Goal: Task Accomplishment & Management: Use online tool/utility

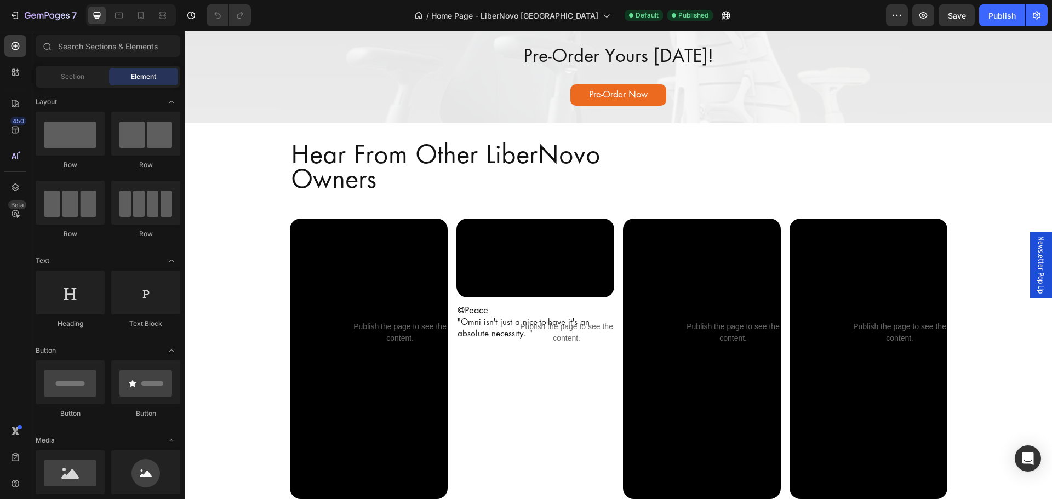
scroll to position [1999, 0]
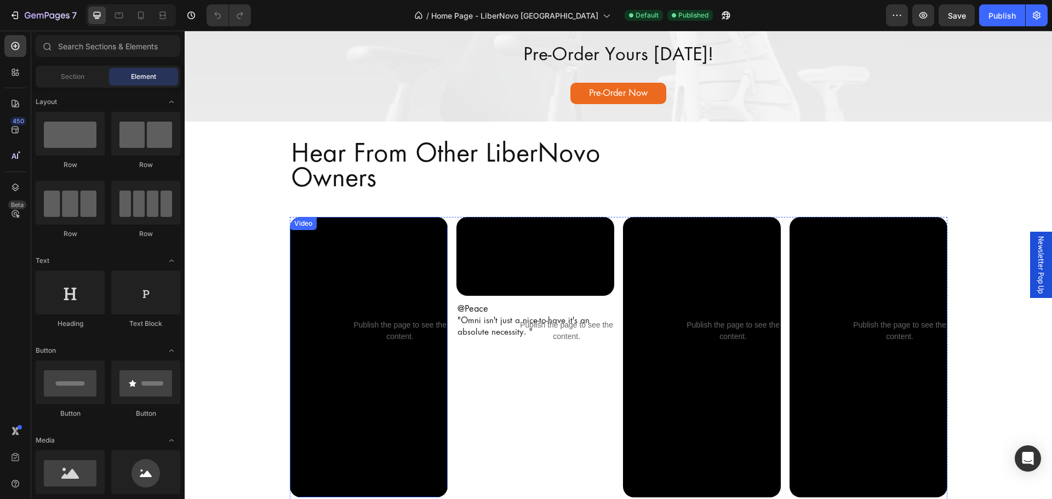
click at [367, 280] on video at bounding box center [369, 357] width 158 height 280
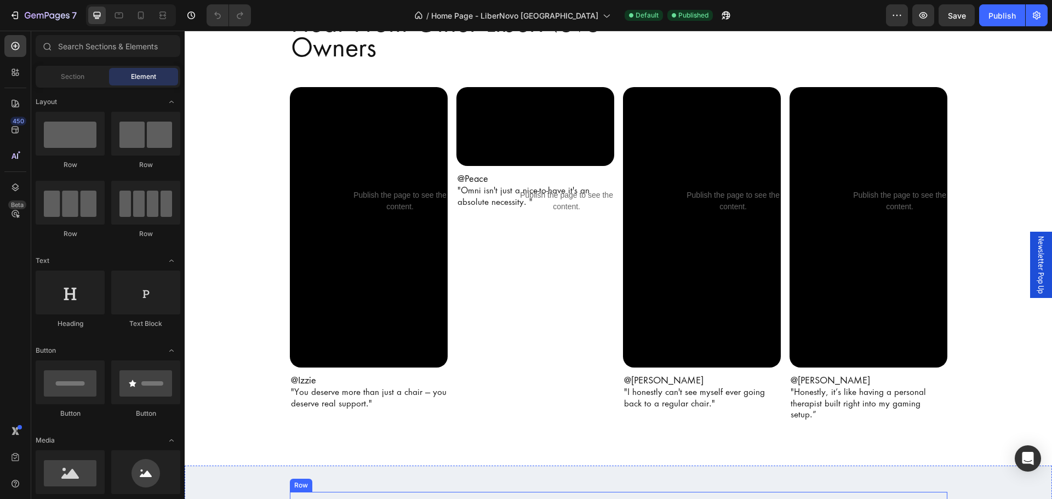
scroll to position [2328, 0]
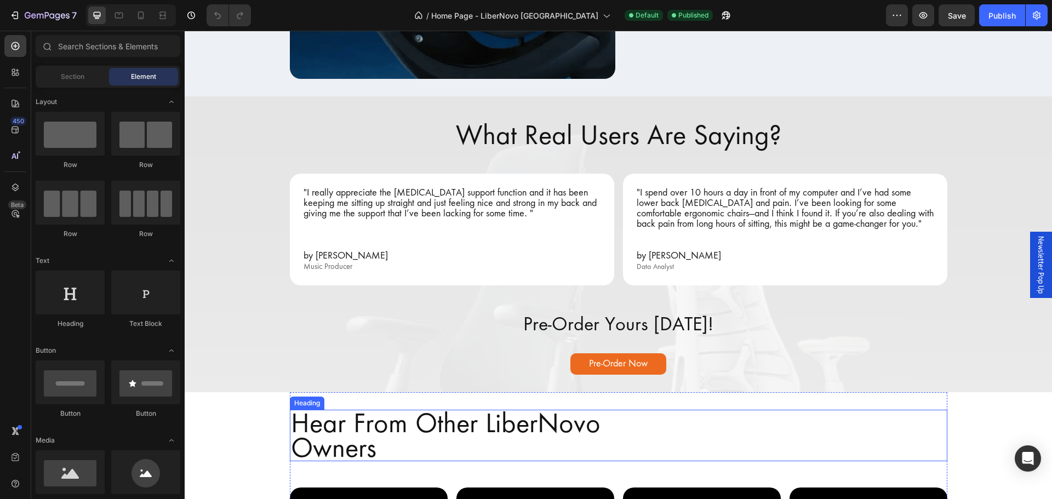
scroll to position [1862, 0]
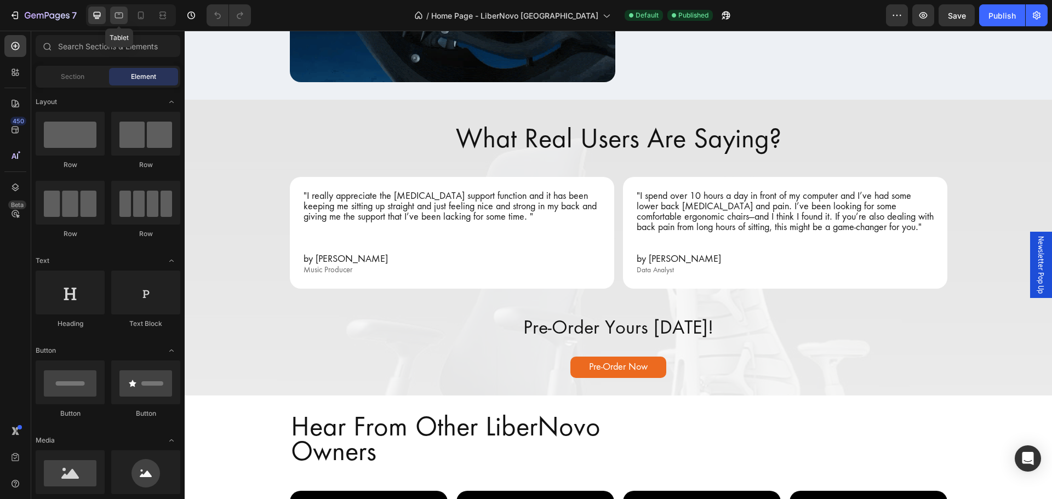
click at [119, 15] on icon at bounding box center [118, 15] width 11 height 11
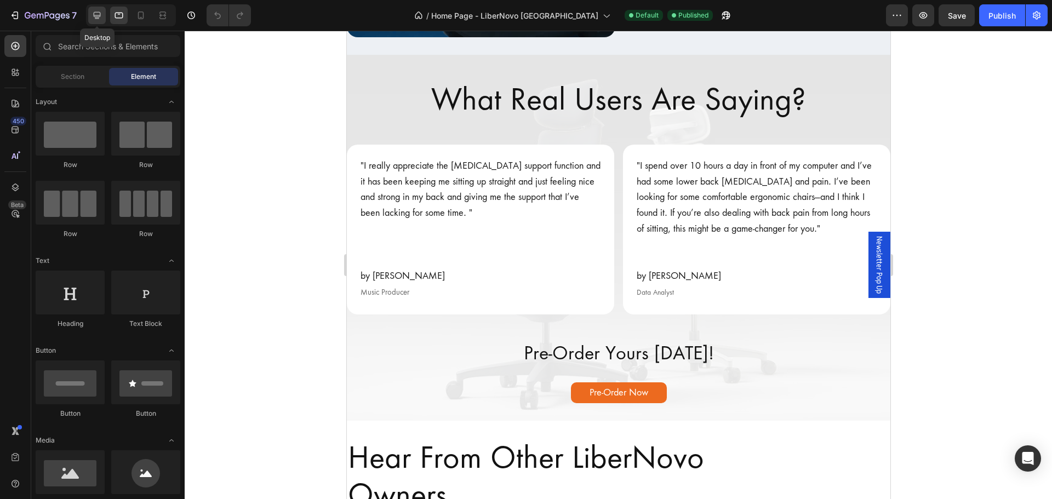
click at [91, 16] on div at bounding box center [97, 16] width 18 height 18
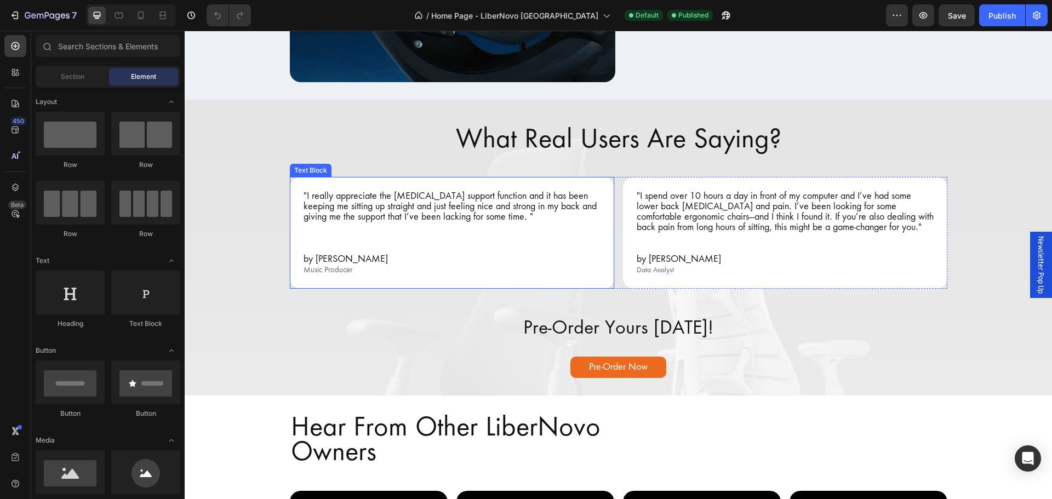
click at [441, 182] on div ""I really appreciate the lumbar support function and it has been keeping me sit…" at bounding box center [452, 233] width 324 height 112
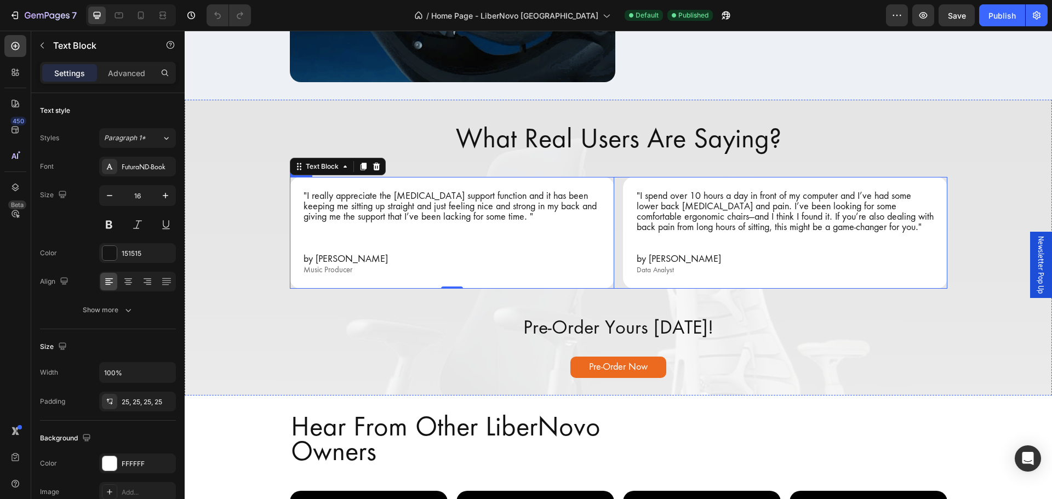
click at [616, 177] on div ""I really appreciate the lumbar support function and it has been keeping me sit…" at bounding box center [618, 233] width 657 height 112
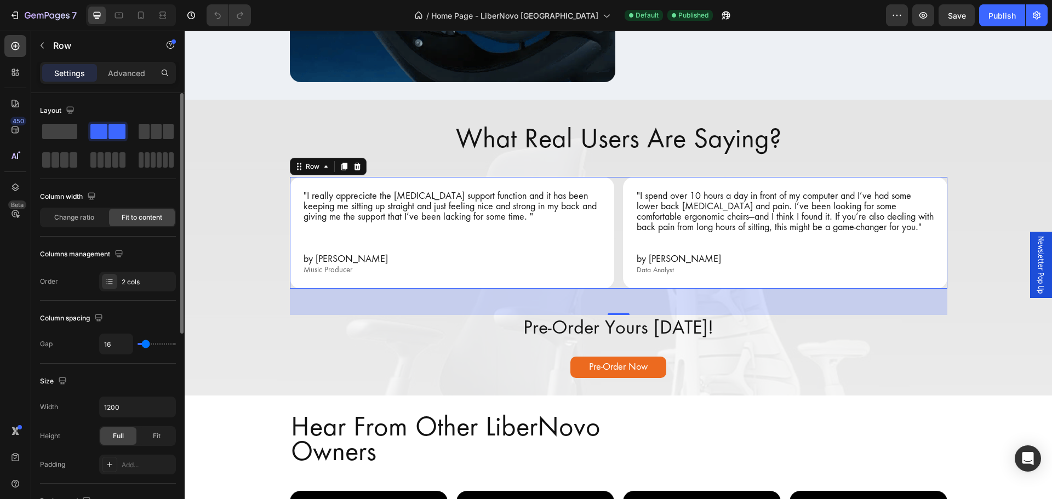
type input "33"
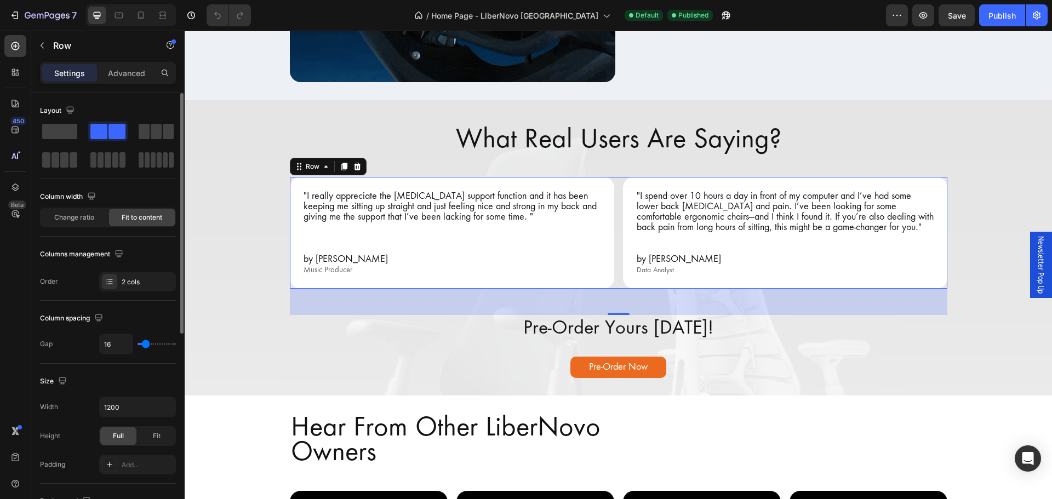
type input "33"
type input "42"
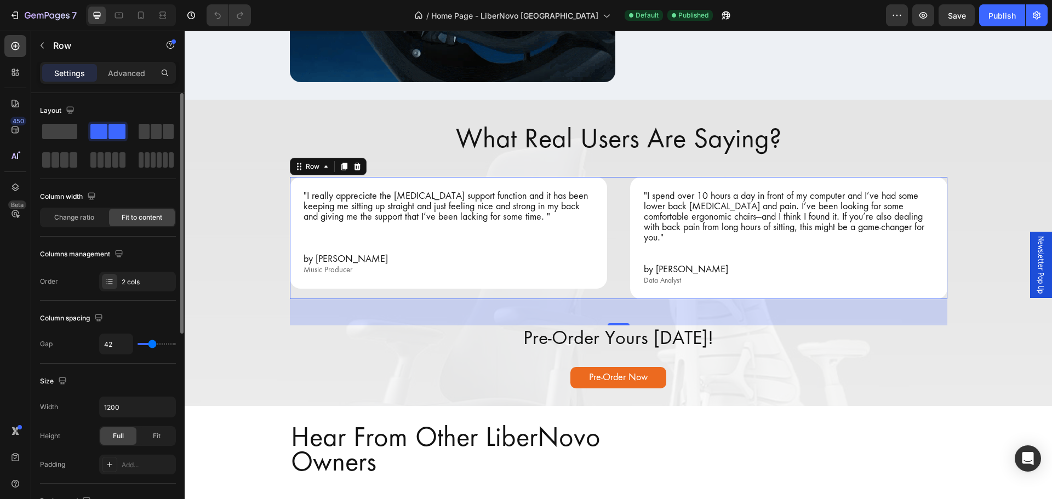
type input "44"
type input "47"
type input "49"
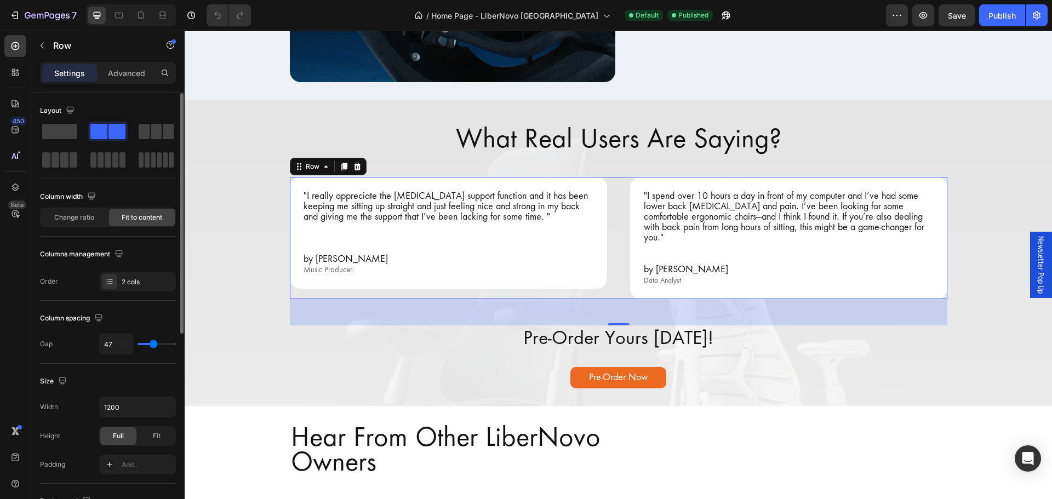
type input "49"
type input "47"
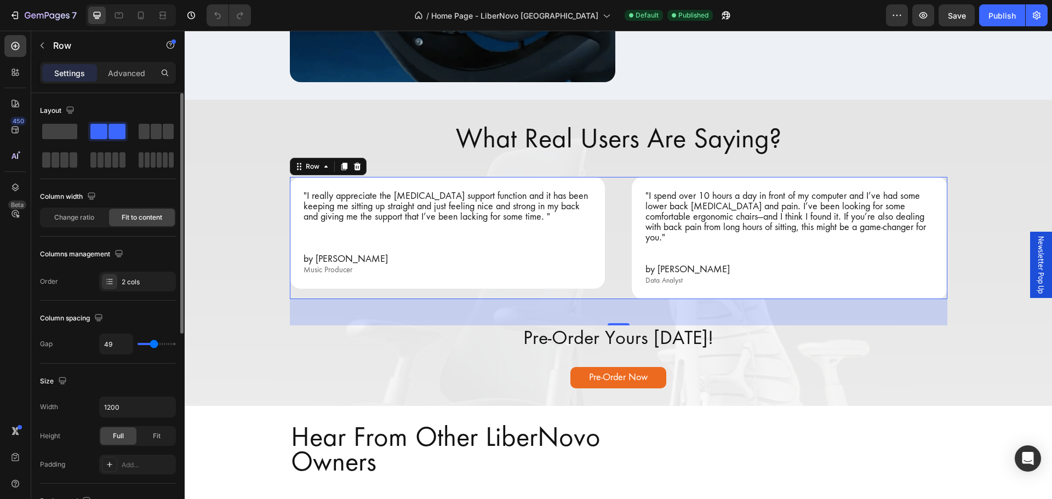
type input "47"
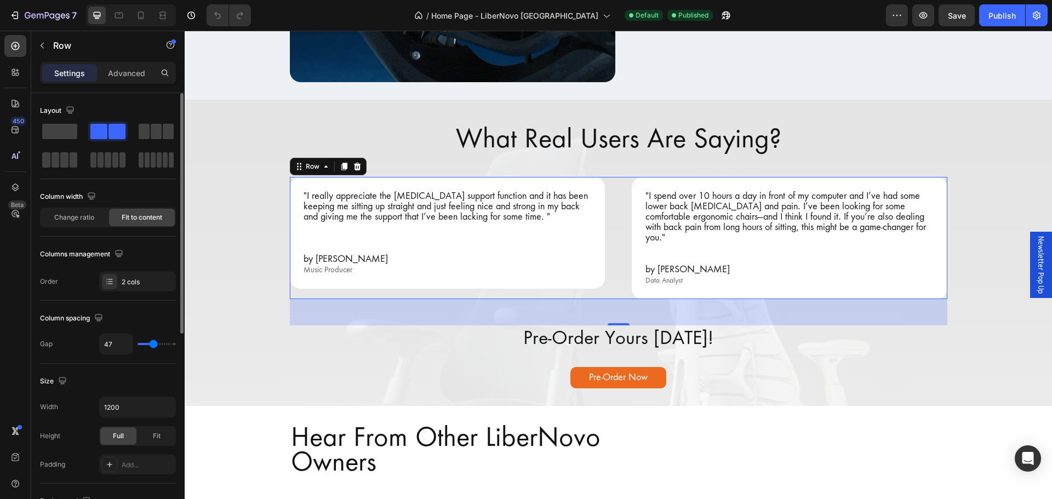
type input "44"
type input "42"
type input "40"
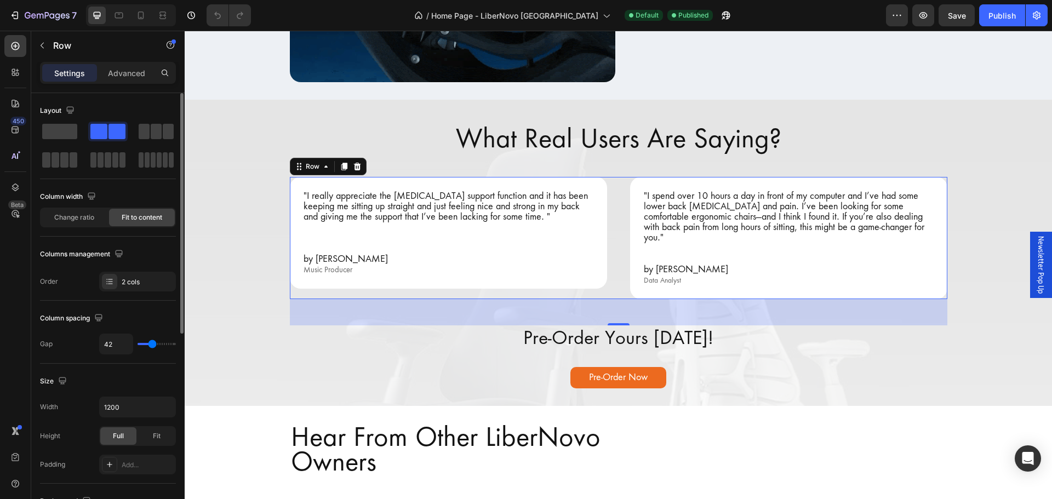
type input "40"
type input "38"
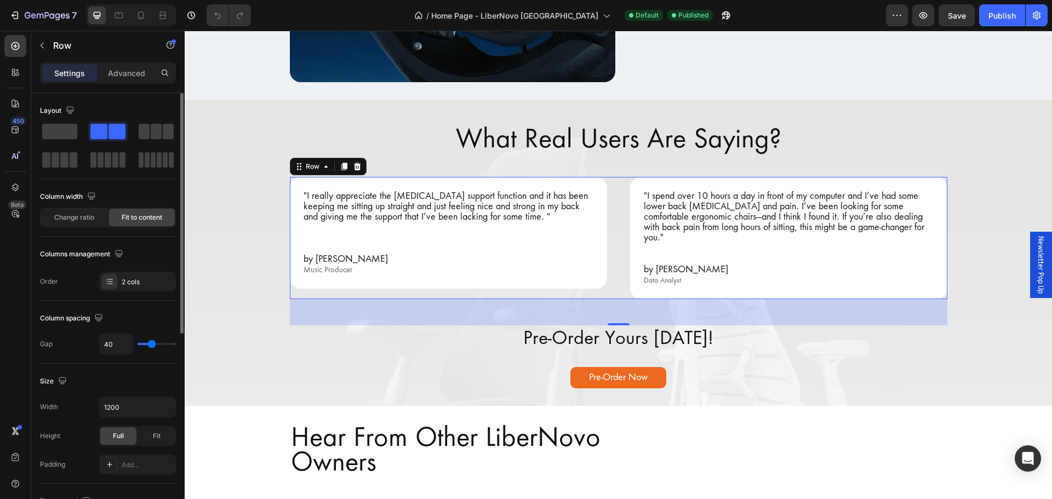
type input "38"
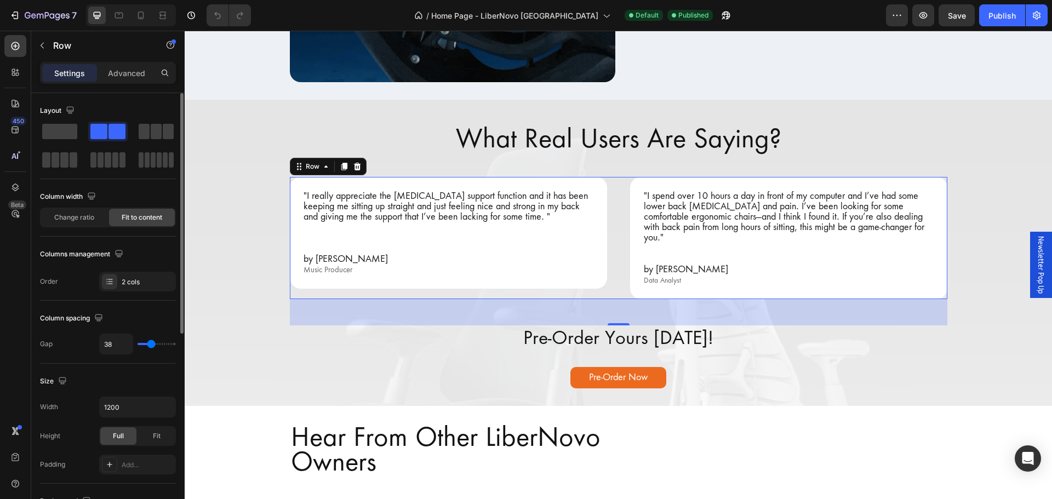
type input "33"
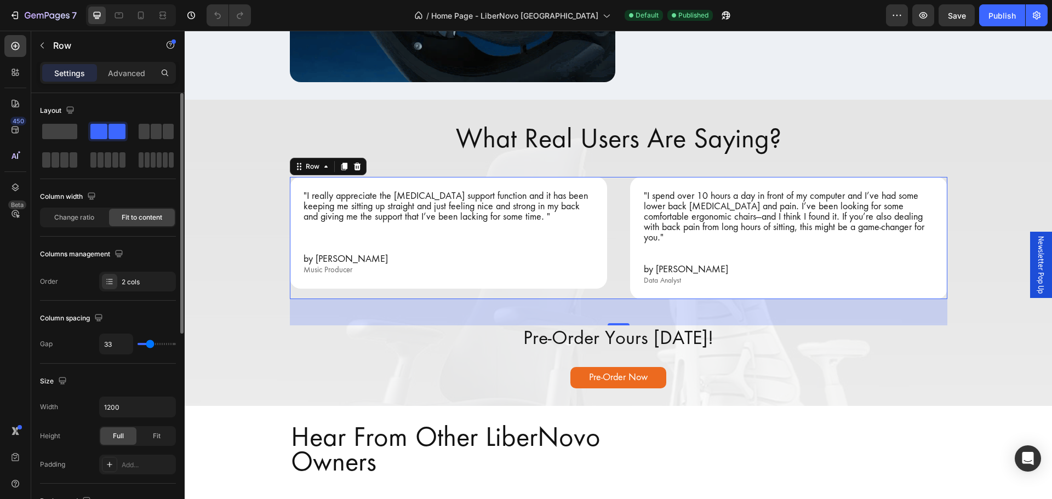
type input "31"
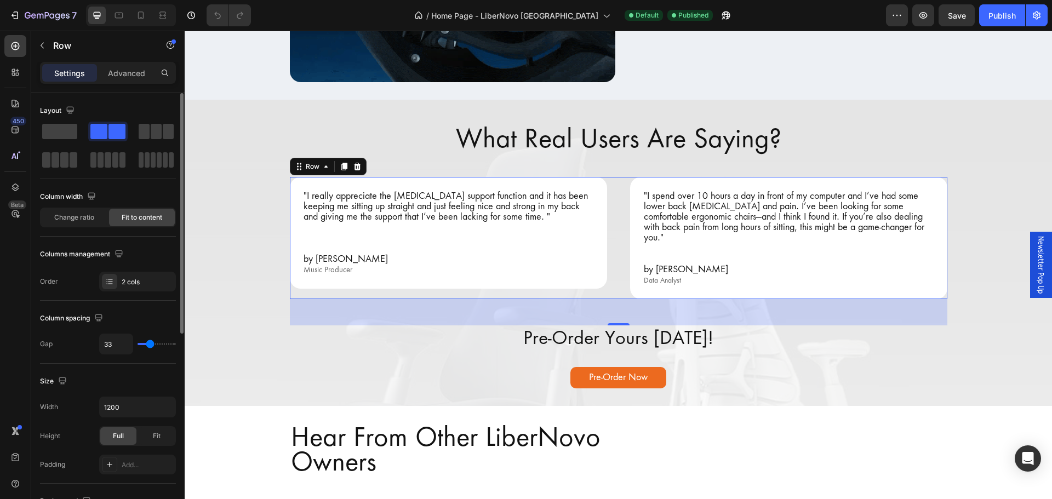
type input "31"
type input "29"
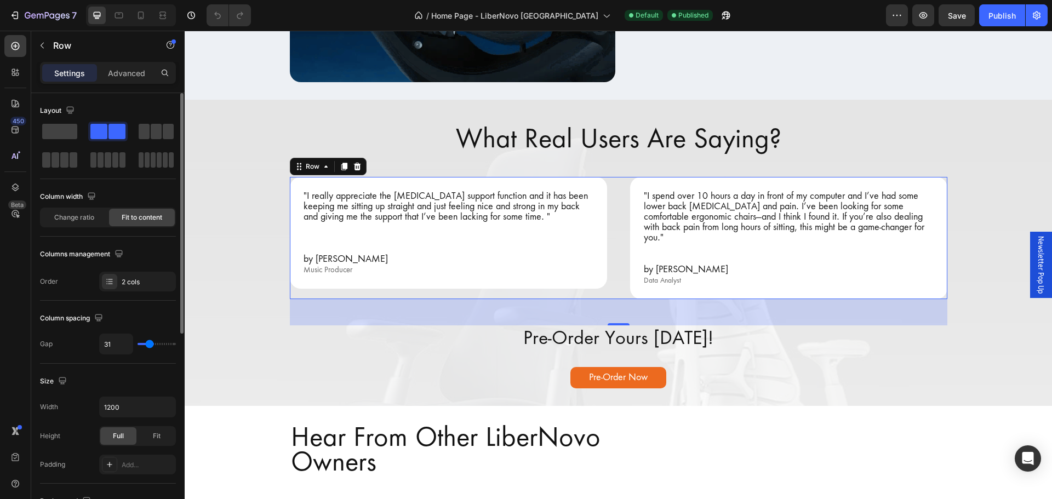
type input "29"
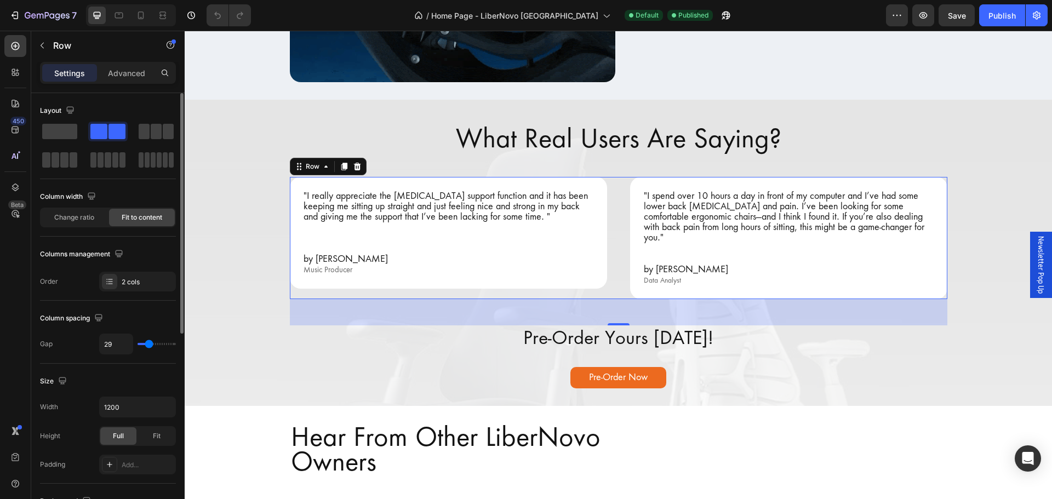
type input "27"
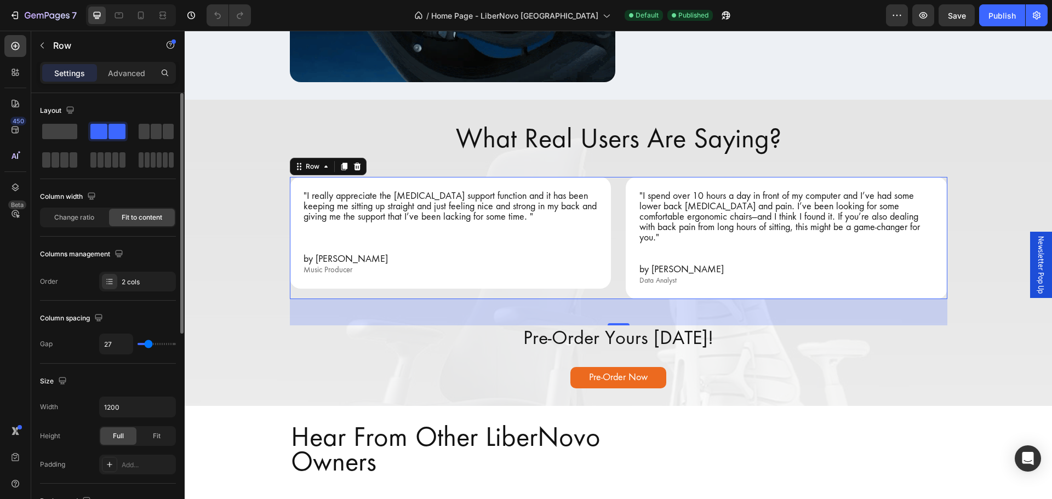
type input "18"
type input "16"
type input "13"
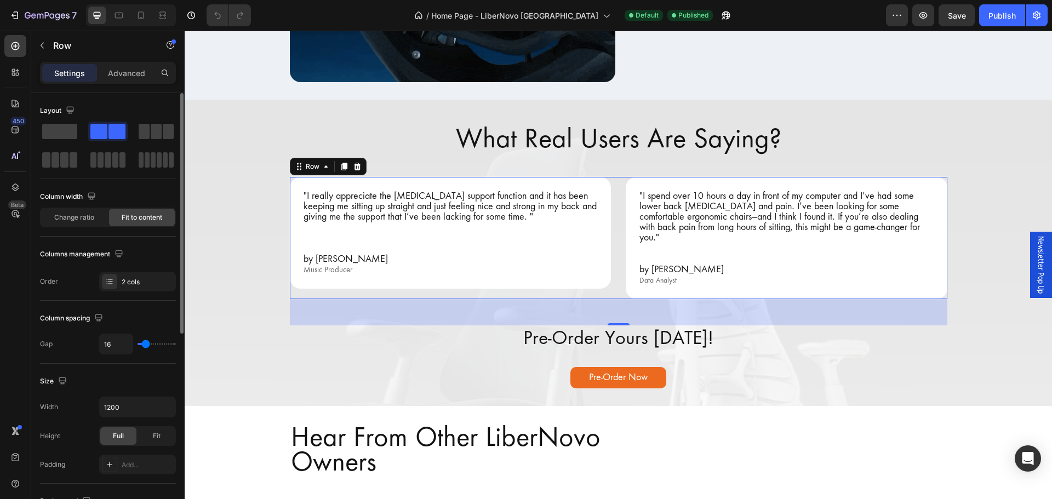
type input "13"
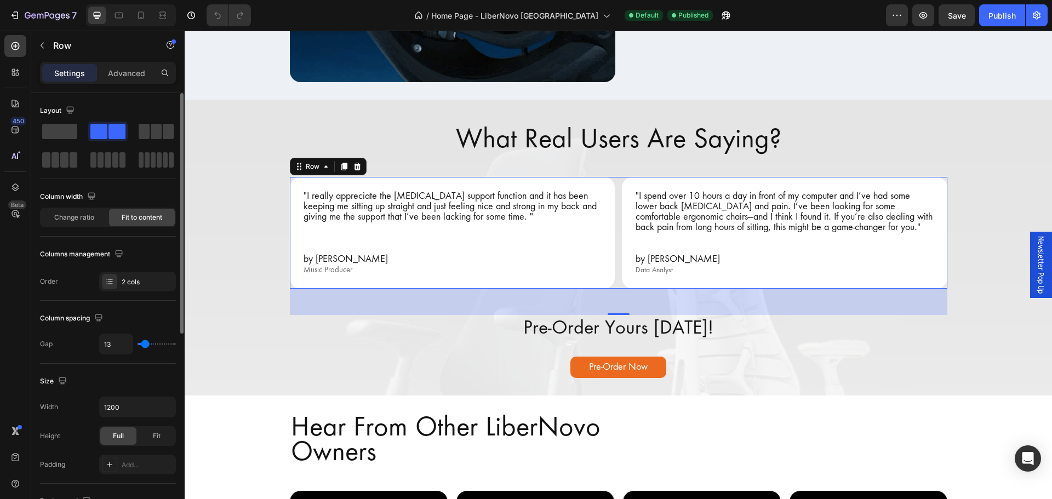
type input "16"
type input "18"
type input "20"
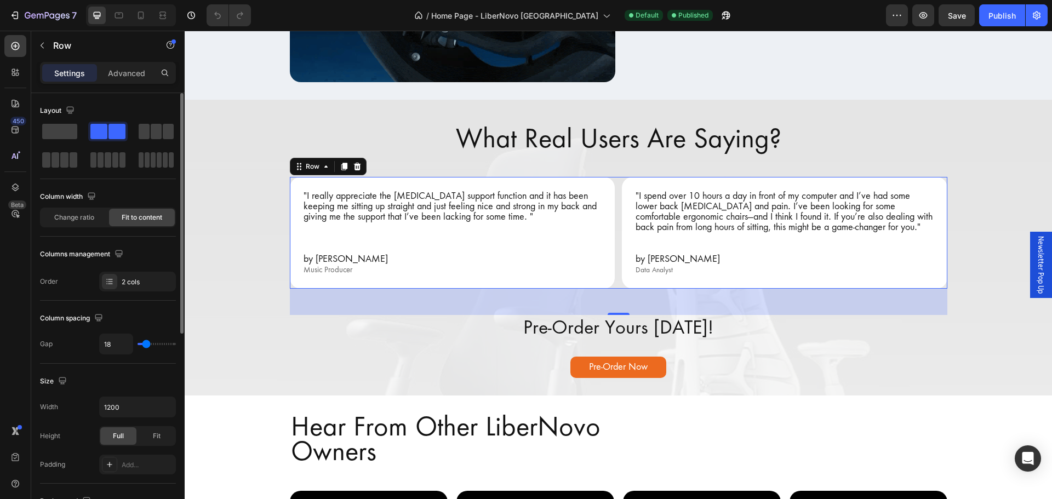
type input "20"
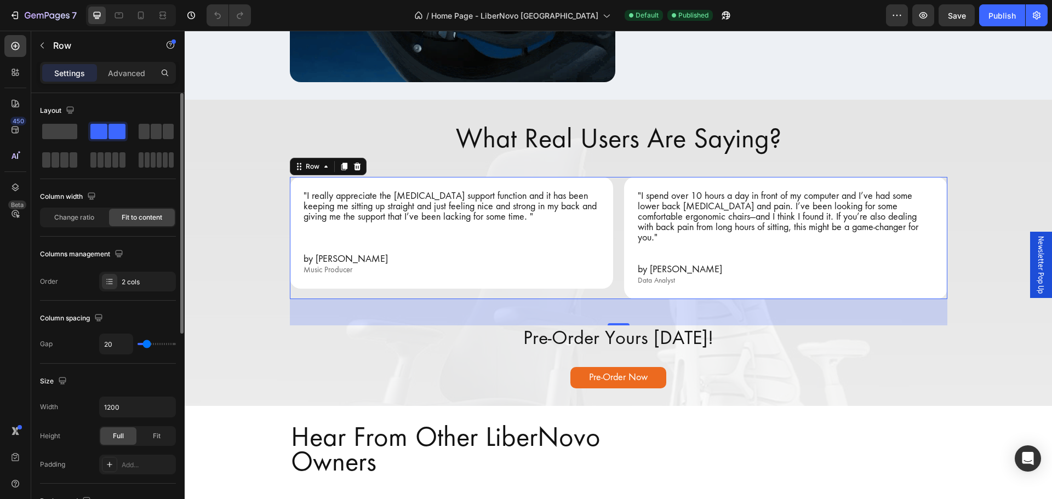
type input "22"
type input "20"
type input "18"
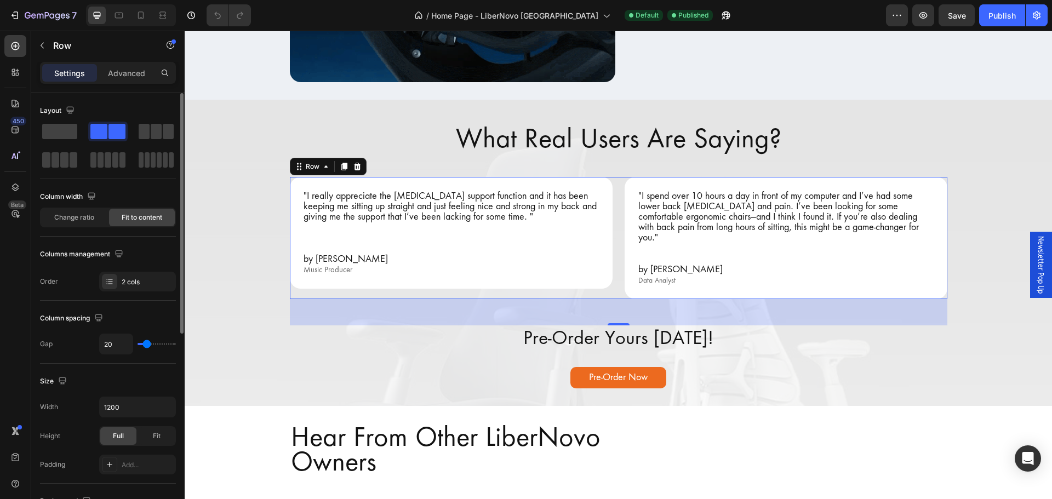
type input "18"
type input "16"
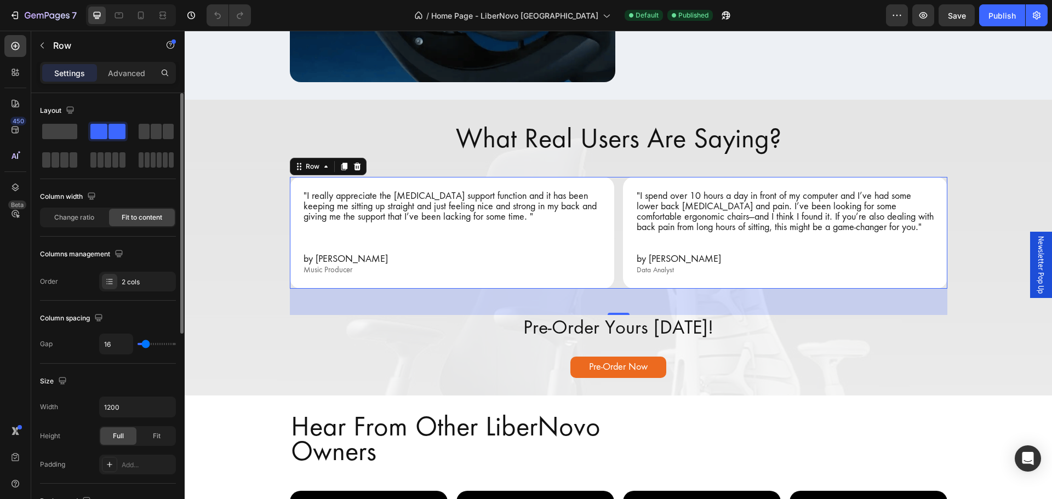
click at [146, 343] on input "range" at bounding box center [156, 344] width 38 height 2
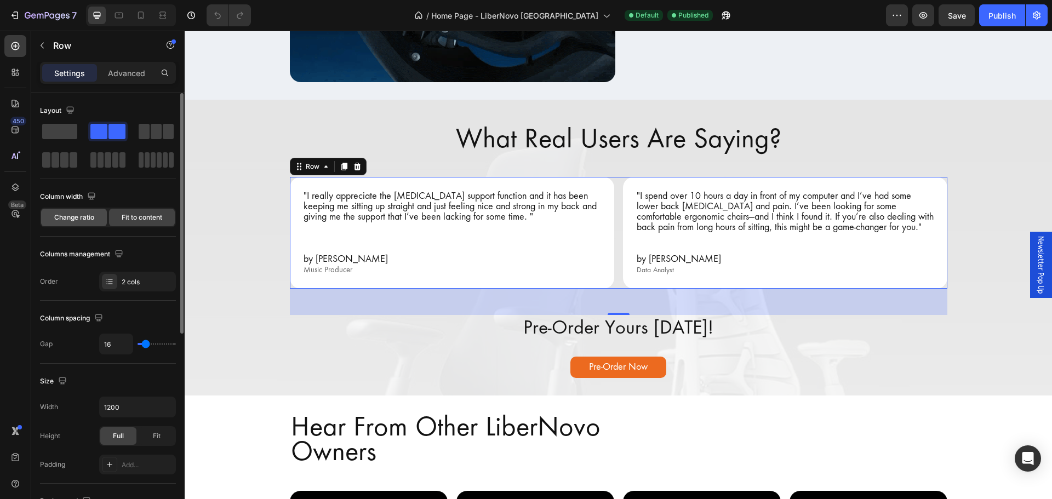
click at [91, 218] on span "Change ratio" at bounding box center [74, 218] width 40 height 10
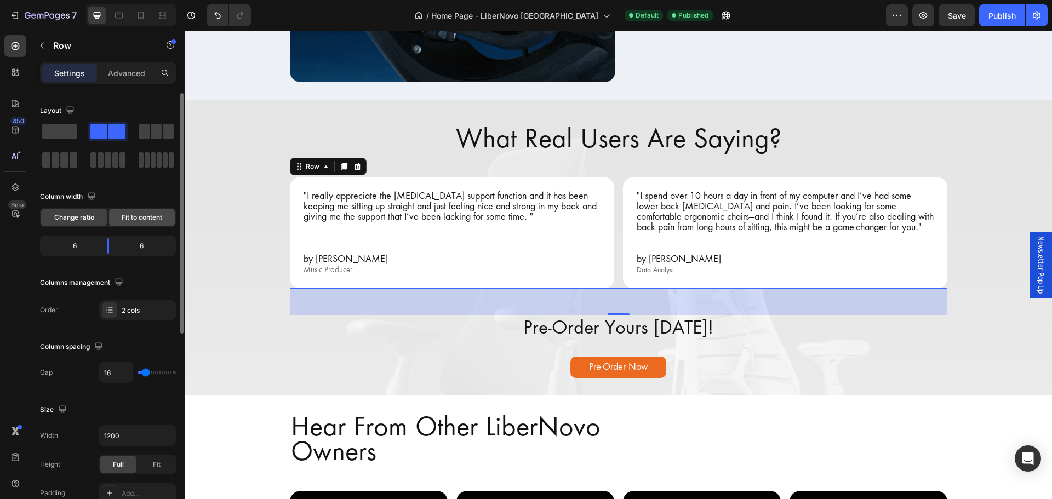
click at [140, 210] on div "Fit to content" at bounding box center [142, 218] width 66 height 18
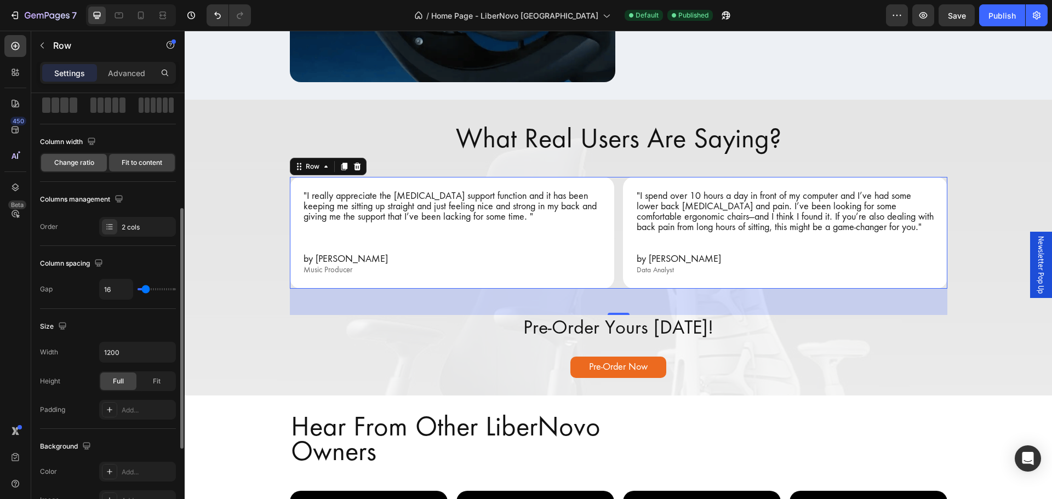
scroll to position [110, 0]
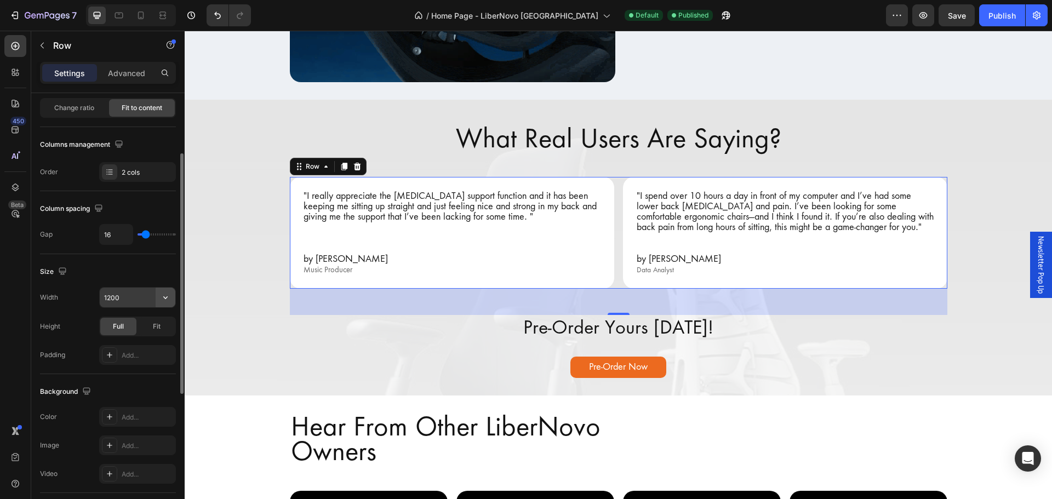
click at [168, 302] on icon "button" at bounding box center [165, 297] width 11 height 11
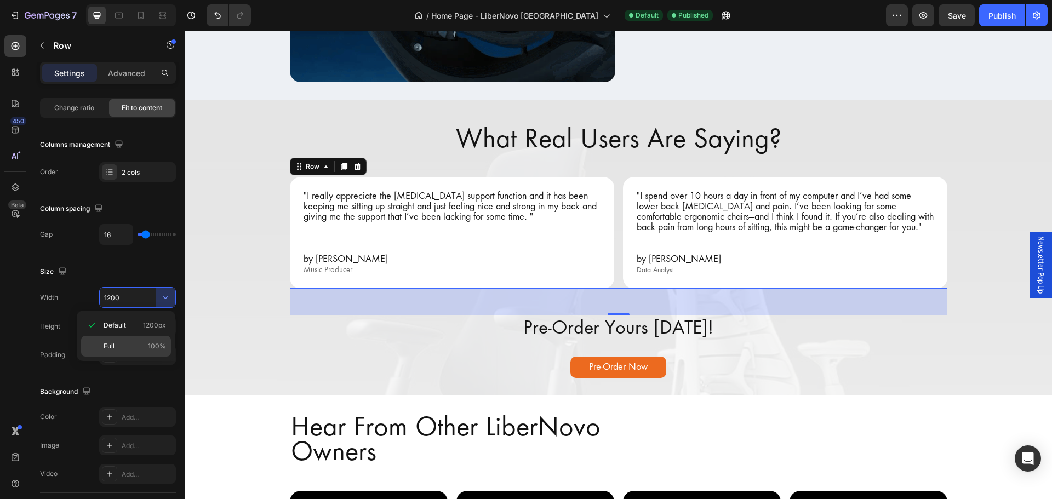
click at [137, 352] on div "Full 100%" at bounding box center [126, 346] width 90 height 21
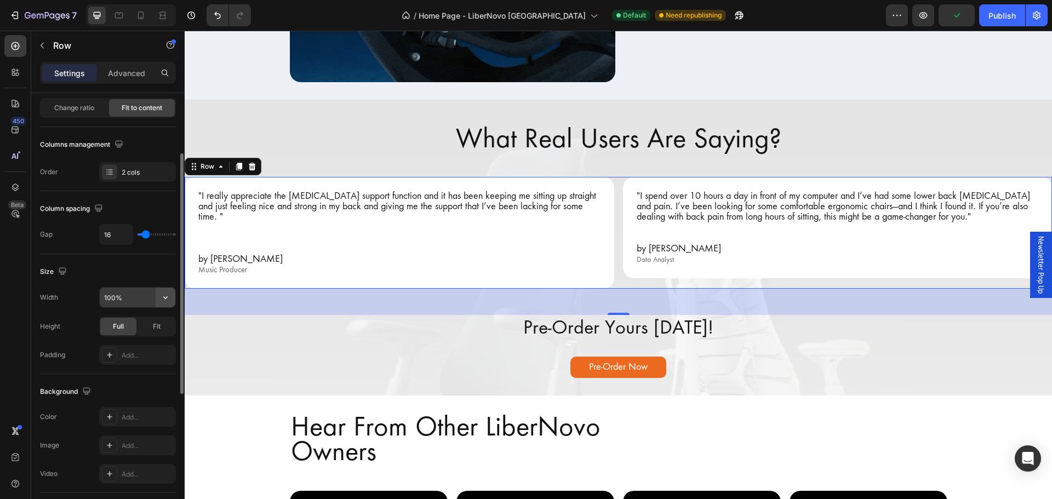
click at [162, 290] on button "button" at bounding box center [166, 298] width 20 height 20
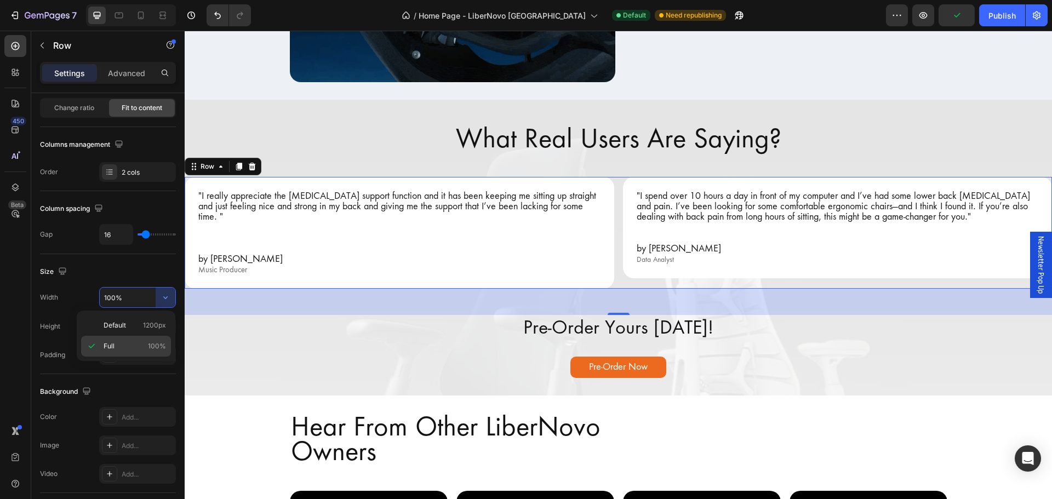
click at [129, 337] on div "Full 100%" at bounding box center [126, 346] width 90 height 21
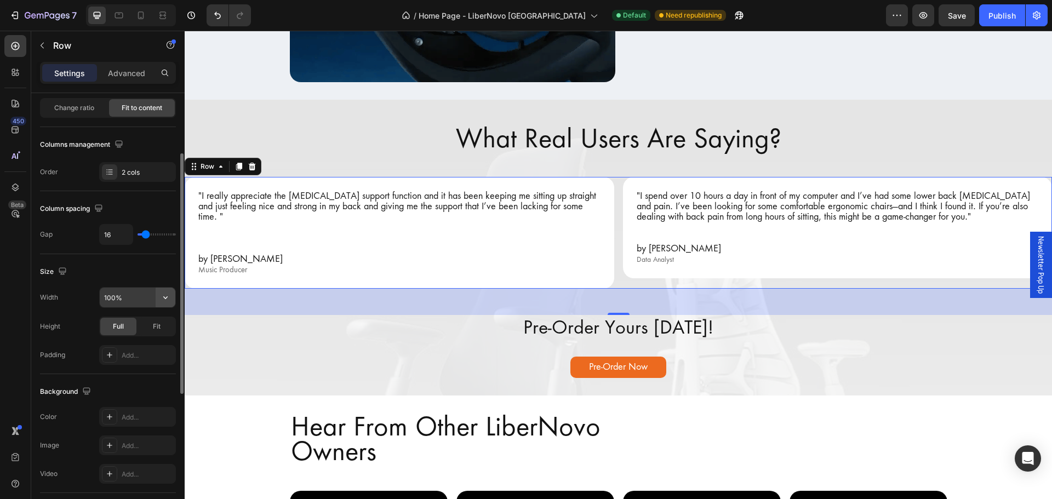
click at [166, 302] on icon "button" at bounding box center [165, 297] width 11 height 11
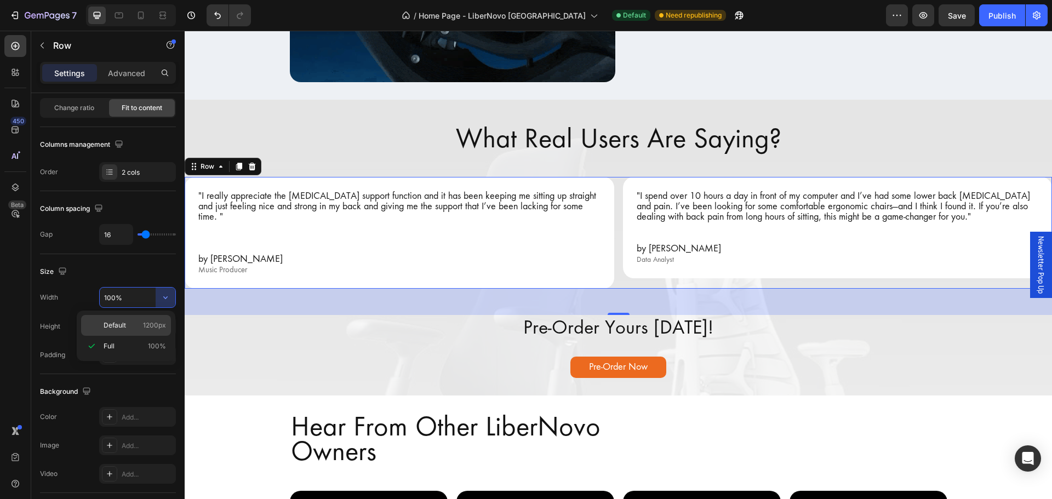
click at [129, 324] on p "Default 1200px" at bounding box center [135, 325] width 62 height 10
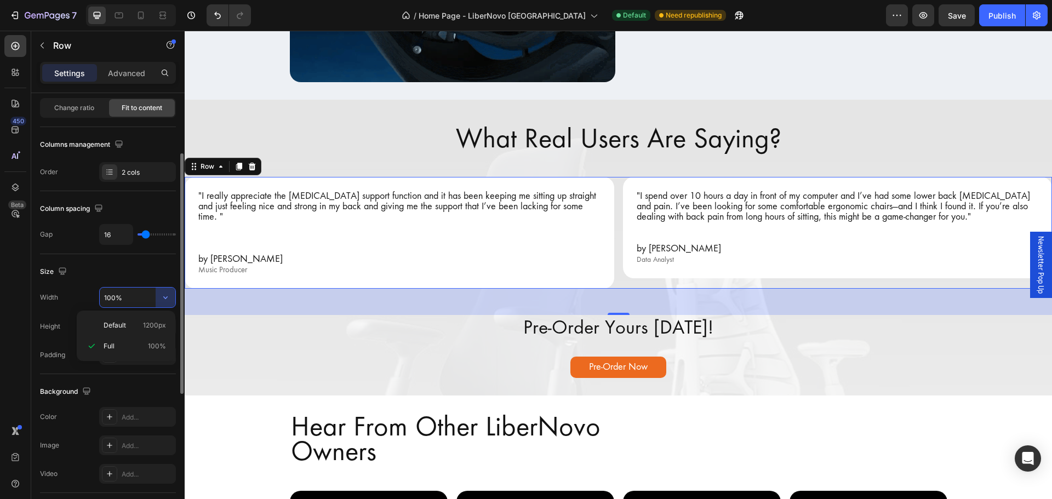
type input "1200"
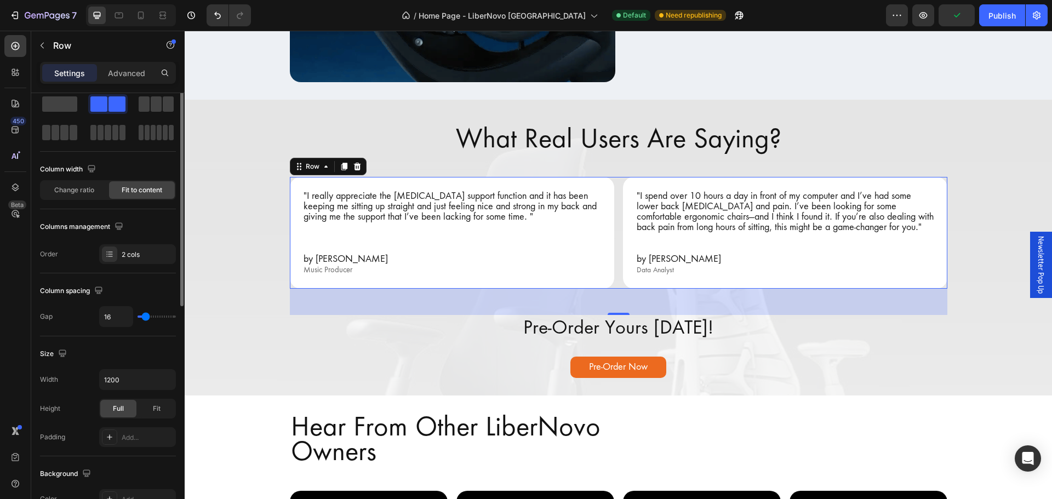
scroll to position [0, 0]
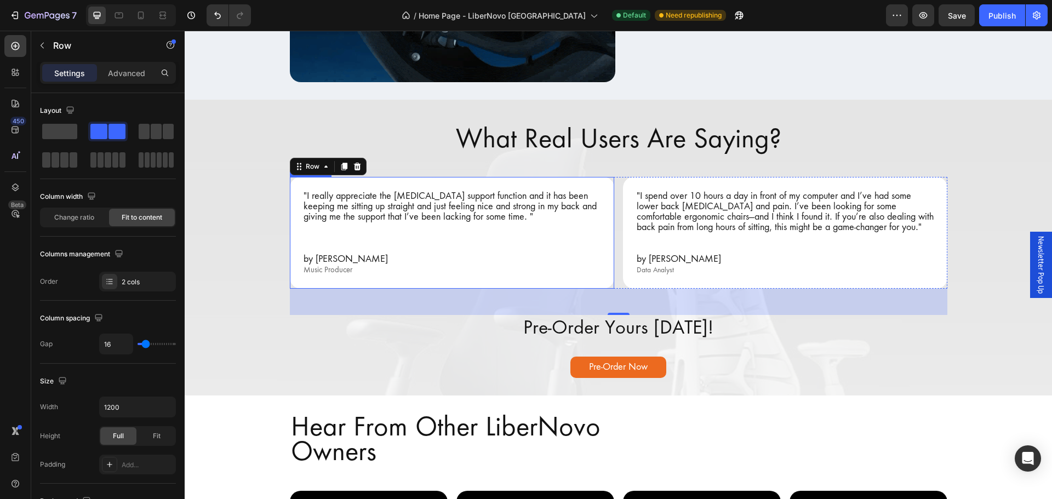
click at [462, 213] on p ""I really appreciate the [MEDICAL_DATA] support function and it has been keepin…" at bounding box center [451, 207] width 297 height 32
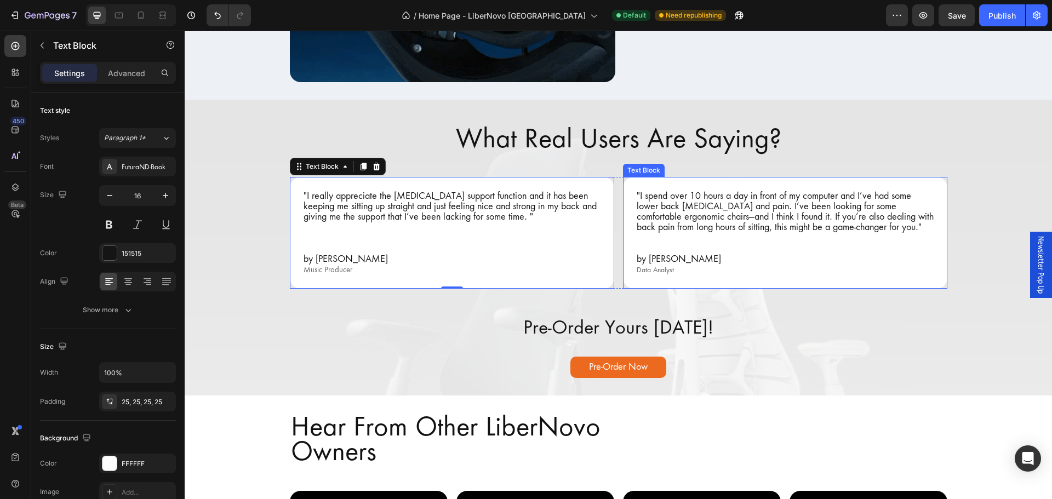
click at [661, 216] on p ""I spend over 10 hours a day in front of my computer and I’ve had some lower ba…" at bounding box center [784, 212] width 297 height 42
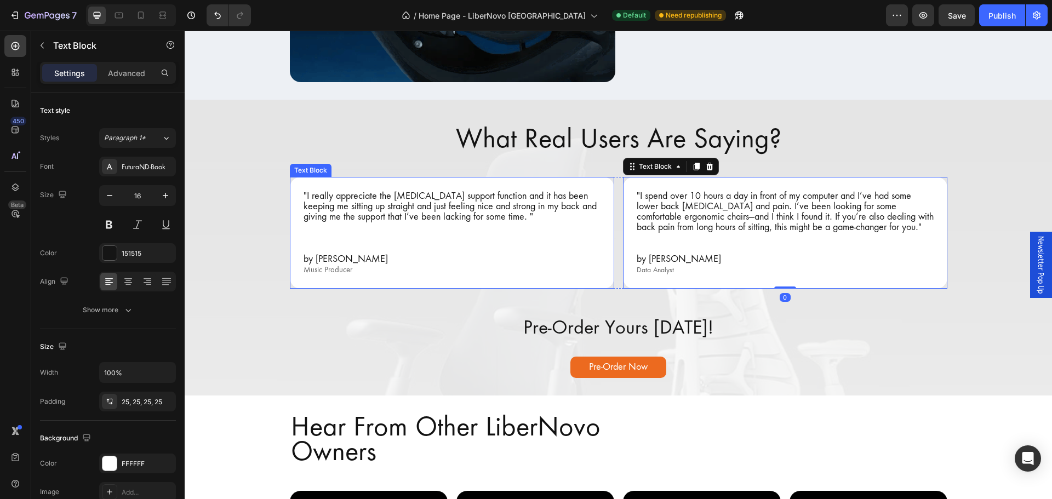
click at [444, 216] on p ""I really appreciate the [MEDICAL_DATA] support function and it has been keepin…" at bounding box center [451, 207] width 297 height 32
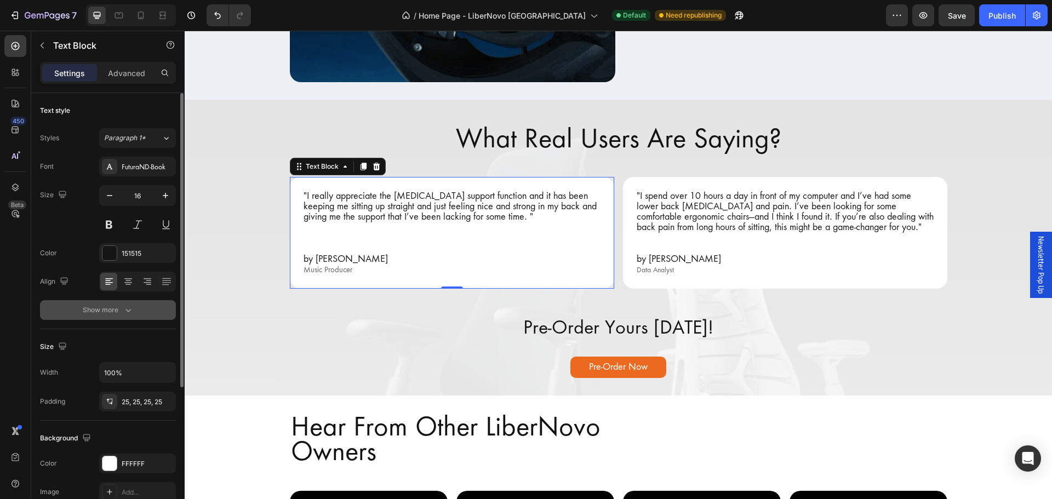
click at [135, 307] on button "Show more" at bounding box center [108, 310] width 136 height 20
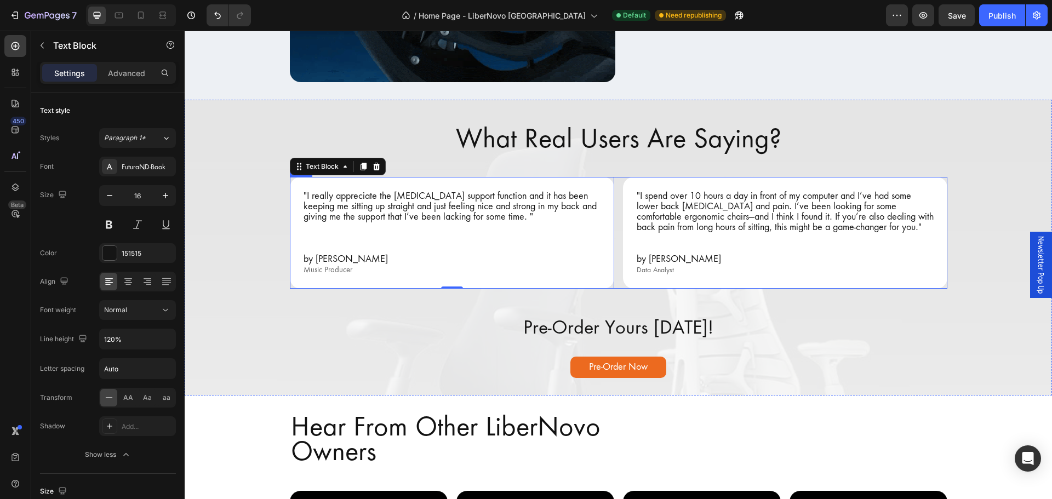
click at [677, 210] on p ""I spend over 10 hours a day in front of my computer and I’ve had some lower ba…" at bounding box center [784, 212] width 297 height 42
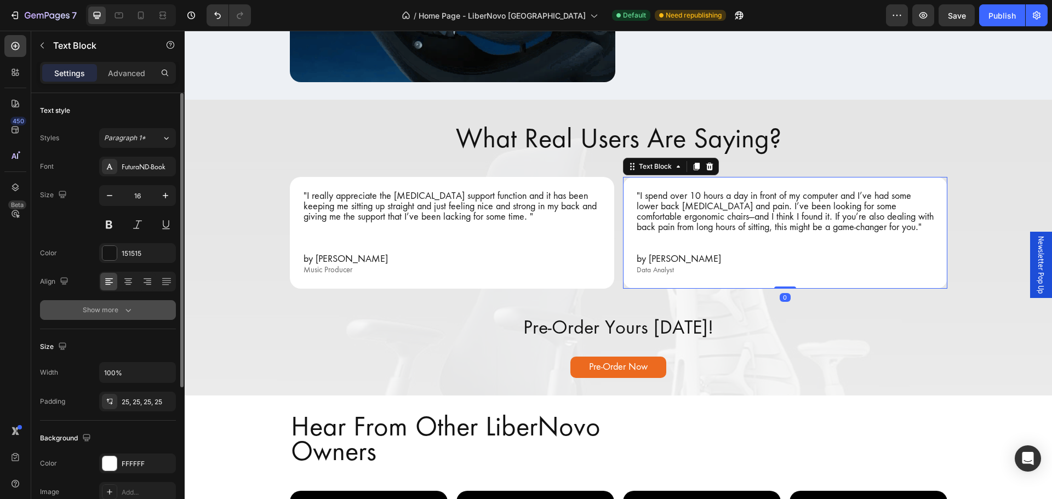
click at [116, 308] on div "Show more" at bounding box center [108, 310] width 51 height 11
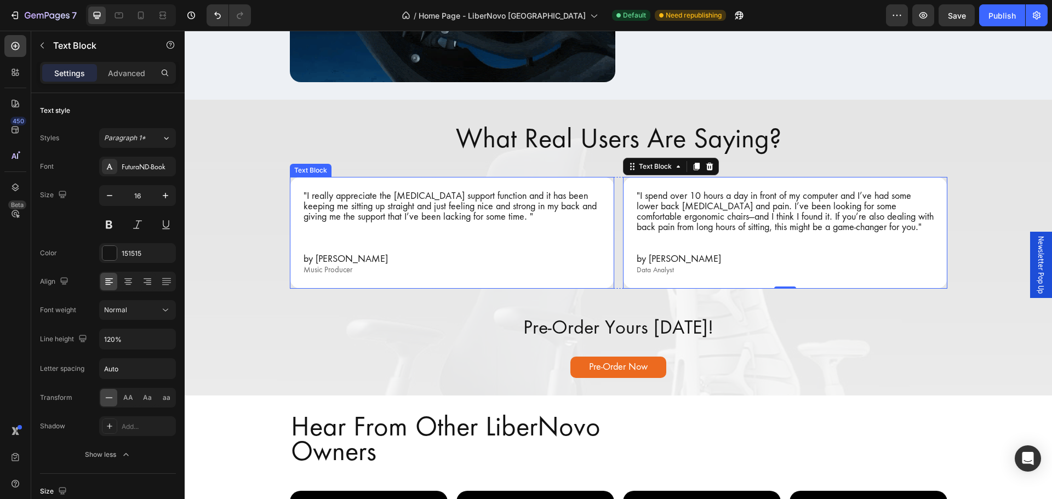
click at [463, 195] on p ""I really appreciate the lumbar support function and it has been keeping me sit…" at bounding box center [451, 207] width 297 height 32
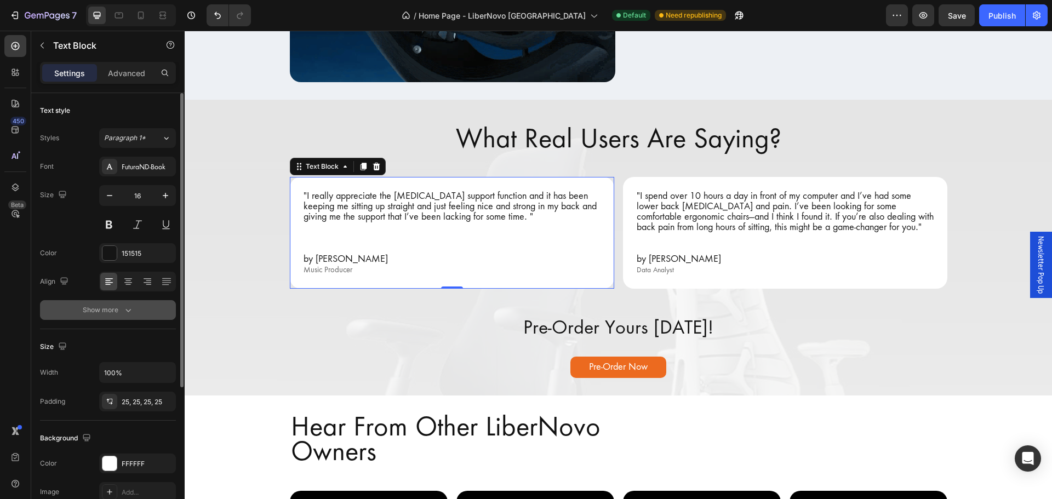
scroll to position [55, 0]
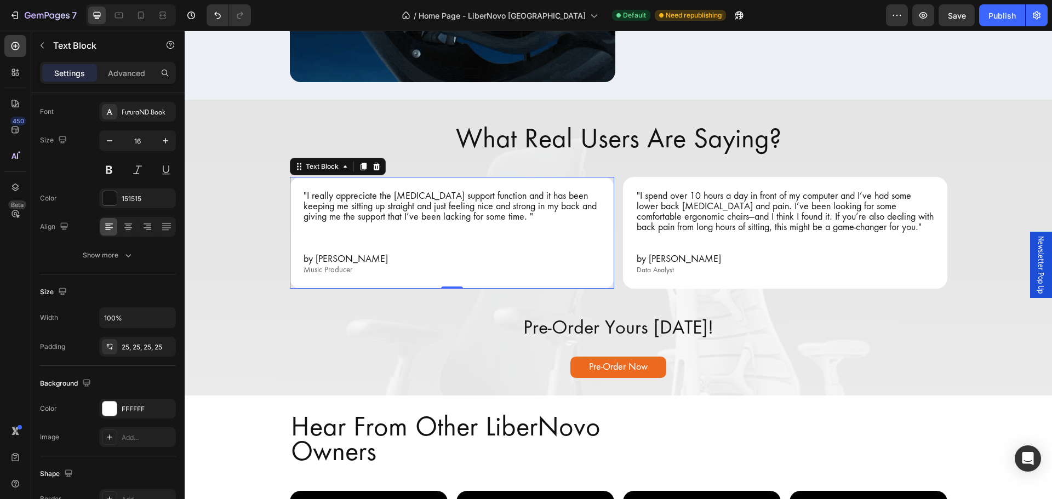
click at [490, 206] on p ""I really appreciate the lumbar support function and it has been keeping me sit…" at bounding box center [451, 207] width 297 height 32
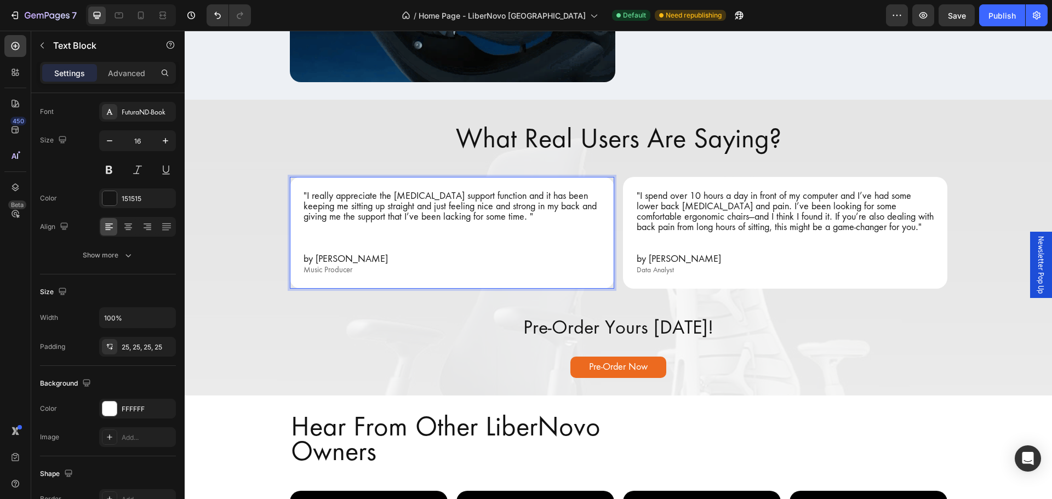
click at [705, 213] on p ""I spend over 10 hours a day in front of my computer and I’ve had some lower ba…" at bounding box center [784, 212] width 297 height 42
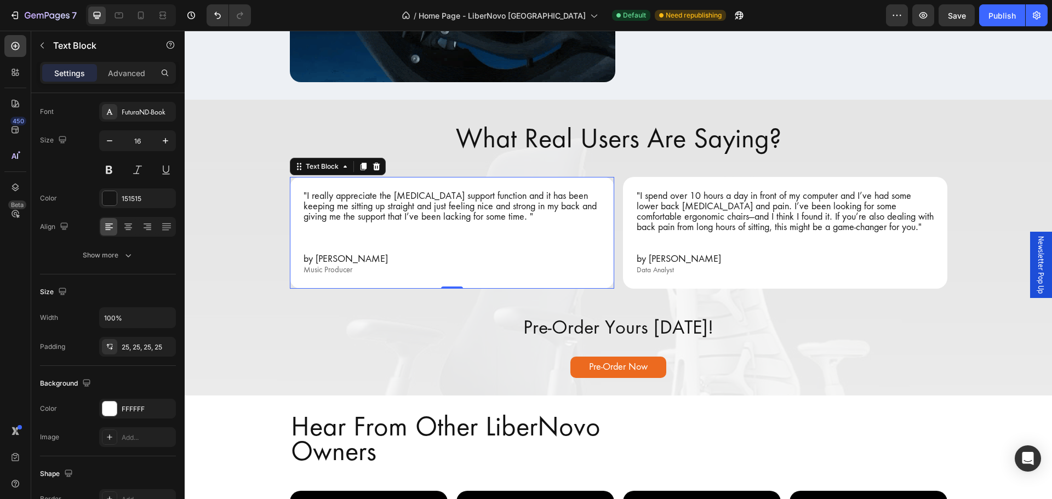
click at [508, 222] on p "To enrich screen reader interactions, please activate Accessibility in Grammarl…" at bounding box center [451, 227] width 297 height 10
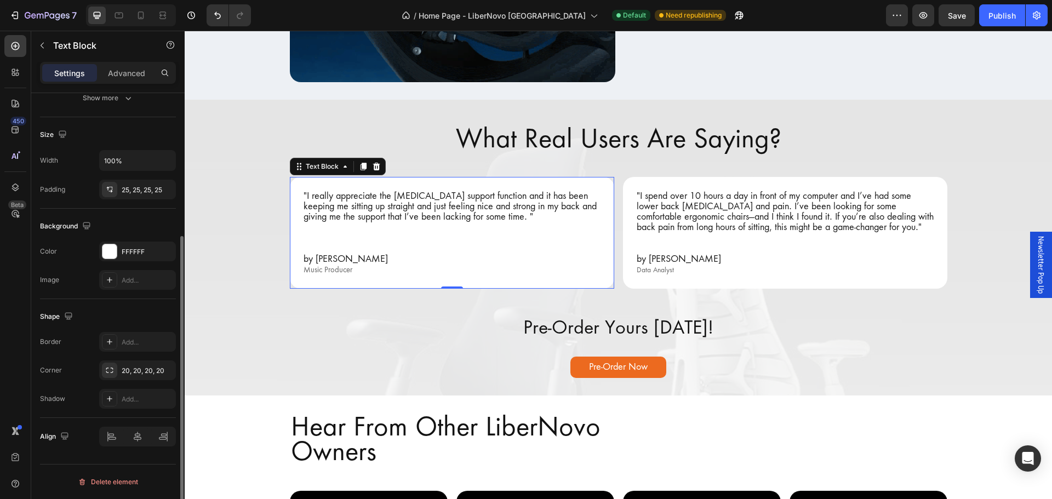
scroll to position [157, 0]
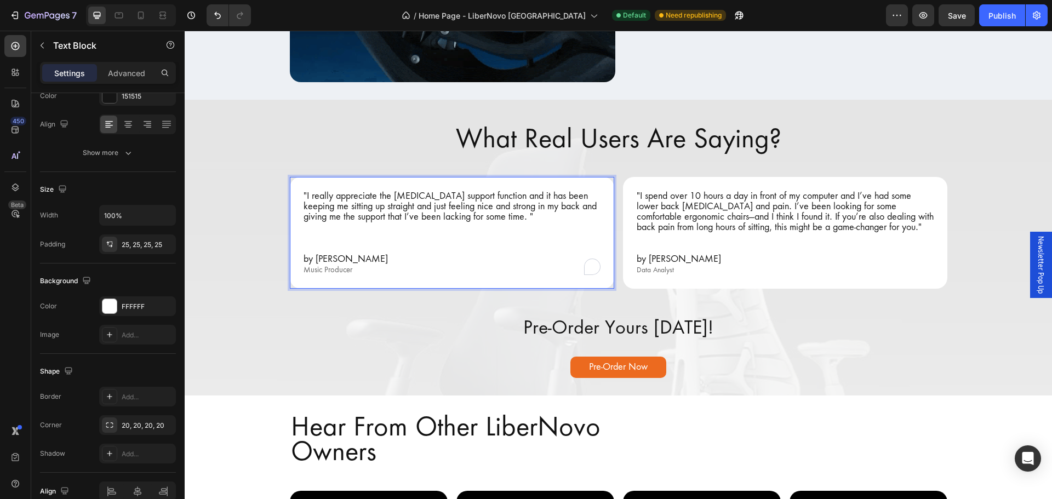
click at [311, 244] on p "To enrich screen reader interactions, please activate Accessibility in Grammarl…" at bounding box center [451, 248] width 297 height 10
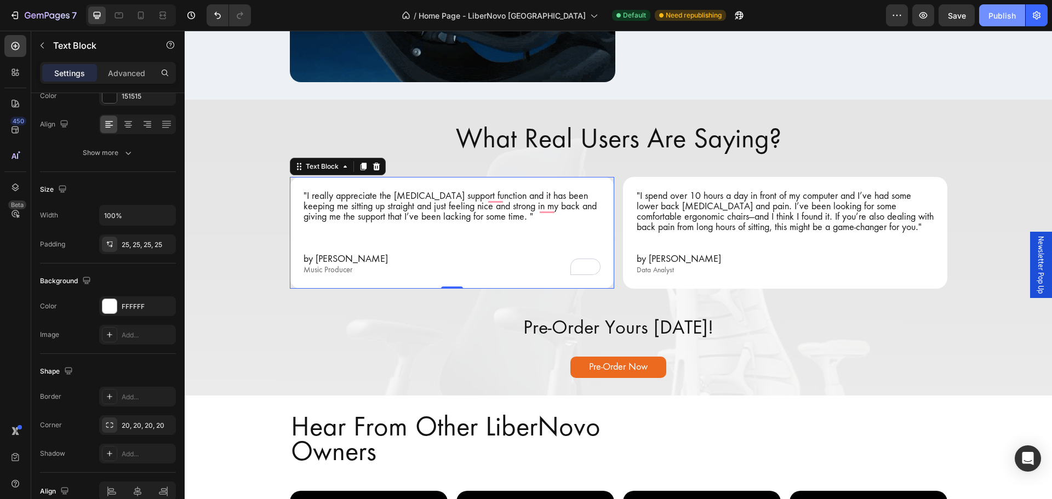
click at [991, 15] on div "Publish" at bounding box center [1001, 16] width 27 height 12
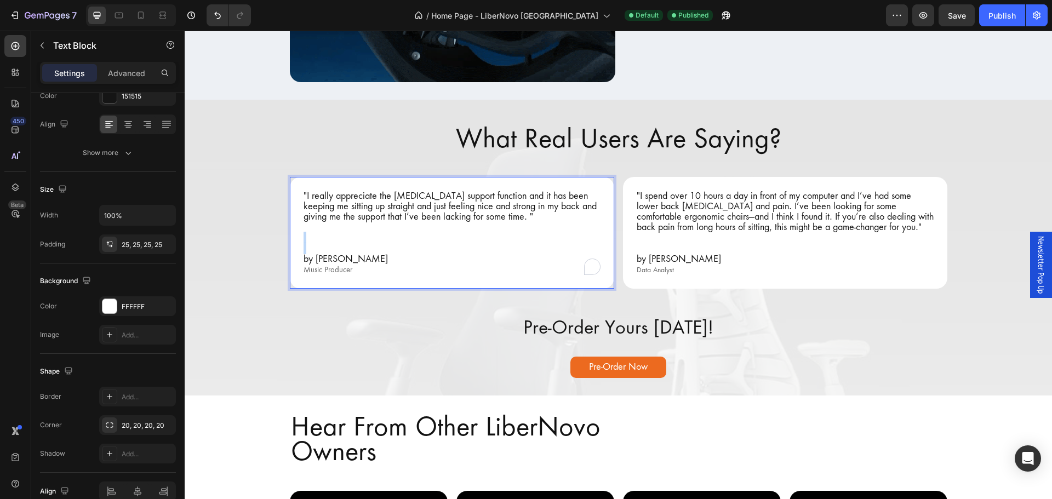
click at [331, 237] on p "To enrich screen reader interactions, please activate Accessibility in Grammarl…" at bounding box center [451, 237] width 297 height 10
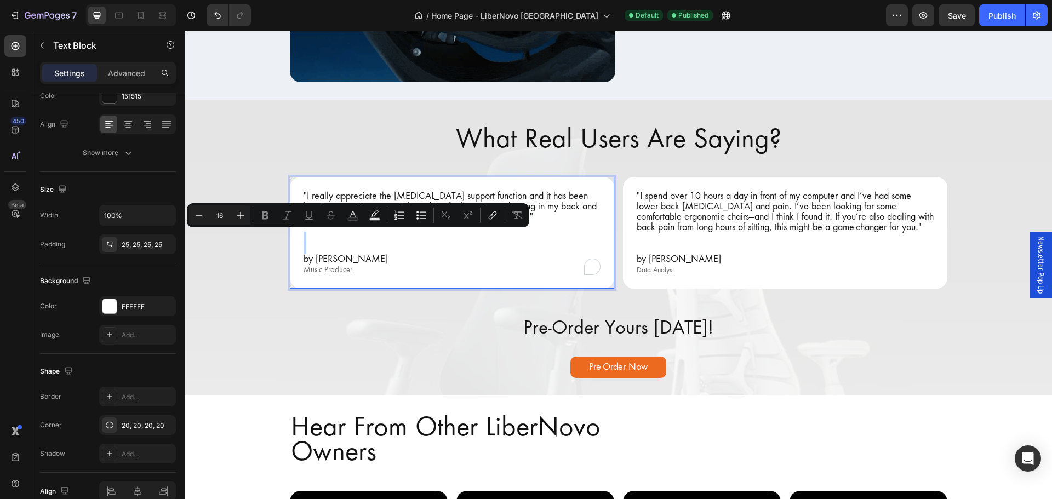
click at [304, 242] on p "To enrich screen reader interactions, please activate Accessibility in Grammarl…" at bounding box center [451, 237] width 297 height 10
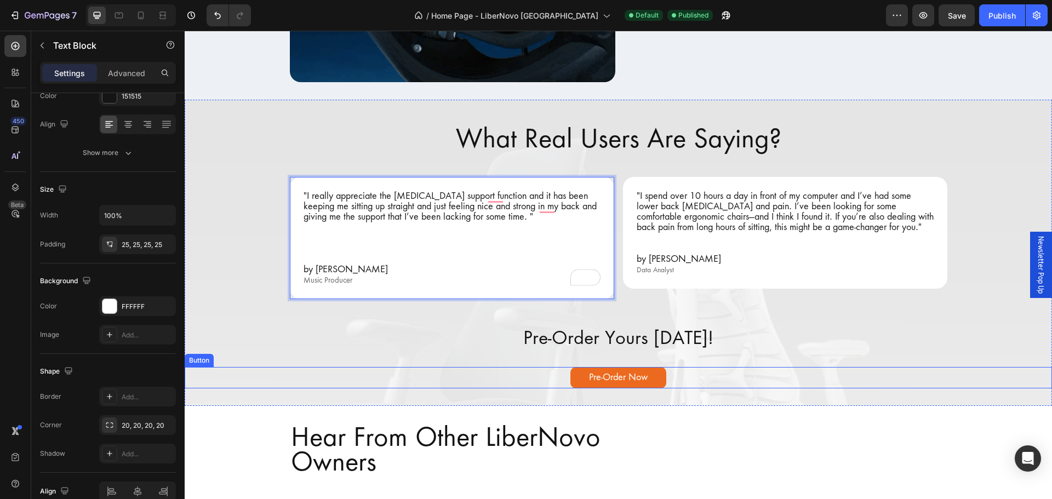
click at [753, 335] on h2 "Pre-Order Yours Today!" at bounding box center [618, 337] width 867 height 25
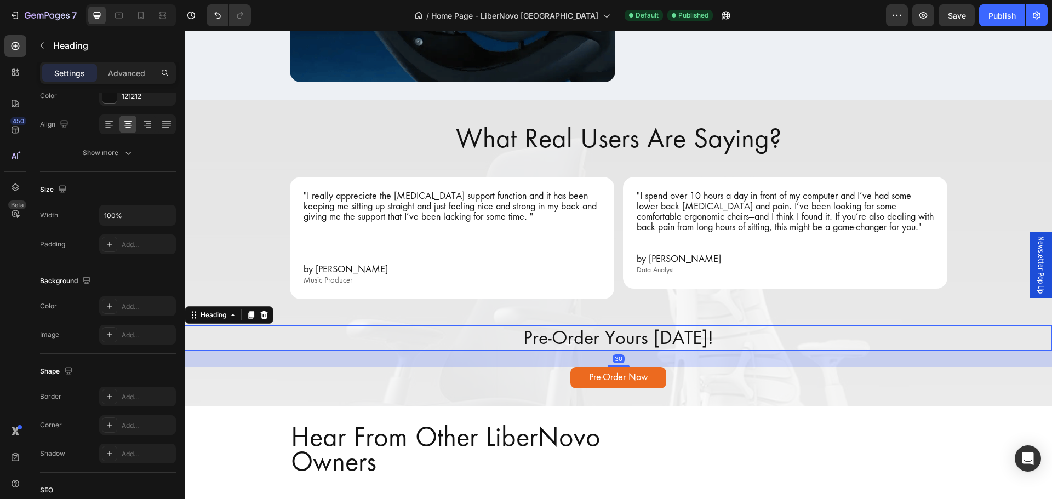
scroll to position [0, 0]
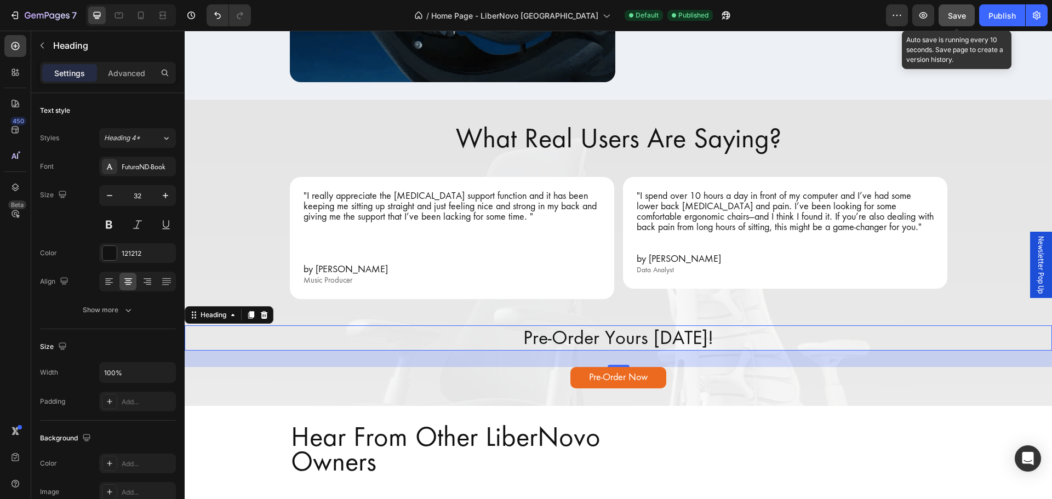
click at [957, 19] on span "Save" at bounding box center [956, 15] width 18 height 9
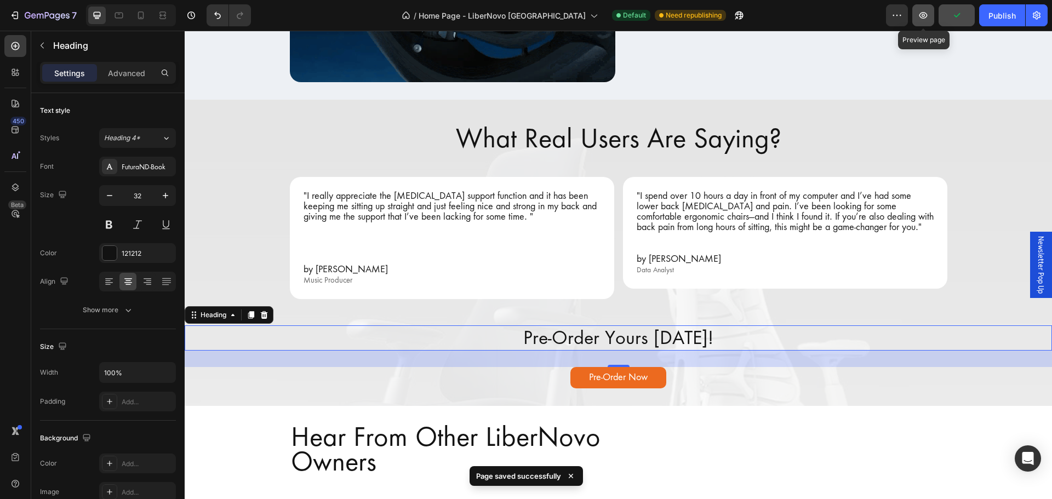
click at [922, 18] on icon "button" at bounding box center [923, 15] width 8 height 7
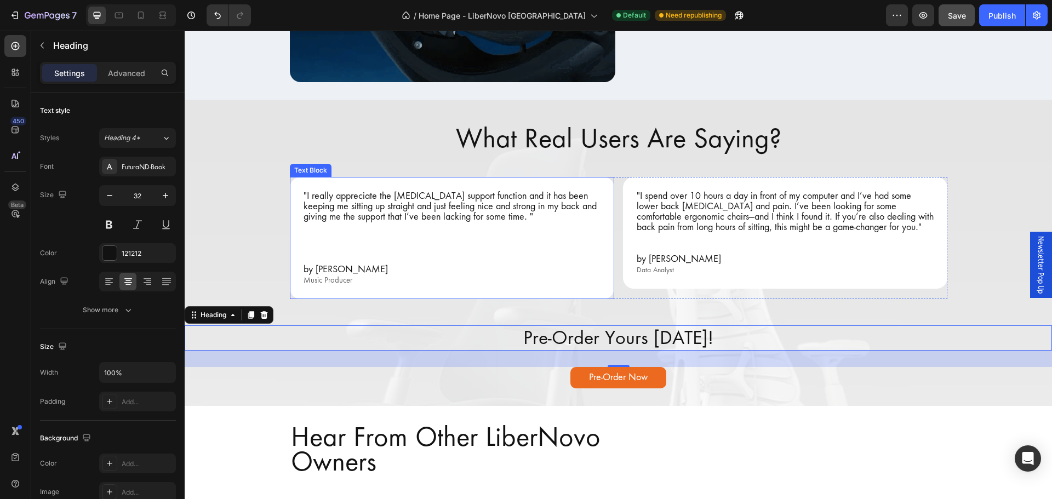
click at [315, 254] on p "To enrich screen reader interactions, please activate Accessibility in Grammarl…" at bounding box center [451, 259] width 297 height 10
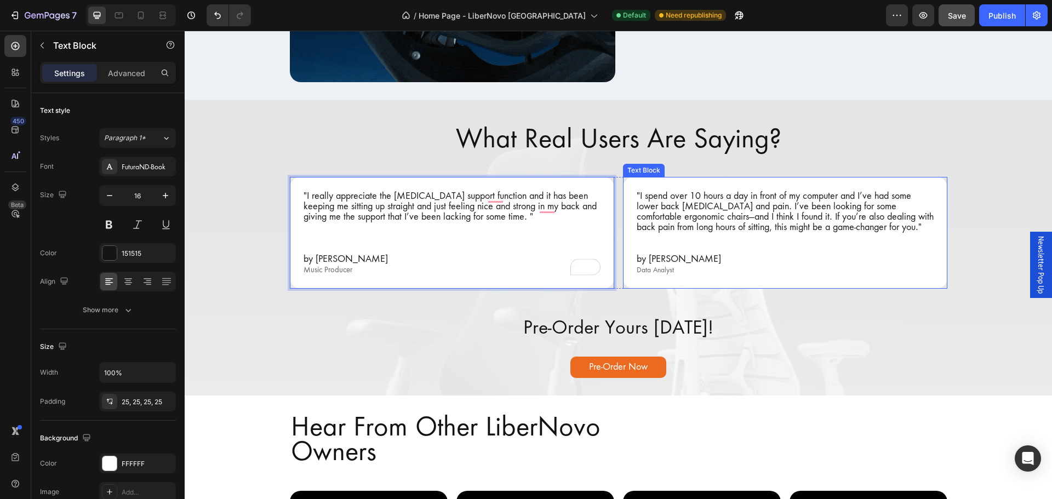
click at [640, 246] on p at bounding box center [784, 248] width 297 height 10
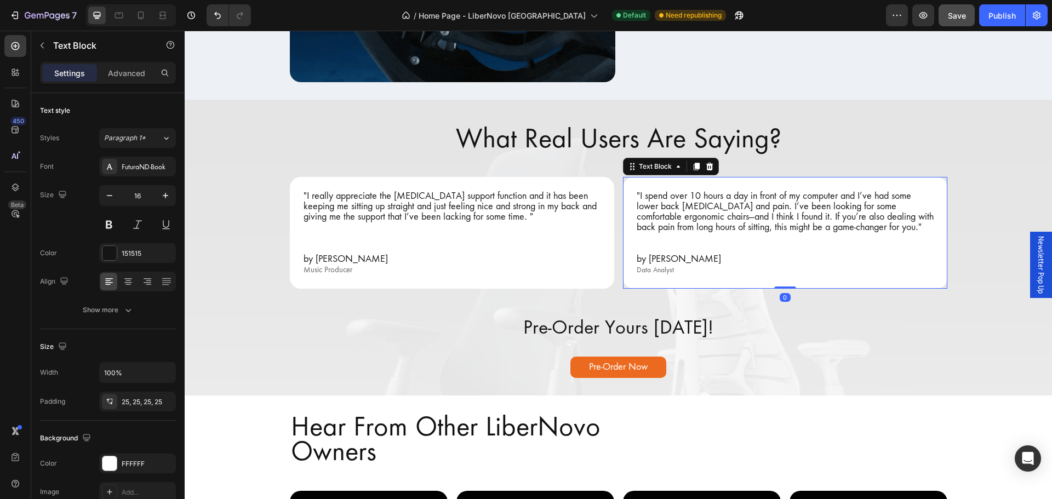
click at [640, 246] on p "Rich Text Editor. Editing area: main" at bounding box center [784, 248] width 297 height 10
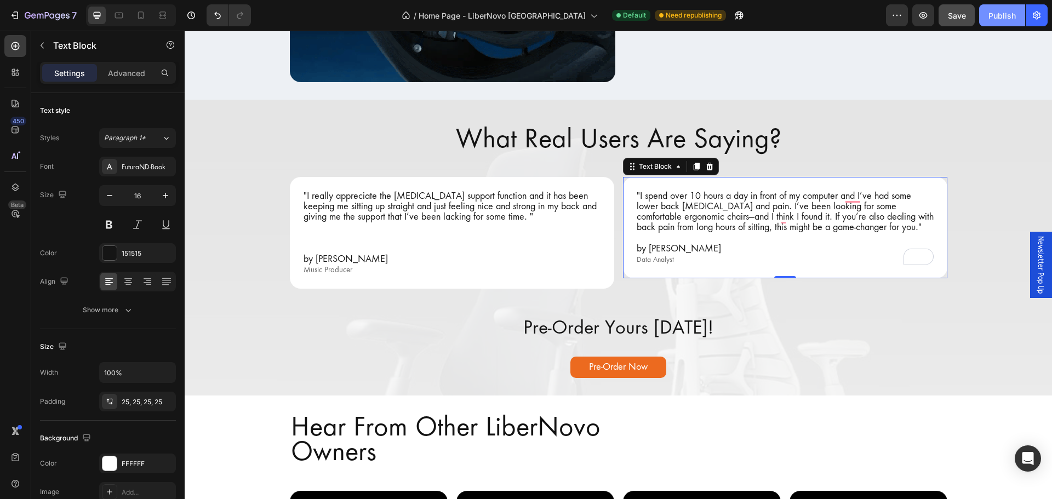
click at [990, 13] on div "Publish" at bounding box center [1001, 16] width 27 height 12
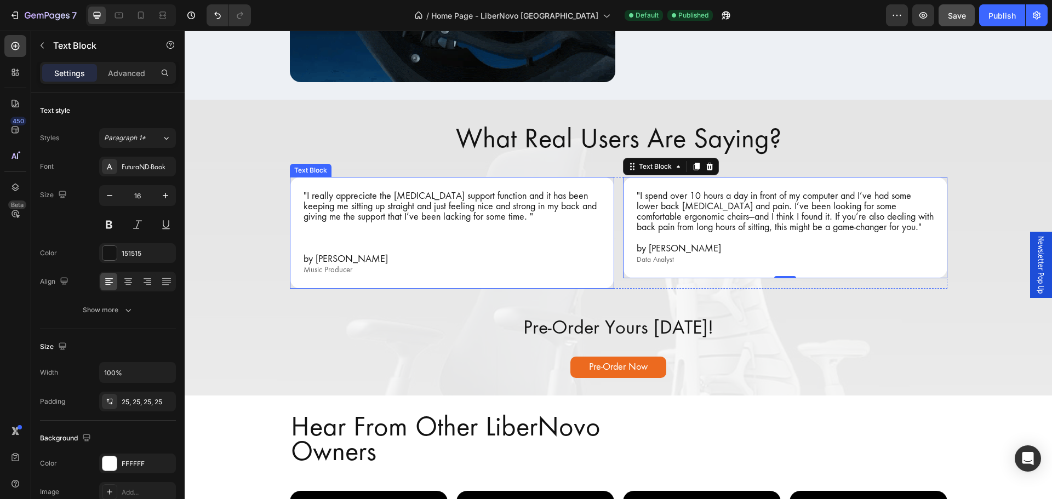
click at [307, 243] on p "To enrich screen reader interactions, please activate Accessibility in Grammarl…" at bounding box center [451, 248] width 297 height 10
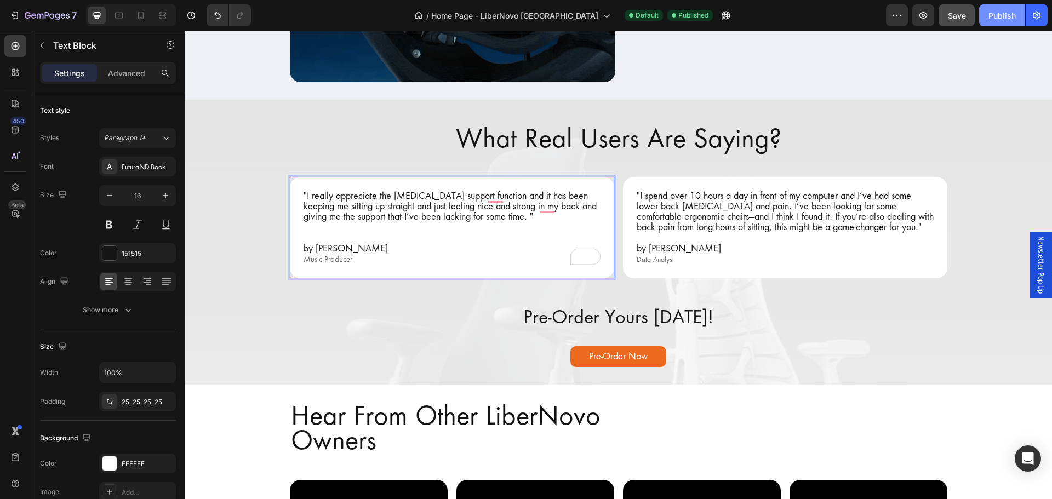
click at [996, 19] on div "Publish" at bounding box center [1001, 16] width 27 height 12
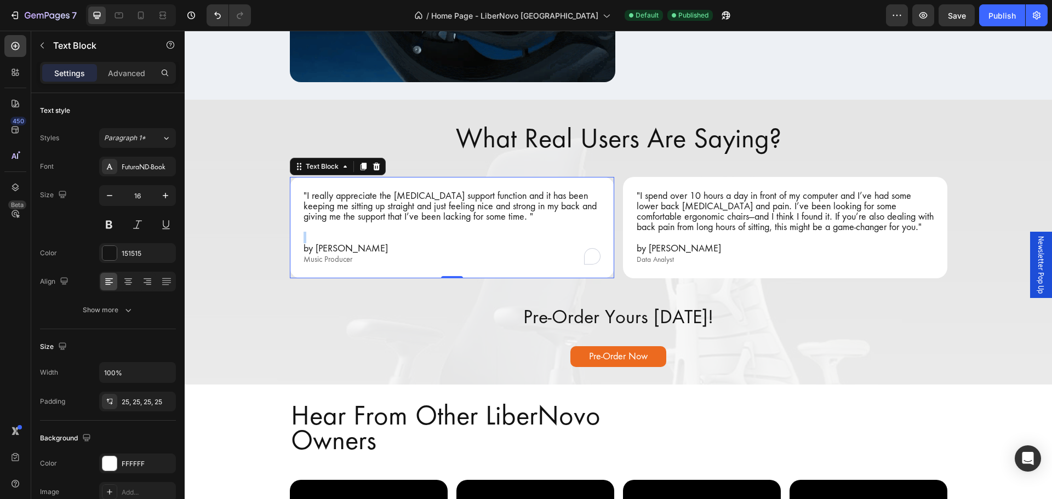
click at [305, 236] on p "To enrich screen reader interactions, please activate Accessibility in Grammarl…" at bounding box center [451, 237] width 297 height 10
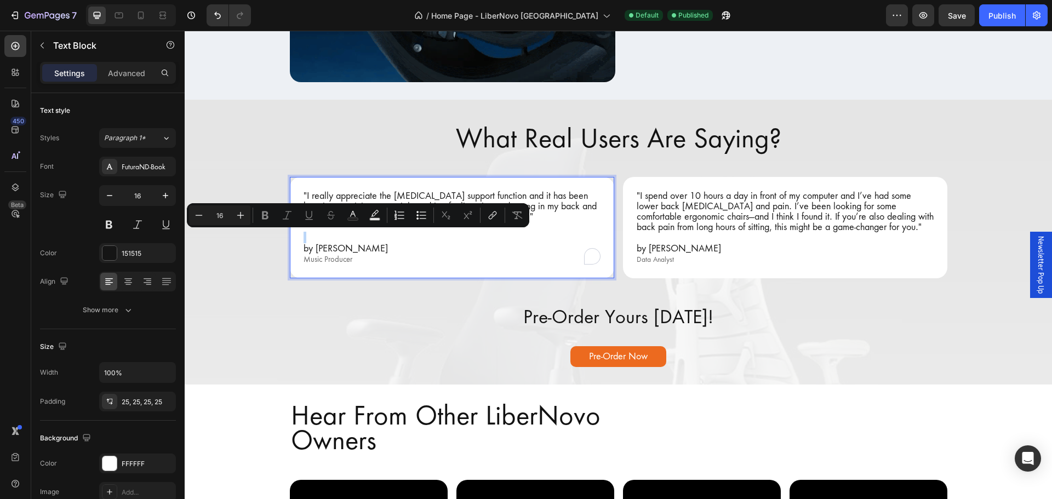
click at [305, 236] on p "To enrich screen reader interactions, please activate Accessibility in Grammarl…" at bounding box center [451, 237] width 297 height 10
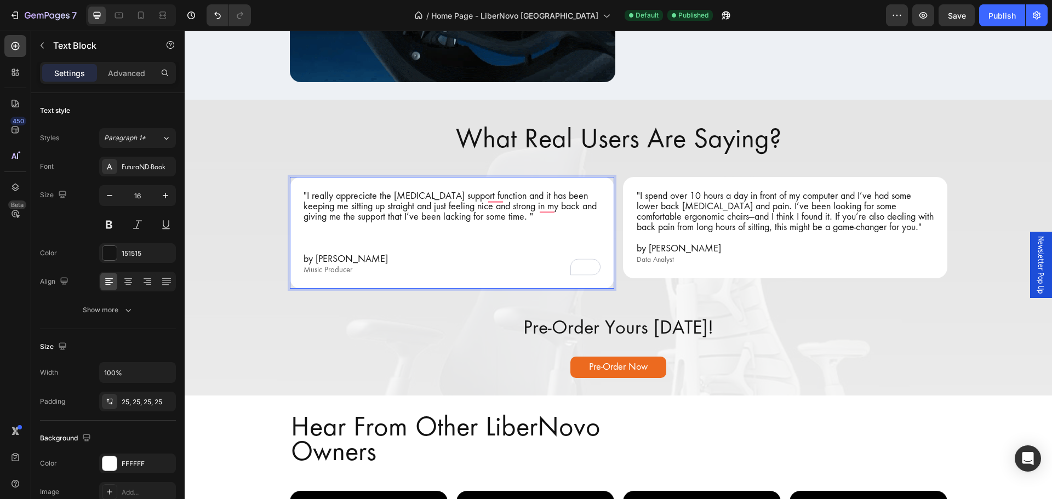
click at [1002, 30] on div "7 Version history / Home Page - LiberNovo Malaysia Default Published Preview Sa…" at bounding box center [526, 15] width 1052 height 31
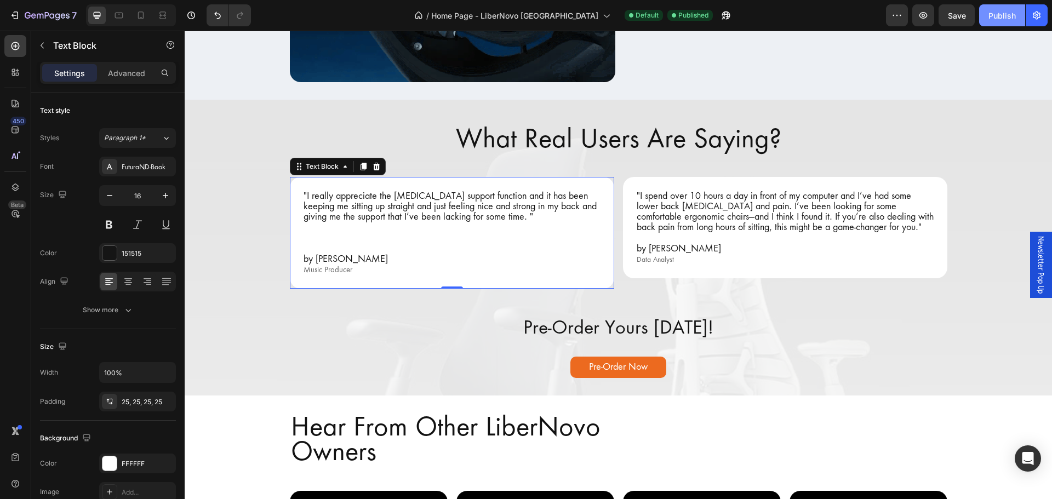
click at [997, 22] on button "Publish" at bounding box center [1002, 15] width 46 height 22
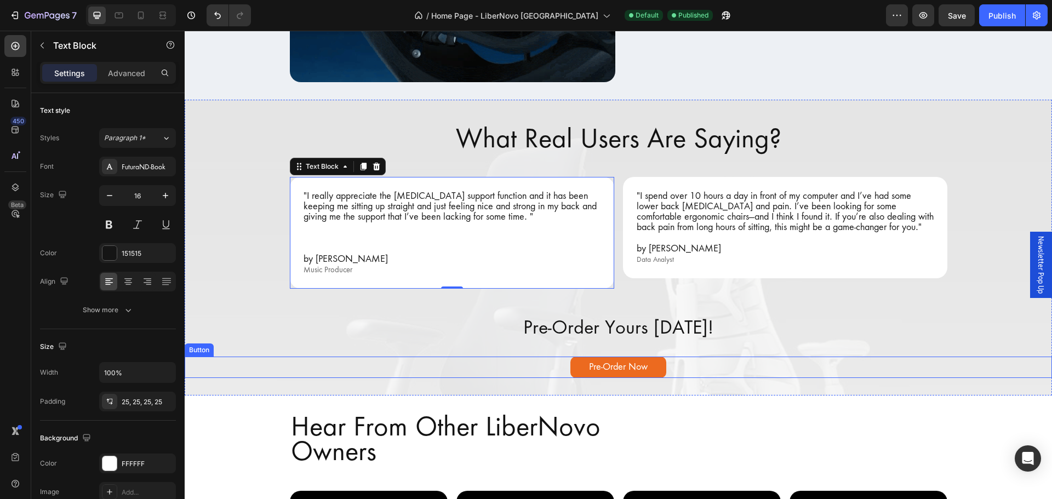
scroll to position [2191, 0]
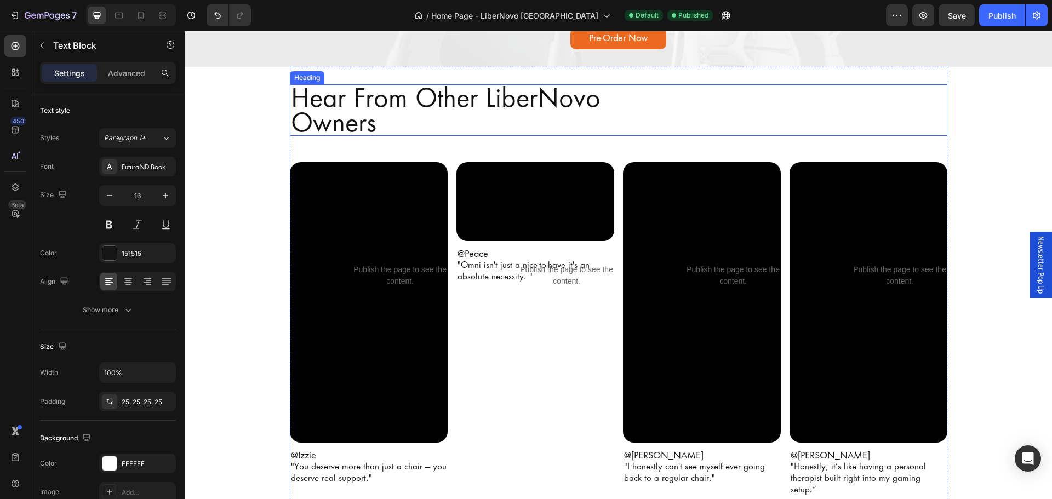
click at [384, 113] on h2 "Hear From Other LiberNovo Owners" at bounding box center [618, 109] width 657 height 51
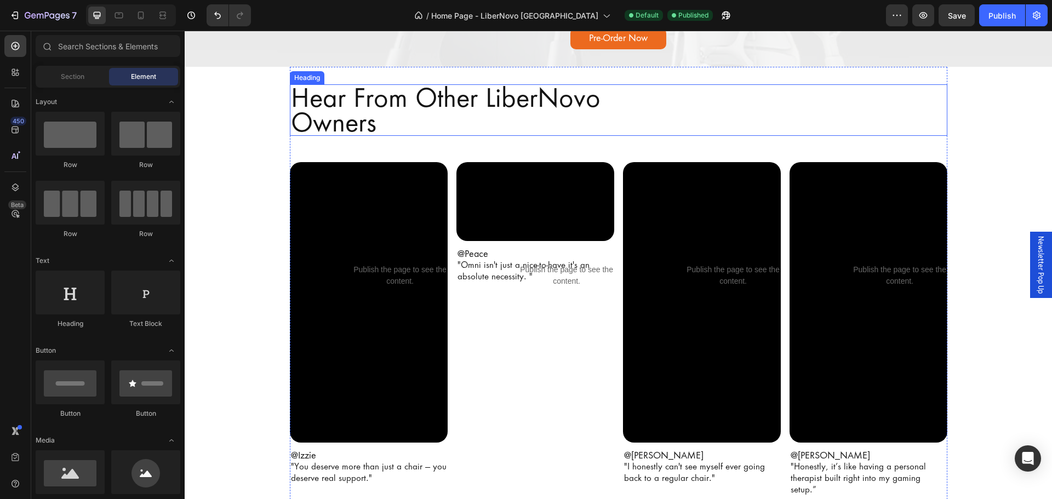
click at [377, 84] on h2 "Hear From Other LiberNovo Owners" at bounding box center [618, 109] width 657 height 51
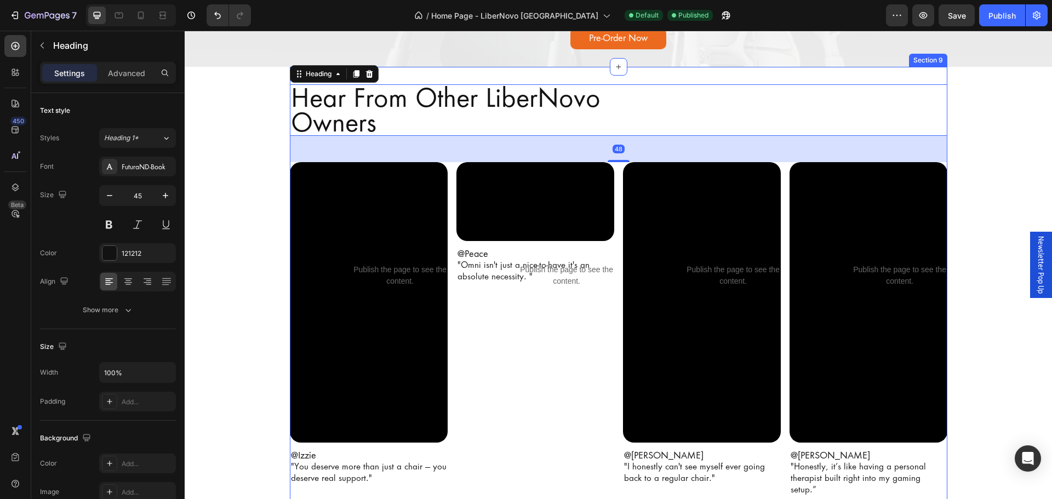
click at [416, 75] on div "Hear From Other LiberNovo Owners Heading 48 Video Publish the page to see the c…" at bounding box center [618, 304] width 657 height 474
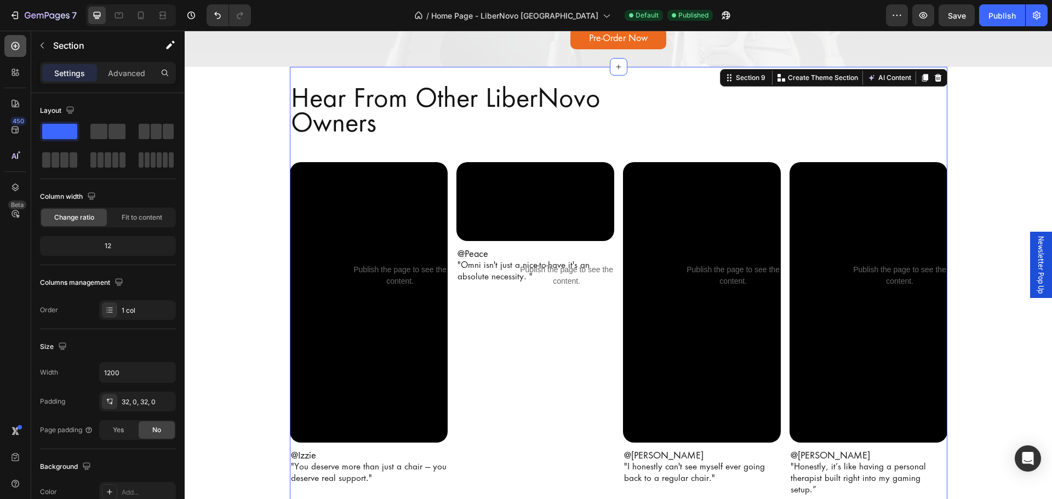
click at [25, 51] on div at bounding box center [15, 46] width 22 height 22
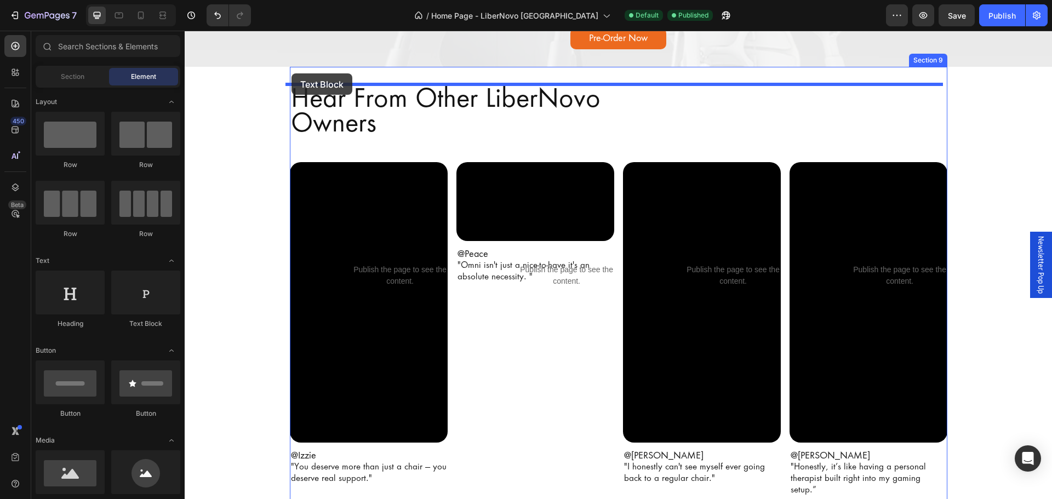
drag, startPoint x: 323, startPoint y: 339, endPoint x: 291, endPoint y: 73, distance: 267.5
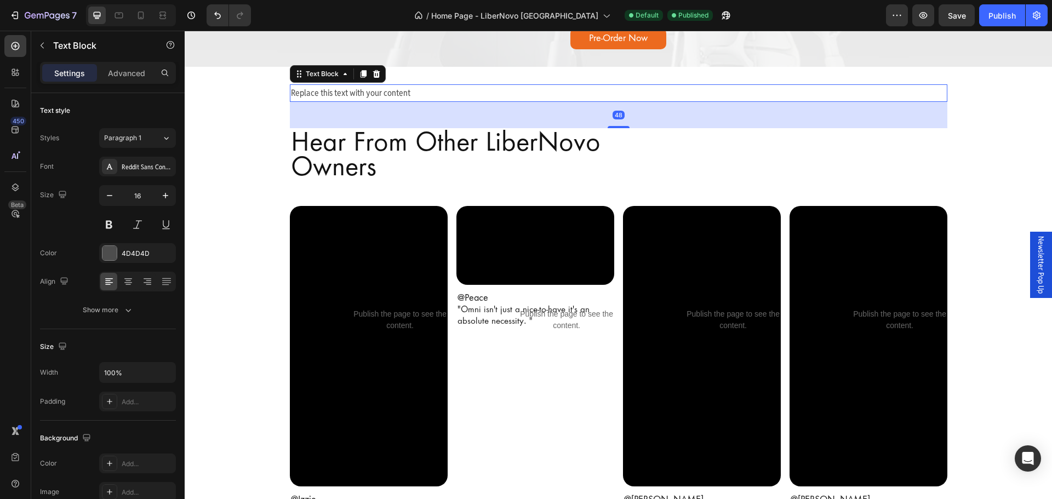
click at [296, 117] on div "48" at bounding box center [618, 115] width 657 height 26
click at [308, 101] on div "Replace this text with your content" at bounding box center [618, 93] width 657 height 18
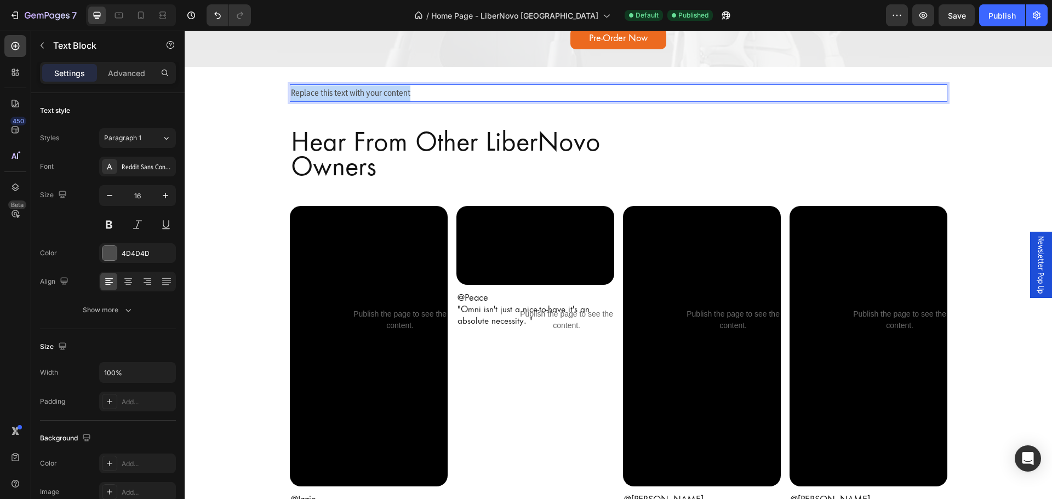
drag, startPoint x: 451, startPoint y: 93, endPoint x: 203, endPoint y: 98, distance: 247.6
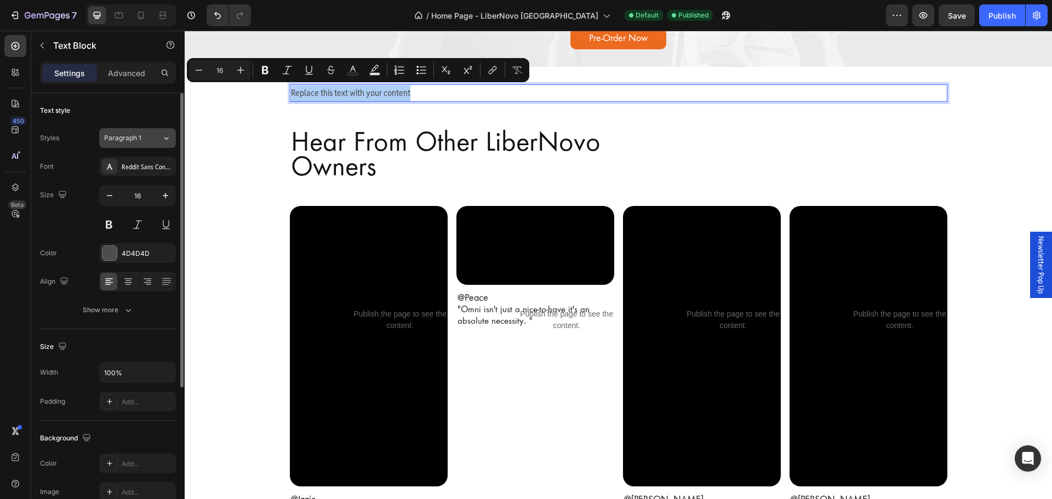
click at [149, 138] on div "Paragraph 1" at bounding box center [133, 138] width 58 height 10
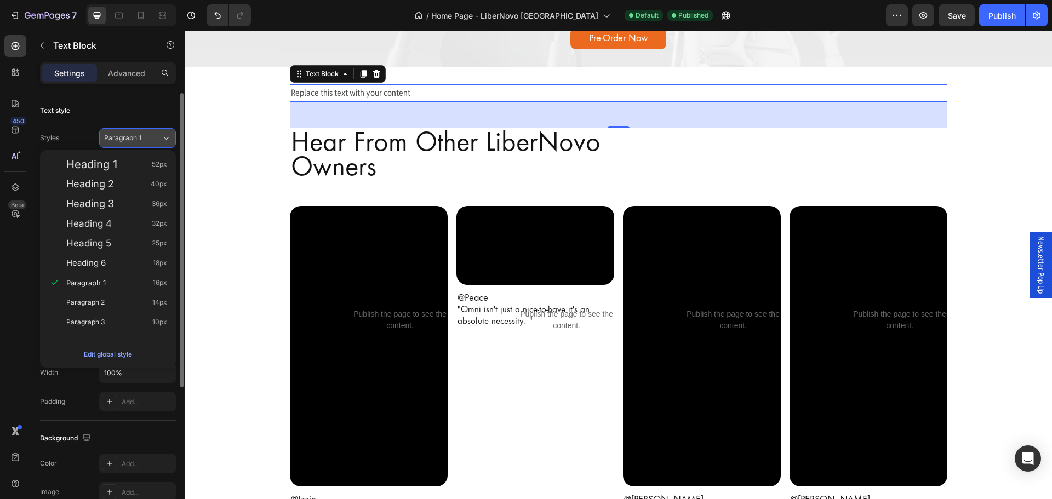
click at [147, 140] on div "Paragraph 1" at bounding box center [126, 138] width 44 height 10
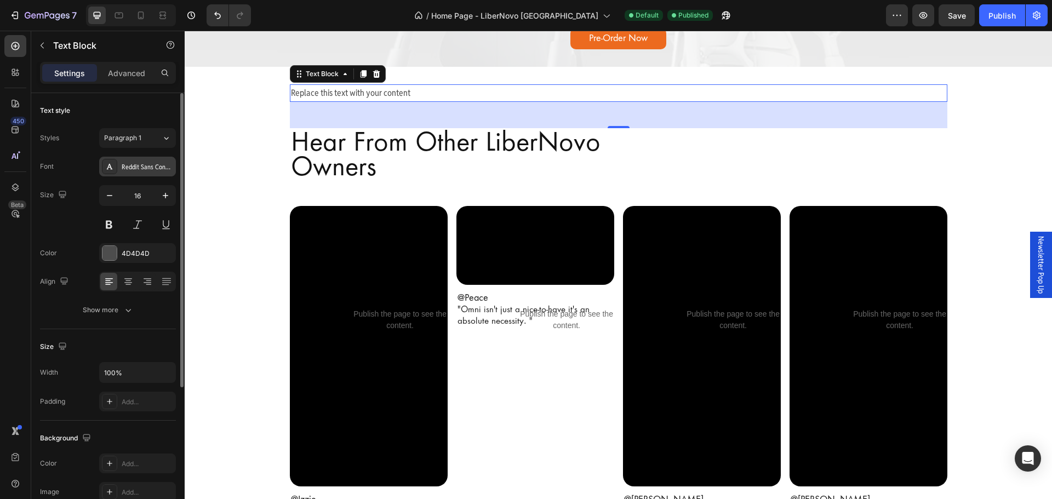
click at [155, 170] on div "Reddit Sans Condensed" at bounding box center [147, 167] width 51 height 10
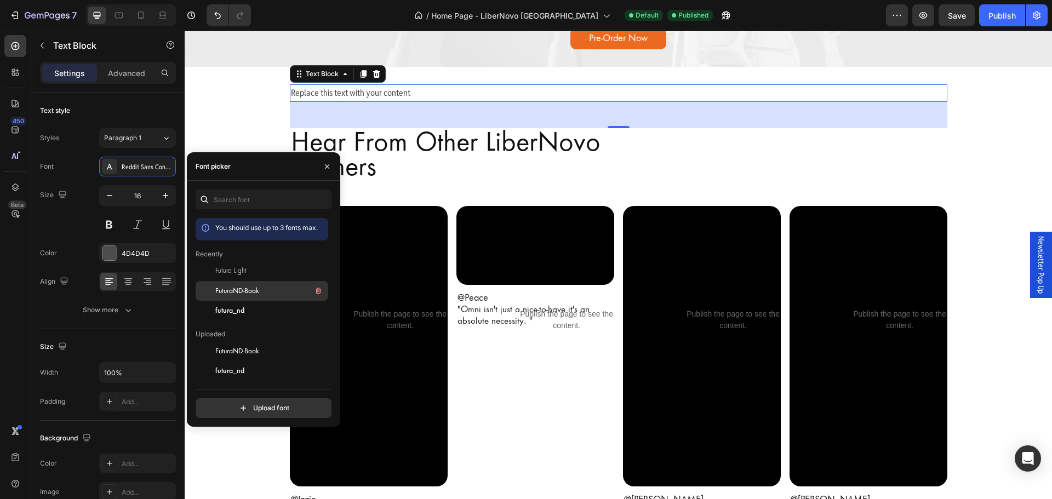
click at [217, 294] on span "FuturaND-Book" at bounding box center [237, 291] width 44 height 10
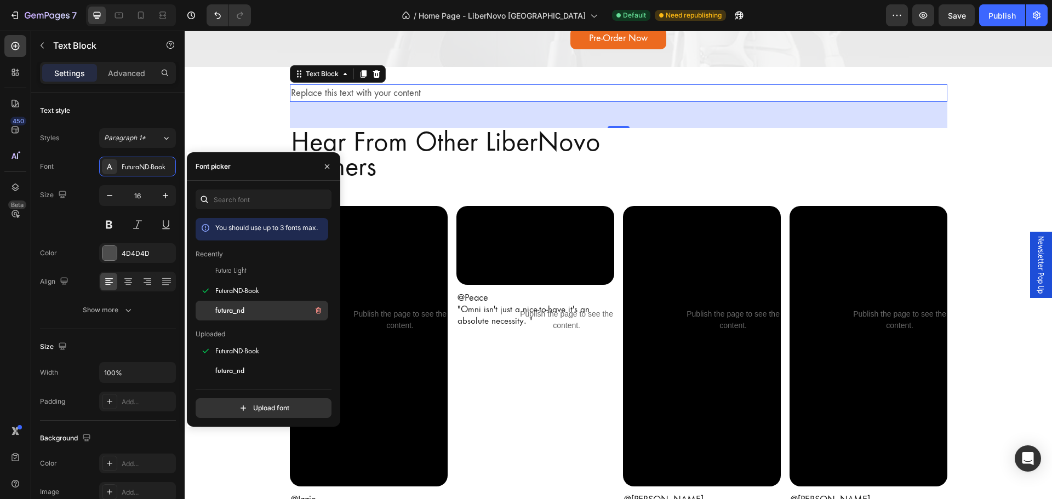
click at [231, 311] on span "futura_nd" at bounding box center [229, 311] width 29 height 10
click at [247, 288] on span "FuturaND-Book" at bounding box center [237, 291] width 44 height 10
click at [159, 192] on button "button" at bounding box center [166, 196] width 20 height 20
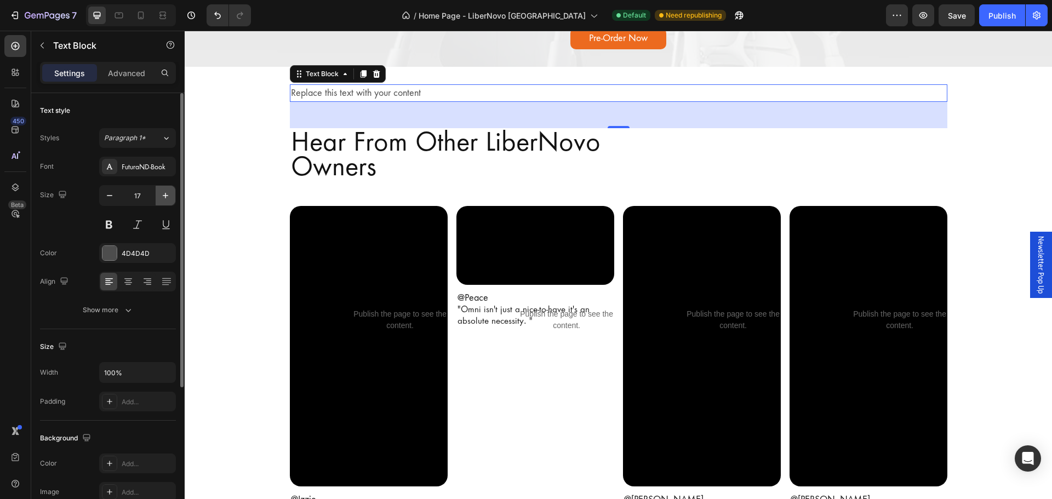
click at [159, 192] on button "button" at bounding box center [166, 196] width 20 height 20
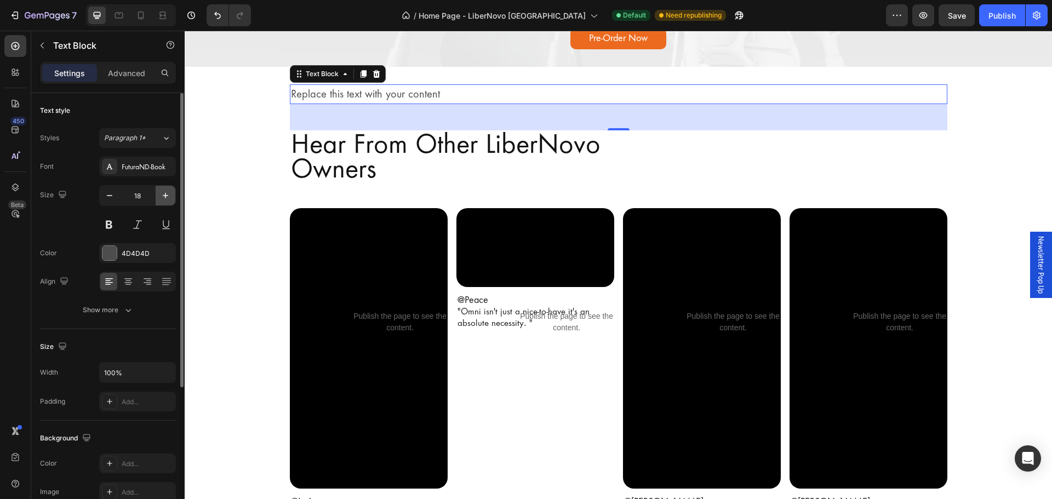
click at [159, 192] on button "button" at bounding box center [166, 196] width 20 height 20
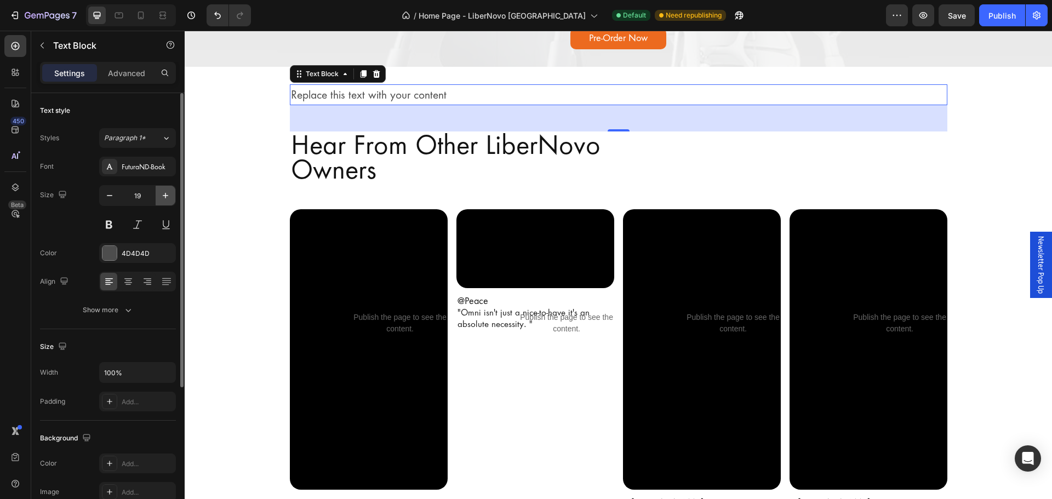
click at [159, 193] on button "button" at bounding box center [166, 196] width 20 height 20
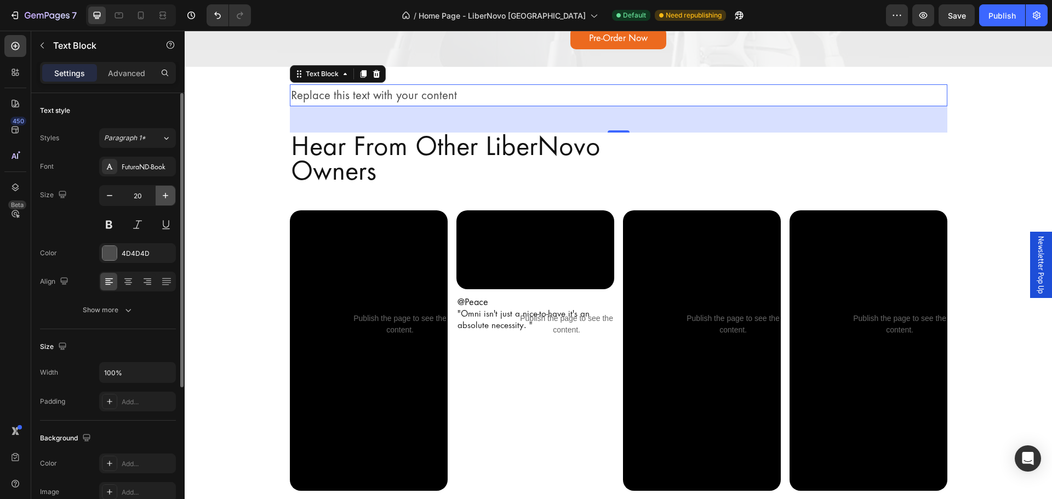
click at [159, 194] on button "button" at bounding box center [166, 196] width 20 height 20
click at [159, 196] on button "button" at bounding box center [166, 196] width 20 height 20
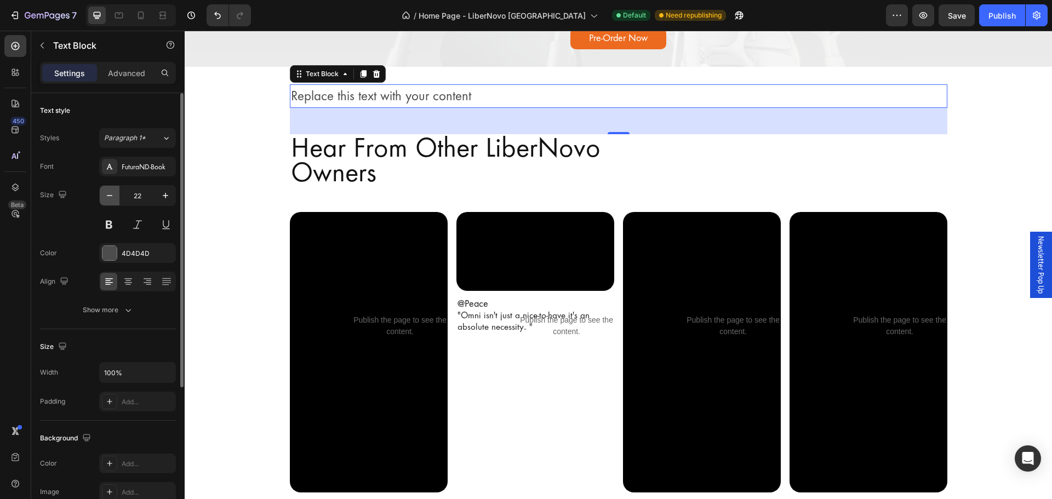
click at [108, 193] on icon "button" at bounding box center [109, 195] width 11 height 11
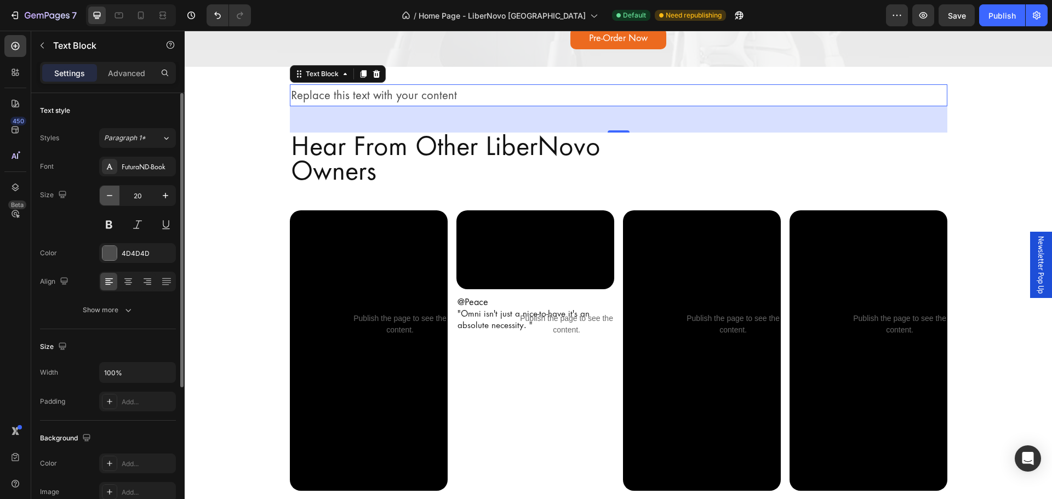
click at [108, 193] on icon "button" at bounding box center [109, 195] width 11 height 11
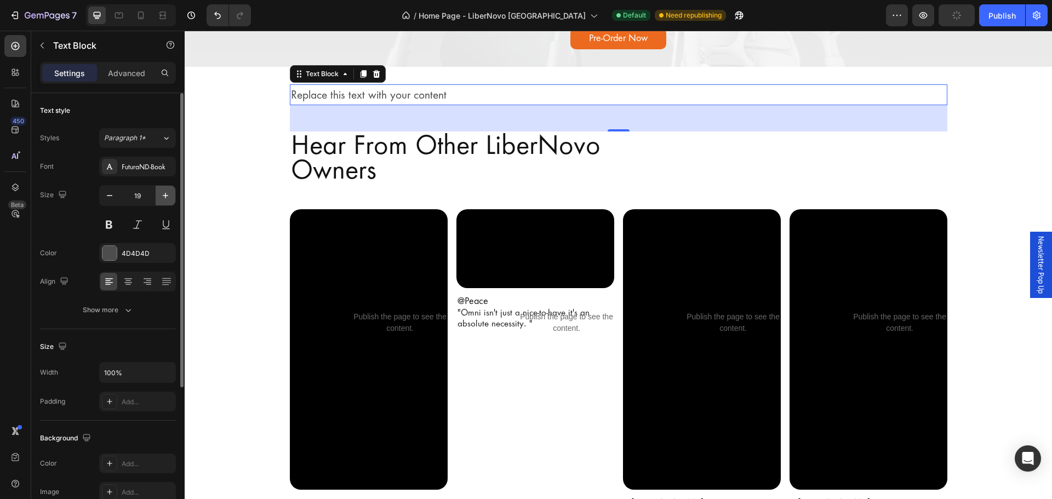
click at [163, 198] on icon "button" at bounding box center [165, 195] width 11 height 11
type input "20"
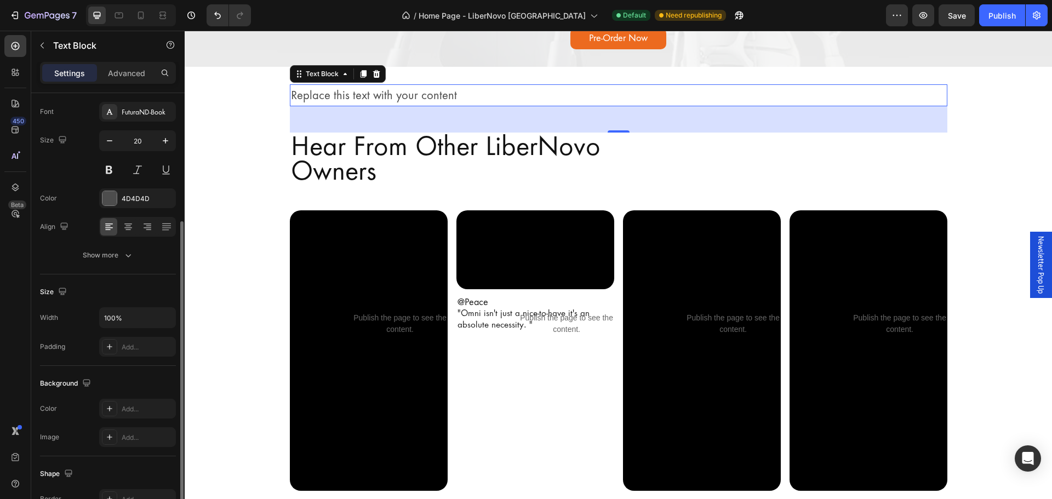
scroll to position [212, 0]
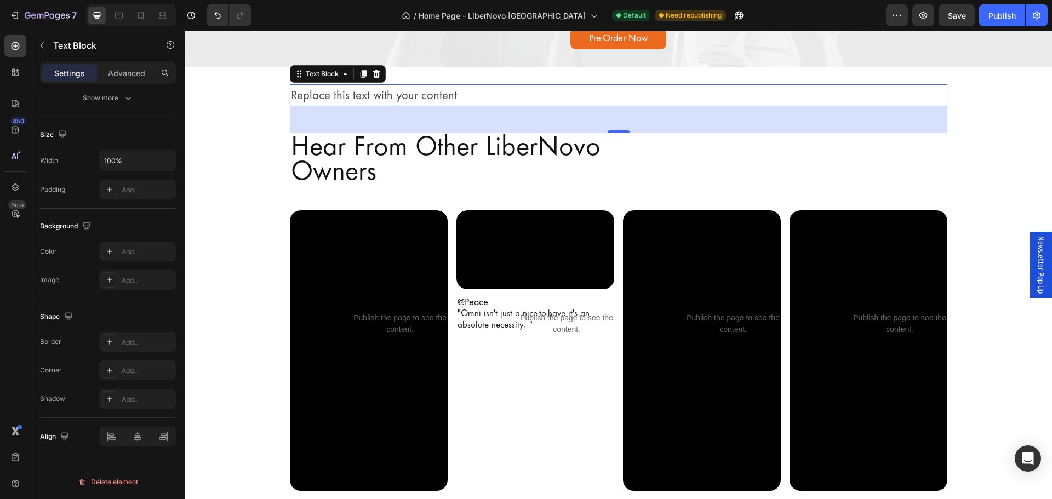
click at [306, 122] on div "48" at bounding box center [618, 119] width 657 height 26
click at [311, 121] on div "Heading" at bounding box center [307, 126] width 30 height 10
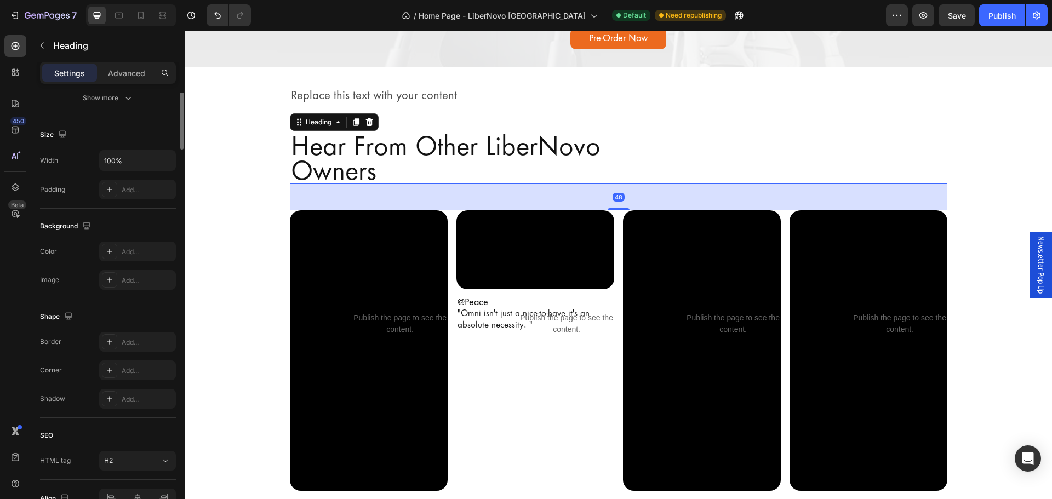
scroll to position [0, 0]
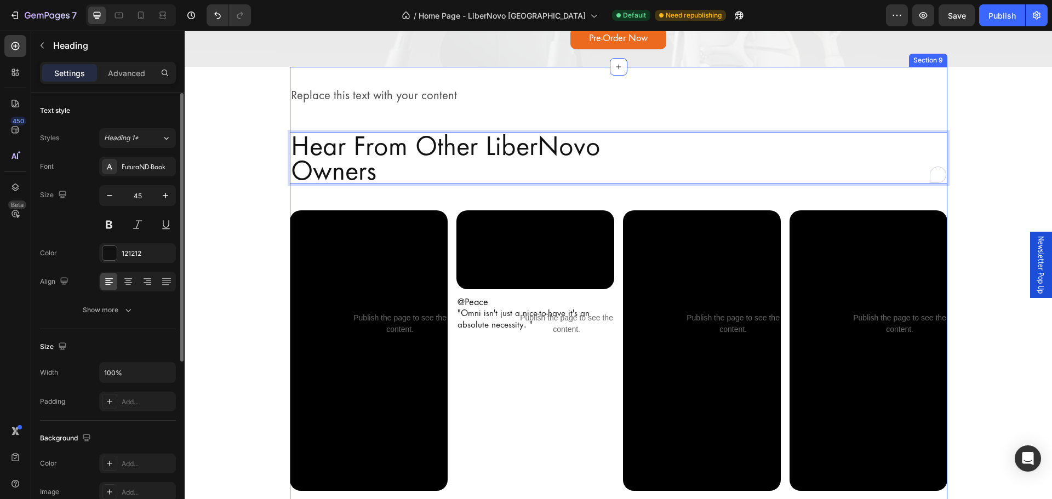
click at [498, 98] on p "Replace this text with your content" at bounding box center [618, 95] width 655 height 20
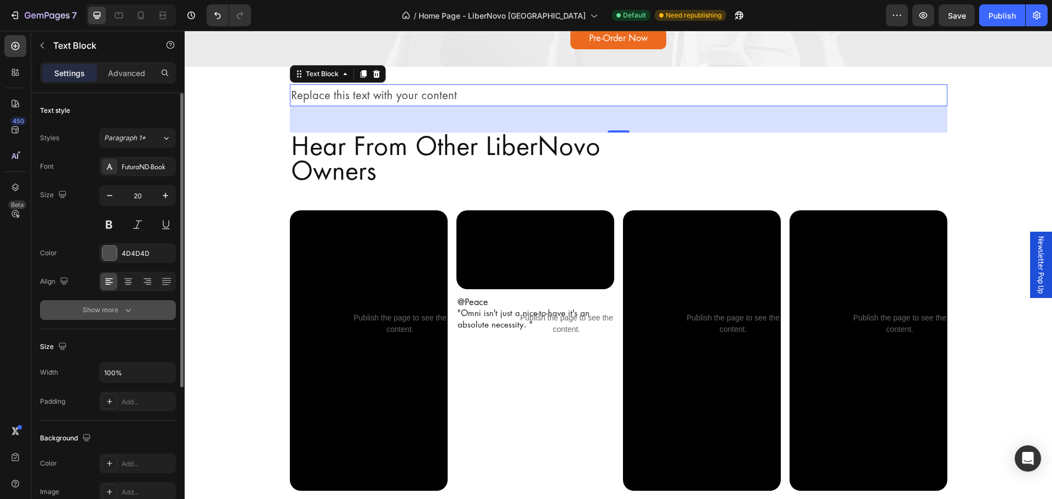
click at [118, 307] on div "Show more" at bounding box center [108, 310] width 51 height 11
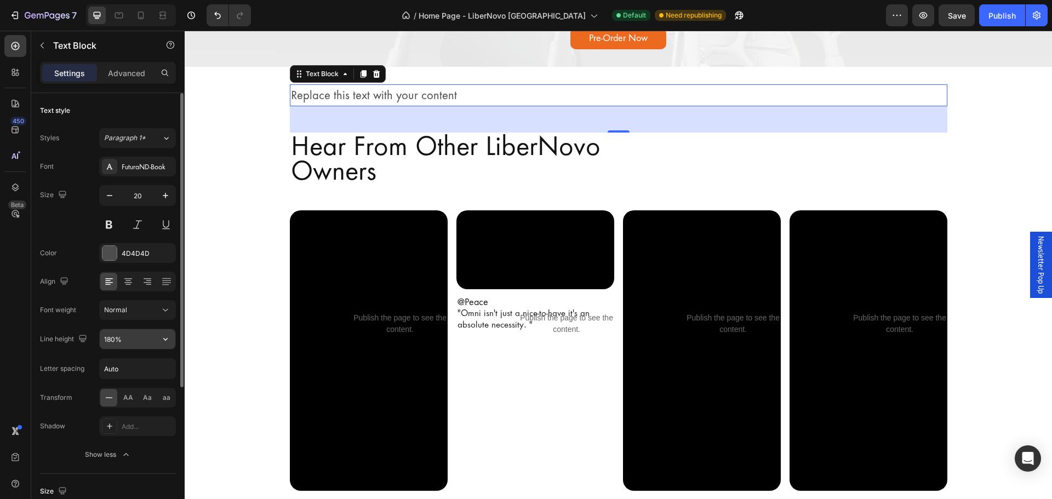
click at [134, 343] on input "180%" at bounding box center [138, 339] width 76 height 20
click at [154, 342] on input "180%" at bounding box center [138, 339] width 76 height 20
click at [160, 340] on button "button" at bounding box center [166, 339] width 20 height 20
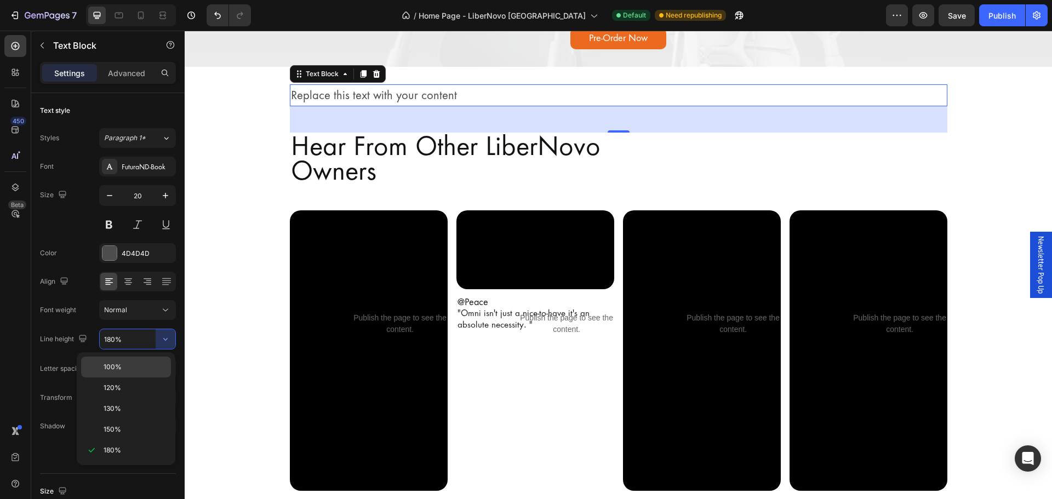
click at [135, 365] on p "100%" at bounding box center [135, 367] width 62 height 10
type input "100%"
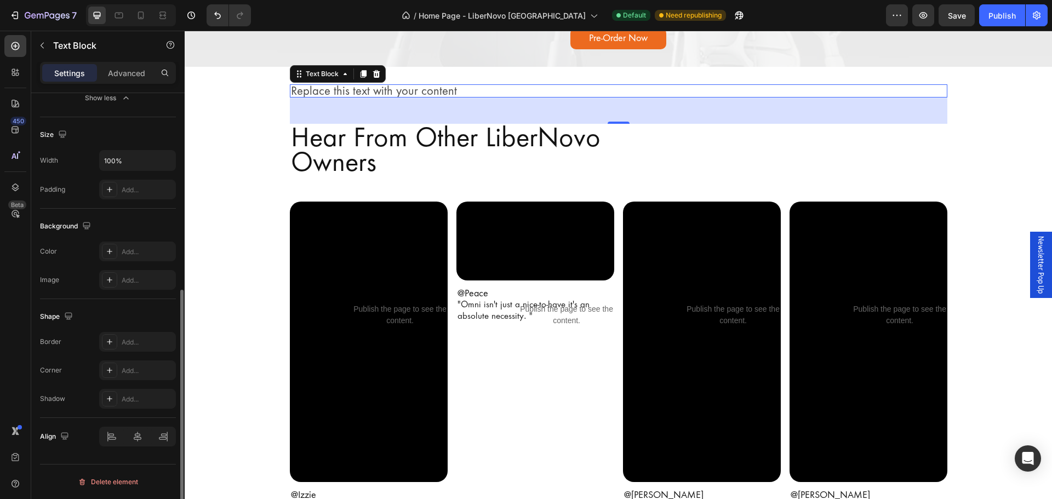
scroll to position [137, 0]
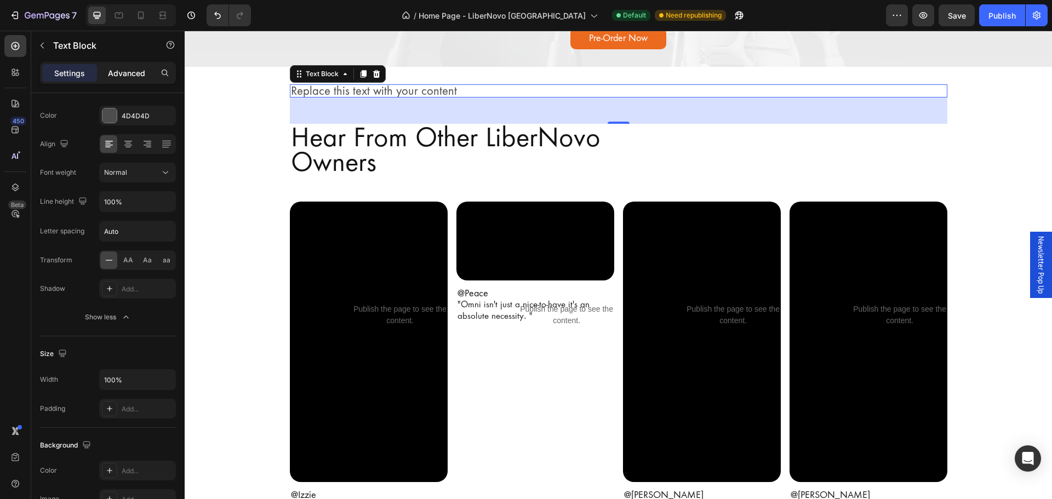
click at [129, 67] on p "Advanced" at bounding box center [126, 73] width 37 height 12
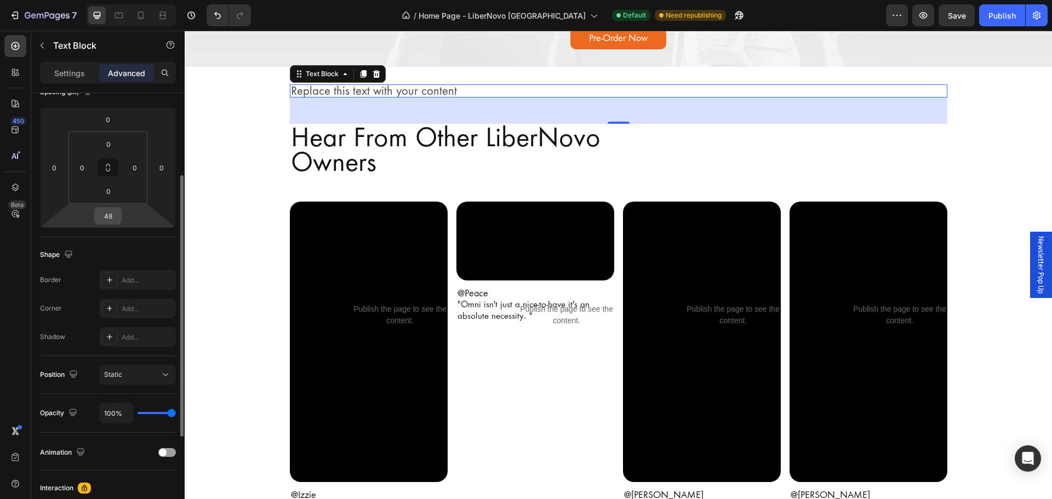
click at [113, 219] on input "48" at bounding box center [108, 216] width 22 height 16
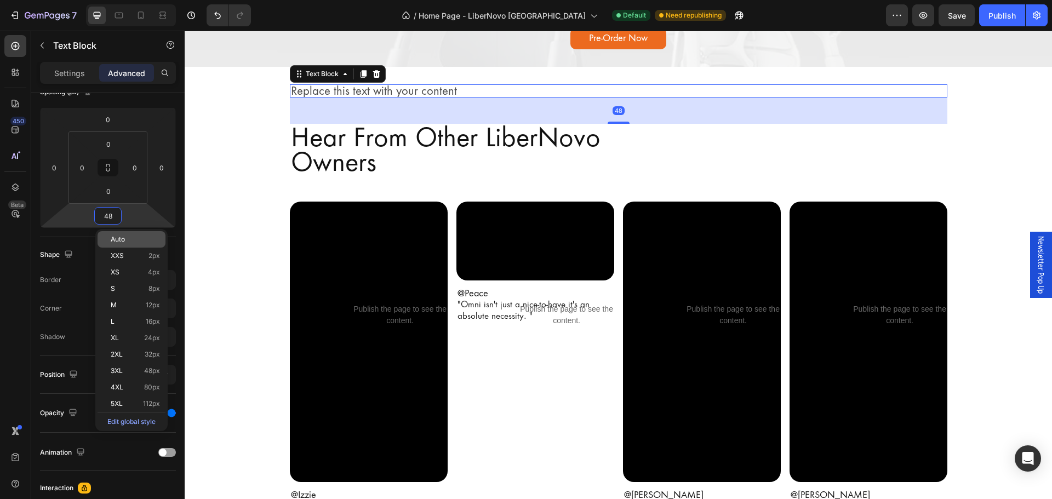
click at [129, 238] on p "Auto" at bounding box center [135, 240] width 49 height 8
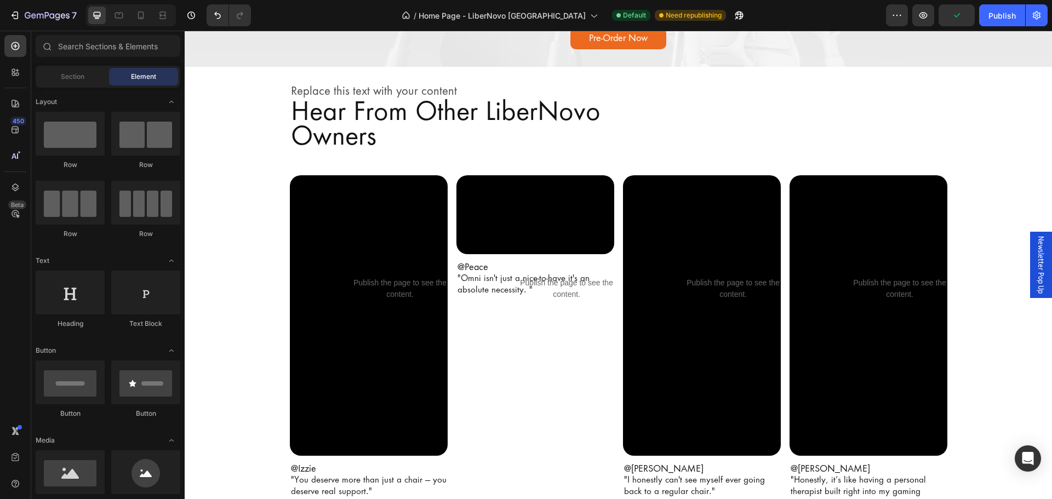
click at [343, 86] on p "Replace this text with your content" at bounding box center [618, 90] width 655 height 11
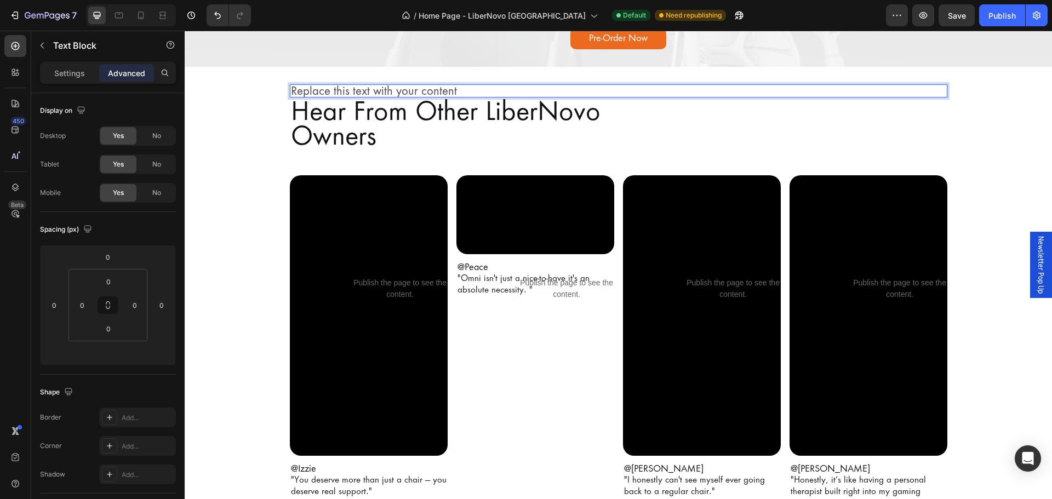
click at [341, 95] on p "Replace this text with your content" at bounding box center [618, 90] width 655 height 11
drag, startPoint x: 347, startPoint y: 93, endPoint x: 247, endPoint y: 91, distance: 100.3
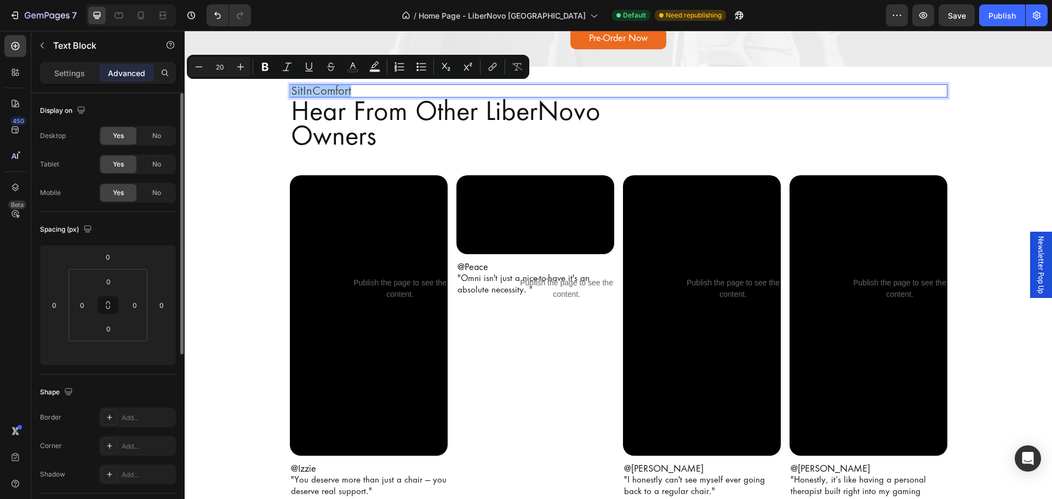
click at [72, 72] on p "Settings" at bounding box center [69, 73] width 31 height 12
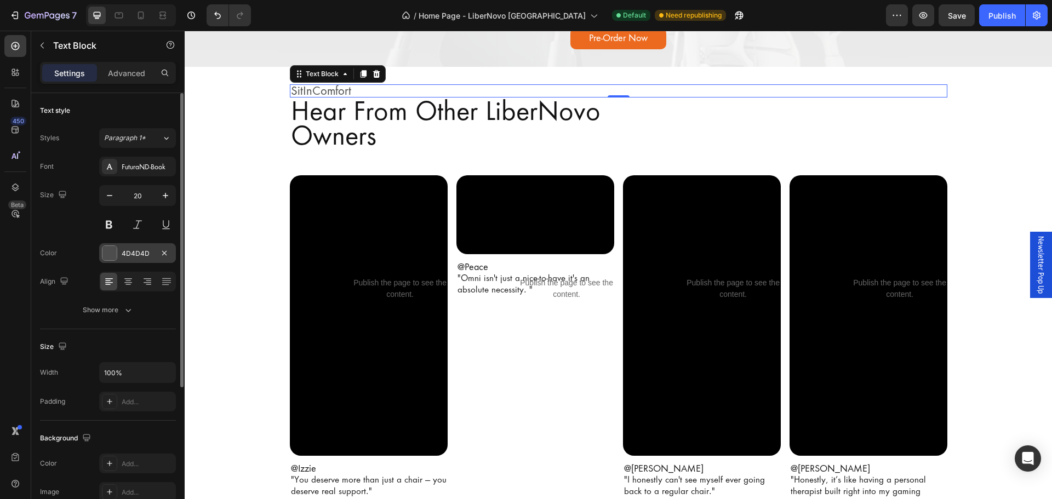
click at [134, 251] on div "4D4D4D" at bounding box center [138, 254] width 32 height 10
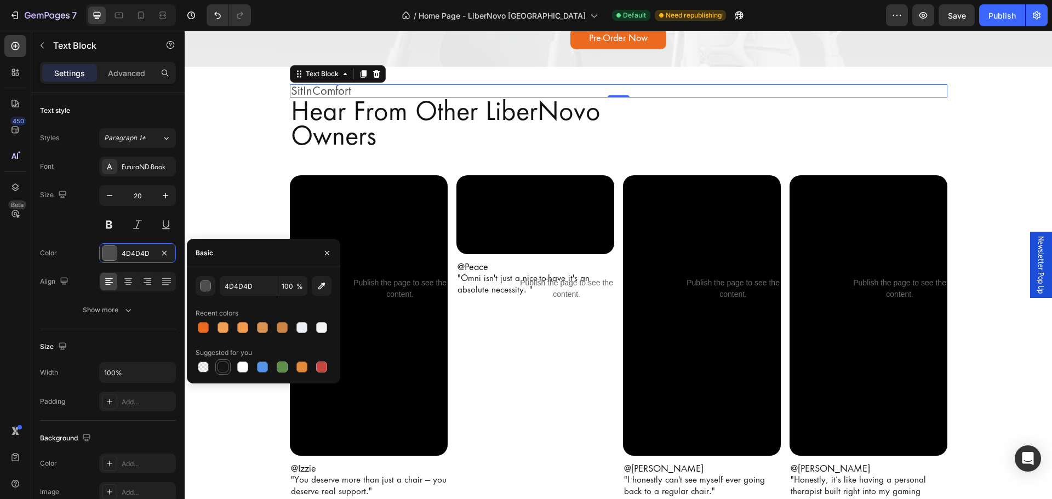
click at [222, 365] on div at bounding box center [222, 366] width 11 height 11
type input "151515"
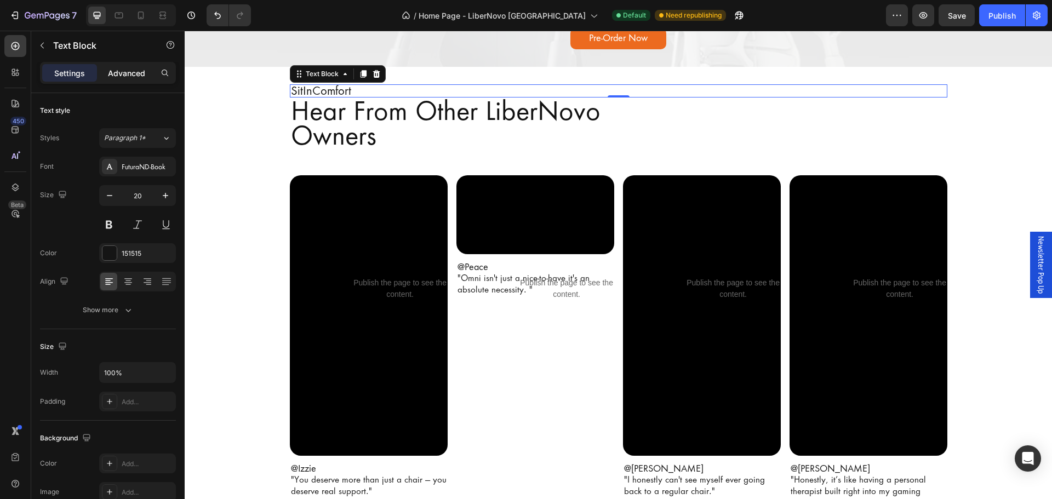
click at [133, 76] on p "Advanced" at bounding box center [126, 73] width 37 height 12
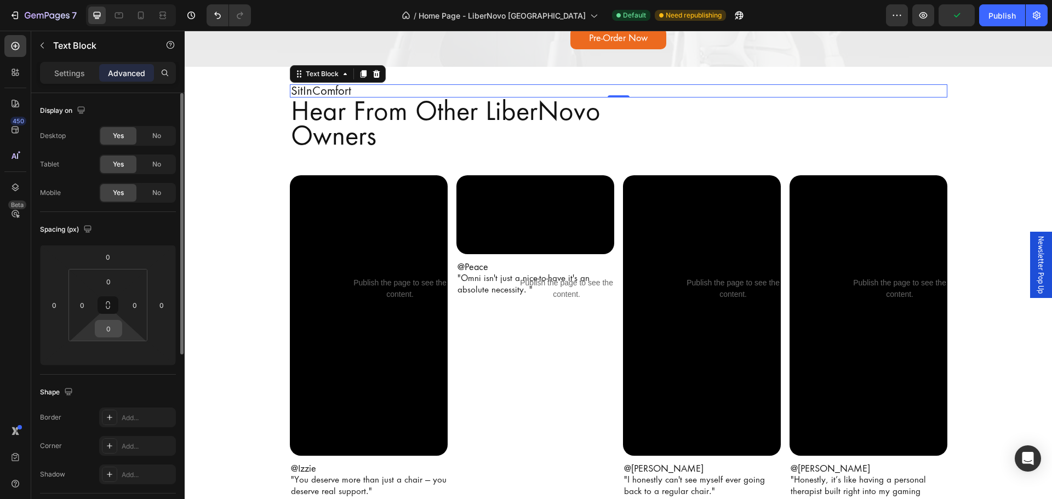
click at [112, 328] on input "0" at bounding box center [108, 328] width 22 height 16
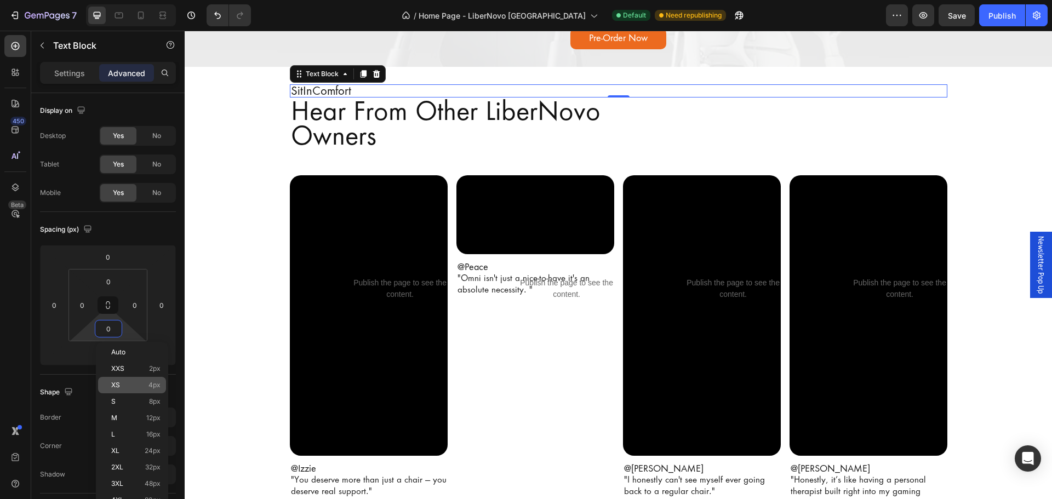
click at [133, 384] on p "XS 4px" at bounding box center [135, 385] width 49 height 8
type input "4"
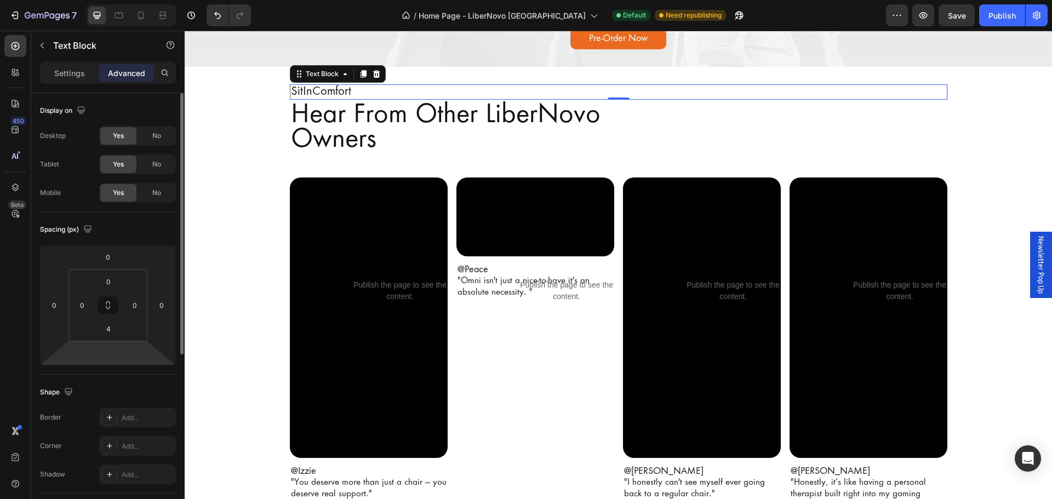
click at [118, 0] on html "7 Version history / Home Page - LiberNovo Malaysia Default Need republishing Pr…" at bounding box center [526, 0] width 1052 height 0
click at [114, 333] on input "4" at bounding box center [108, 328] width 22 height 16
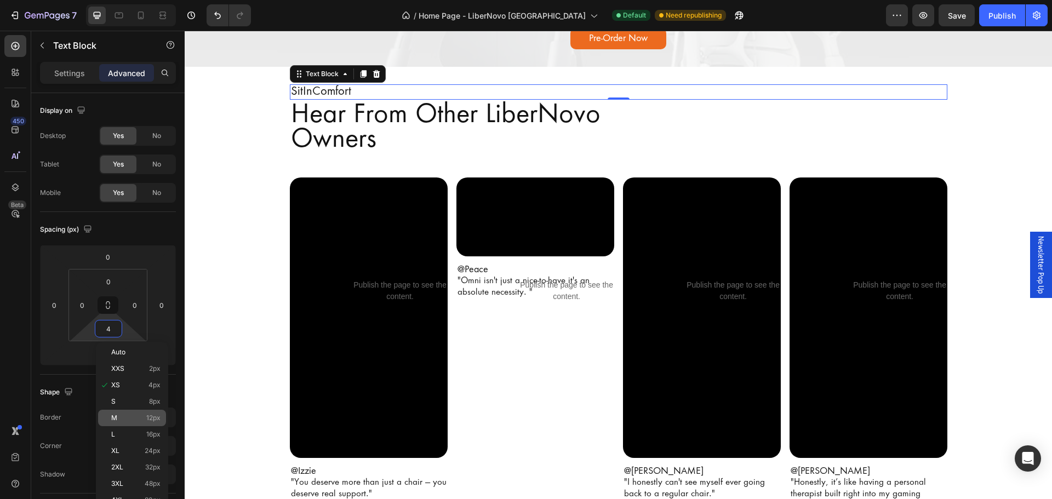
click at [139, 414] on p "M 12px" at bounding box center [135, 418] width 49 height 8
type input "12"
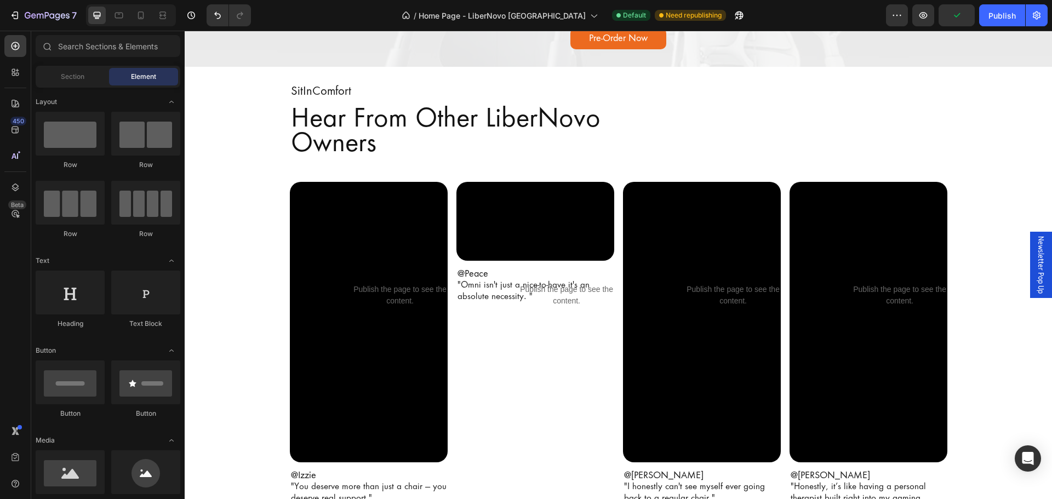
click at [997, 12] on div "Publish" at bounding box center [1001, 16] width 27 height 12
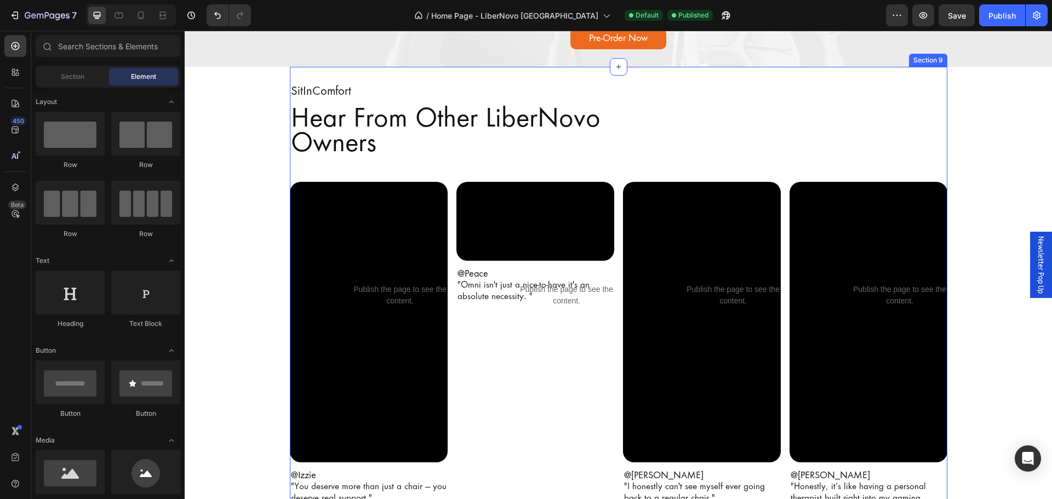
click at [335, 81] on div "SitInComfort Text Block Hear From Other LiberNovo Owners Heading Video Publish …" at bounding box center [618, 313] width 657 height 493
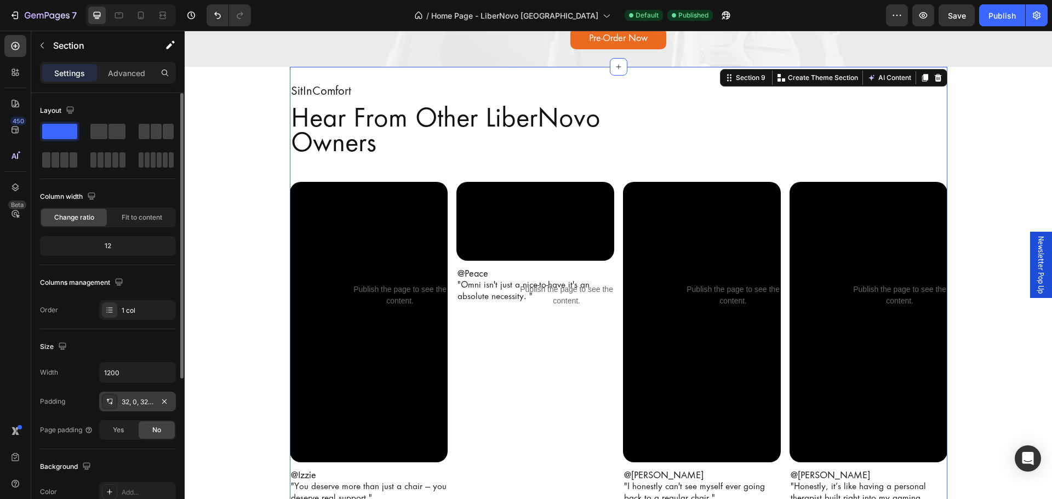
click at [150, 400] on div "32, 0, 32, 0" at bounding box center [138, 402] width 32 height 10
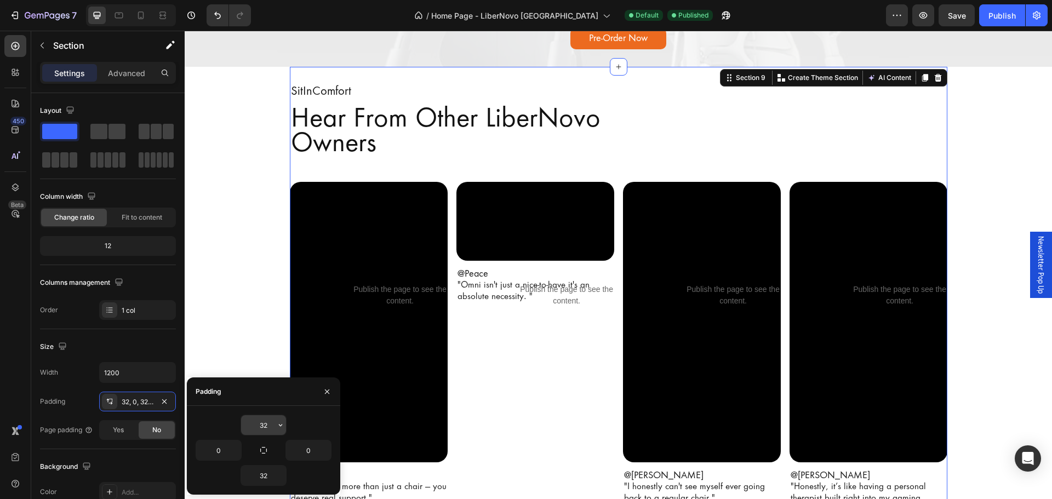
click at [266, 424] on input "32" at bounding box center [263, 425] width 45 height 20
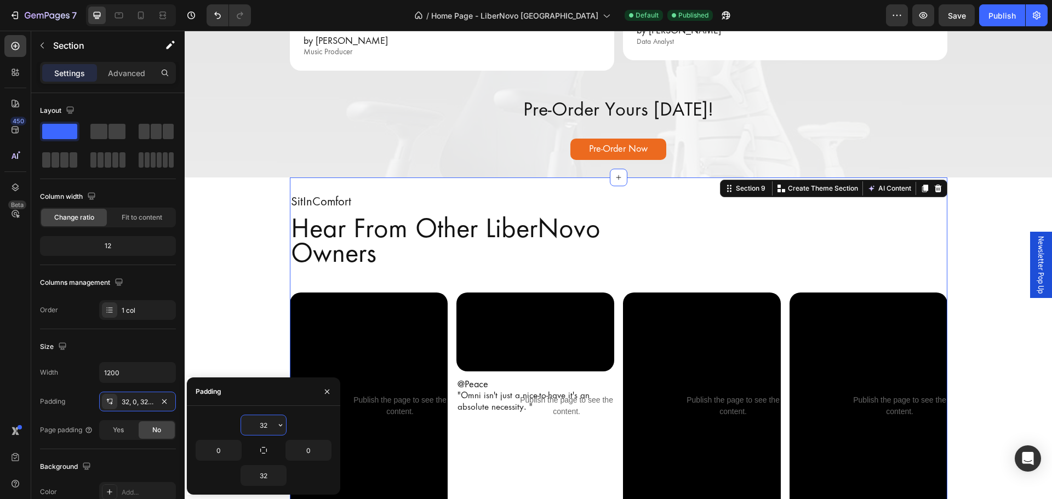
scroll to position [2191, 0]
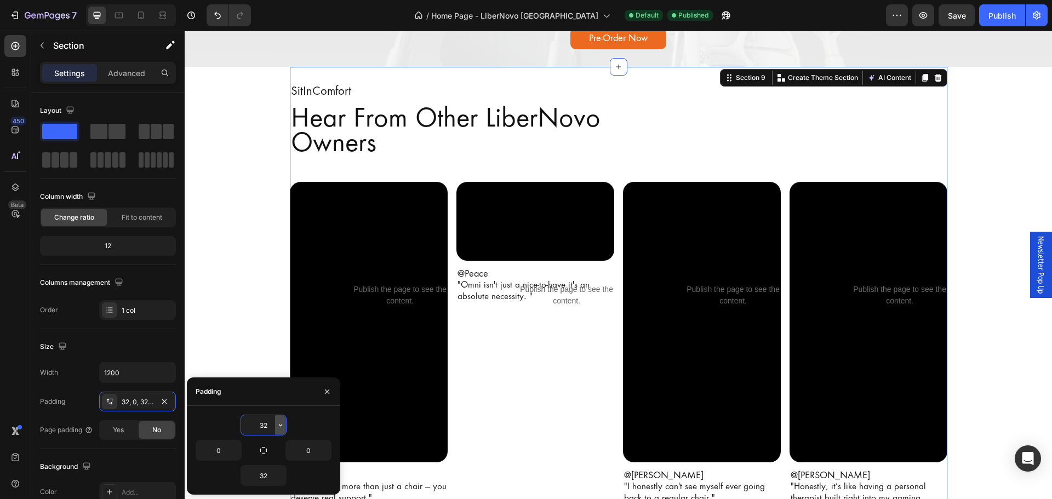
click at [277, 424] on icon "button" at bounding box center [280, 425] width 9 height 9
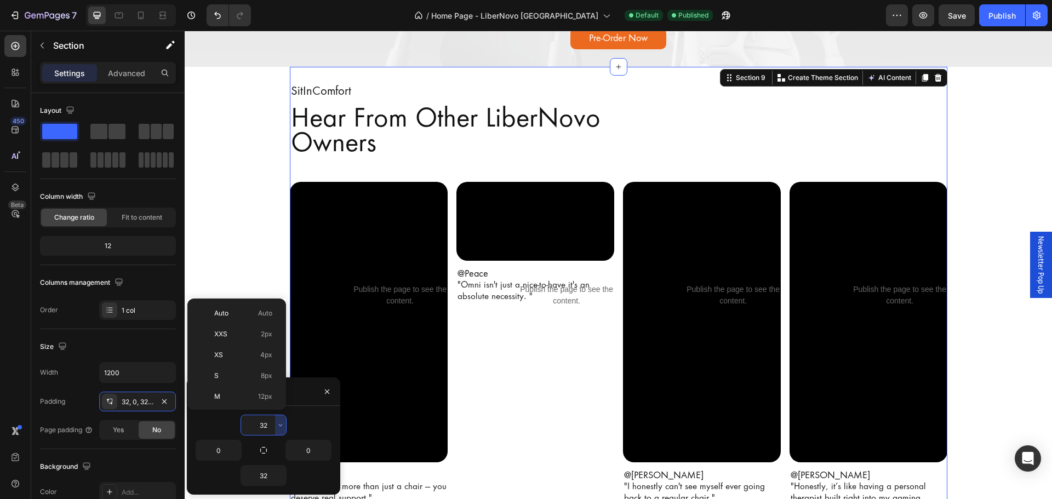
scroll to position [79, 0]
click at [255, 400] on p "3XL 48px" at bounding box center [243, 401] width 58 height 10
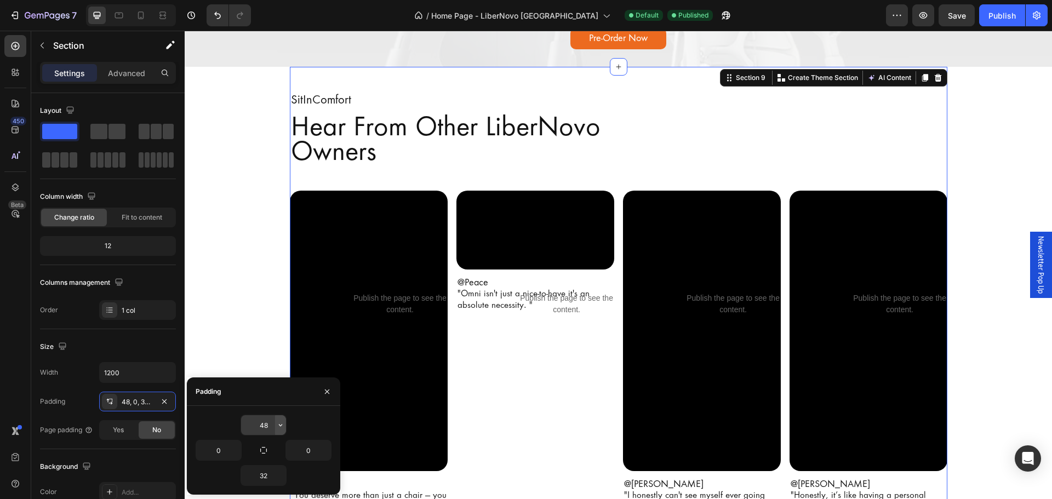
click at [277, 428] on icon "button" at bounding box center [280, 425] width 9 height 9
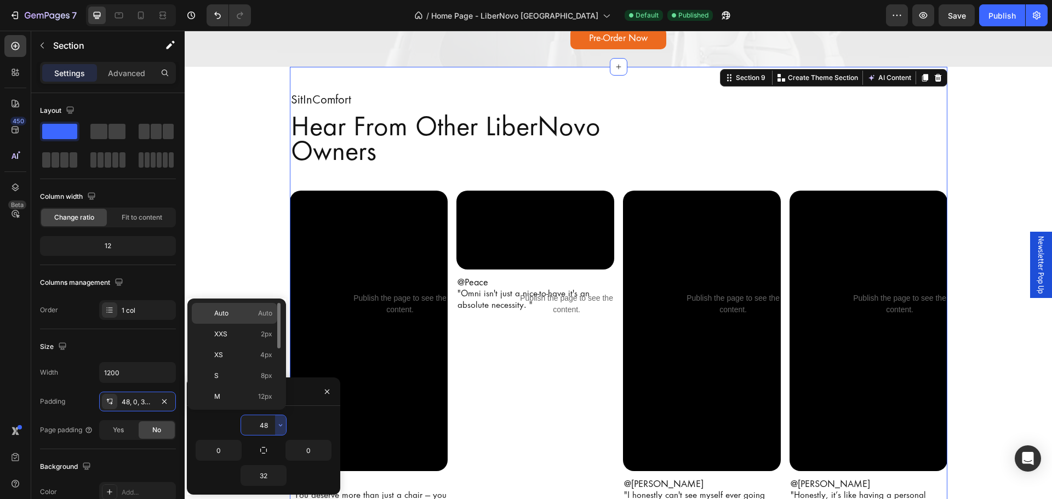
click at [249, 319] on div "Auto Auto" at bounding box center [234, 313] width 85 height 21
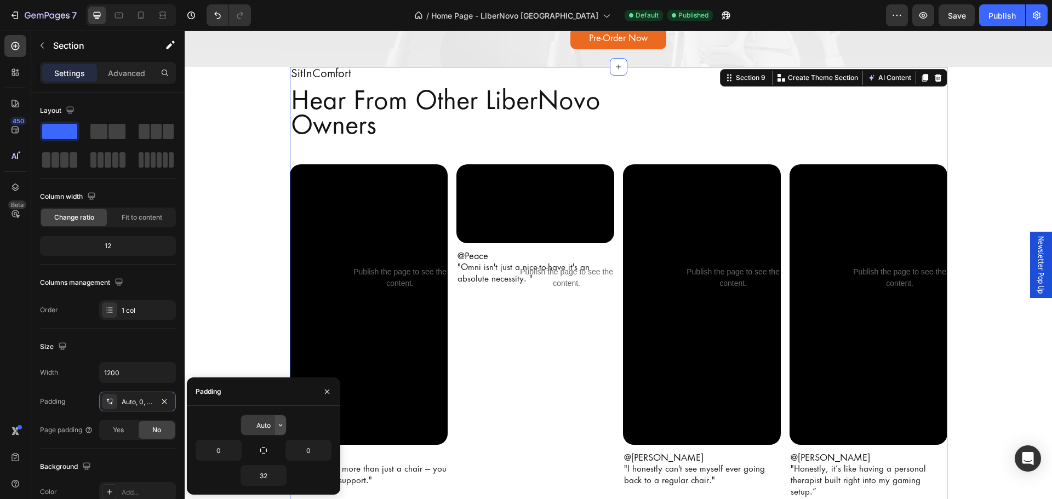
click at [280, 424] on icon "button" at bounding box center [280, 425] width 9 height 9
click at [272, 424] on input "Auto" at bounding box center [263, 425] width 45 height 20
type input "32"
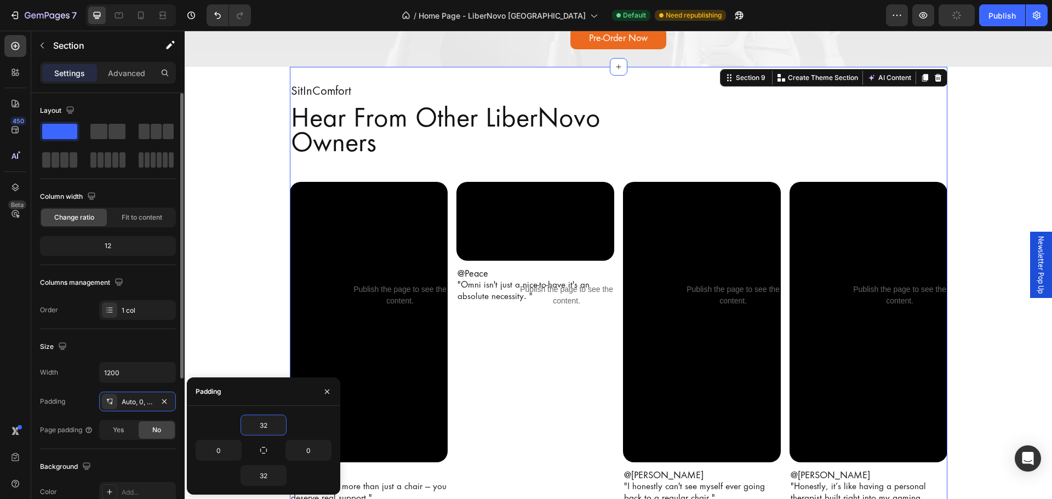
click at [119, 349] on div "Size" at bounding box center [108, 347] width 136 height 18
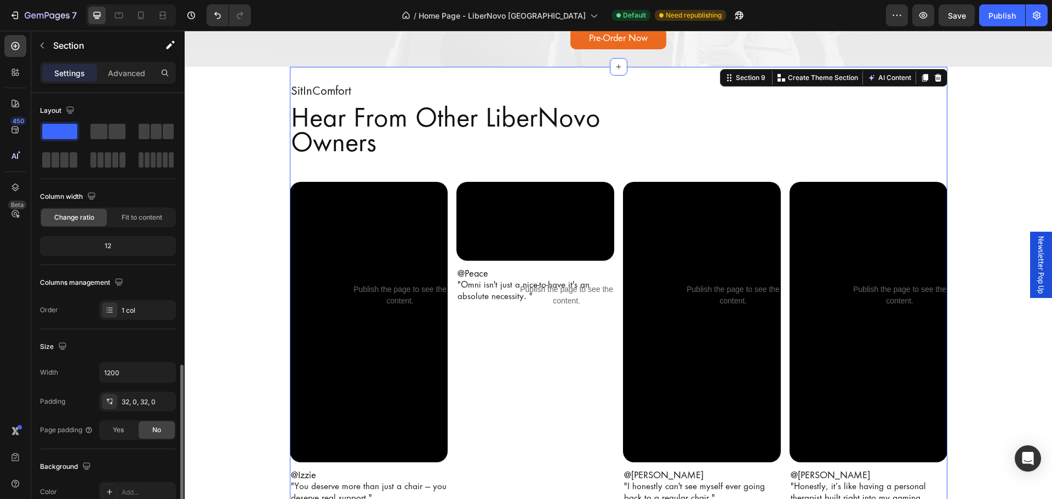
scroll to position [219, 0]
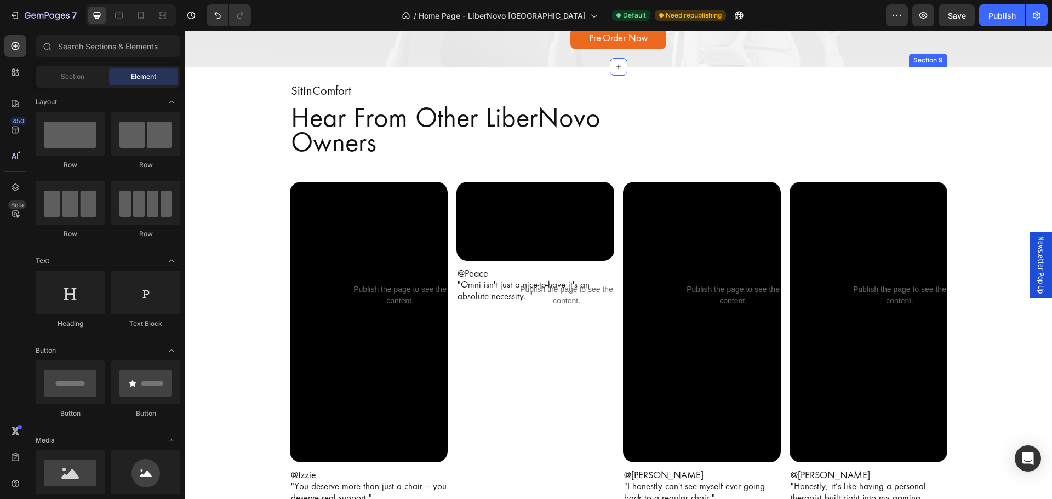
click at [352, 76] on div "SitInComfort Text Block Hear From Other LiberNovo Owners Heading Video Publish …" at bounding box center [618, 313] width 657 height 493
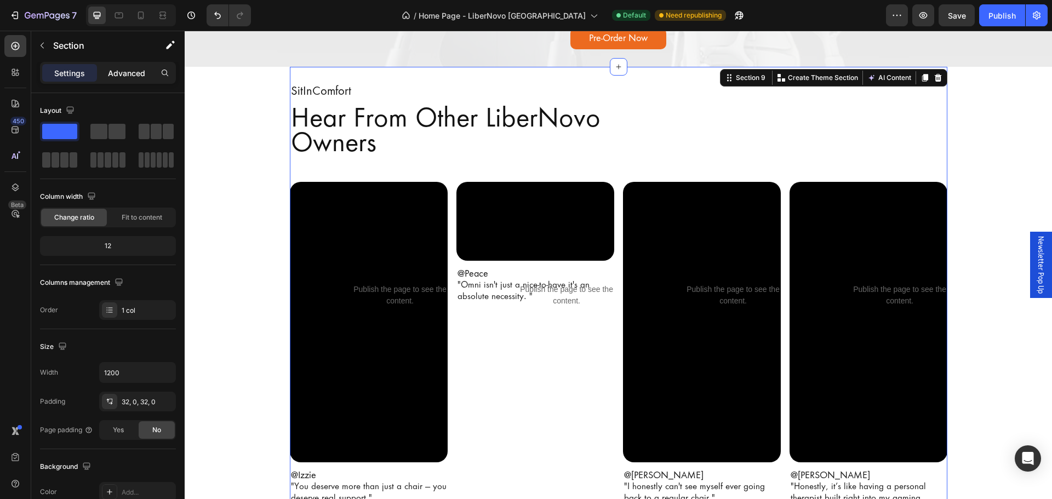
click at [111, 71] on p "Advanced" at bounding box center [126, 73] width 37 height 12
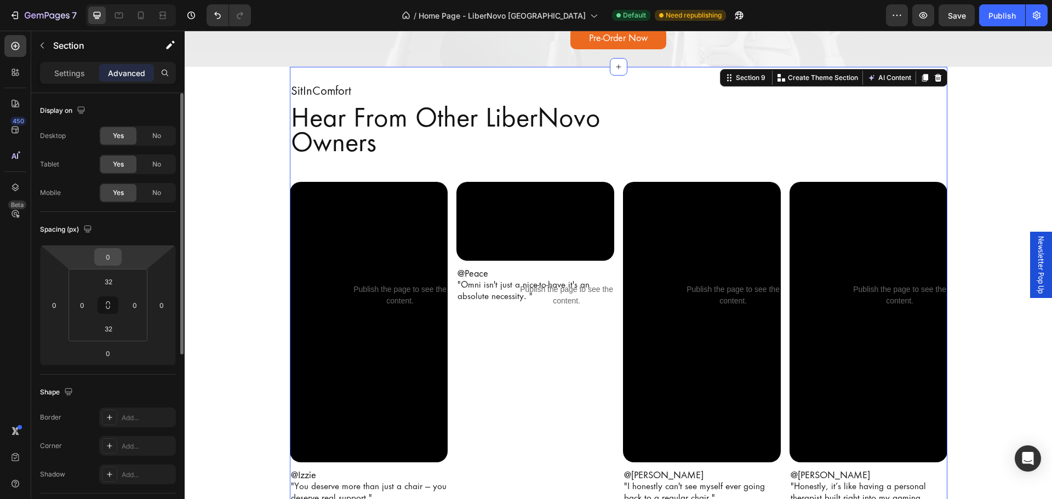
click at [113, 254] on input "0" at bounding box center [108, 257] width 22 height 16
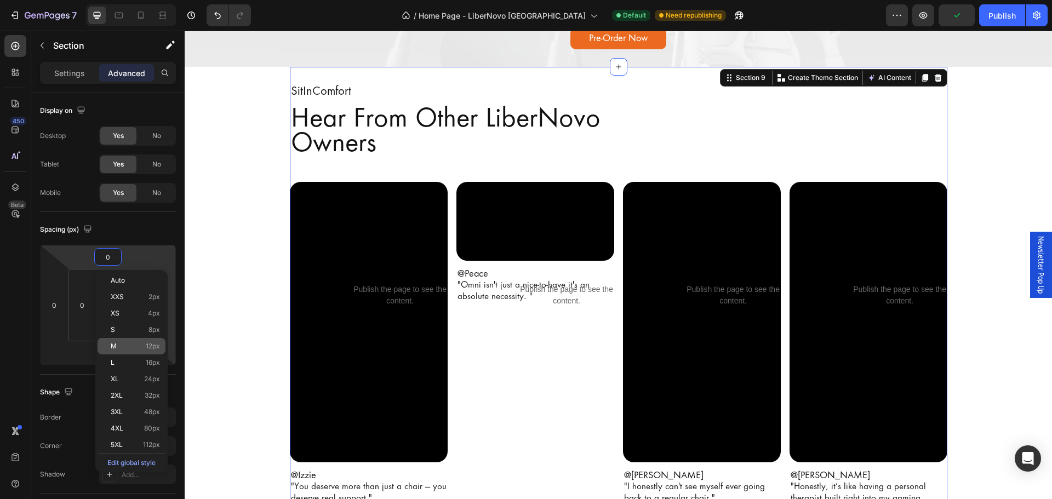
click at [126, 351] on div "M 12px" at bounding box center [131, 346] width 68 height 16
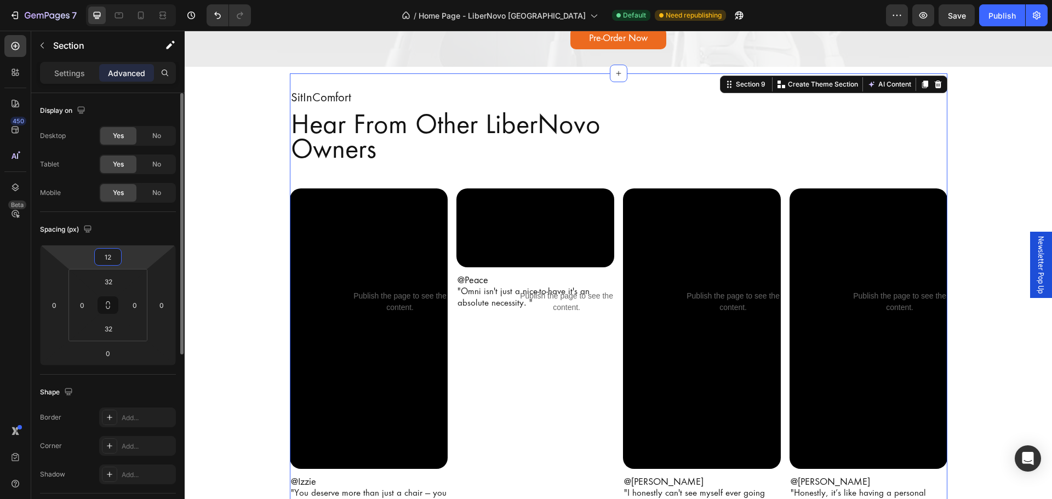
click at [123, 0] on html "7 Version history / Home Page - LiberNovo Malaysia Default Need republishing Pr…" at bounding box center [526, 0] width 1052 height 0
click at [116, 254] on input "12" at bounding box center [108, 257] width 22 height 16
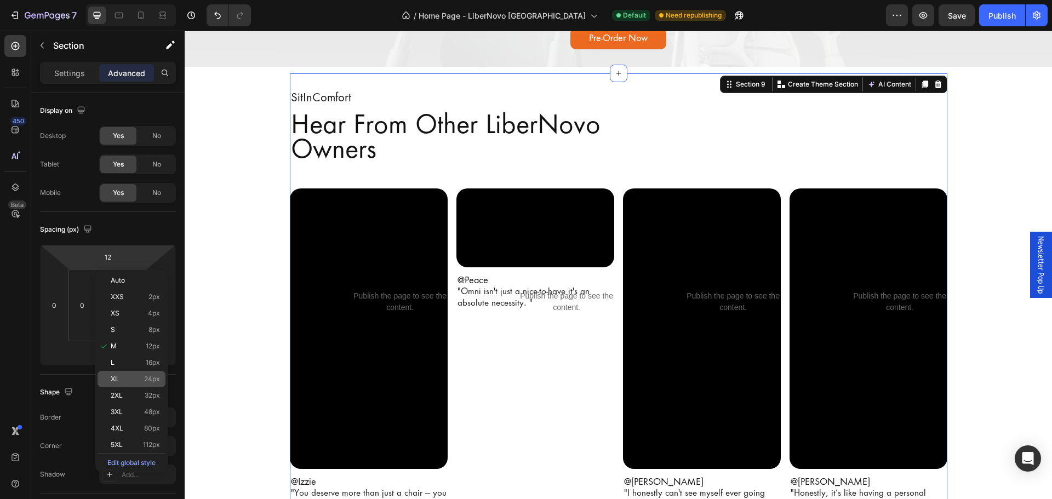
click at [134, 374] on div "XL 24px" at bounding box center [131, 379] width 68 height 16
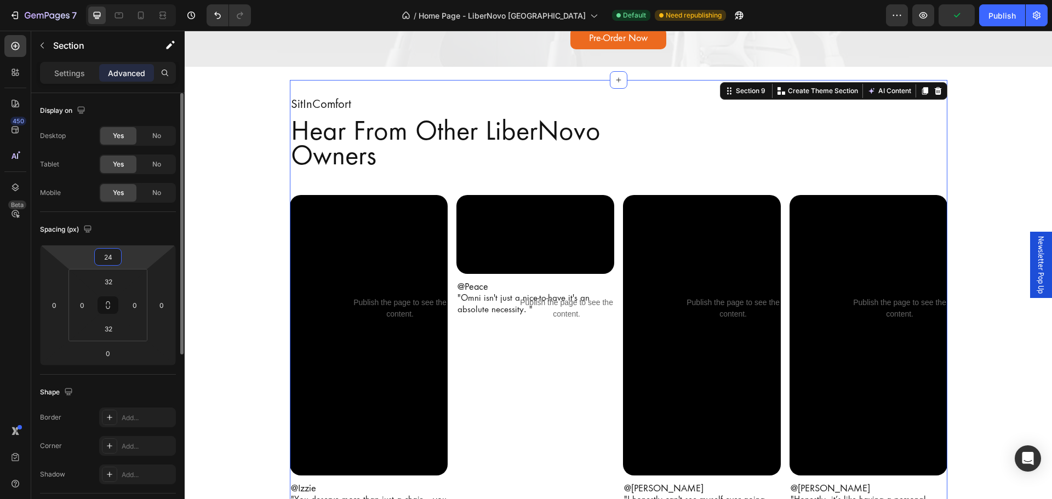
click at [114, 260] on input "24" at bounding box center [108, 257] width 22 height 16
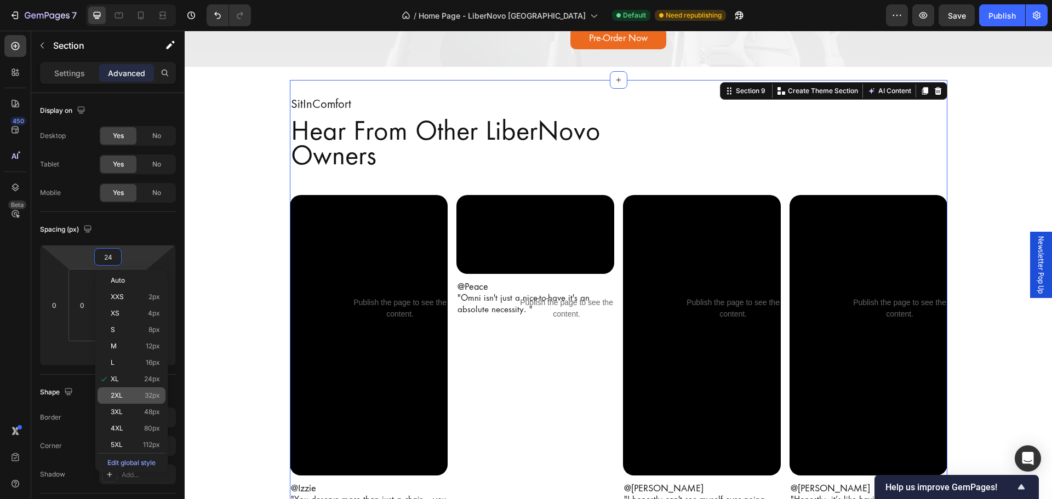
click at [129, 396] on p "2XL 32px" at bounding box center [135, 396] width 49 height 8
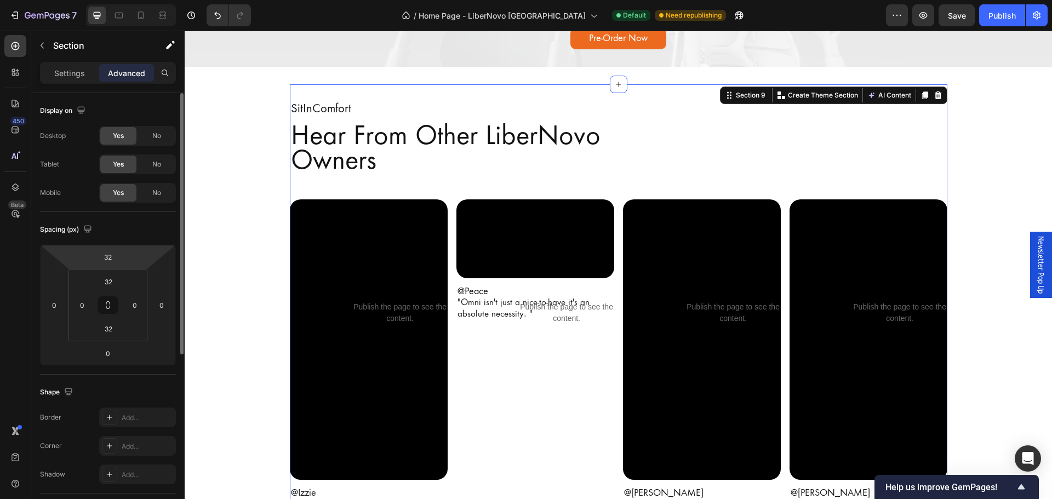
click at [122, 0] on html "7 Version history / Home Page - LiberNovo Malaysia Default Need republishing Pr…" at bounding box center [526, 0] width 1052 height 0
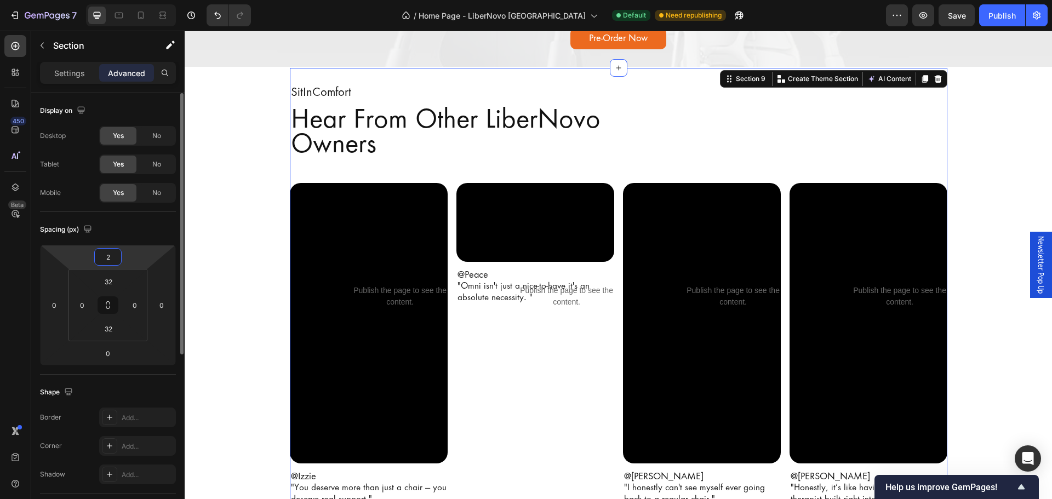
click at [118, 257] on input "2" at bounding box center [108, 257] width 22 height 16
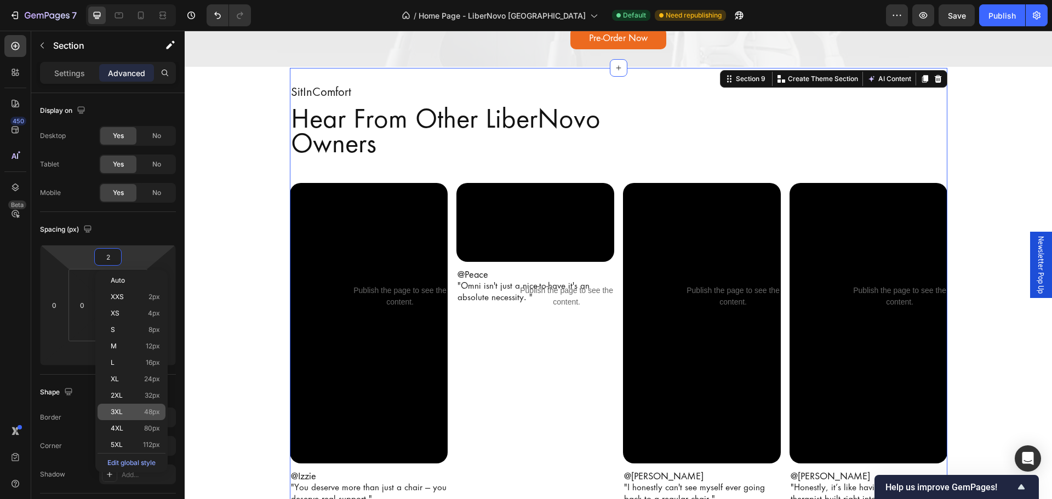
click at [132, 410] on p "3XL 48px" at bounding box center [135, 412] width 49 height 8
type input "48"
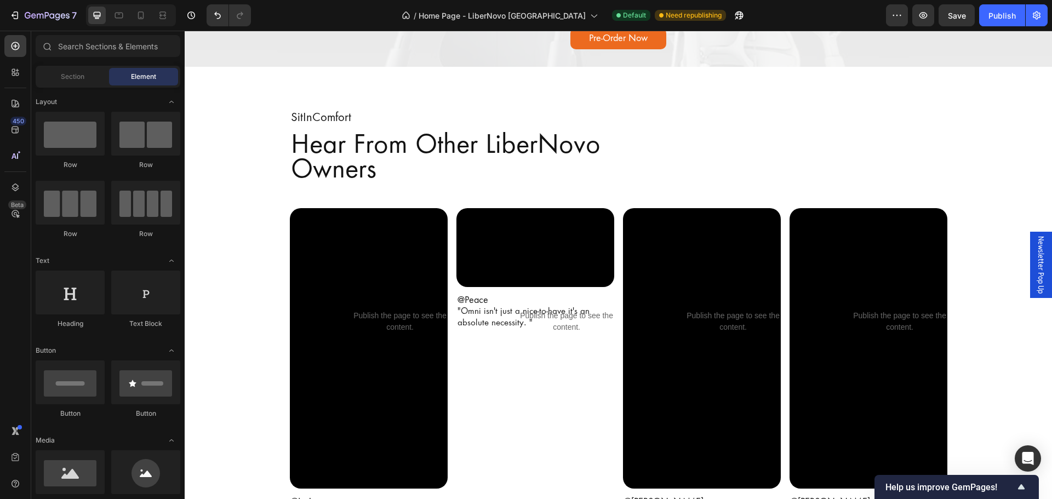
click at [993, 23] on button "Publish" at bounding box center [1002, 15] width 46 height 22
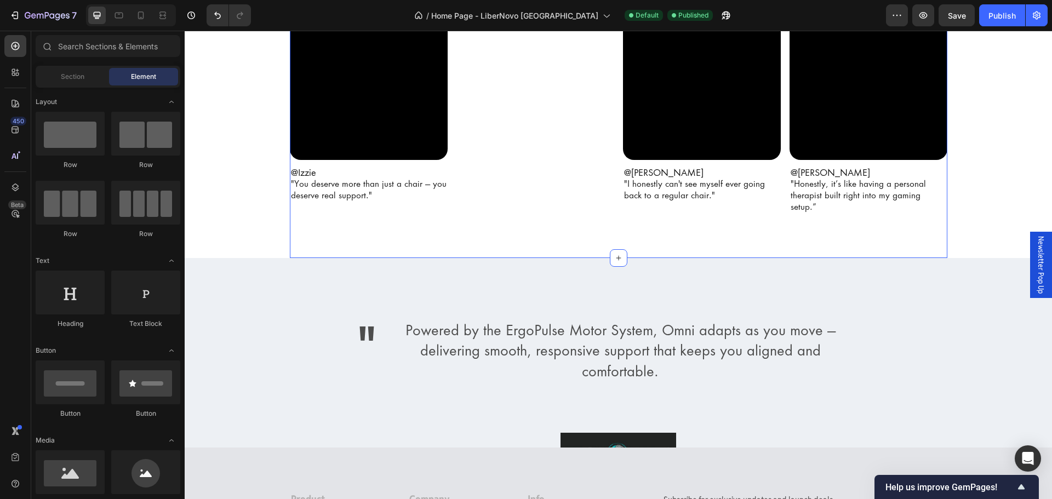
click at [338, 198] on span ""You deserve more than just a chair — you deserve real support."" at bounding box center [369, 190] width 156 height 22
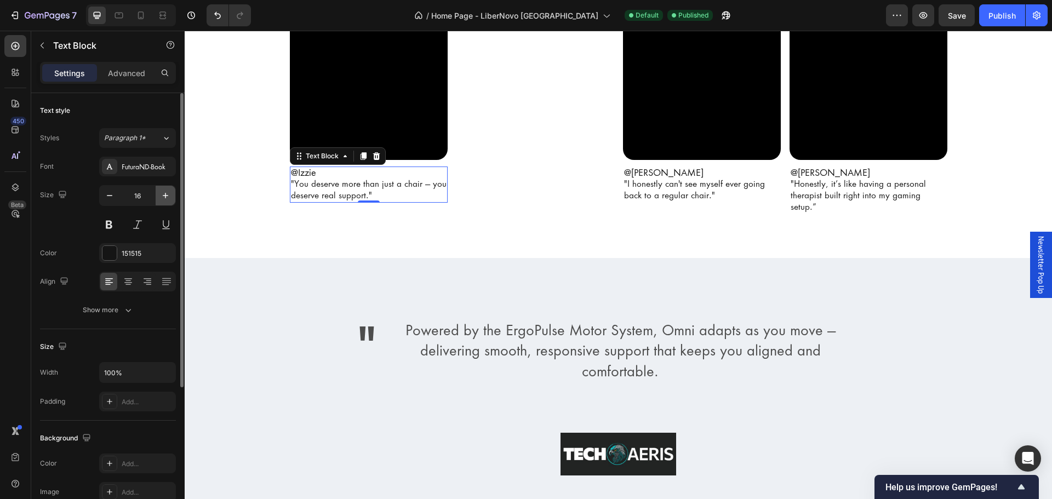
click at [168, 200] on icon "button" at bounding box center [165, 195] width 11 height 11
type input "18"
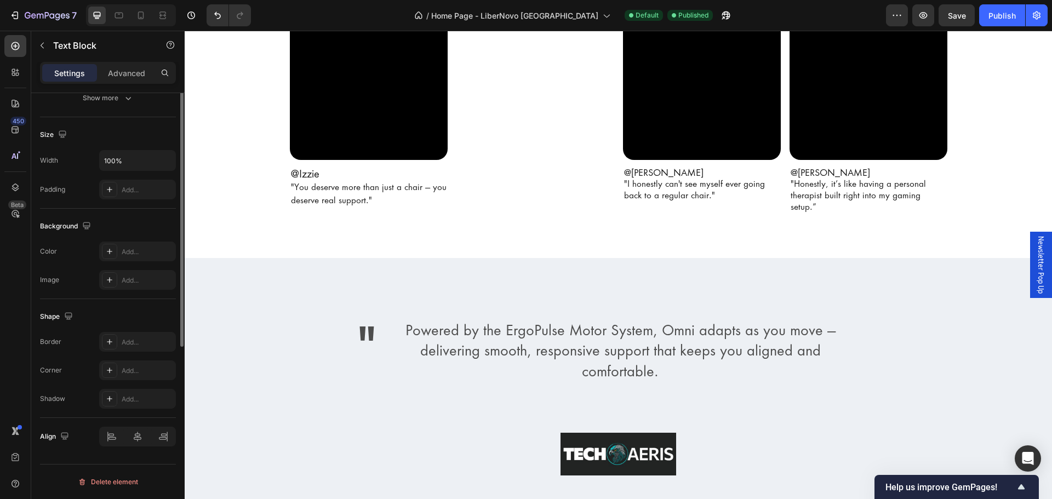
scroll to position [0, 0]
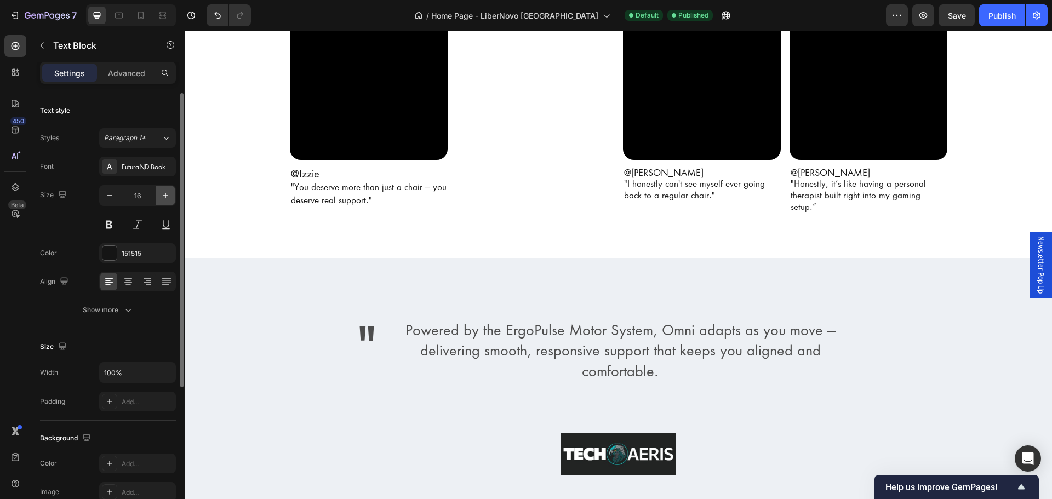
click at [165, 198] on icon "button" at bounding box center [165, 195] width 11 height 11
type input "18"
click at [699, 191] on span ""I honestly can't see myself ever going back to a regular chair."" at bounding box center [694, 190] width 141 height 22
click at [159, 192] on button "button" at bounding box center [166, 196] width 20 height 20
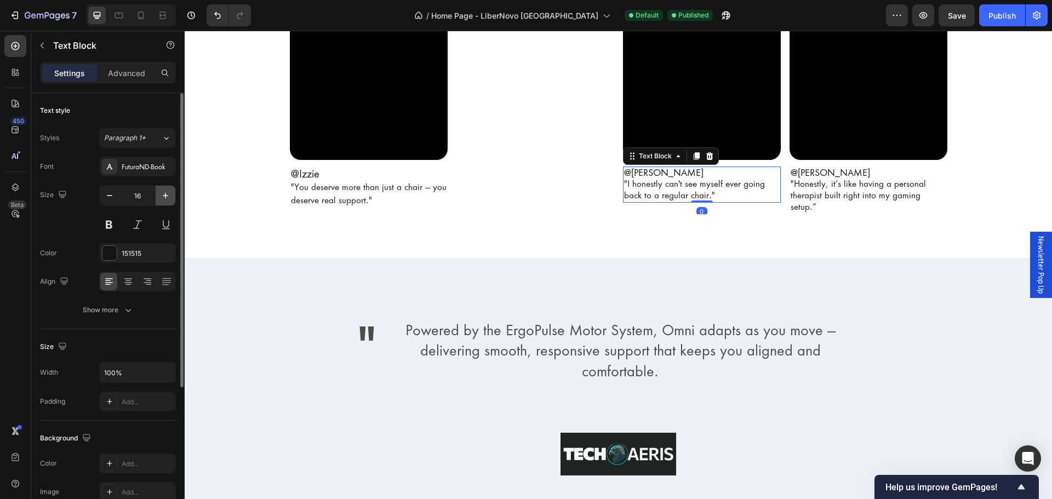
click at [159, 192] on button "button" at bounding box center [166, 196] width 20 height 20
type input "18"
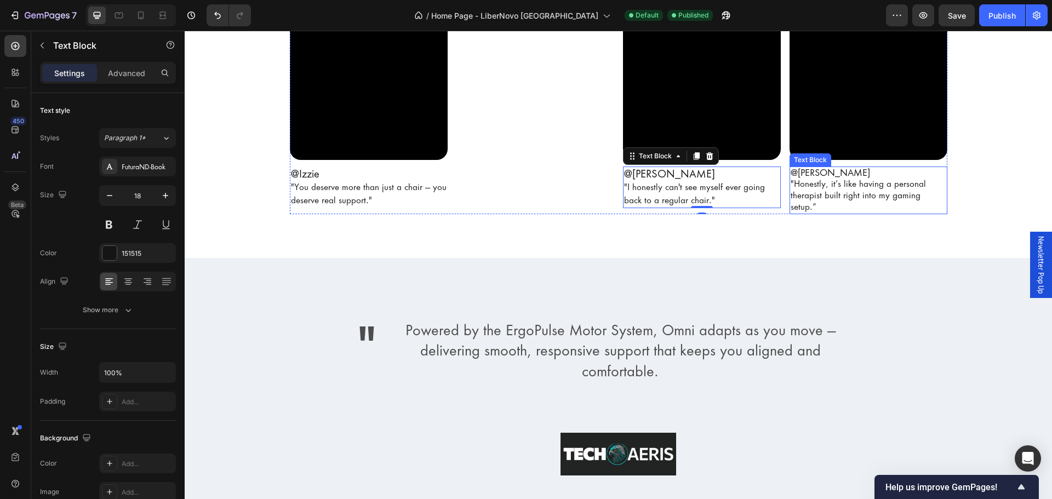
click at [800, 198] on span ""Honestly, it’s like having a personal therapist built right into my gaming set…" at bounding box center [857, 195] width 135 height 33
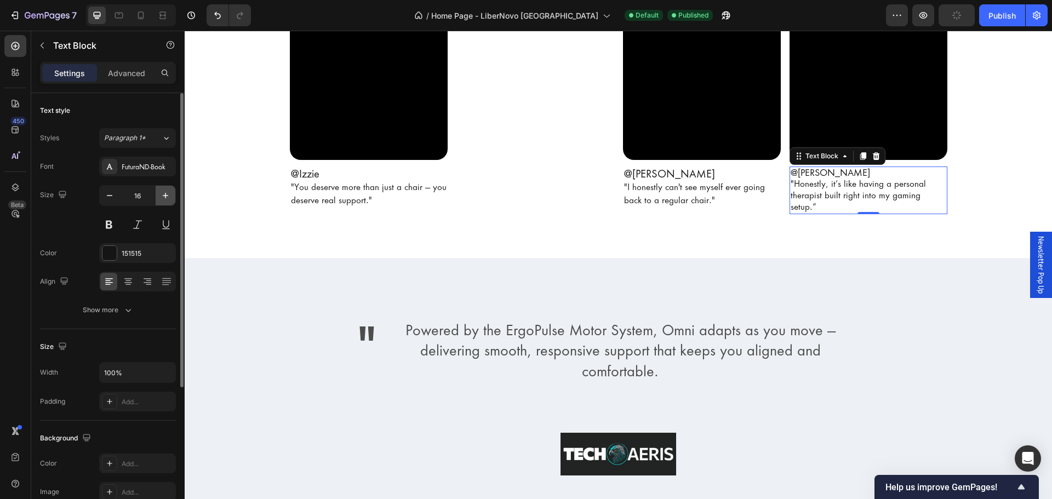
click at [165, 196] on icon "button" at bounding box center [165, 195] width 5 height 5
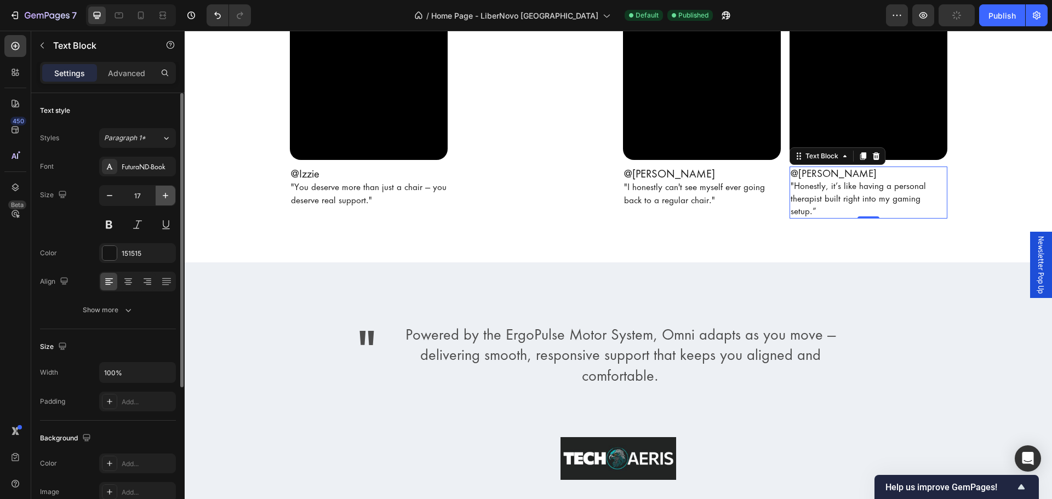
type input "18"
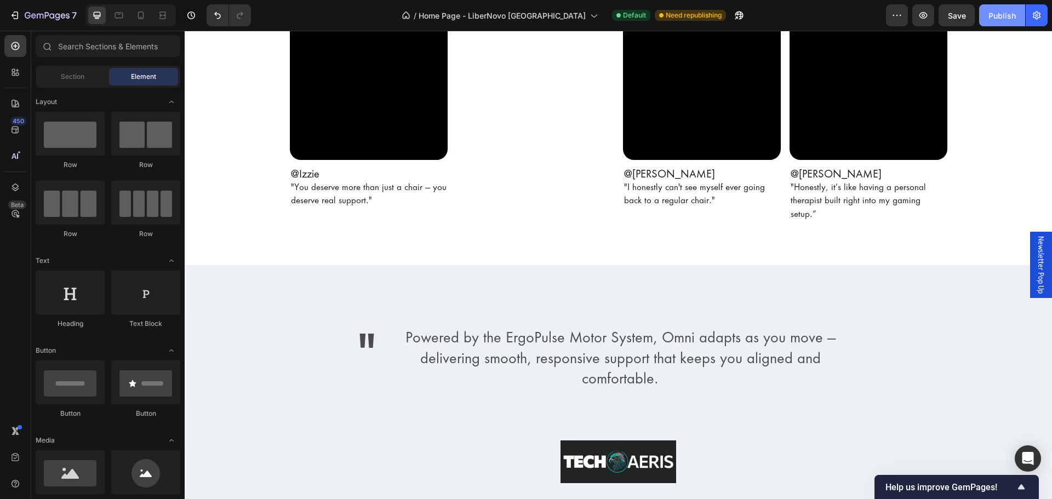
click at [986, 18] on button "Publish" at bounding box center [1002, 15] width 46 height 22
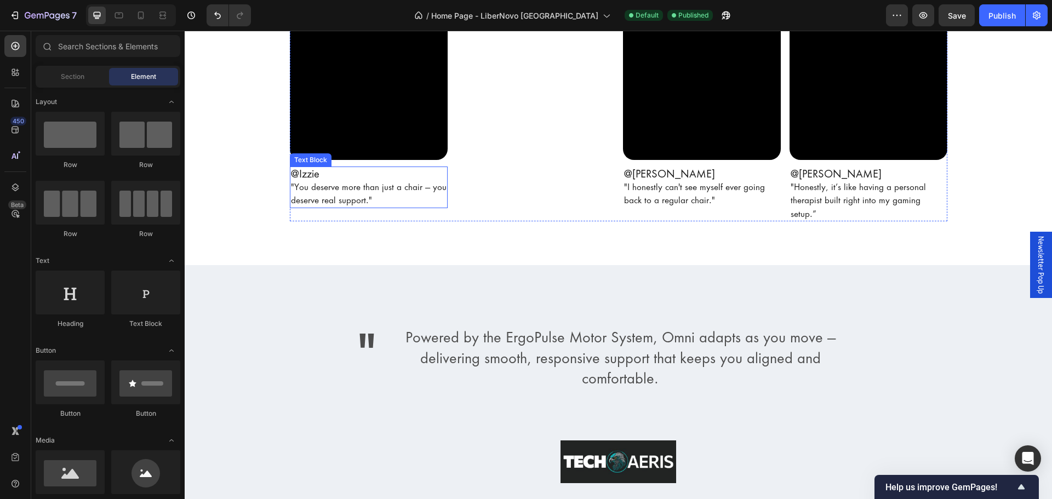
click at [318, 179] on p "@Izzie" at bounding box center [369, 174] width 156 height 13
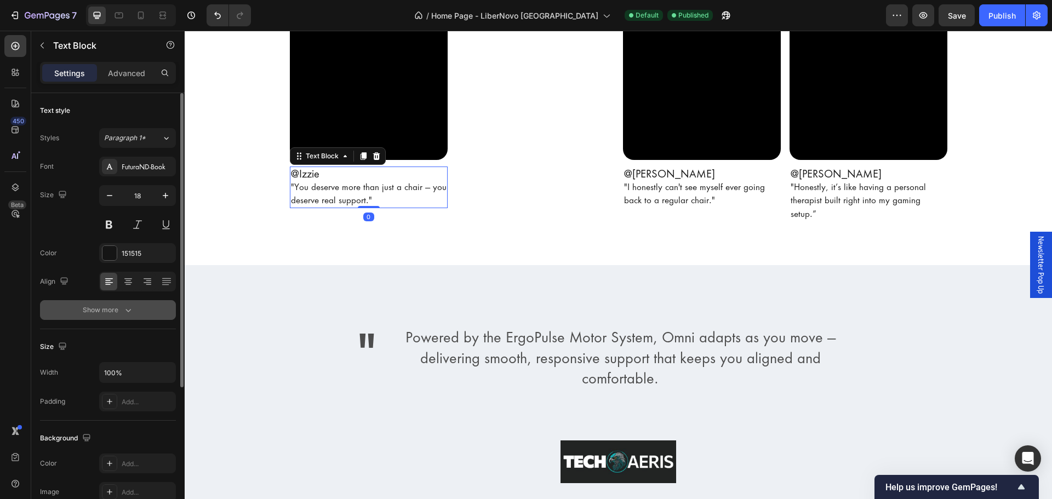
click at [118, 308] on div "Show more" at bounding box center [108, 310] width 51 height 11
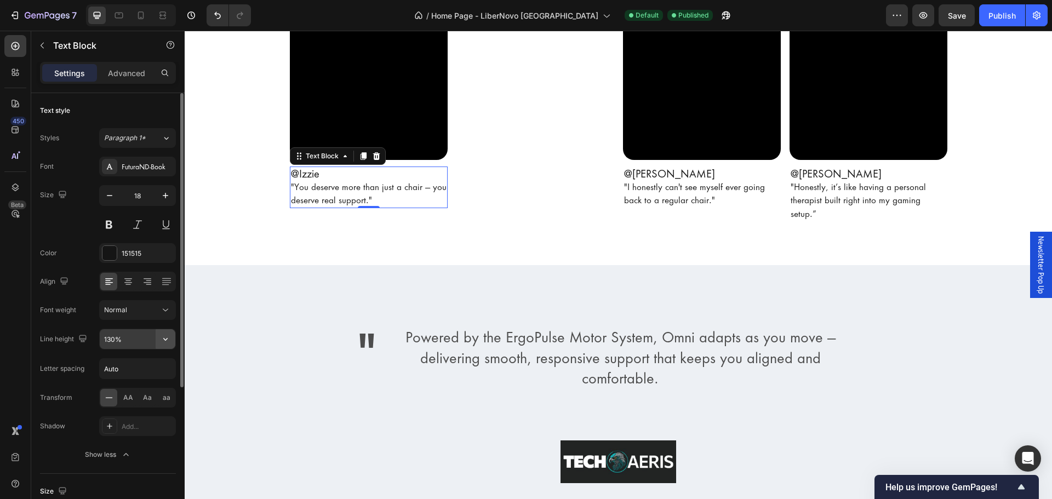
click at [165, 336] on icon "button" at bounding box center [165, 339] width 11 height 11
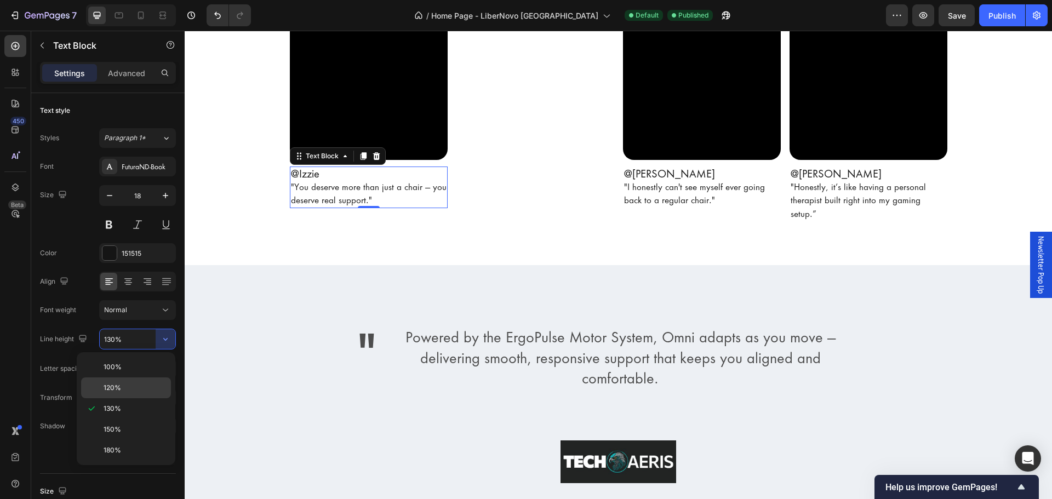
click at [128, 379] on div "120%" at bounding box center [126, 387] width 90 height 21
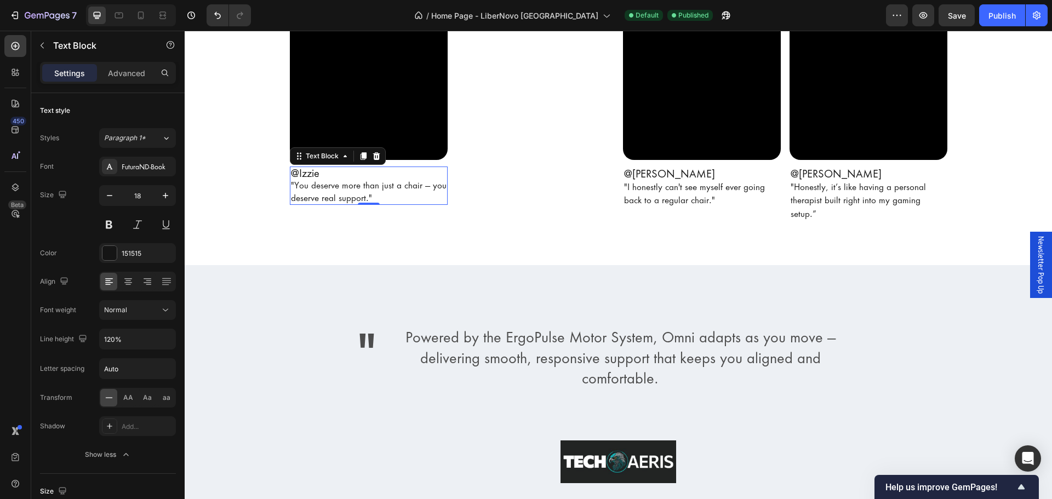
click at [315, 197] on span ""You deserve more than just a chair — you deserve real support."" at bounding box center [369, 191] width 156 height 23
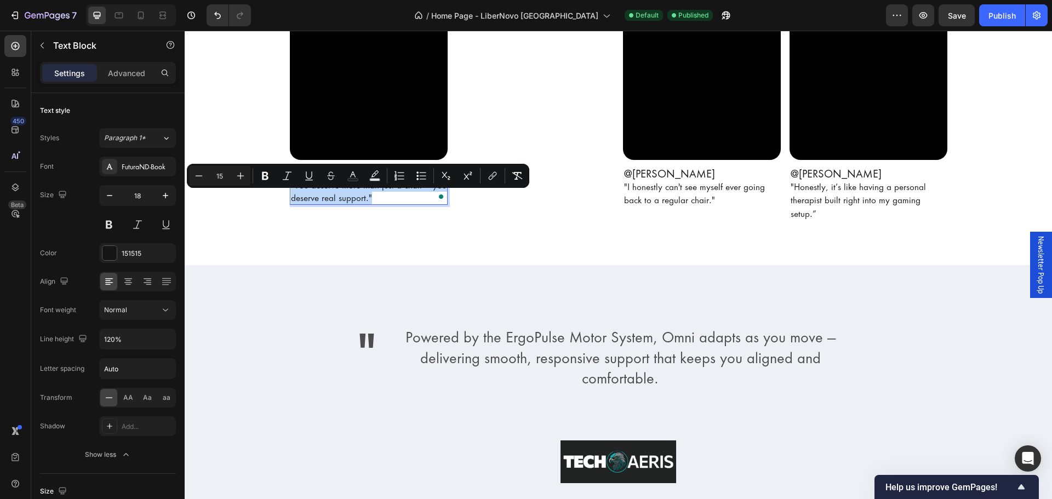
drag, startPoint x: 316, startPoint y: 197, endPoint x: 322, endPoint y: 197, distance: 6.0
click at [317, 198] on span ""You deserve more than just a chair — you deserve real support."" at bounding box center [369, 191] width 156 height 23
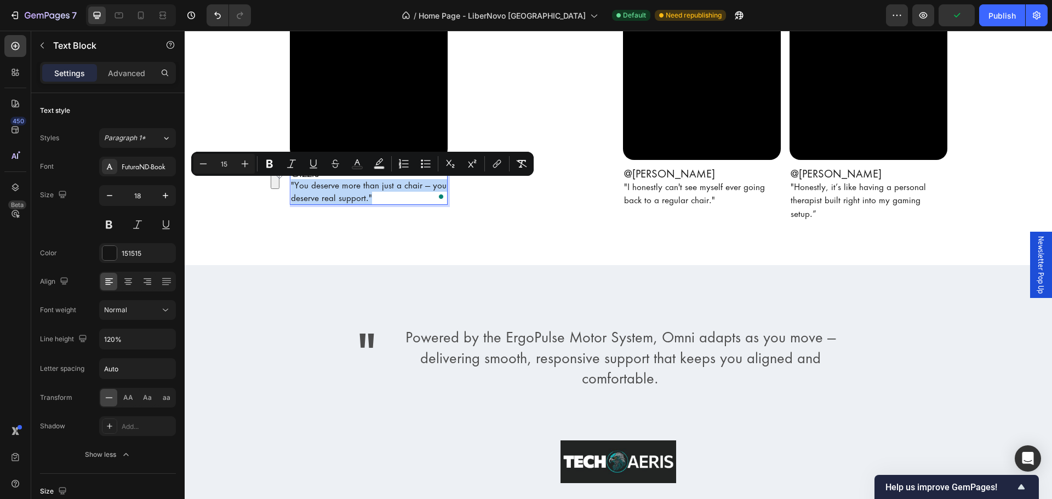
click at [374, 193] on p ""You deserve more than just a chair — you deserve real support."" at bounding box center [369, 191] width 156 height 25
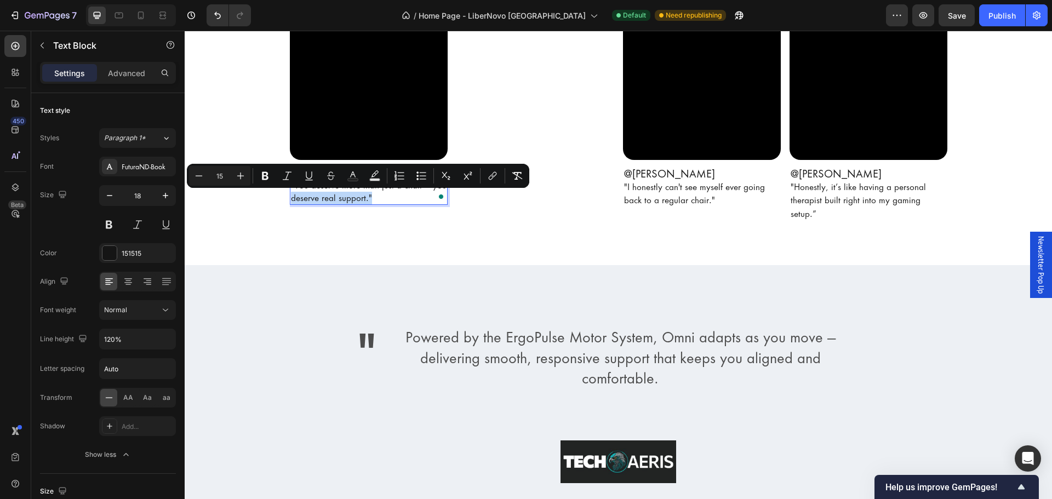
drag, startPoint x: 370, startPoint y: 197, endPoint x: 286, endPoint y: 193, distance: 84.4
click at [290, 193] on div "@Izzie "You deserve more than just a chair — you deserve real support."" at bounding box center [369, 185] width 158 height 39
click at [153, 336] on input "120%" at bounding box center [138, 339] width 76 height 20
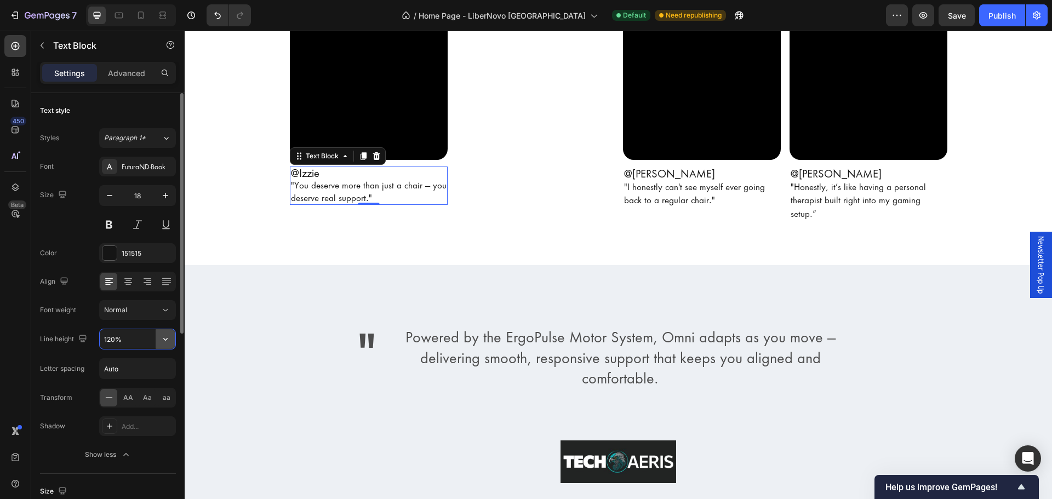
click at [164, 341] on icon "button" at bounding box center [165, 339] width 11 height 11
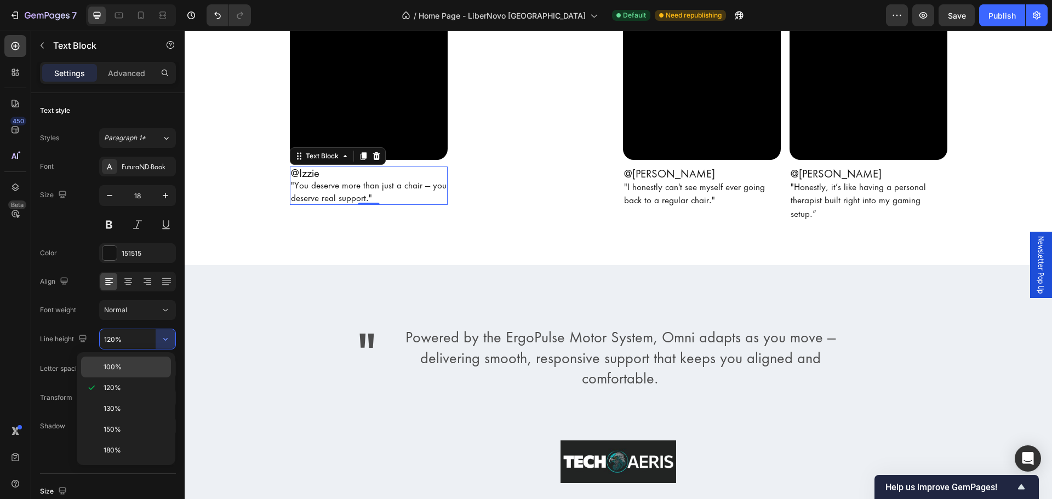
click at [139, 367] on p "100%" at bounding box center [135, 367] width 62 height 10
type input "100%"
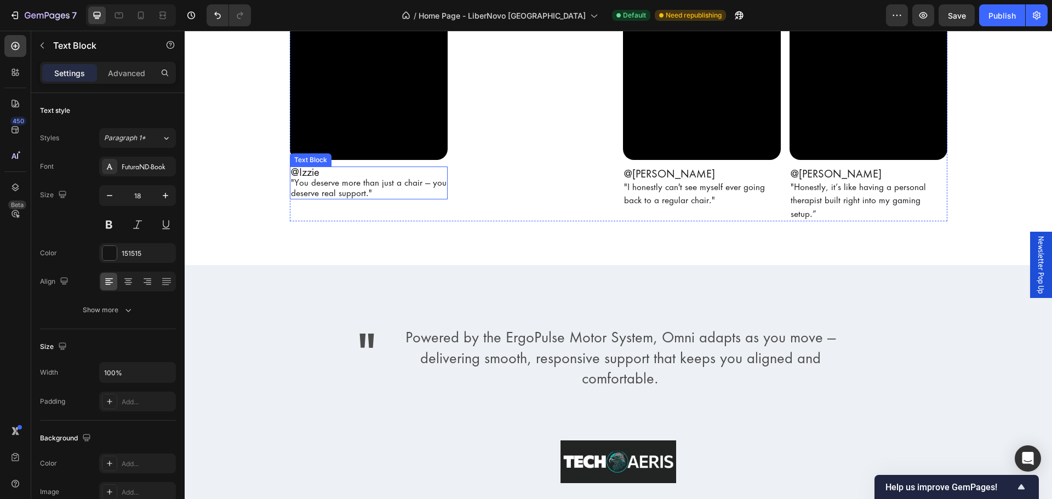
click at [366, 170] on p "@Izzie" at bounding box center [369, 173] width 156 height 10
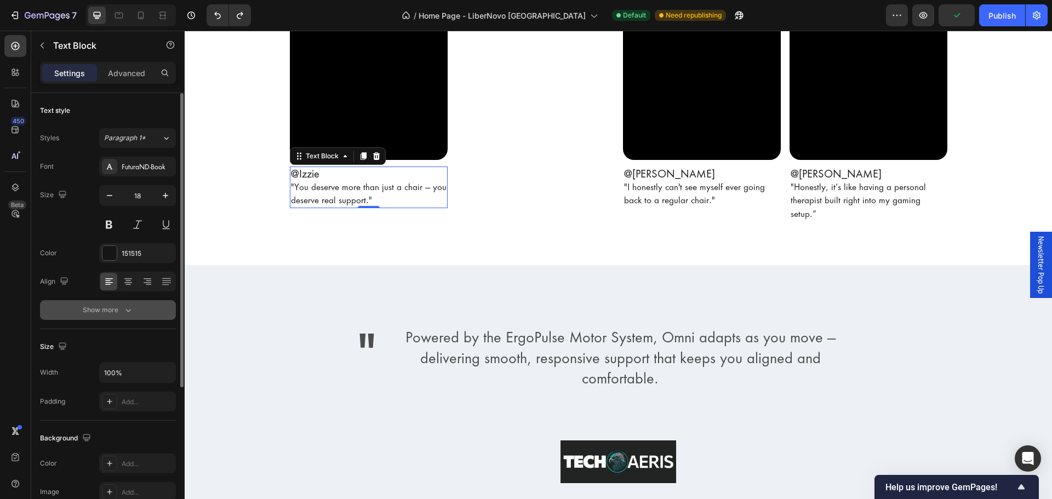
click at [123, 305] on icon "button" at bounding box center [128, 310] width 11 height 11
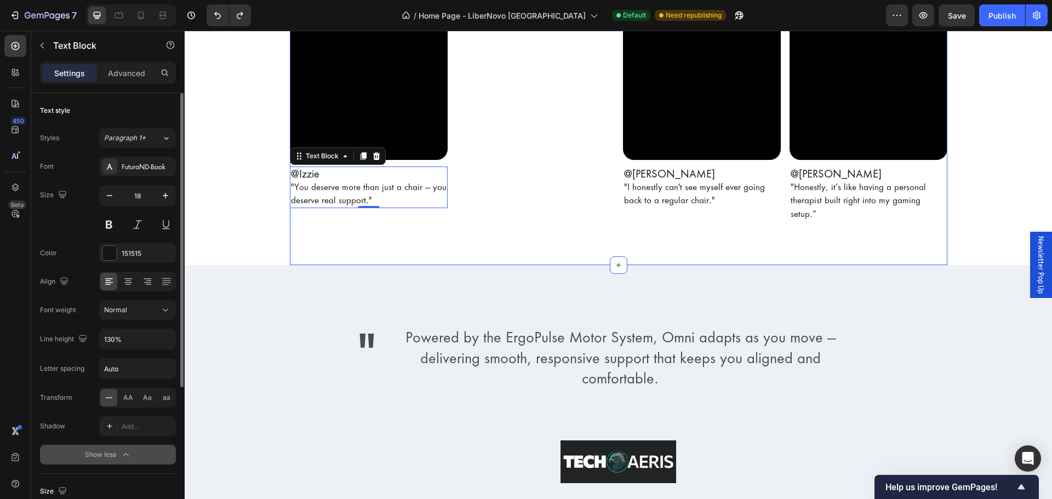
click at [339, 219] on div "Video Publish the page to see the content. IzzieOwner @Izzie "You deserve more …" at bounding box center [618, 64] width 657 height 369
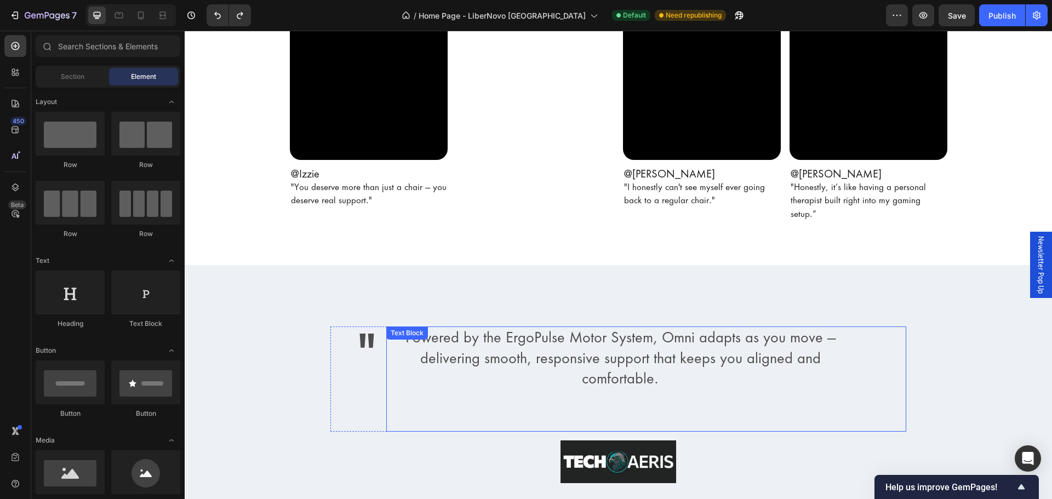
click at [822, 414] on p at bounding box center [620, 420] width 466 height 21
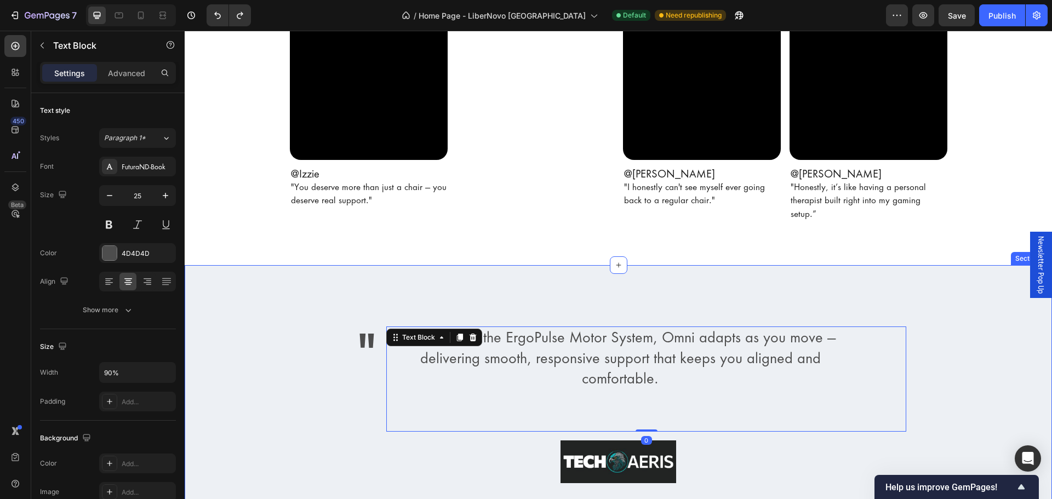
click at [962, 380] on div "" Text Block Powered by the ErgoPulse Motor System, Omni adapts as you move — d…" at bounding box center [618, 391] width 867 height 200
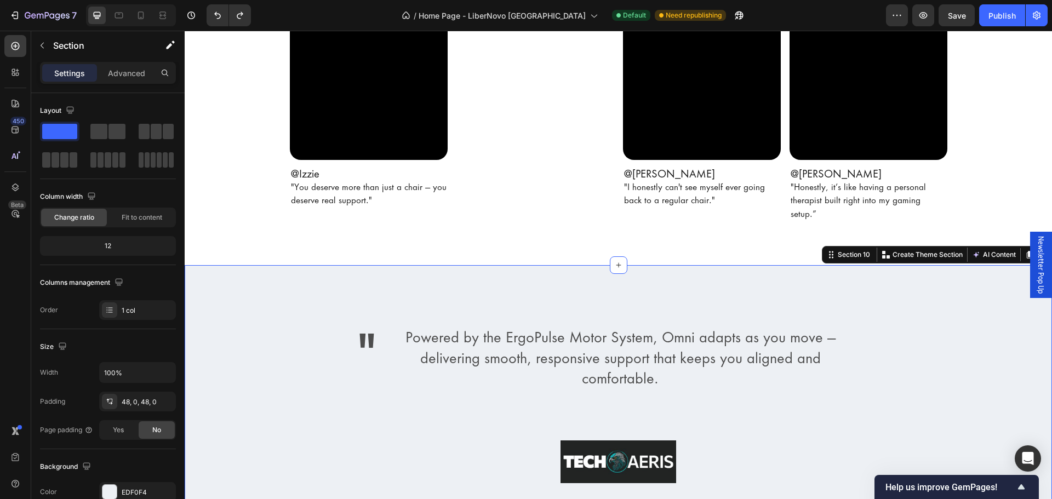
scroll to position [2684, 0]
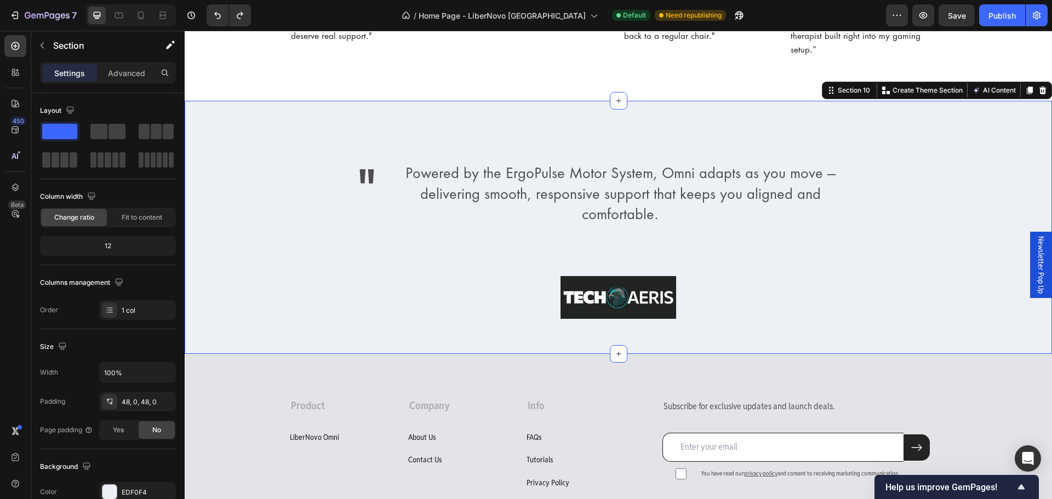
click at [219, 222] on div "" Text Block Powered by the ErgoPulse Motor System, Omni adapts as you move — d…" at bounding box center [618, 227] width 867 height 200
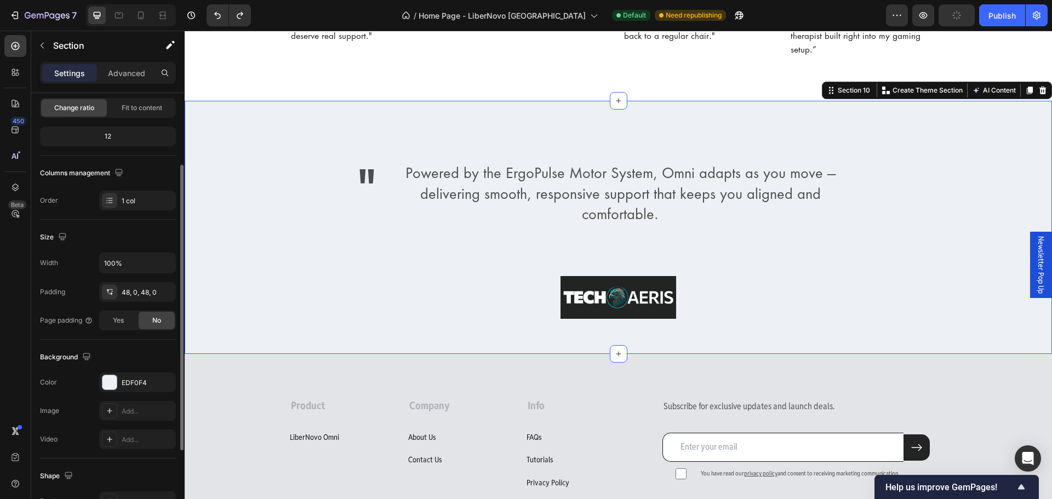
scroll to position [231, 0]
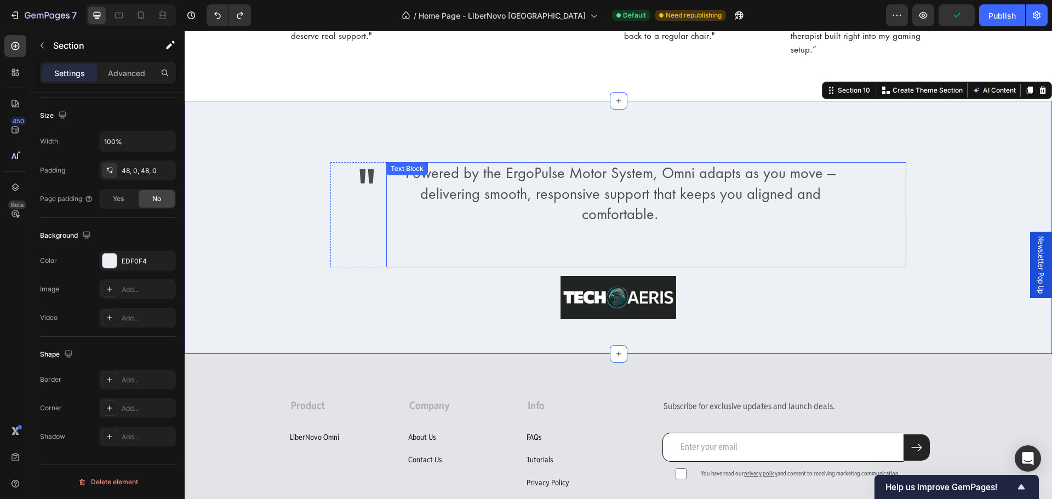
click at [452, 171] on p "Powered by the ErgoPulse Motor System, Omni adapts as you move — delivering smo…" at bounding box center [620, 194] width 466 height 62
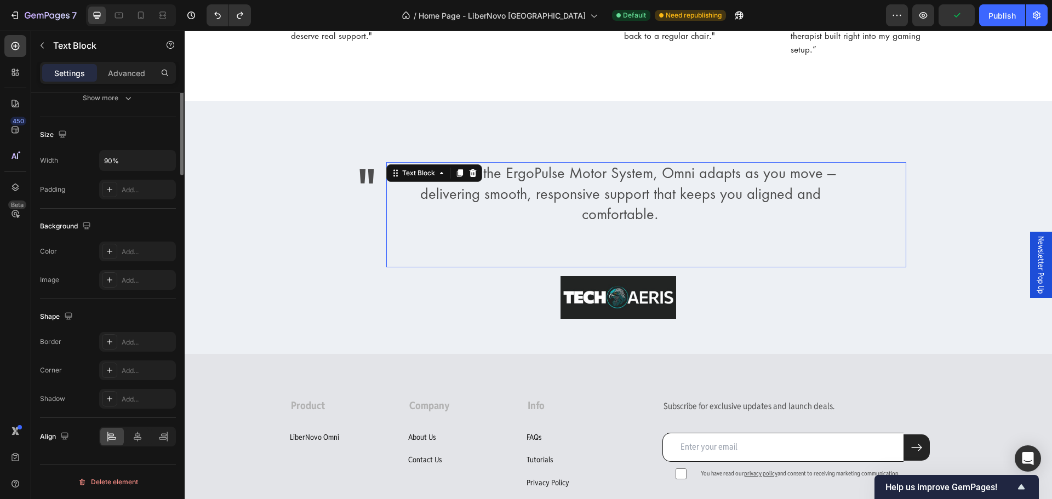
scroll to position [0, 0]
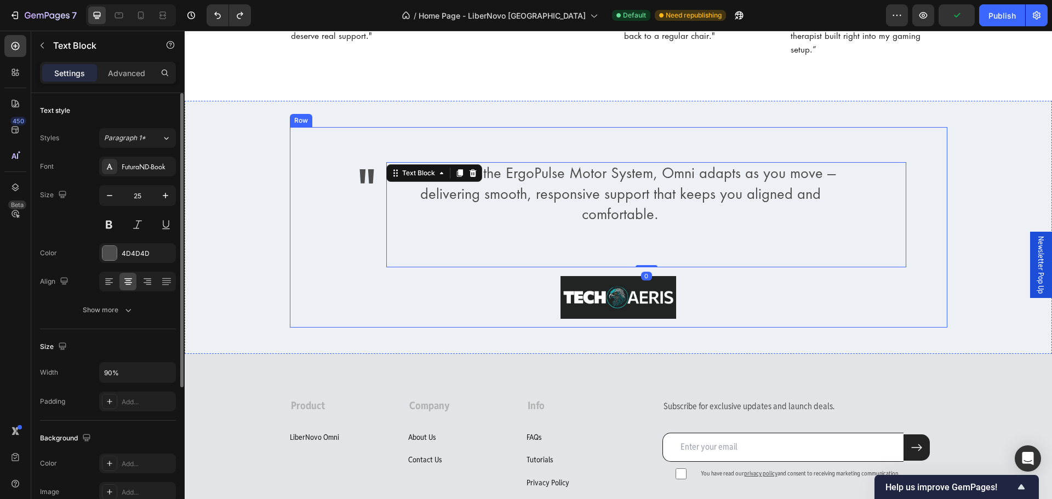
click at [906, 243] on div "" Text Block Powered by the ErgoPulse Motor System, Omni adapts as you move — d…" at bounding box center [618, 227] width 640 height 182
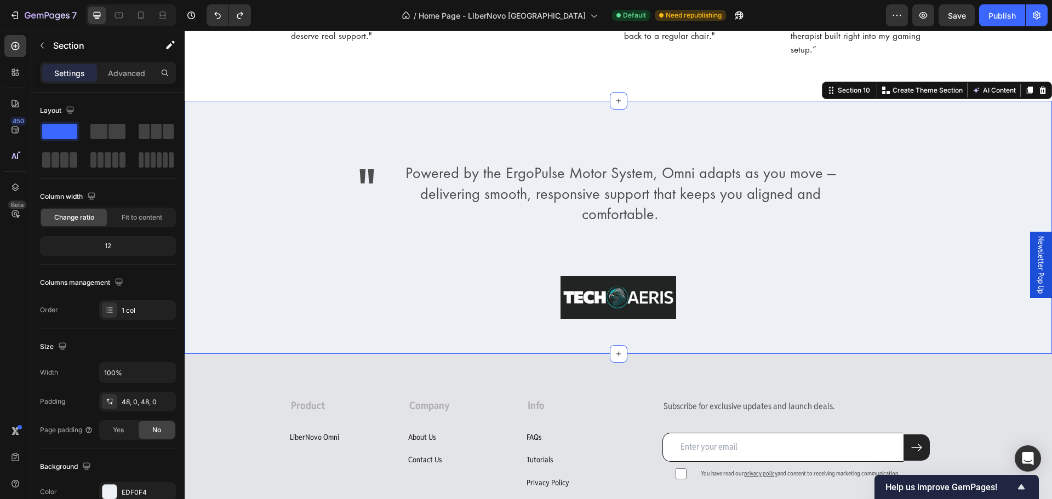
click at [1026, 217] on div "" Text Block Powered by the ErgoPulse Motor System, Omni adapts as you move — d…" at bounding box center [618, 227] width 867 height 200
click at [1015, 206] on div "" Text Block Powered by the ErgoPulse Motor System, Omni adapts as you move — d…" at bounding box center [618, 227] width 867 height 200
click at [897, 20] on icon "button" at bounding box center [896, 15] width 11 height 11
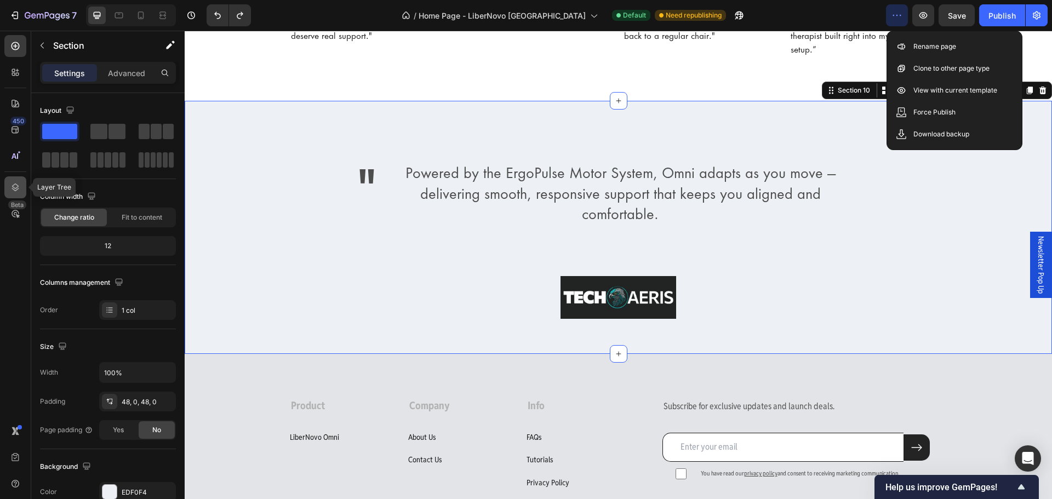
click at [17, 186] on icon at bounding box center [15, 187] width 11 height 11
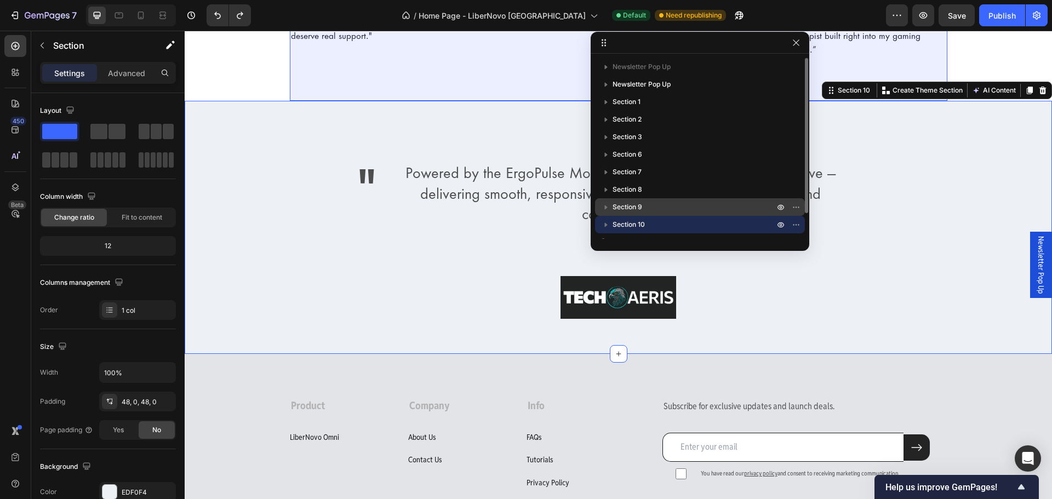
click at [647, 208] on p "Section 9" at bounding box center [694, 207] width 164 height 11
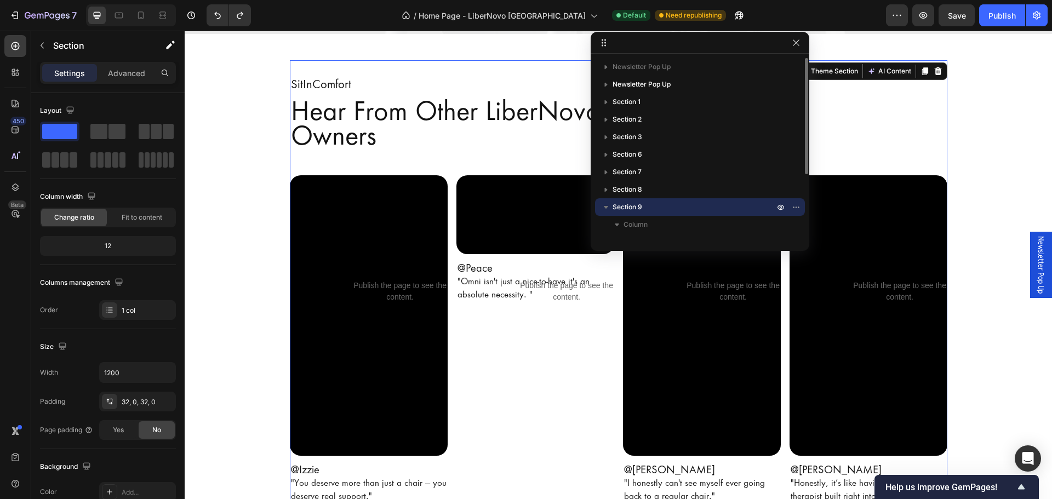
scroll to position [2215, 0]
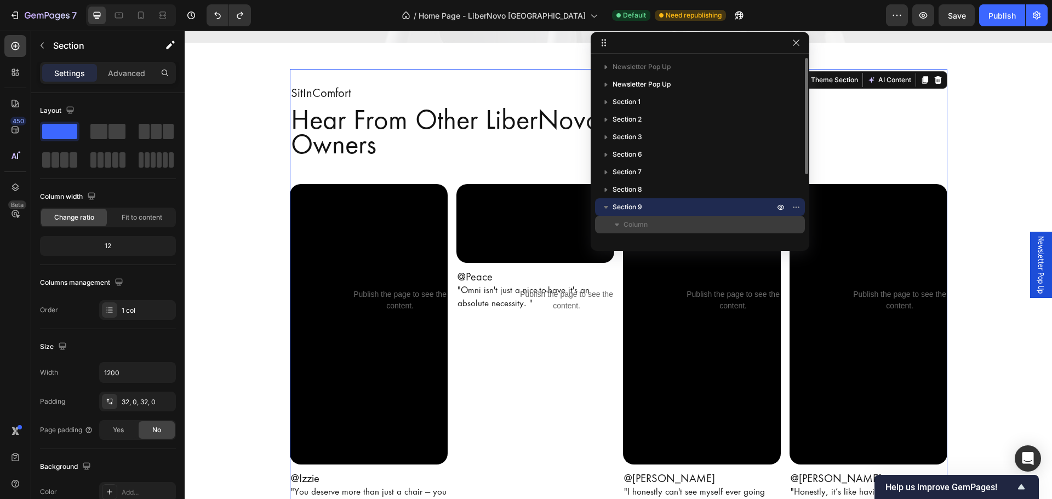
click at [644, 225] on span "Column" at bounding box center [635, 224] width 24 height 11
click at [604, 203] on icon "button" at bounding box center [605, 207] width 11 height 11
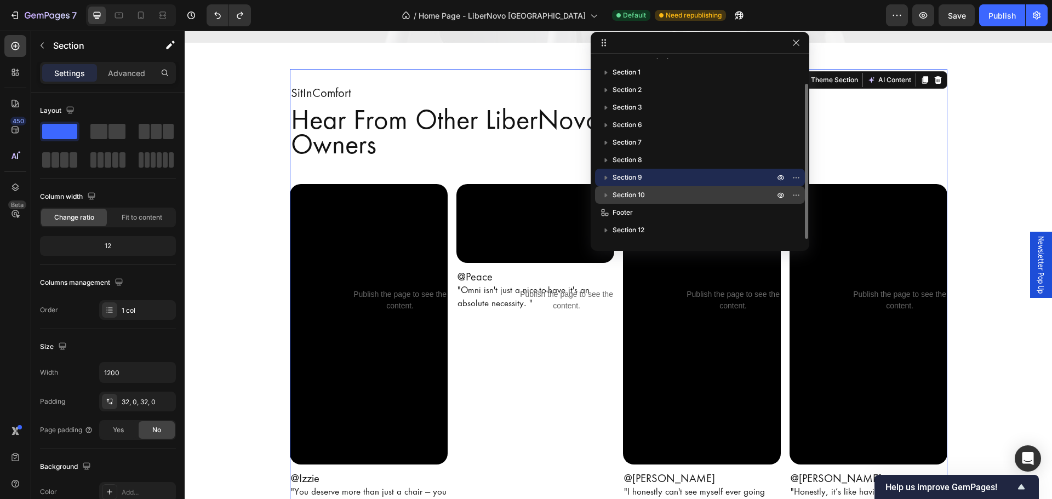
click at [608, 195] on icon "button" at bounding box center [605, 194] width 11 height 11
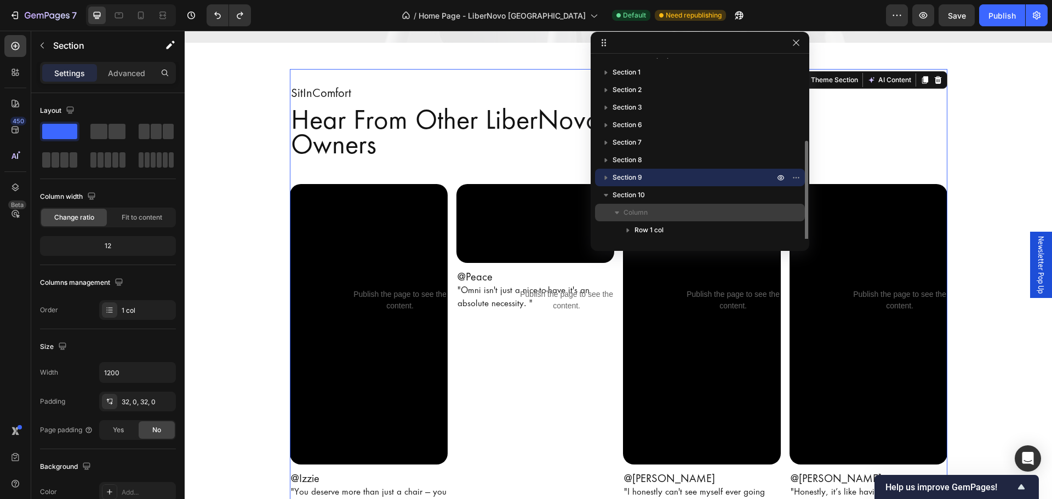
scroll to position [65, 0]
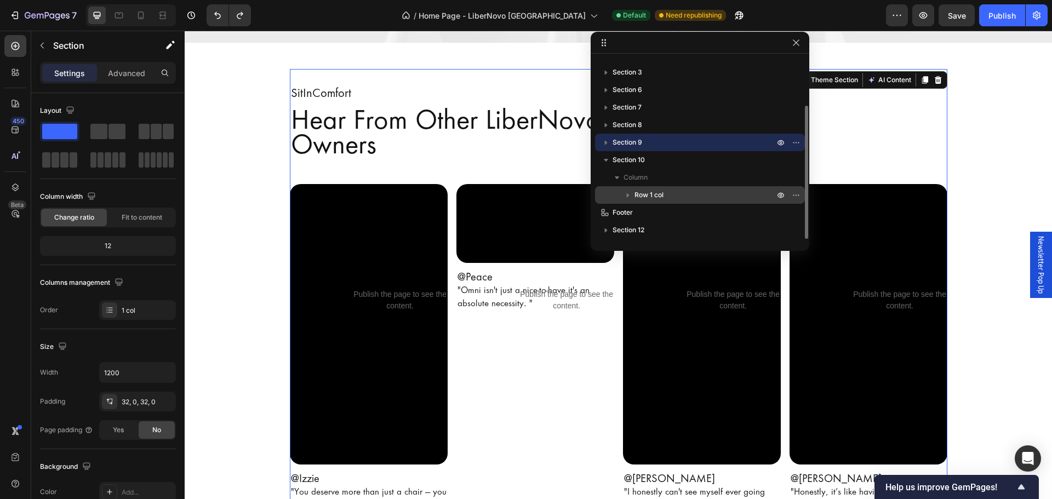
click at [651, 196] on span "Row 1 col" at bounding box center [648, 194] width 29 height 11
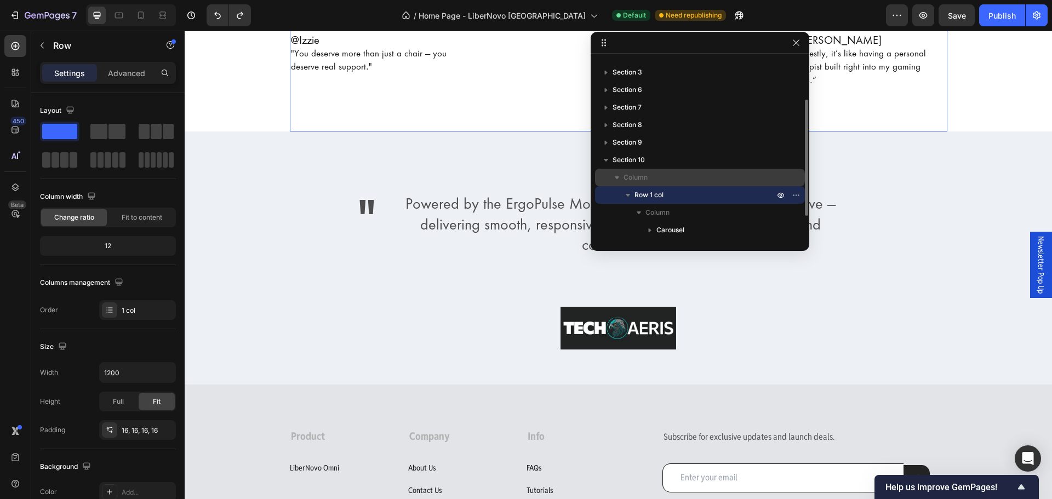
scroll to position [100, 0]
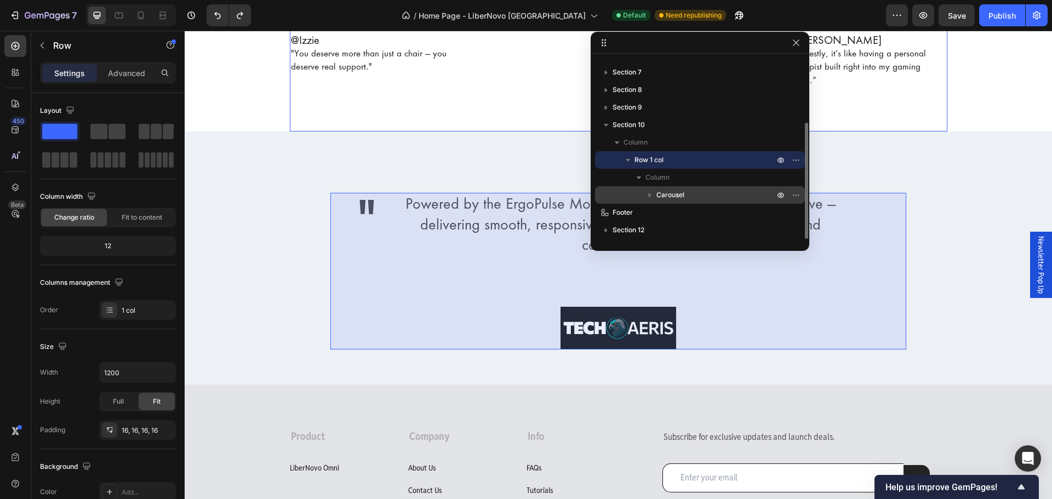
click at [649, 195] on icon "button" at bounding box center [649, 195] width 3 height 4
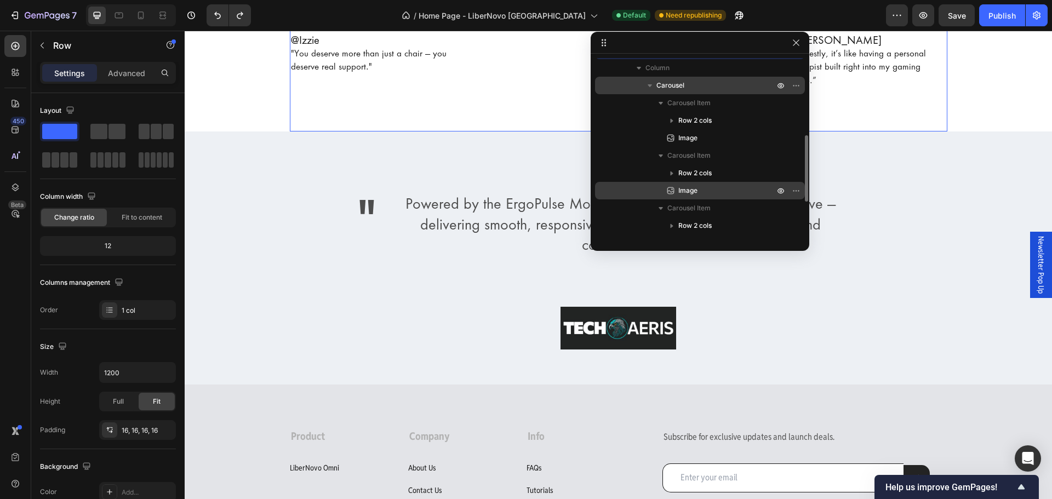
scroll to position [264, 0]
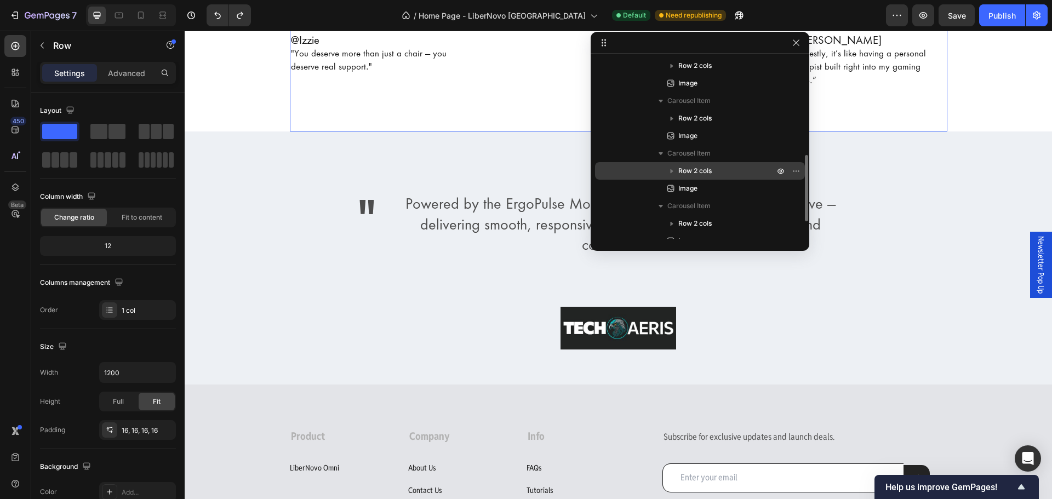
click at [700, 171] on span "Row 2 cols" at bounding box center [694, 170] width 33 height 11
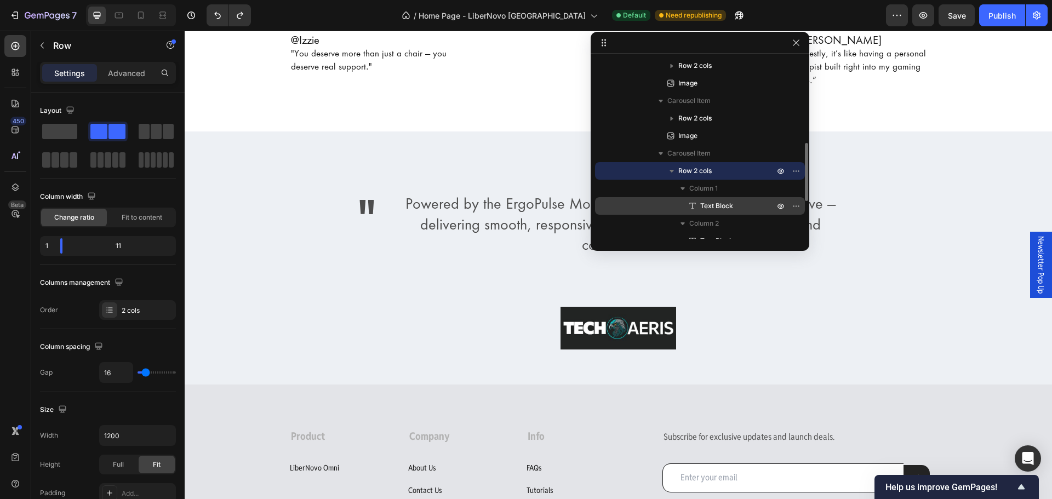
click at [709, 200] on div "Text Block" at bounding box center [699, 206] width 201 height 18
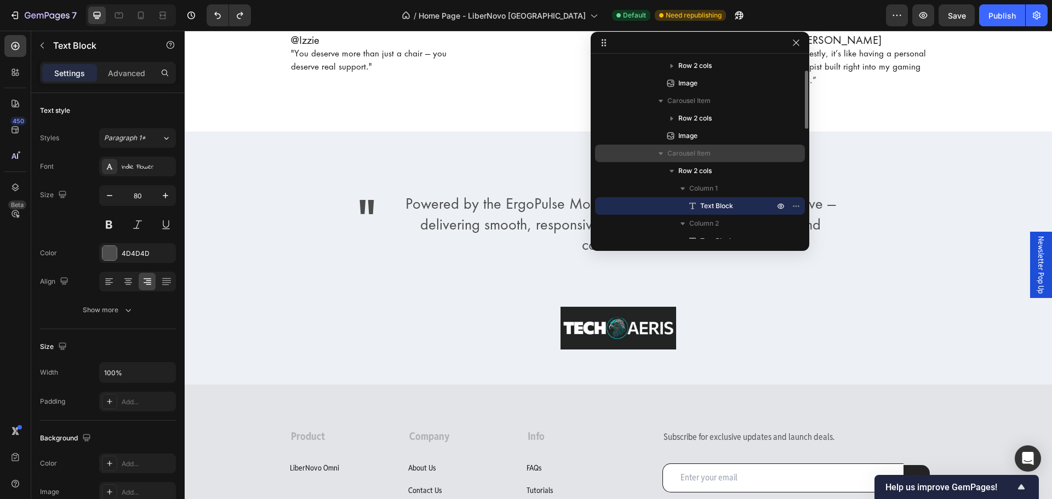
scroll to position [209, 0]
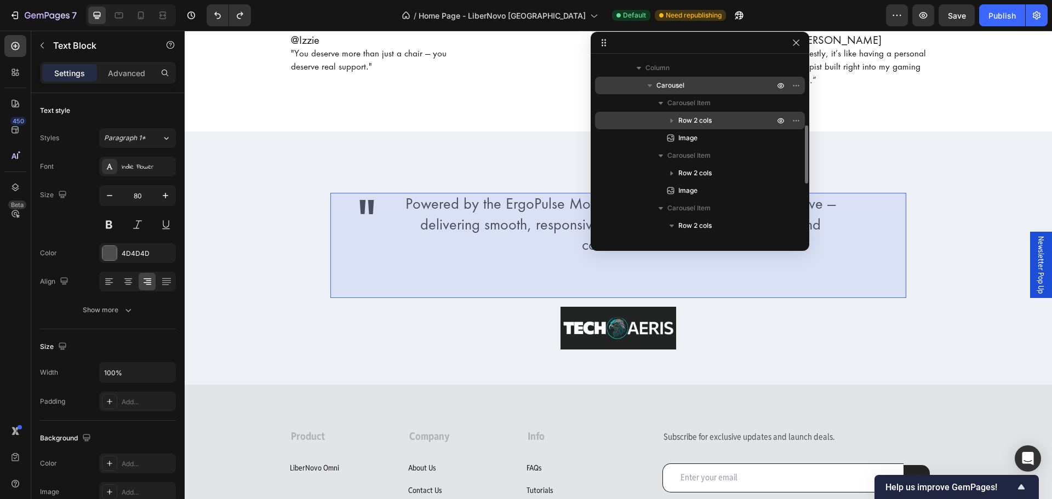
click at [676, 119] on icon "button" at bounding box center [671, 120] width 11 height 11
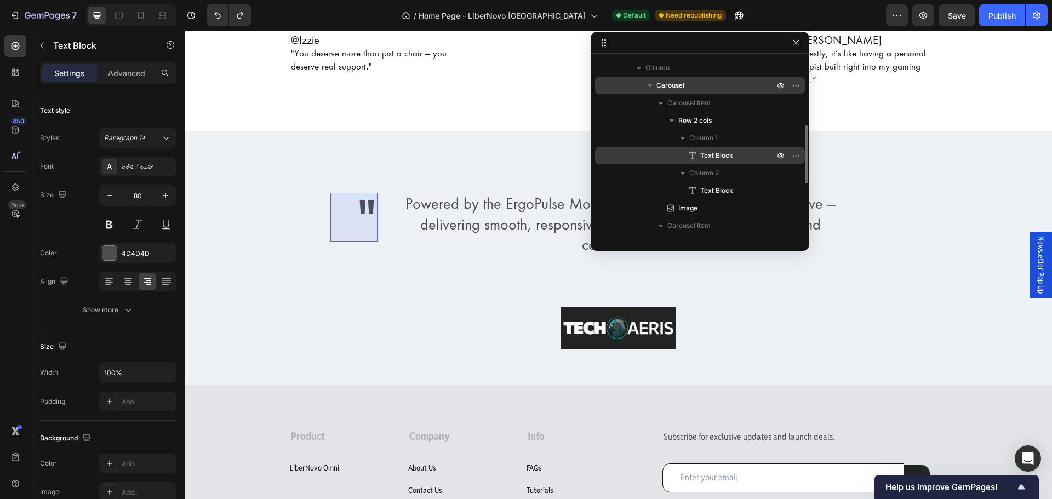
click at [708, 154] on span "Text Block" at bounding box center [716, 155] width 33 height 11
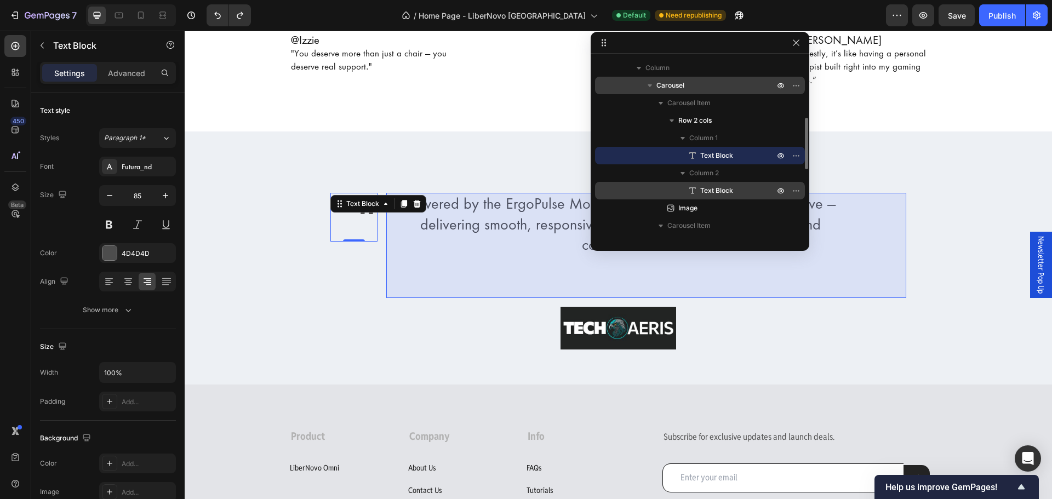
click at [714, 188] on span "Text Block" at bounding box center [716, 190] width 33 height 11
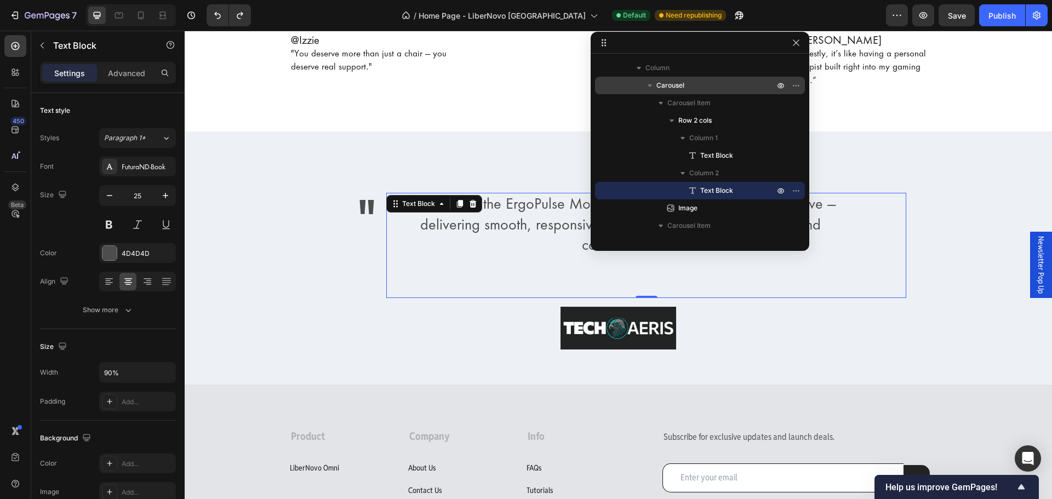
scroll to position [374, 0]
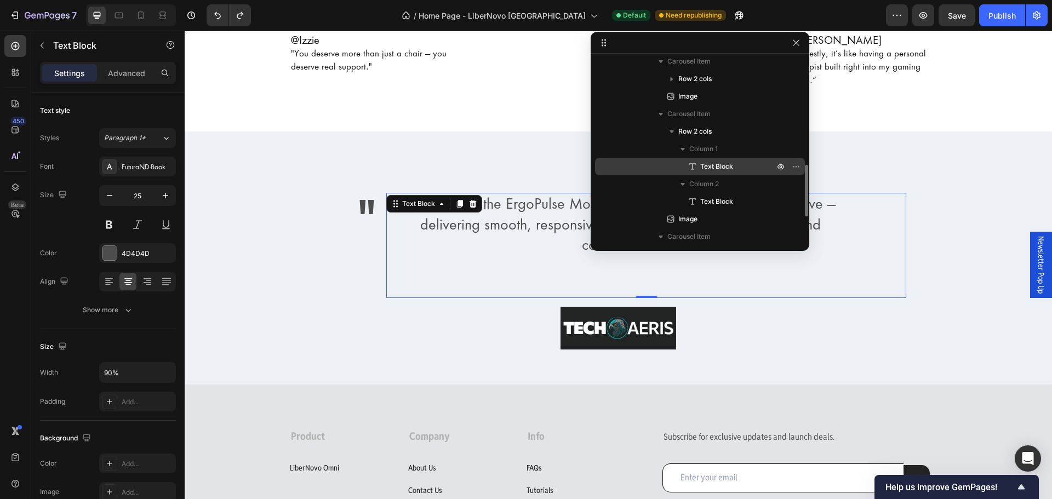
click at [714, 170] on span "Text Block" at bounding box center [716, 166] width 33 height 11
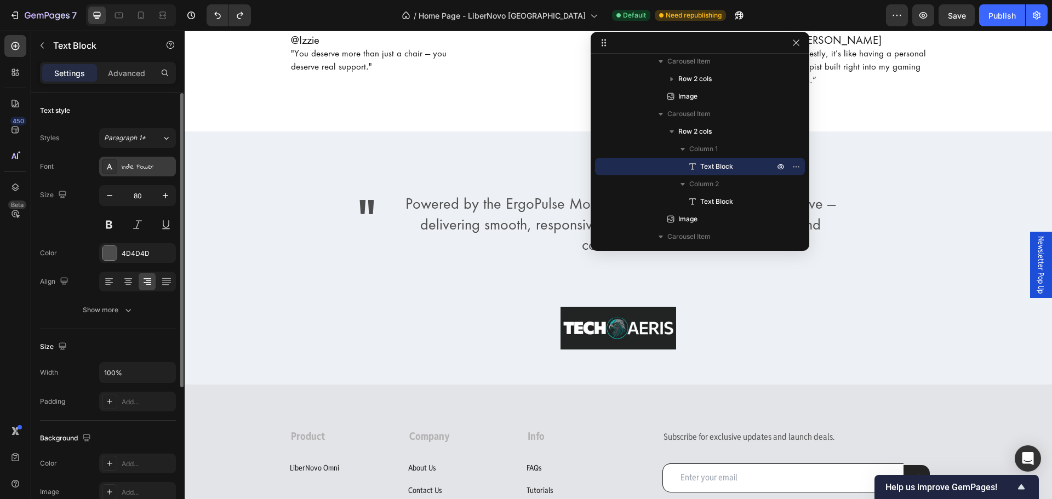
click at [163, 164] on div "Indie Flower" at bounding box center [147, 167] width 51 height 10
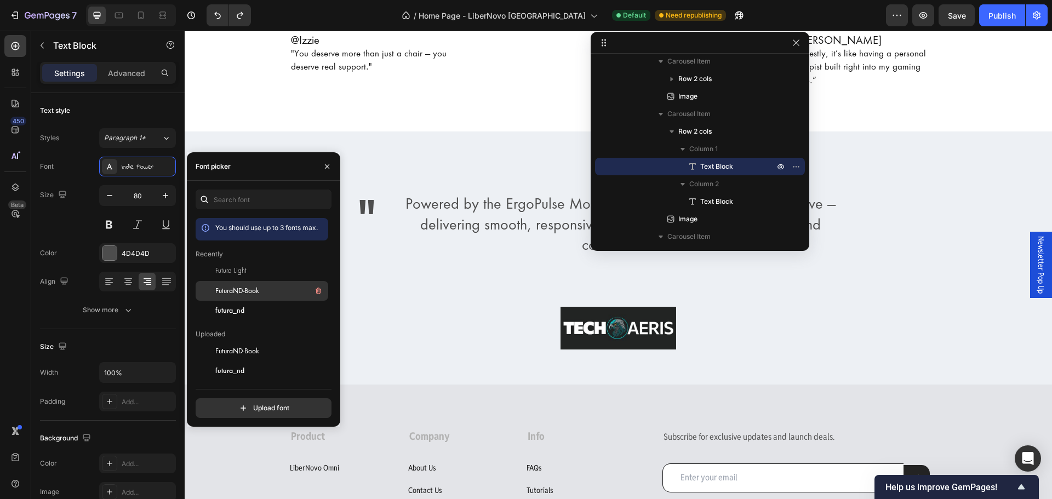
click at [239, 288] on span "FuturaND-Book" at bounding box center [237, 291] width 44 height 10
click at [240, 313] on span "futura_nd" at bounding box center [229, 311] width 29 height 10
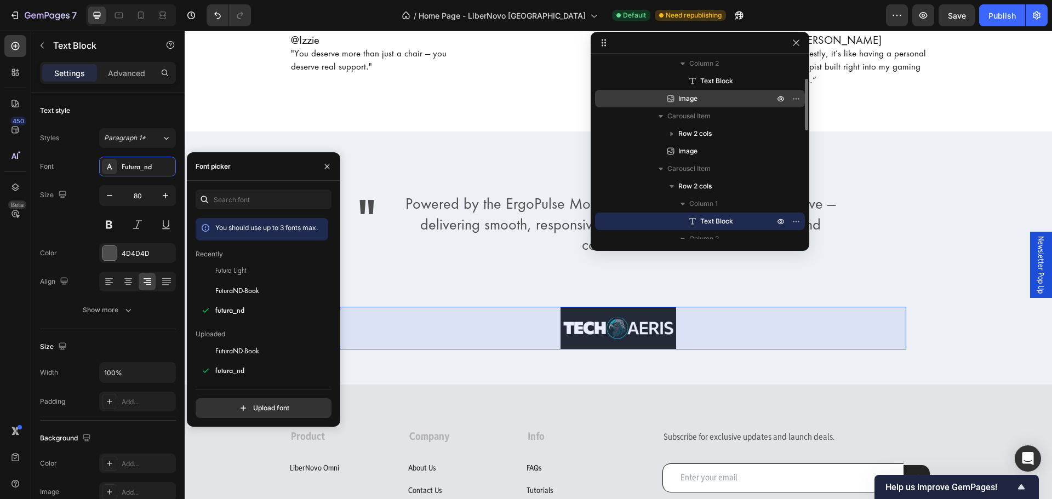
scroll to position [264, 0]
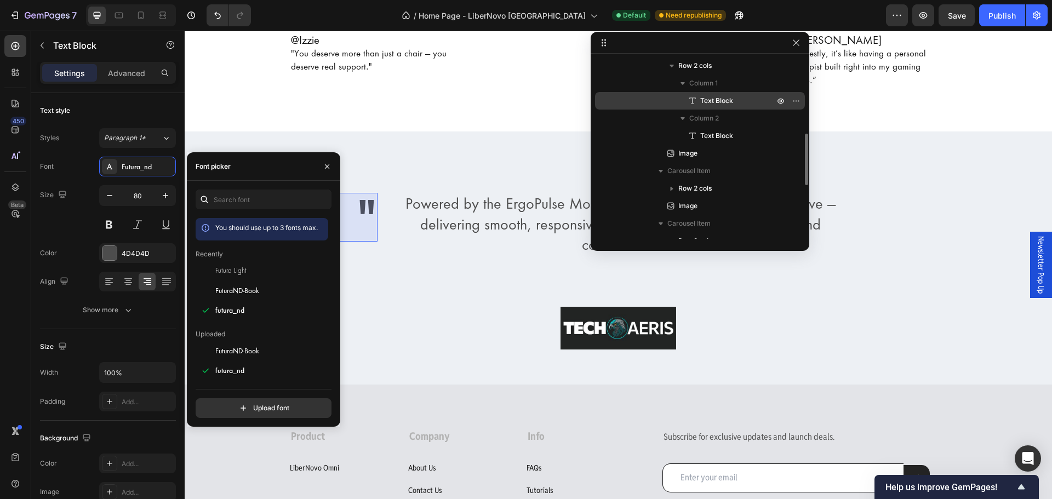
click at [708, 102] on span "Text Block" at bounding box center [716, 100] width 33 height 11
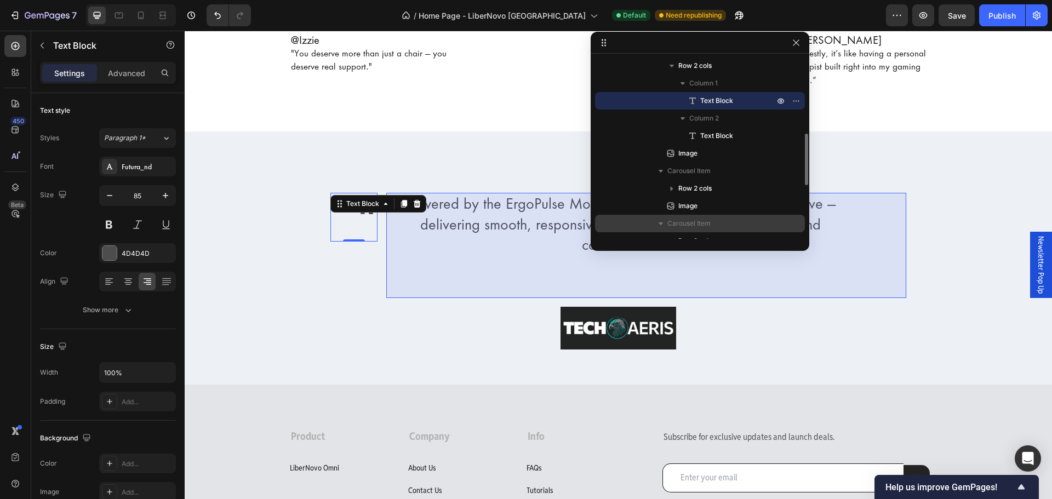
scroll to position [319, 0]
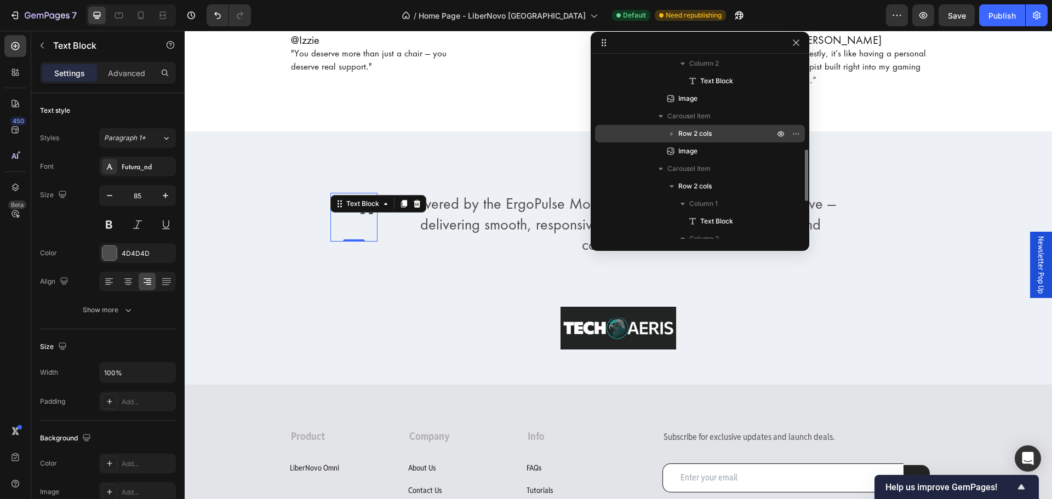
click at [705, 134] on span "Row 2 cols" at bounding box center [694, 133] width 33 height 11
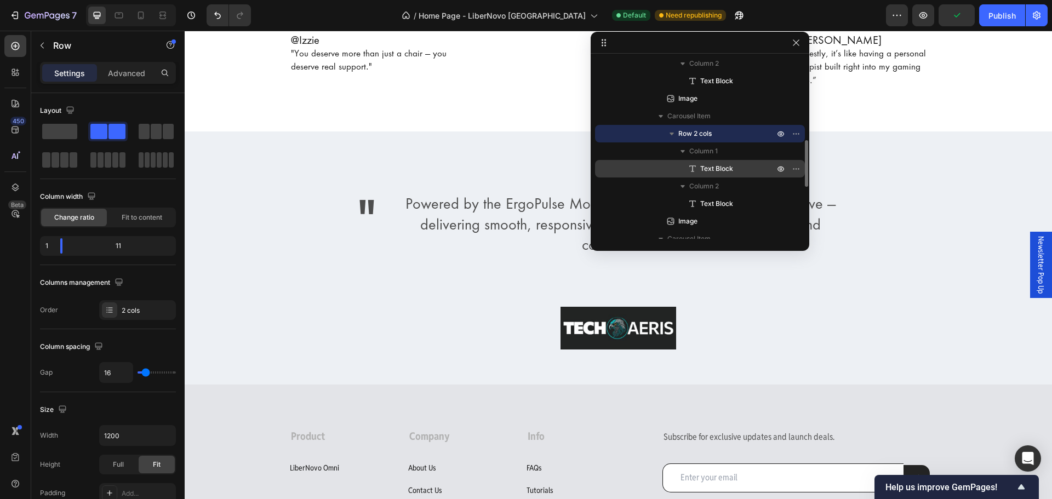
click at [720, 169] on span "Text Block" at bounding box center [716, 168] width 33 height 11
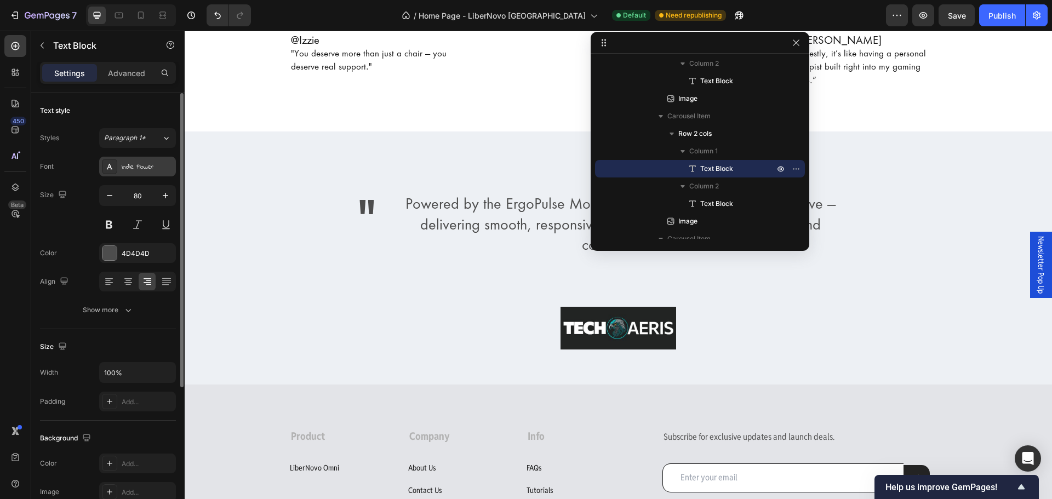
click at [159, 170] on div "Indie Flower" at bounding box center [147, 167] width 51 height 10
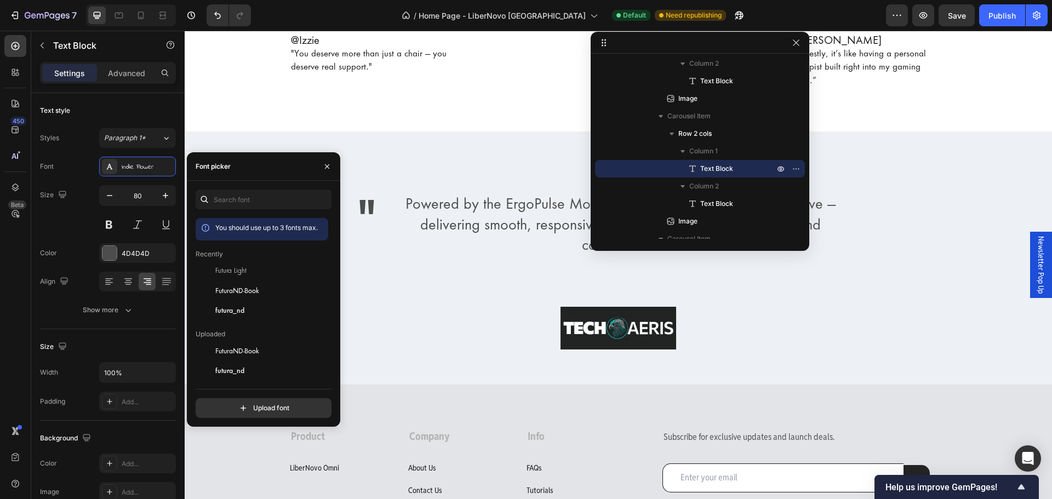
drag, startPoint x: 246, startPoint y: 303, endPoint x: 210, endPoint y: 250, distance: 64.7
click at [246, 303] on div "futura_nd" at bounding box center [262, 311] width 133 height 20
click at [165, 195] on icon "button" at bounding box center [165, 195] width 5 height 5
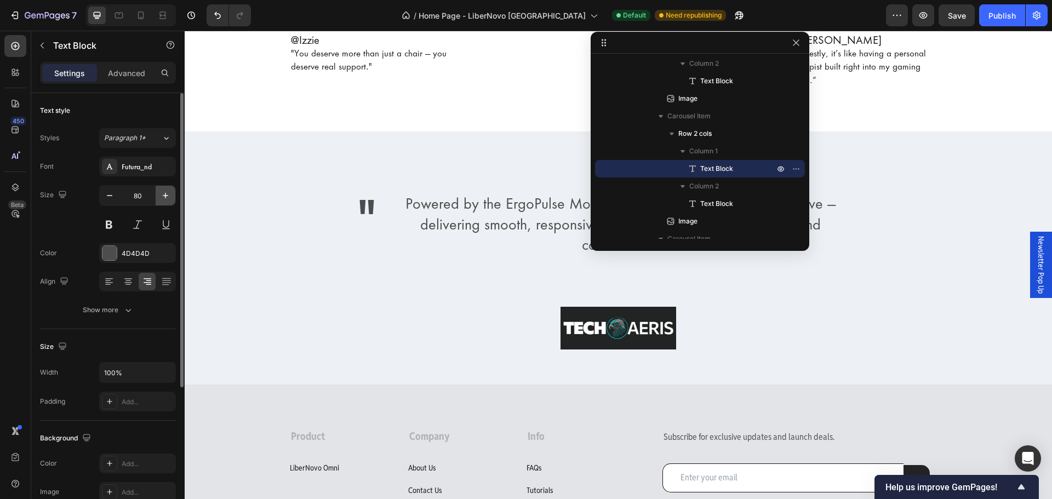
click at [165, 195] on icon "button" at bounding box center [165, 195] width 5 height 5
type input "85"
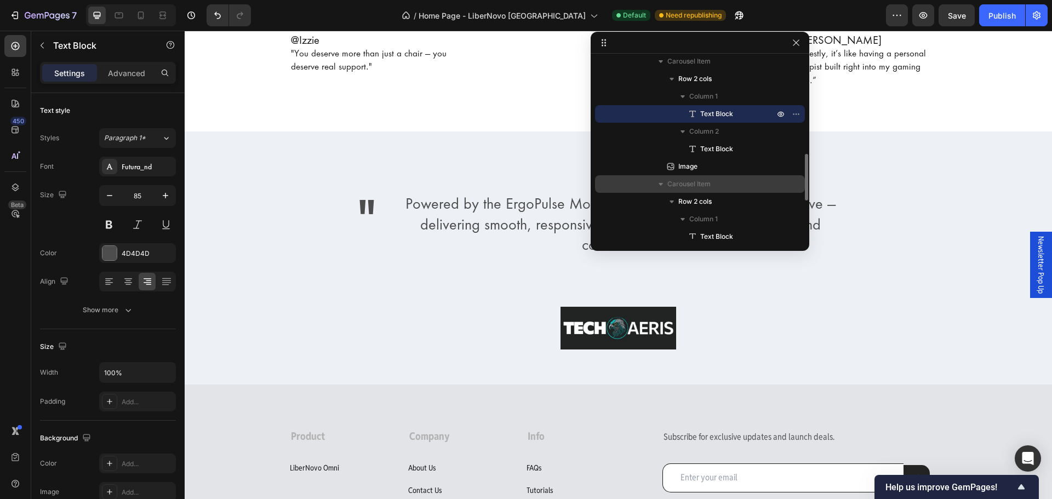
scroll to position [428, 0]
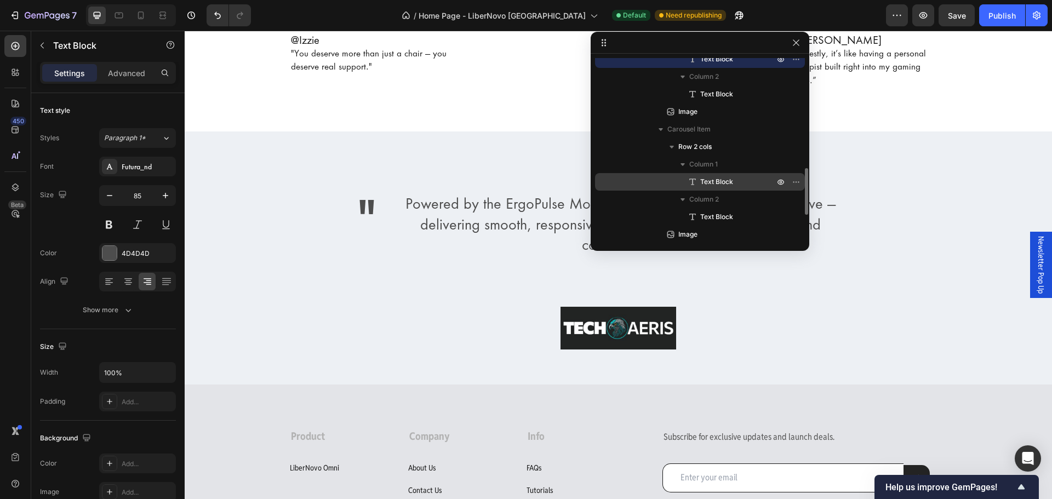
click at [725, 181] on span "Text Block" at bounding box center [716, 181] width 33 height 11
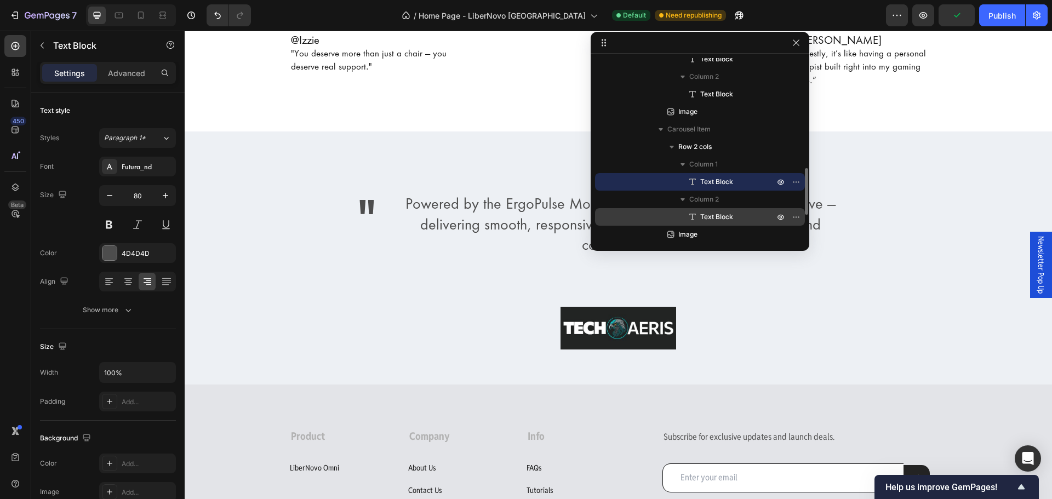
click at [728, 219] on span "Text Block" at bounding box center [716, 216] width 33 height 11
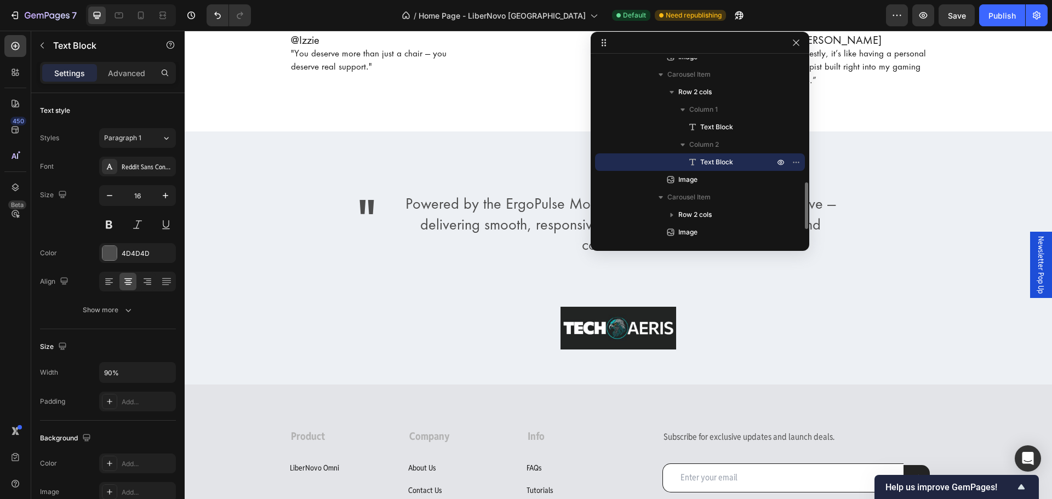
scroll to position [520, 0]
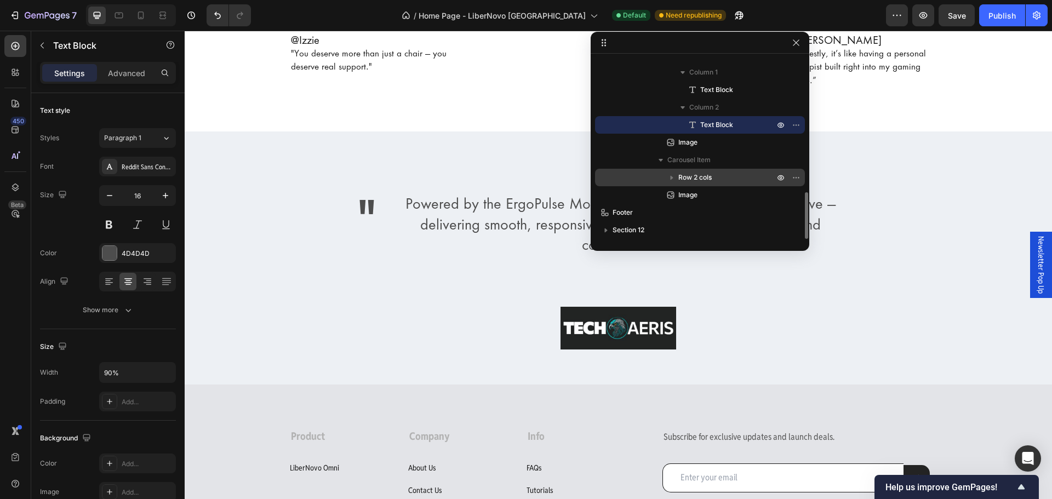
click at [674, 176] on icon "button" at bounding box center [671, 177] width 11 height 11
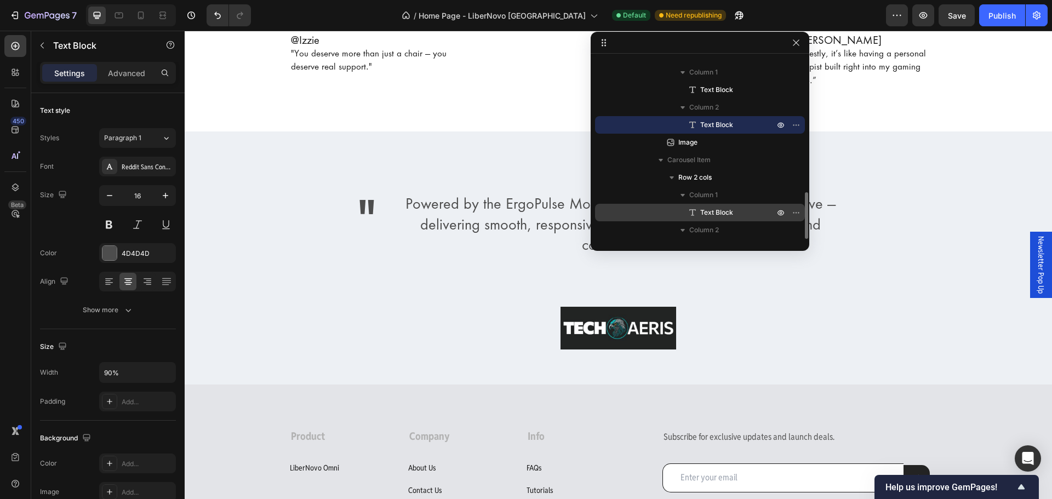
click at [710, 211] on span "Text Block" at bounding box center [716, 212] width 33 height 11
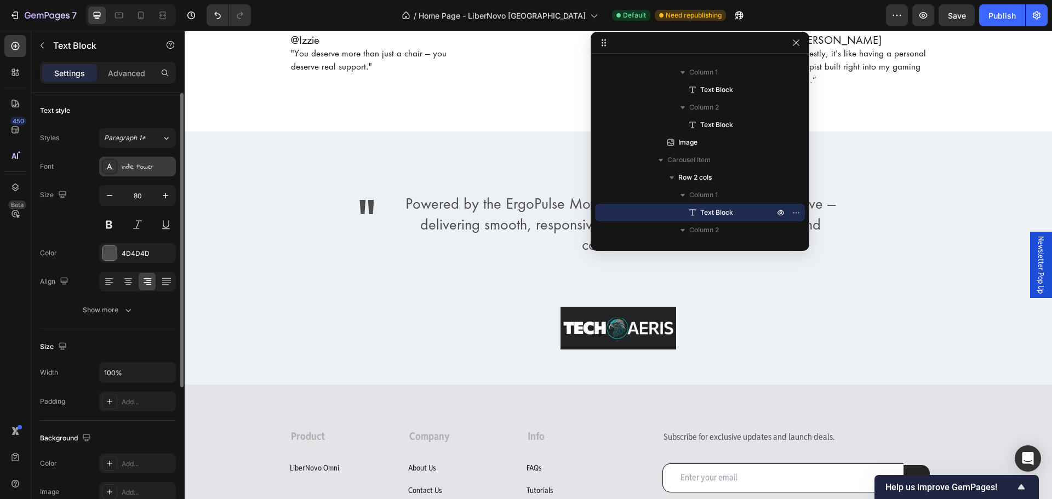
click at [165, 170] on div "Indie Flower" at bounding box center [147, 167] width 51 height 10
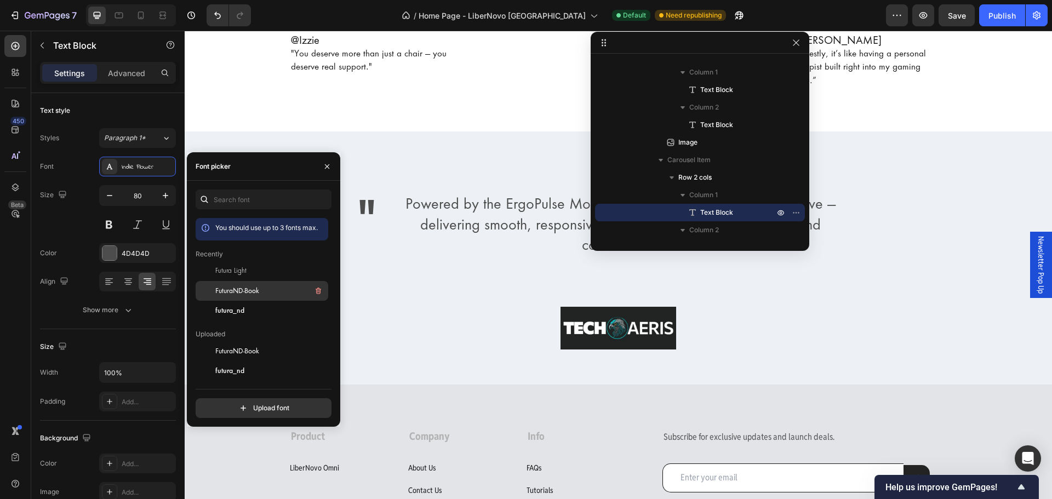
click at [233, 288] on span "FuturaND-Book" at bounding box center [237, 291] width 44 height 10
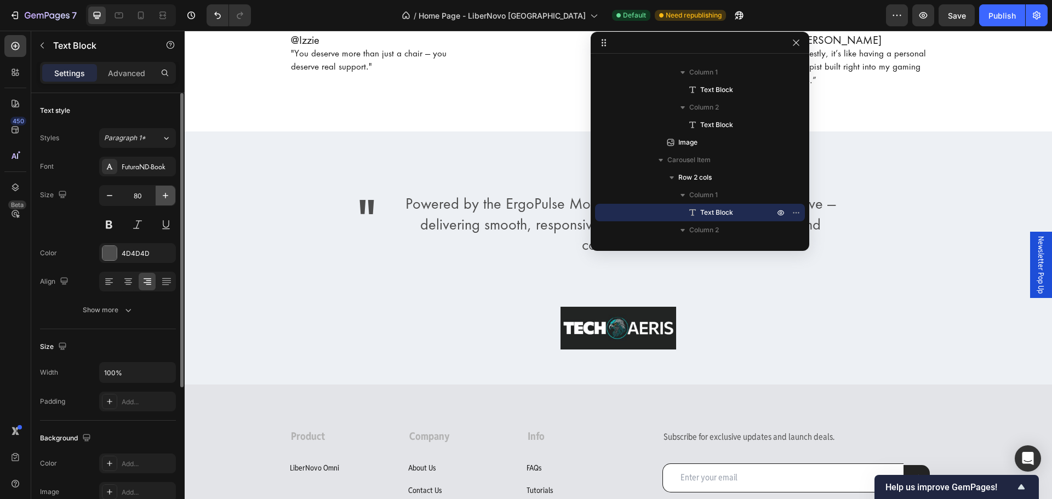
click at [170, 193] on icon "button" at bounding box center [165, 195] width 11 height 11
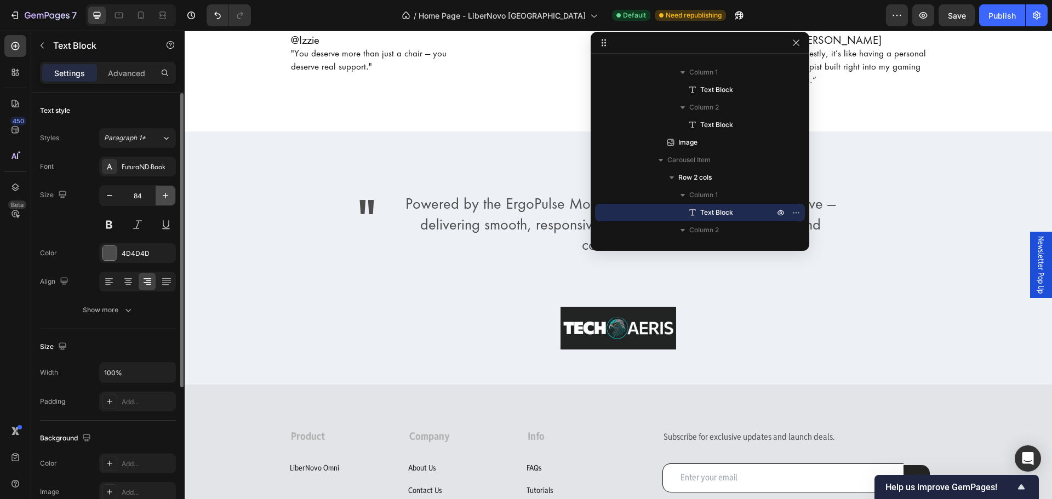
type input "85"
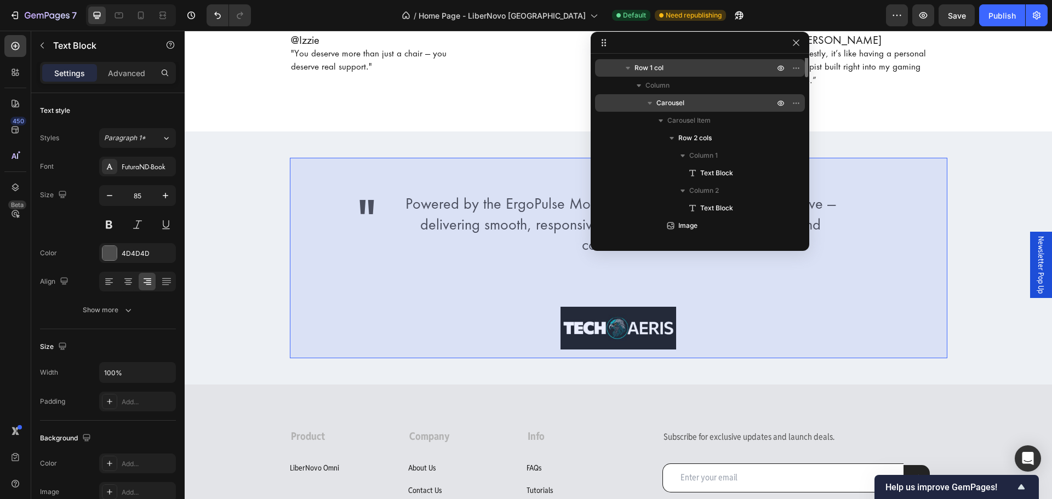
scroll to position [137, 0]
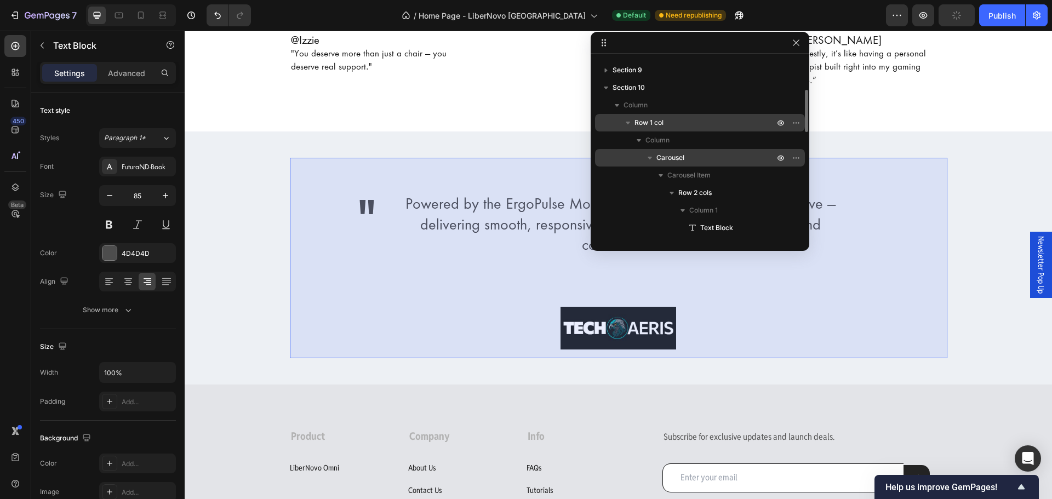
click at [677, 124] on p "Row 1 col" at bounding box center [705, 122] width 142 height 11
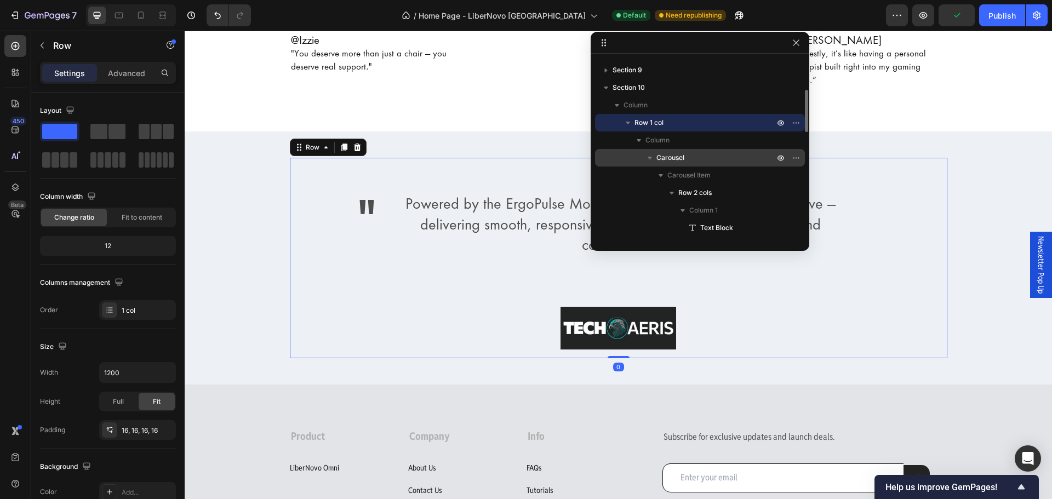
click at [629, 120] on icon "button" at bounding box center [627, 122] width 11 height 11
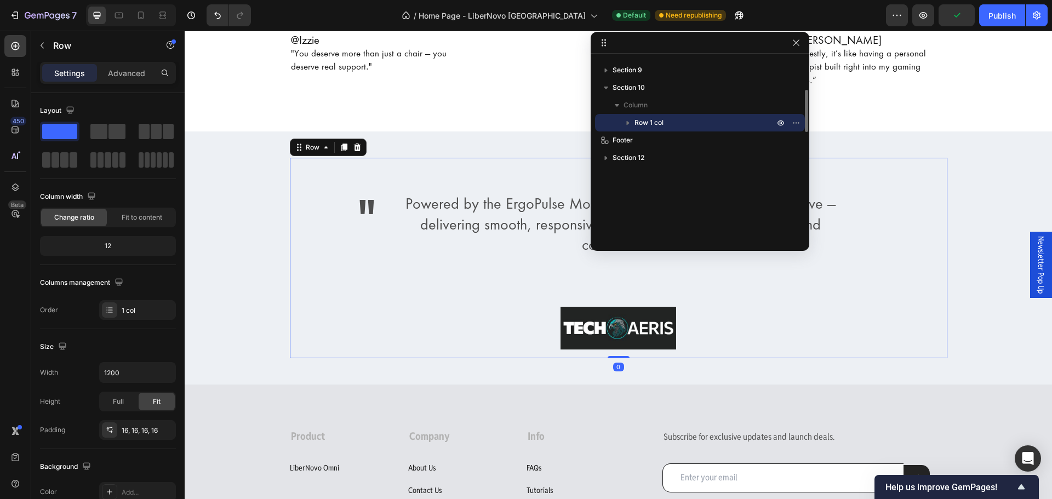
click at [629, 120] on icon "button" at bounding box center [627, 122] width 11 height 11
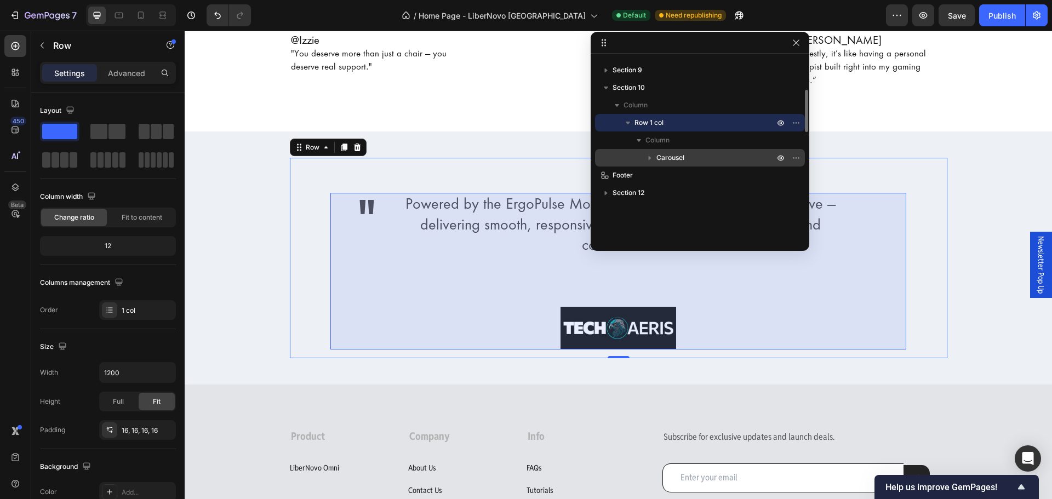
click at [647, 162] on icon "button" at bounding box center [649, 157] width 11 height 11
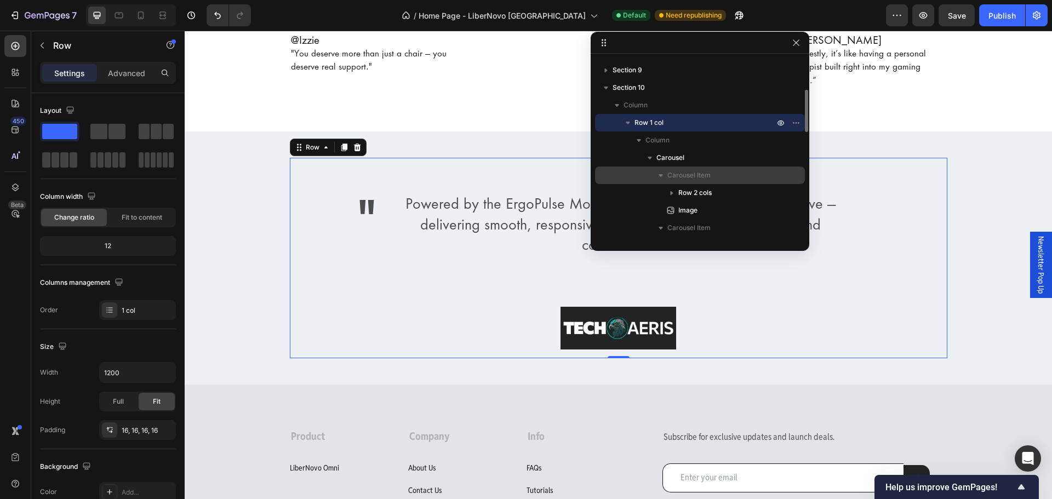
click at [661, 174] on icon "button" at bounding box center [660, 175] width 4 height 3
click at [662, 191] on icon "button" at bounding box center [660, 192] width 11 height 11
click at [659, 209] on icon "button" at bounding box center [660, 210] width 11 height 11
click at [660, 231] on icon "button" at bounding box center [660, 227] width 11 height 11
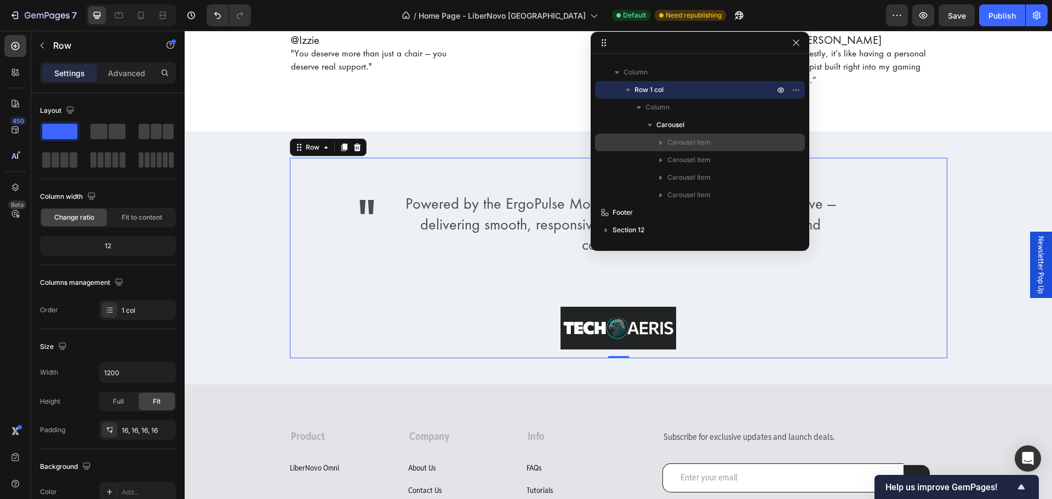
click at [656, 140] on icon "button" at bounding box center [660, 142] width 11 height 11
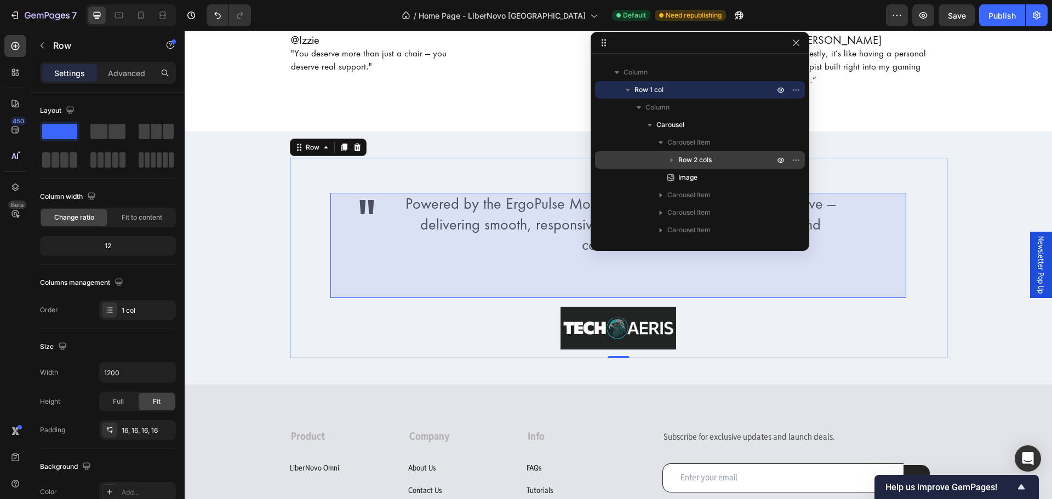
click at [673, 161] on icon "button" at bounding box center [671, 159] width 11 height 11
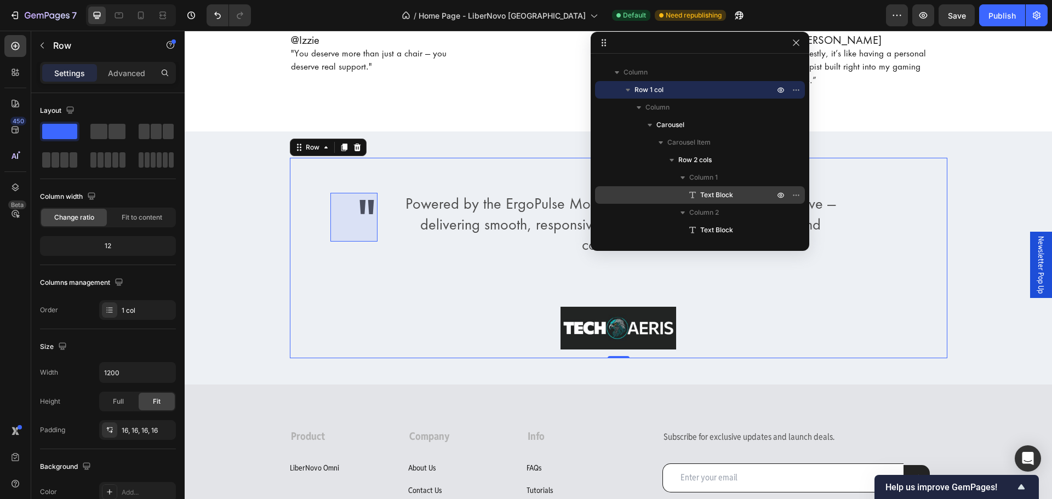
click at [713, 197] on span "Text Block" at bounding box center [716, 194] width 33 height 11
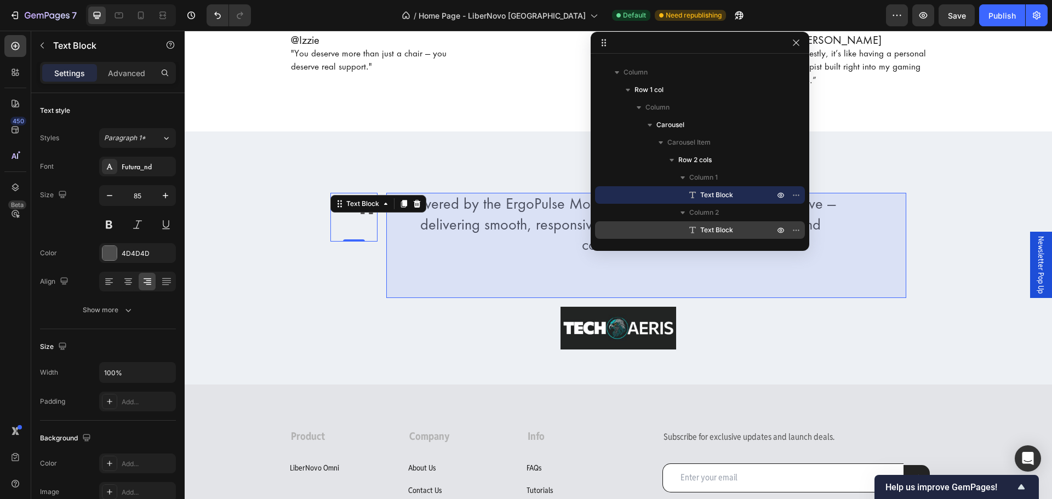
click at [714, 234] on span "Text Block" at bounding box center [716, 230] width 33 height 11
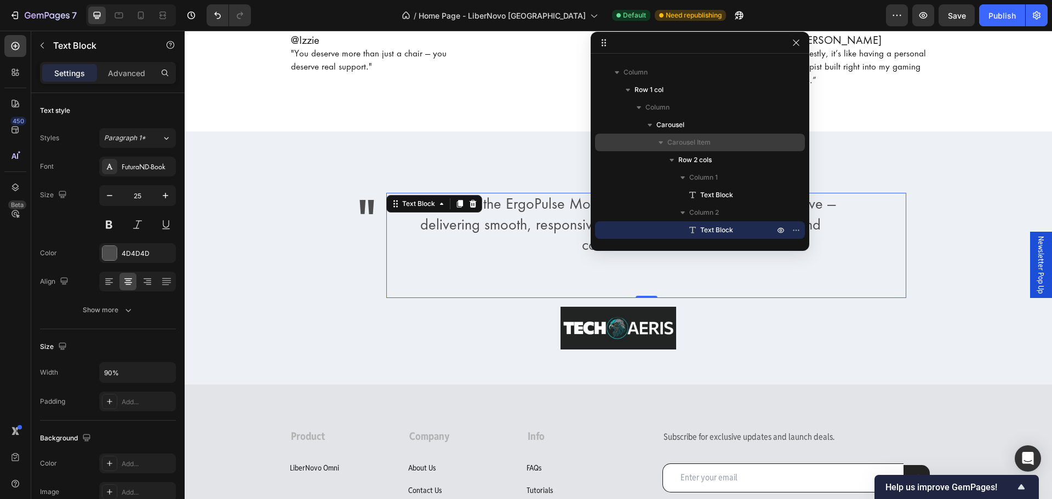
click at [663, 142] on icon "button" at bounding box center [660, 142] width 11 height 11
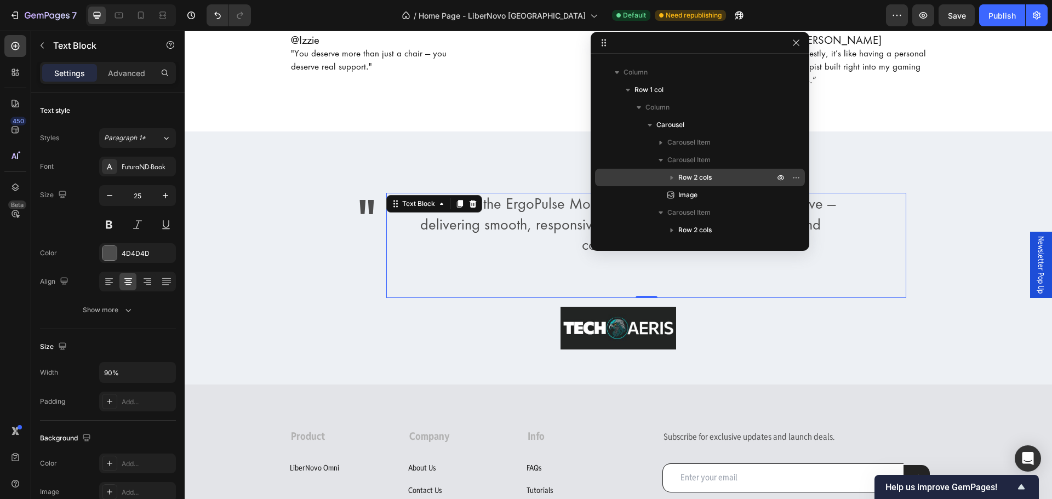
click at [688, 175] on span "Row 2 cols" at bounding box center [694, 177] width 33 height 11
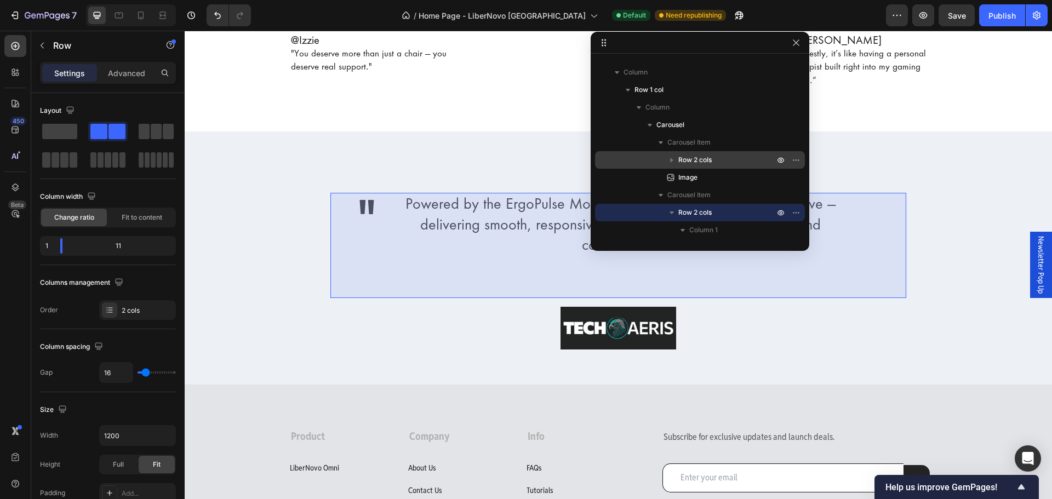
click at [709, 156] on span "Row 2 cols" at bounding box center [694, 159] width 33 height 11
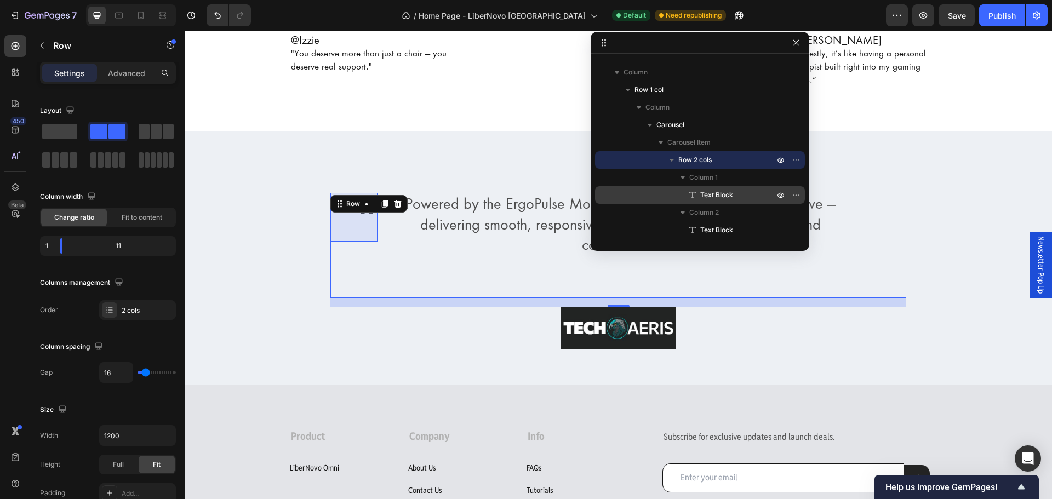
click at [699, 194] on p "Text Block" at bounding box center [725, 194] width 76 height 11
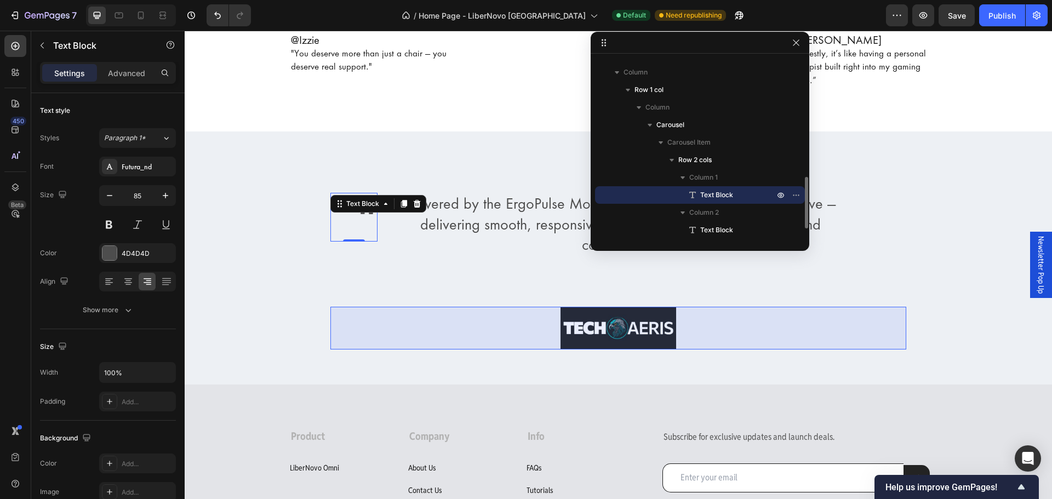
scroll to position [225, 0]
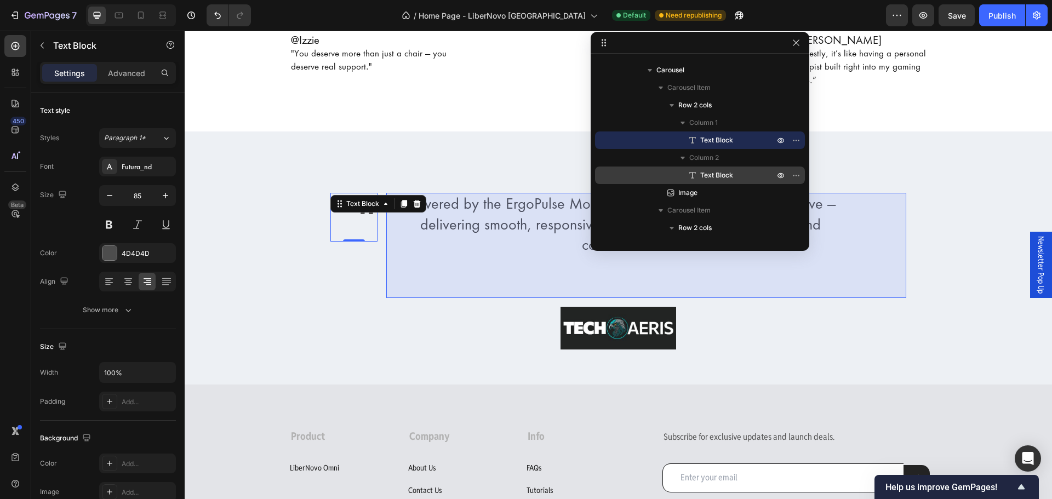
click at [700, 180] on span "Text Block" at bounding box center [716, 175] width 33 height 11
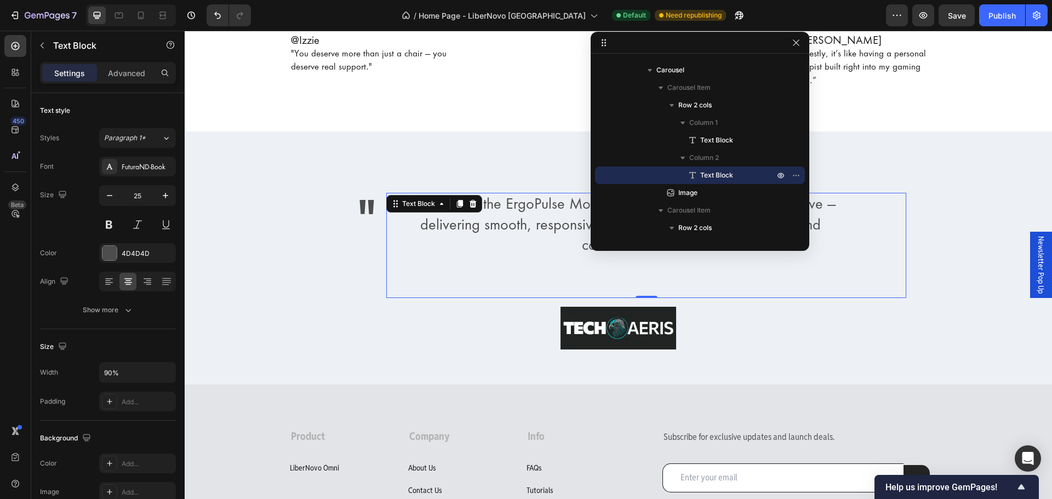
scroll to position [279, 0]
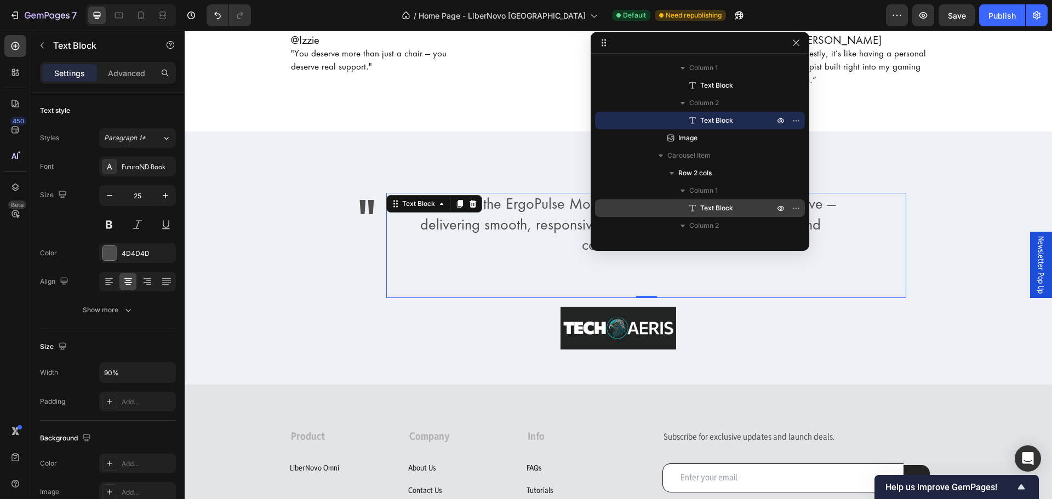
click at [721, 203] on span "Text Block" at bounding box center [716, 208] width 33 height 11
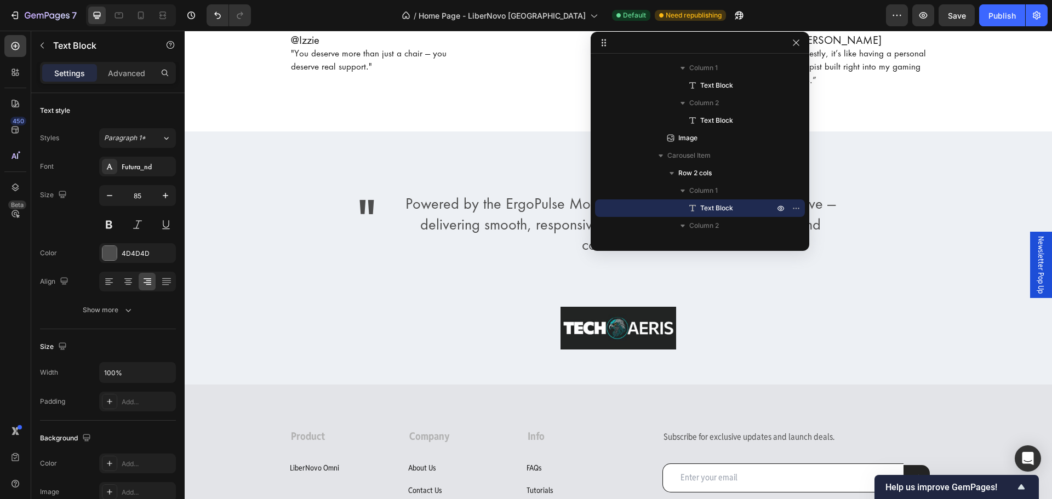
scroll to position [334, 0]
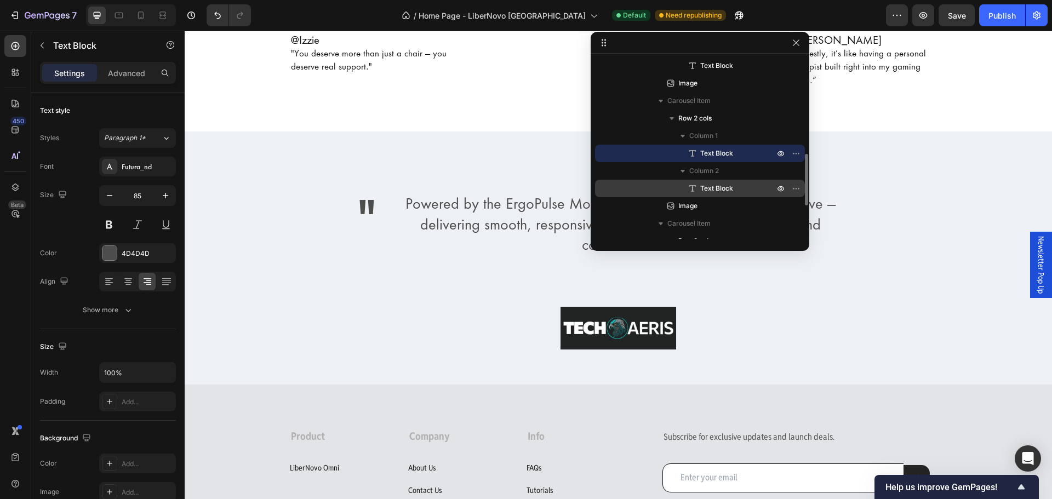
click at [709, 187] on span "Text Block" at bounding box center [716, 188] width 33 height 11
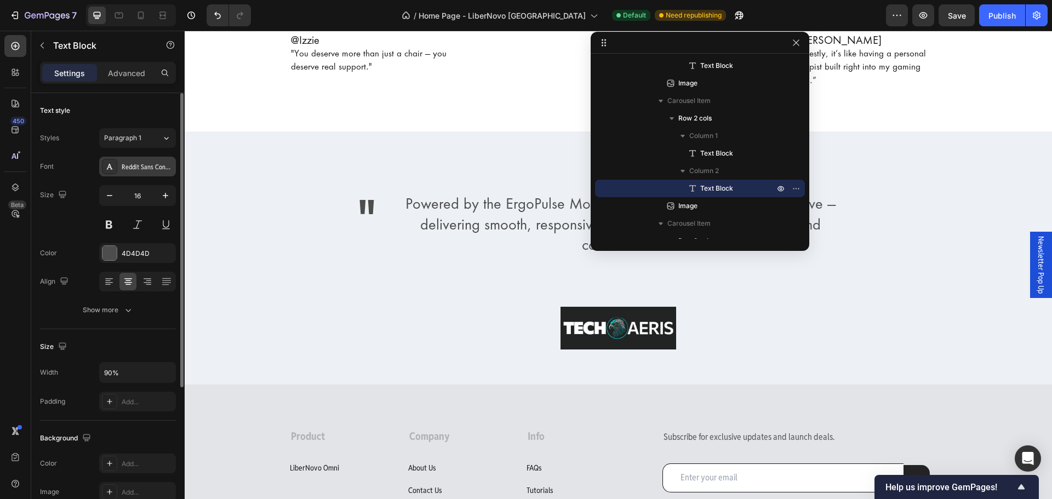
click at [140, 171] on div "Reddit Sans Condensed" at bounding box center [147, 167] width 51 height 10
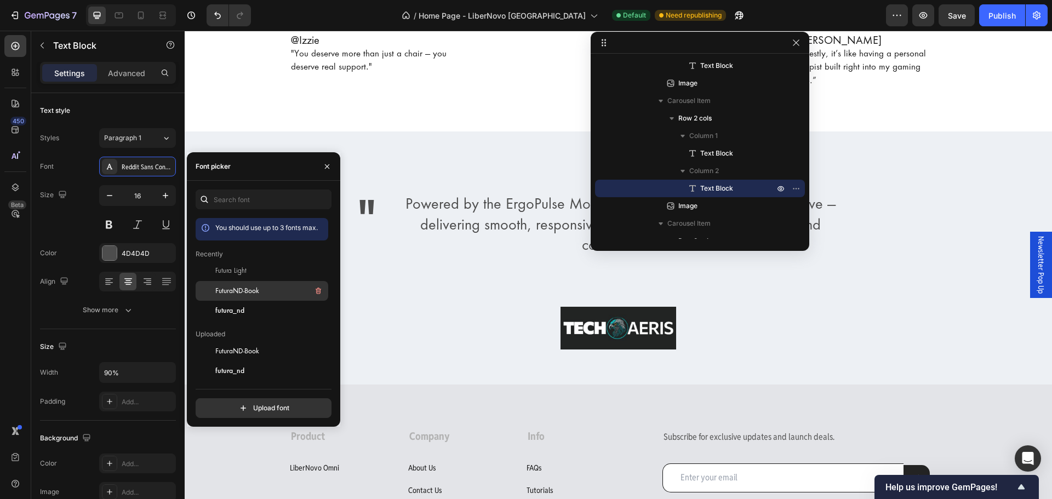
click at [234, 287] on span "FuturaND-Book" at bounding box center [237, 291] width 44 height 10
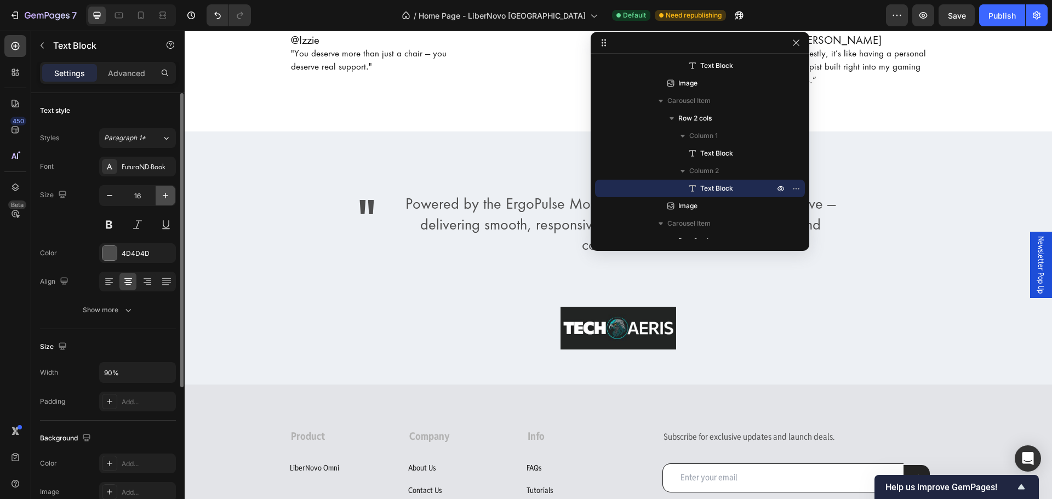
click at [164, 196] on icon "button" at bounding box center [165, 195] width 5 height 5
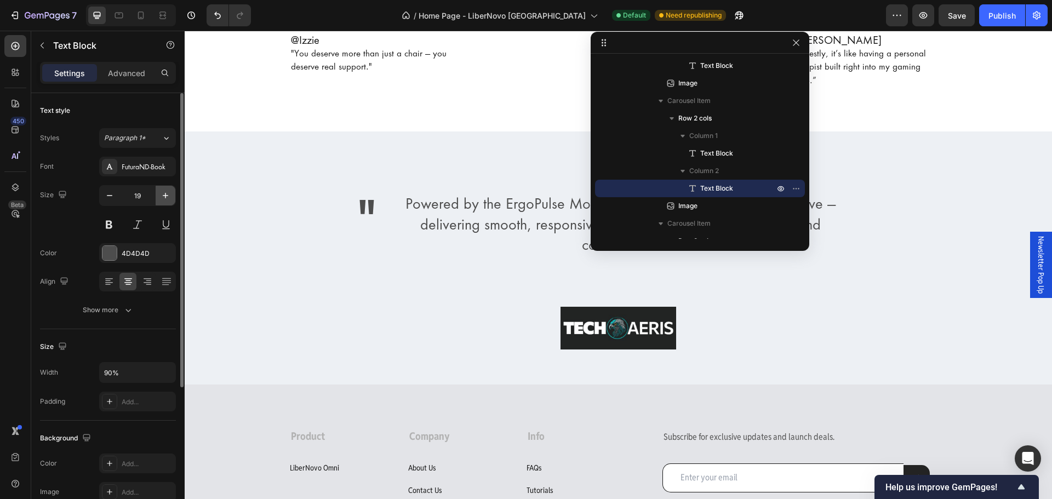
click at [164, 196] on icon "button" at bounding box center [165, 195] width 5 height 5
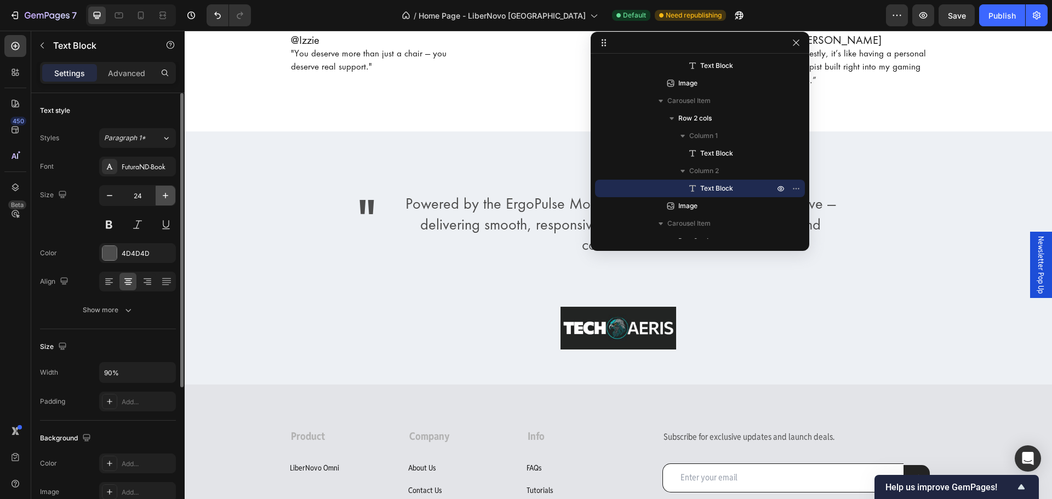
type input "25"
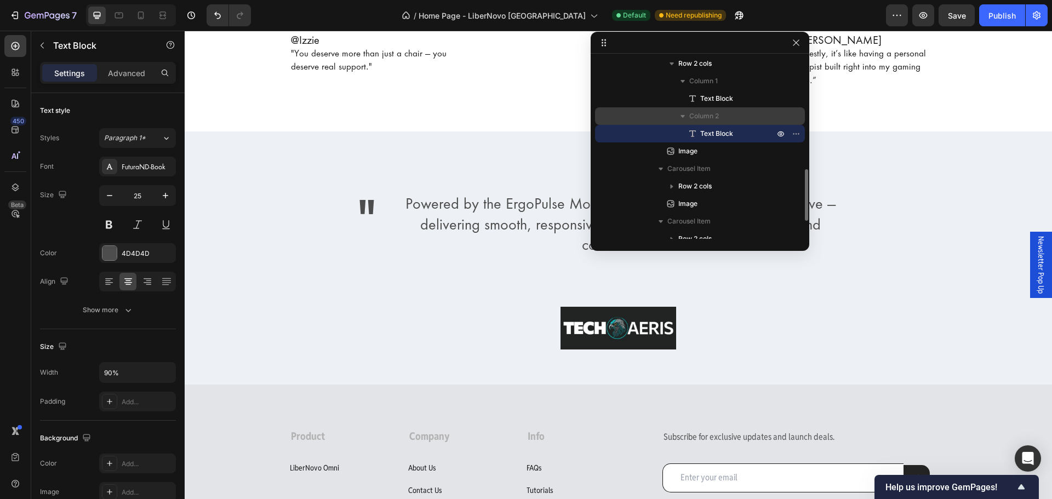
scroll to position [444, 0]
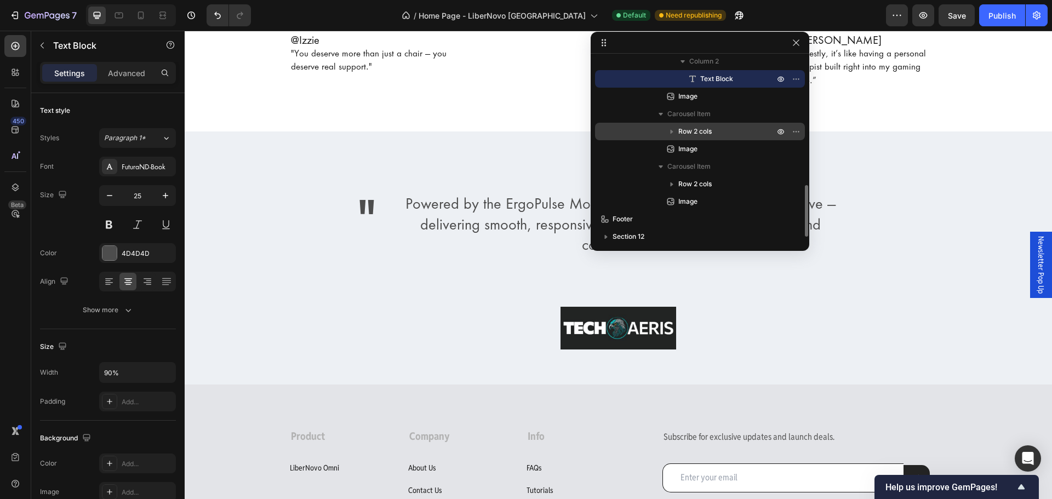
click at [671, 130] on icon "button" at bounding box center [671, 131] width 11 height 11
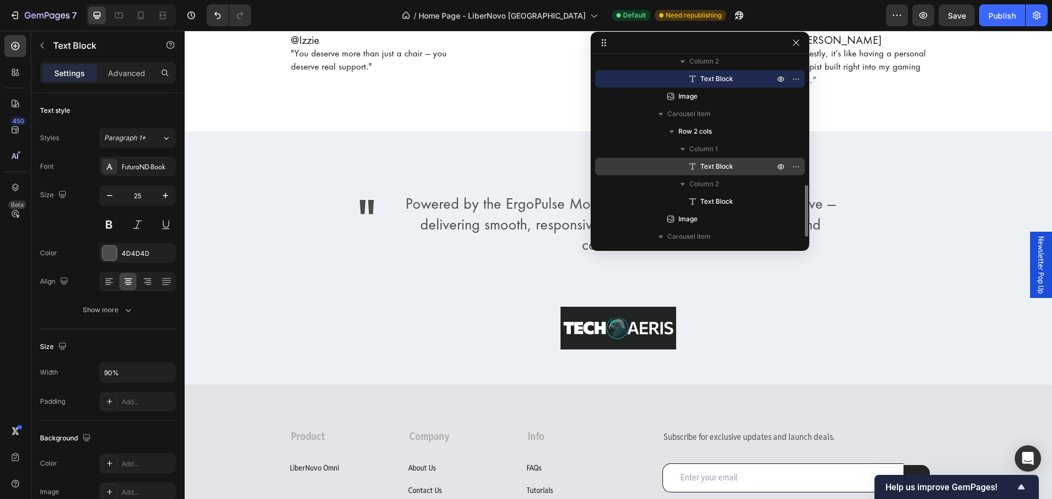
click at [706, 162] on span "Text Block" at bounding box center [716, 166] width 33 height 11
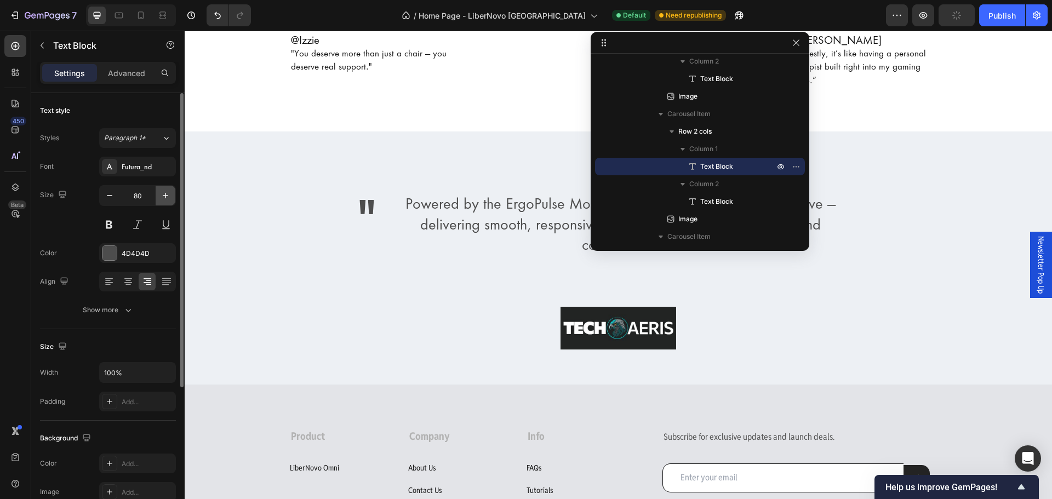
click at [170, 189] on button "button" at bounding box center [166, 196] width 20 height 20
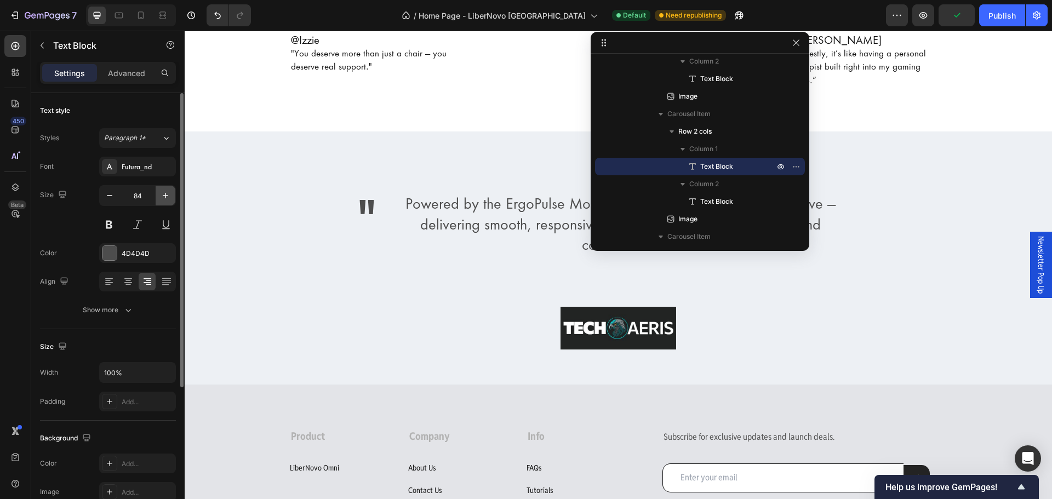
type input "85"
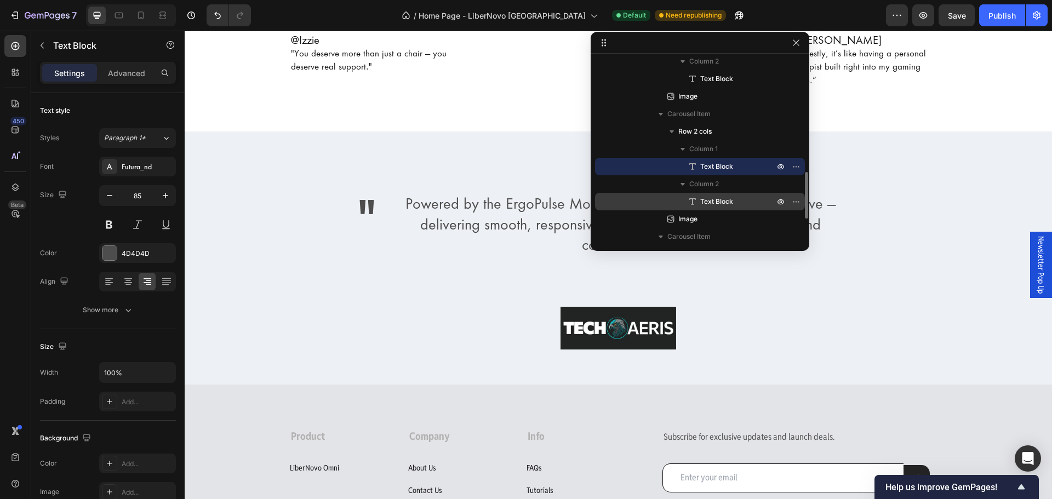
click at [726, 201] on span "Text Block" at bounding box center [716, 201] width 33 height 11
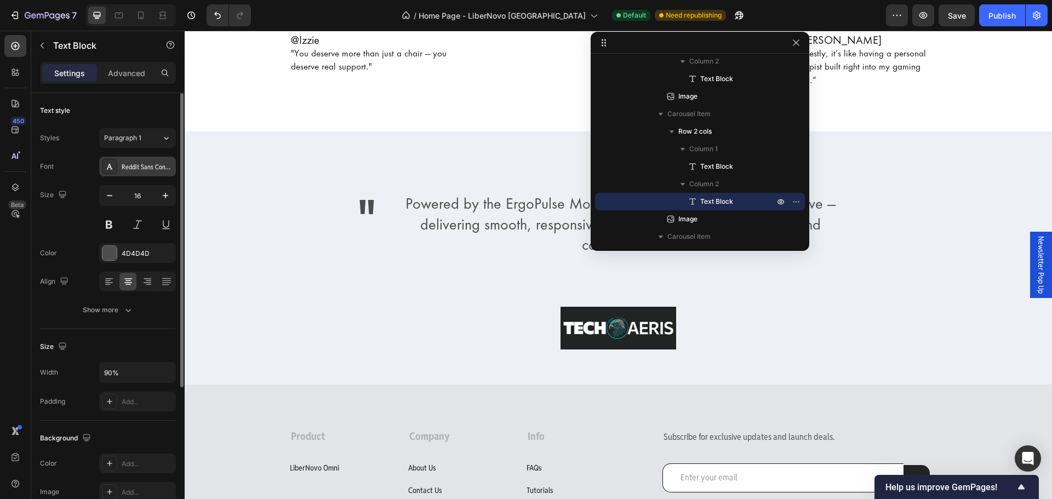
click at [154, 161] on div "Reddit Sans Condensed" at bounding box center [137, 167] width 77 height 20
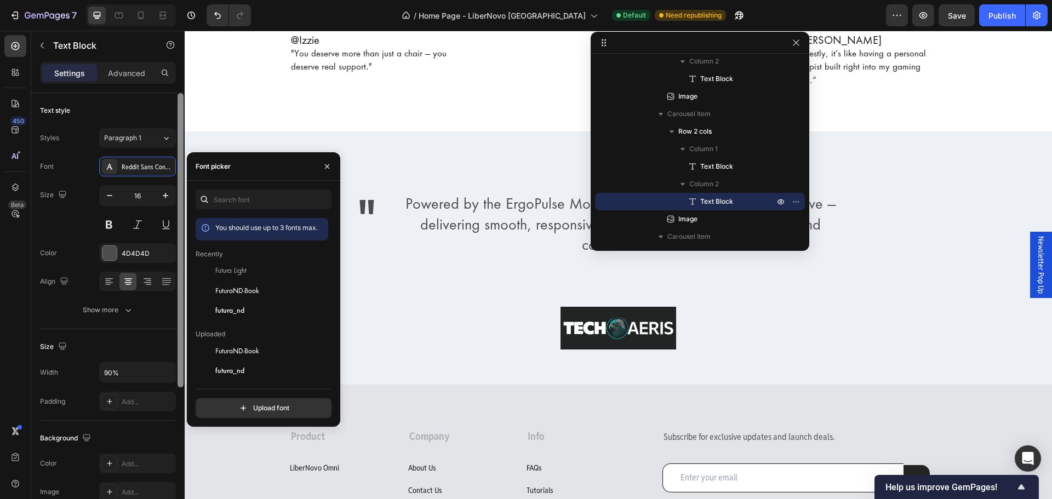
drag, startPoint x: 238, startPoint y: 289, endPoint x: 179, endPoint y: 208, distance: 100.0
click at [237, 289] on span "FuturaND-Book" at bounding box center [237, 291] width 44 height 10
click at [173, 198] on button "button" at bounding box center [166, 196] width 20 height 20
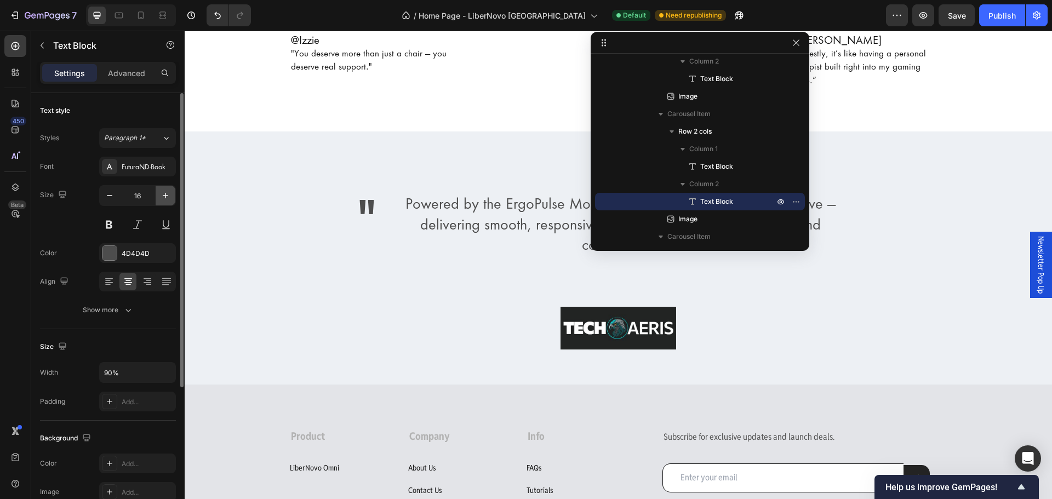
click at [173, 198] on button "button" at bounding box center [166, 196] width 20 height 20
click at [172, 198] on button "button" at bounding box center [166, 196] width 20 height 20
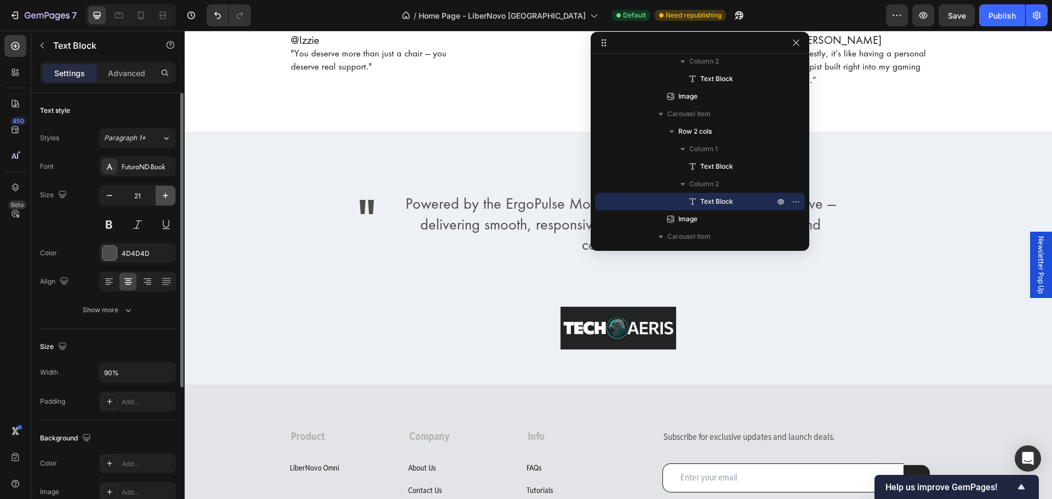
click at [172, 198] on button "button" at bounding box center [166, 196] width 20 height 20
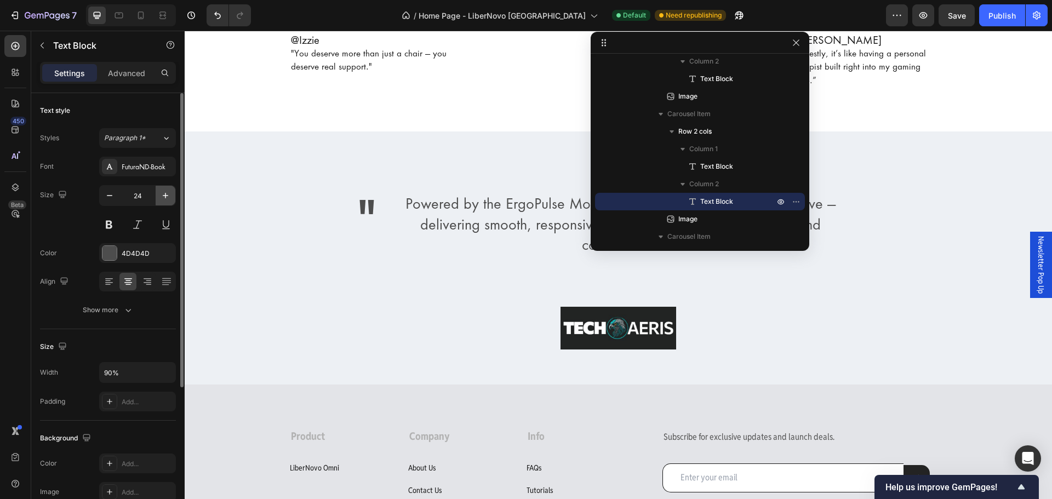
type input "25"
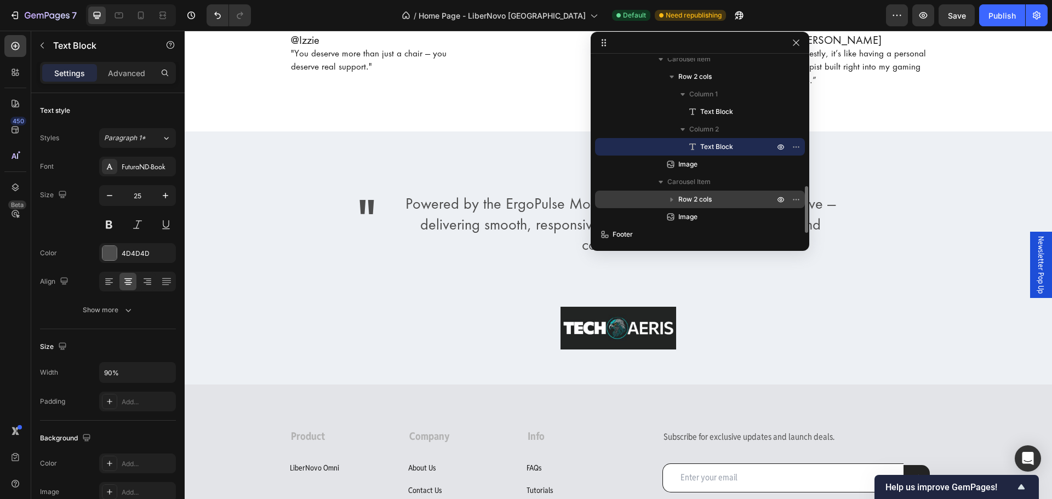
click at [691, 202] on span "Row 2 cols" at bounding box center [694, 199] width 33 height 11
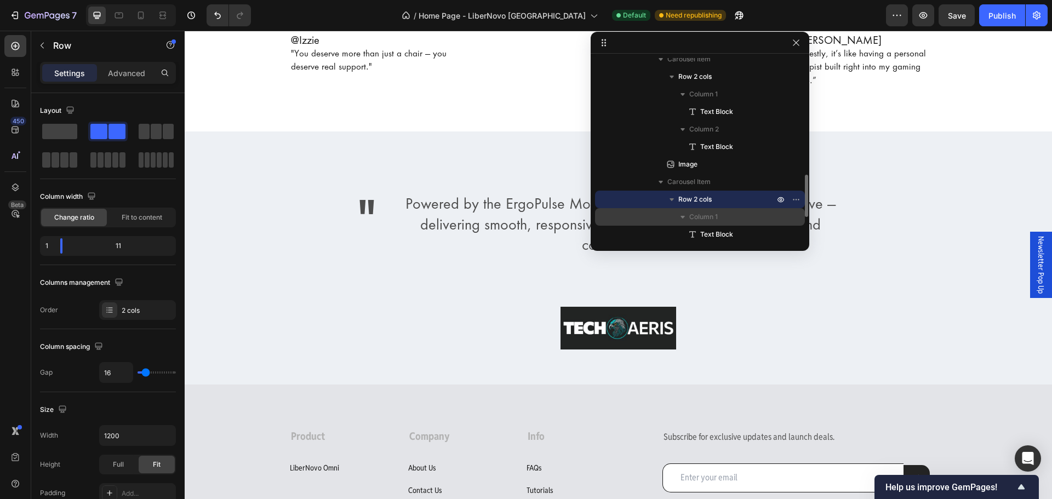
scroll to position [590, 0]
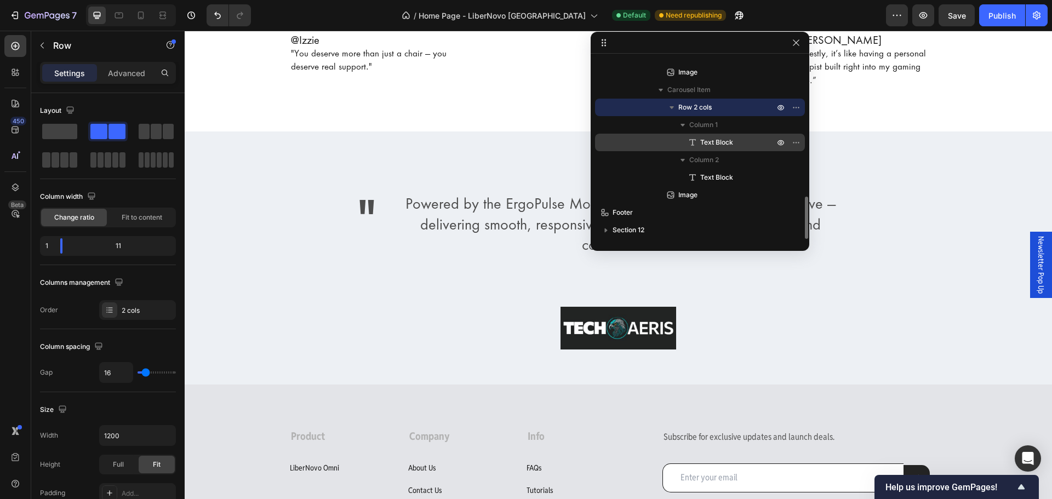
click at [715, 141] on span "Text Block" at bounding box center [716, 142] width 33 height 11
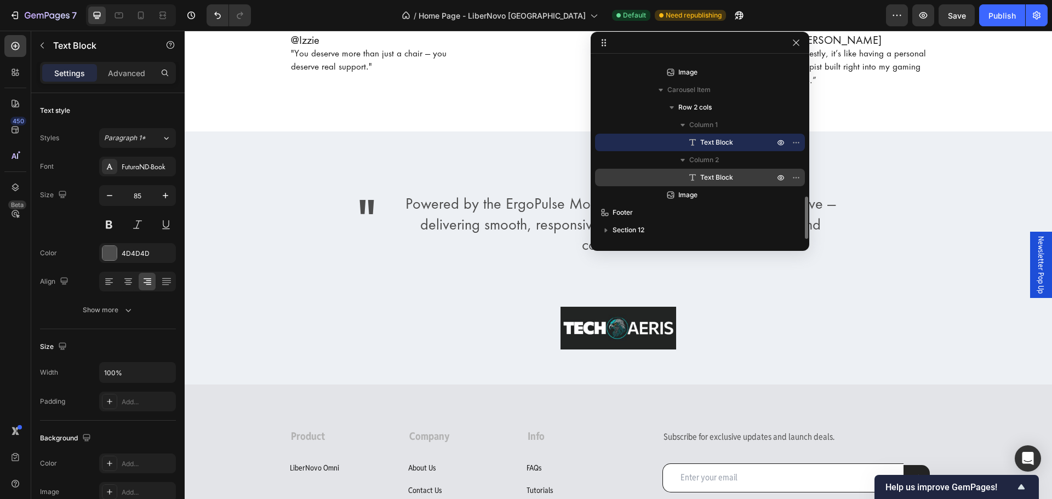
click at [728, 181] on span "Text Block" at bounding box center [716, 177] width 33 height 11
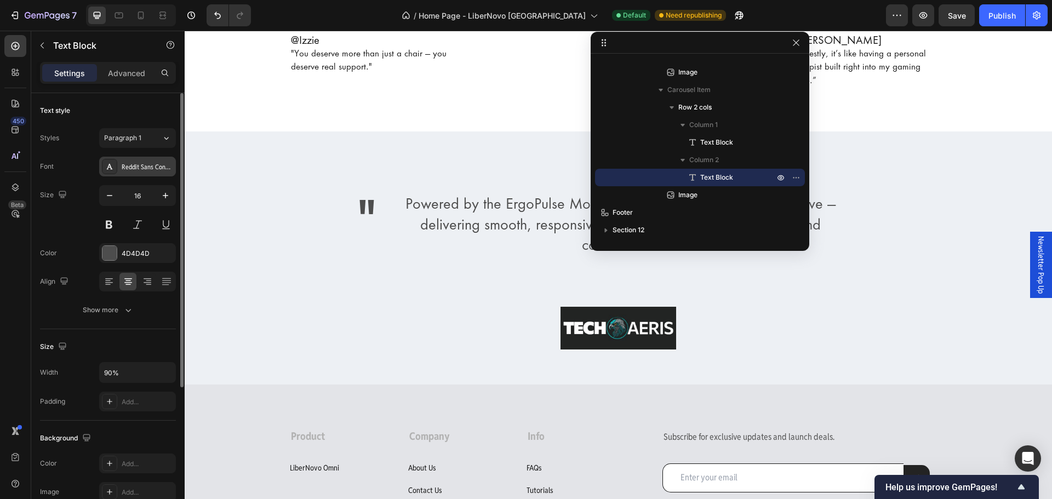
click at [139, 165] on div "Reddit Sans Condensed" at bounding box center [147, 167] width 51 height 10
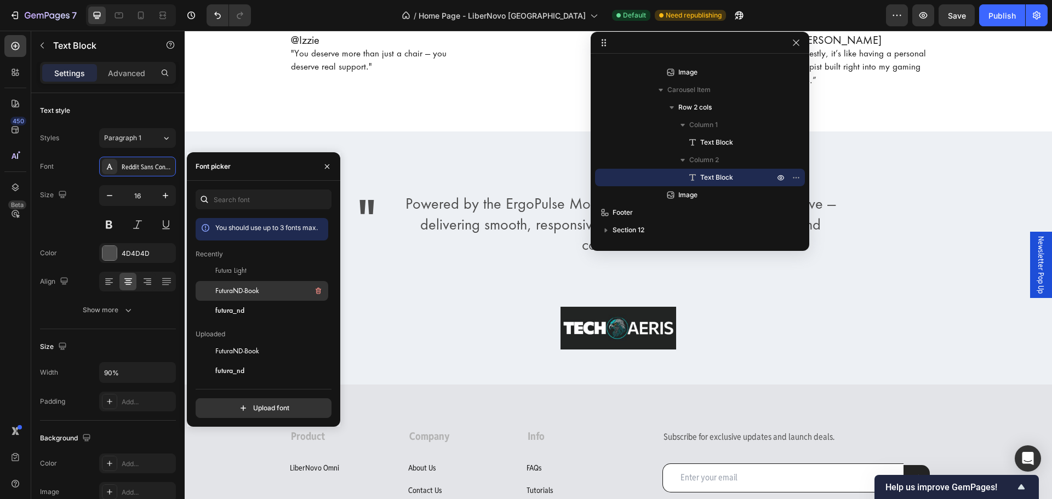
click at [243, 288] on span "FuturaND-Book" at bounding box center [237, 291] width 44 height 10
click at [164, 201] on button "button" at bounding box center [166, 196] width 20 height 20
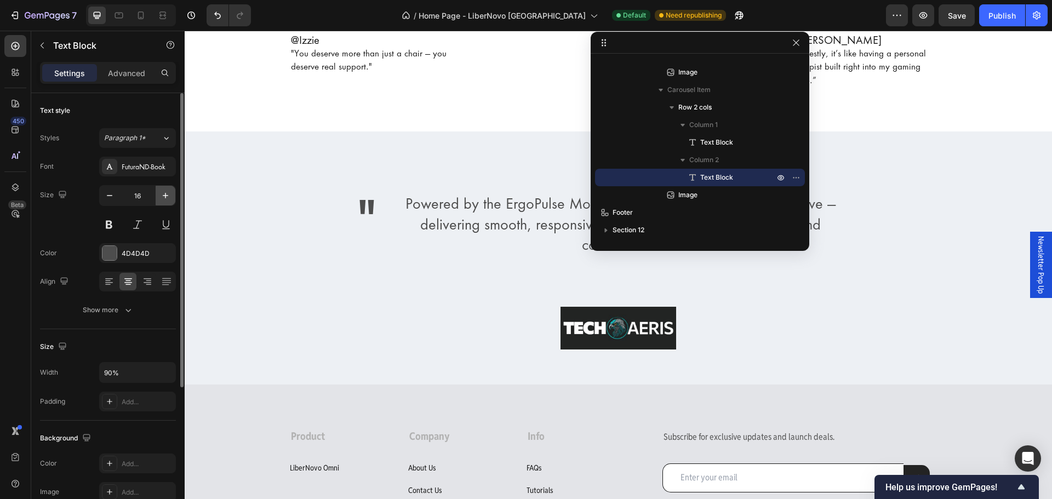
click at [164, 201] on button "button" at bounding box center [166, 196] width 20 height 20
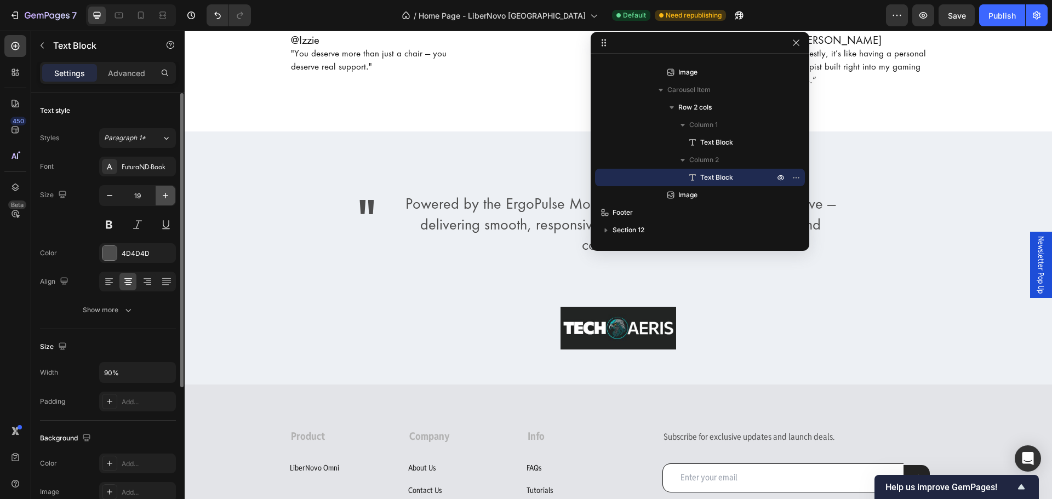
click at [164, 201] on button "button" at bounding box center [166, 196] width 20 height 20
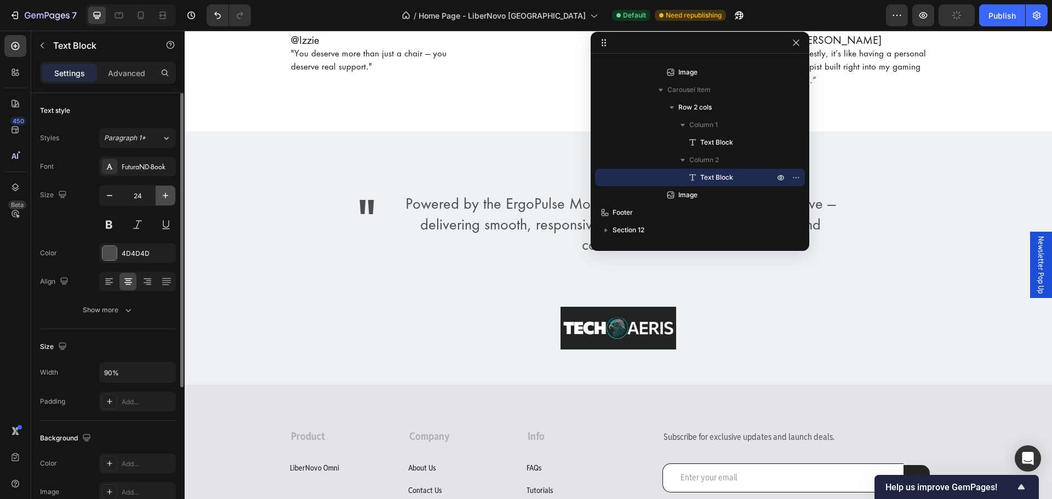
type input "25"
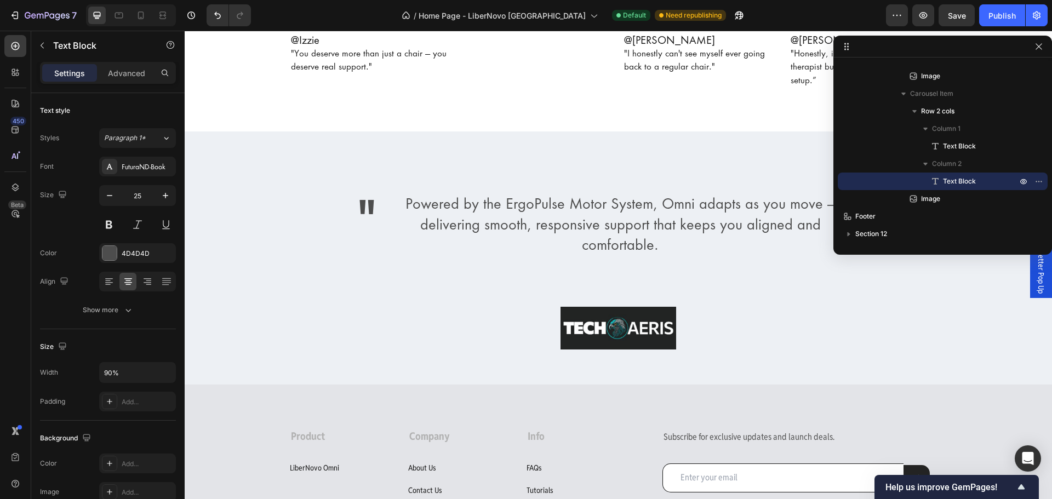
drag, startPoint x: 700, startPoint y: 45, endPoint x: 1051, endPoint y: 49, distance: 351.1
click at [1034, 46] on icon "button" at bounding box center [1038, 46] width 9 height 9
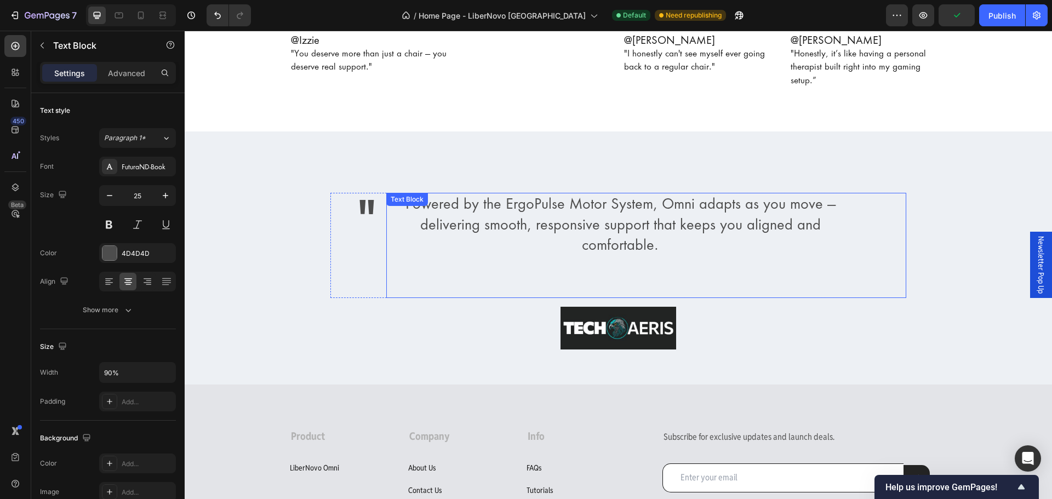
click at [447, 194] on p "Powered by the ErgoPulse Motor System, Omni adapts as you move — delivering smo…" at bounding box center [620, 225] width 466 height 62
click at [460, 212] on p "Powered by the ErgoPulse Motor System, Omni adapts as you move — delivering smo…" at bounding box center [620, 225] width 466 height 62
click at [991, 15] on div "Publish" at bounding box center [1001, 16] width 27 height 12
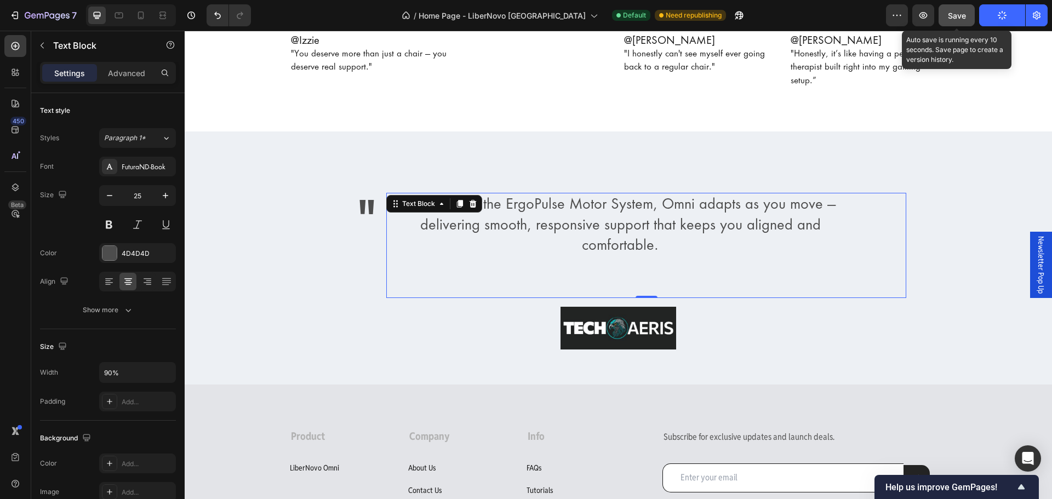
click at [951, 22] on button "Save" at bounding box center [956, 15] width 36 height 22
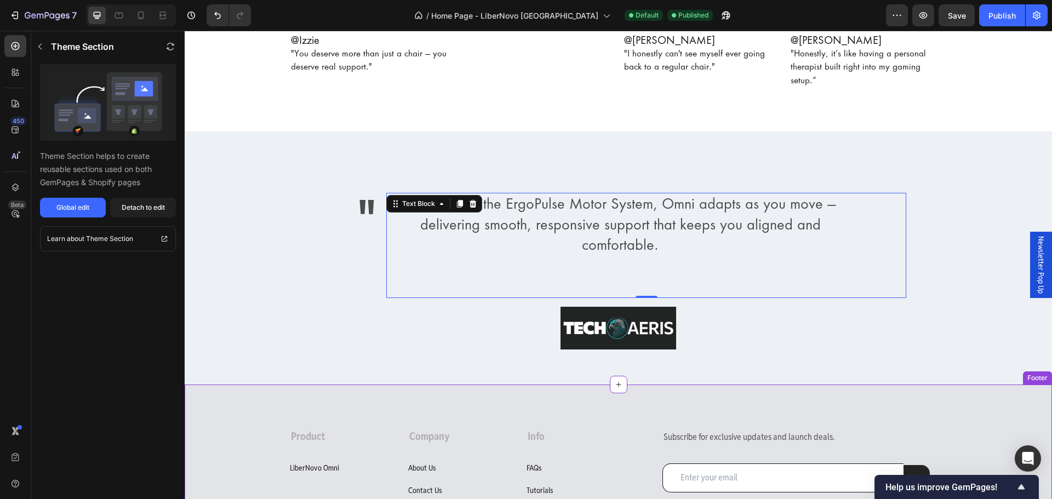
click at [429, 429] on strong "Company" at bounding box center [429, 435] width 41 height 13
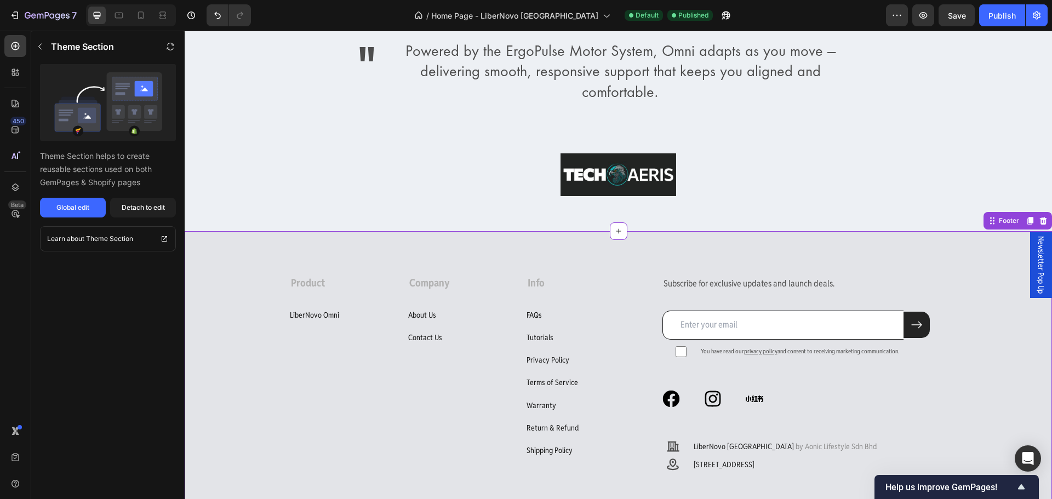
scroll to position [2817, 0]
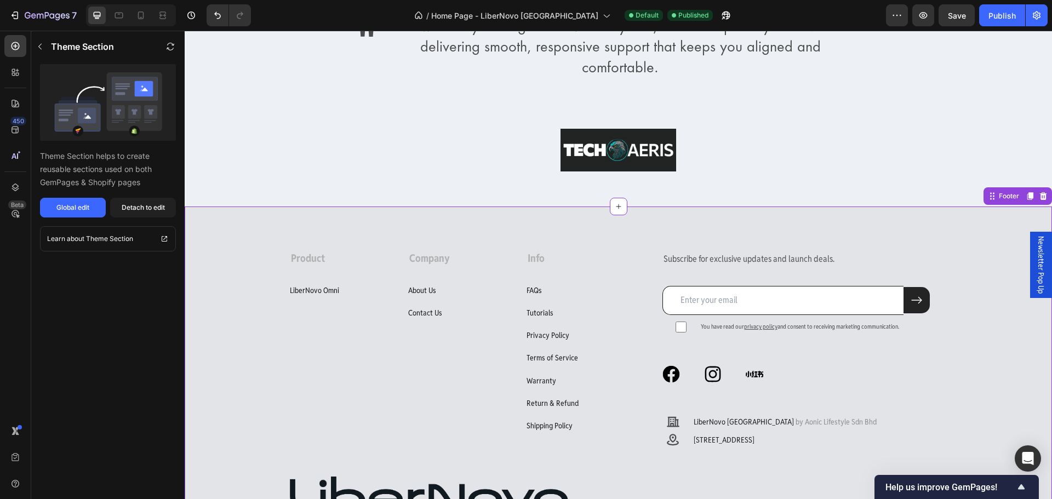
click at [678, 255] on p "Subscribe for exclusive updates and launch deals." at bounding box center [795, 259] width 265 height 16
click at [59, 209] on div "Global edit" at bounding box center [72, 208] width 33 height 10
click at [303, 258] on strong "Product" at bounding box center [308, 257] width 34 height 13
drag, startPoint x: 86, startPoint y: 205, endPoint x: 88, endPoint y: 212, distance: 6.9
click at [88, 212] on div "Global edit" at bounding box center [72, 208] width 33 height 10
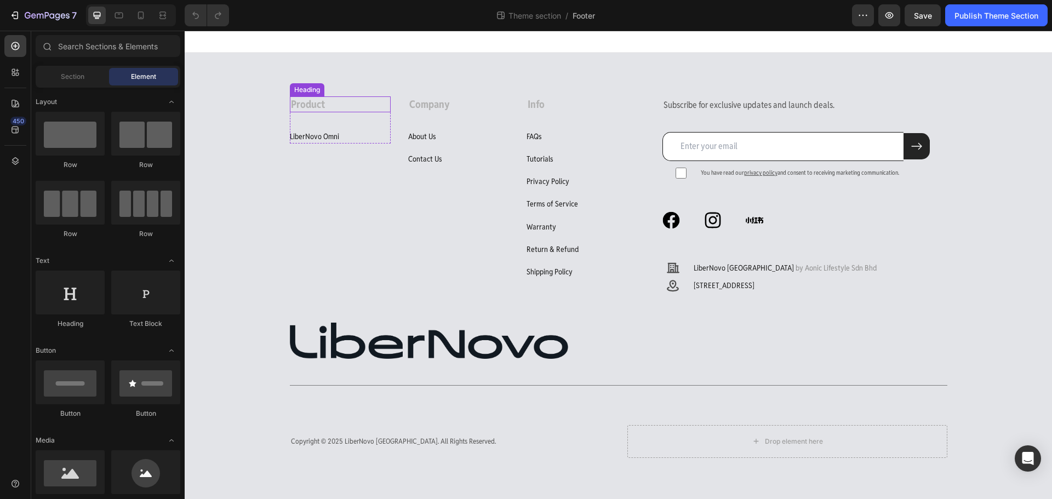
click at [303, 103] on strong "Product" at bounding box center [308, 103] width 34 height 13
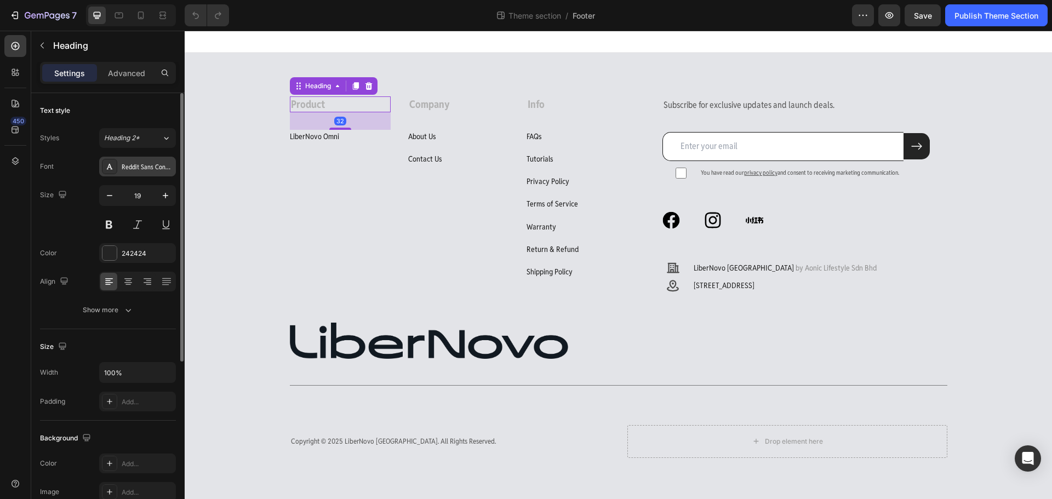
click at [142, 165] on div "Reddit Sans Condensed" at bounding box center [147, 167] width 51 height 10
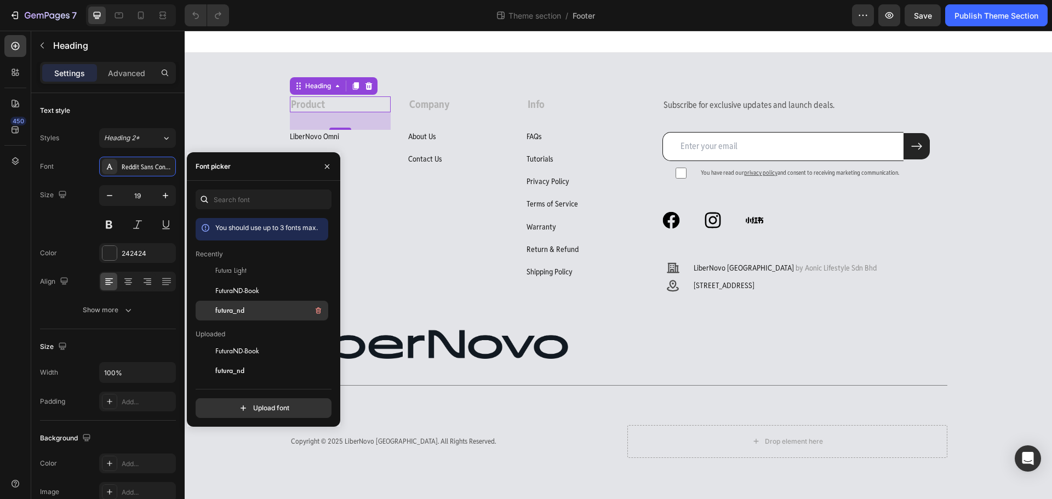
click at [252, 306] on div "futura_nd" at bounding box center [270, 310] width 111 height 13
click at [232, 277] on div "Futura Light" at bounding box center [270, 271] width 111 height 13
click at [242, 287] on span "FuturaND-Book" at bounding box center [237, 291] width 44 height 10
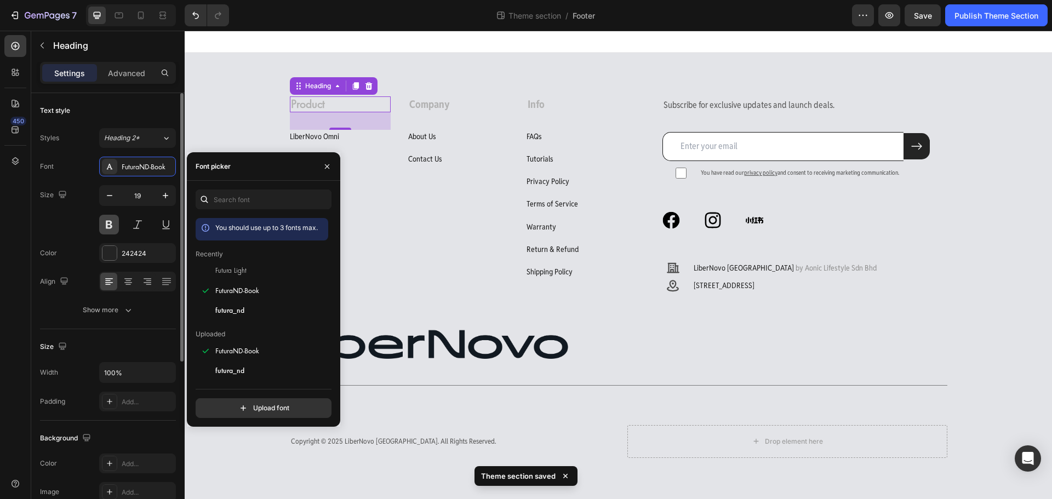
click at [111, 227] on button at bounding box center [109, 225] width 20 height 20
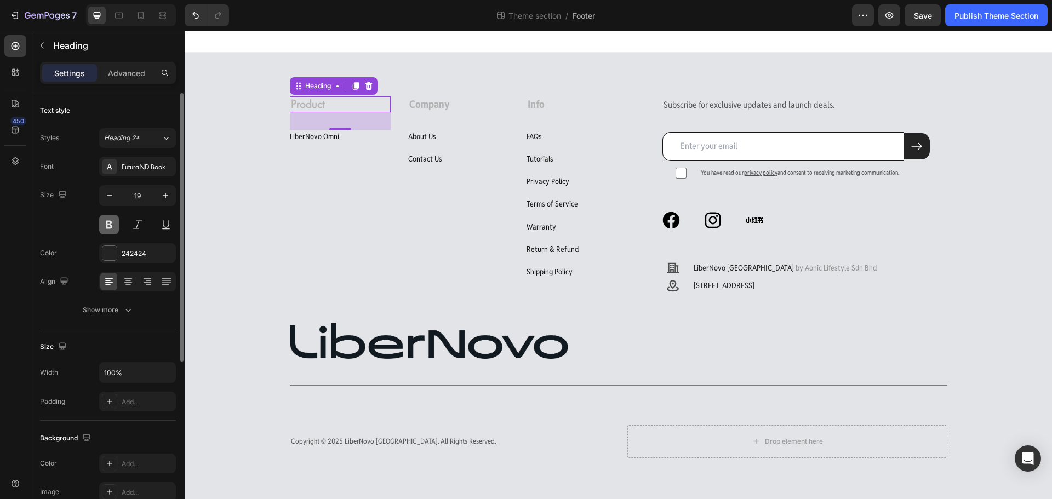
click at [111, 227] on button at bounding box center [109, 225] width 20 height 20
click at [151, 166] on div "FuturaND-Book" at bounding box center [147, 167] width 51 height 10
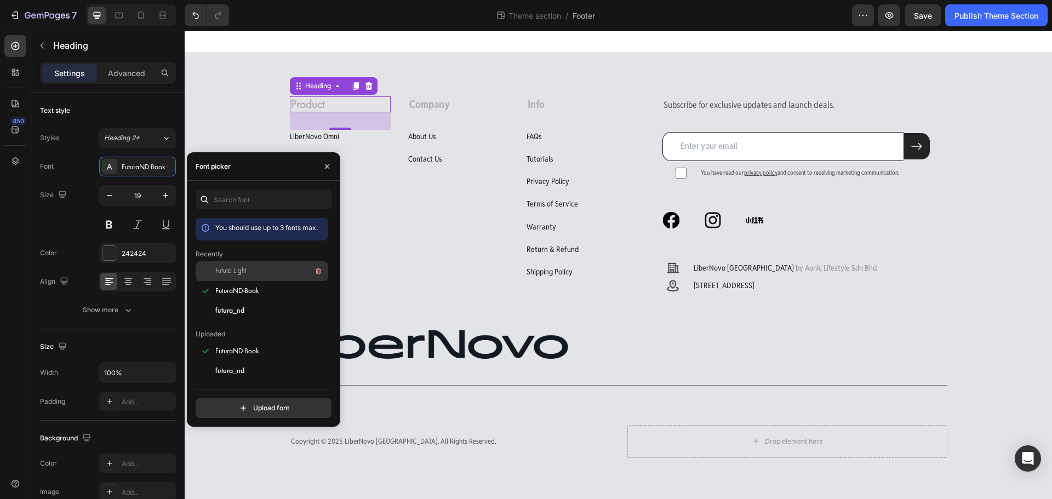
click at [247, 272] on div "Futura Light" at bounding box center [270, 271] width 111 height 13
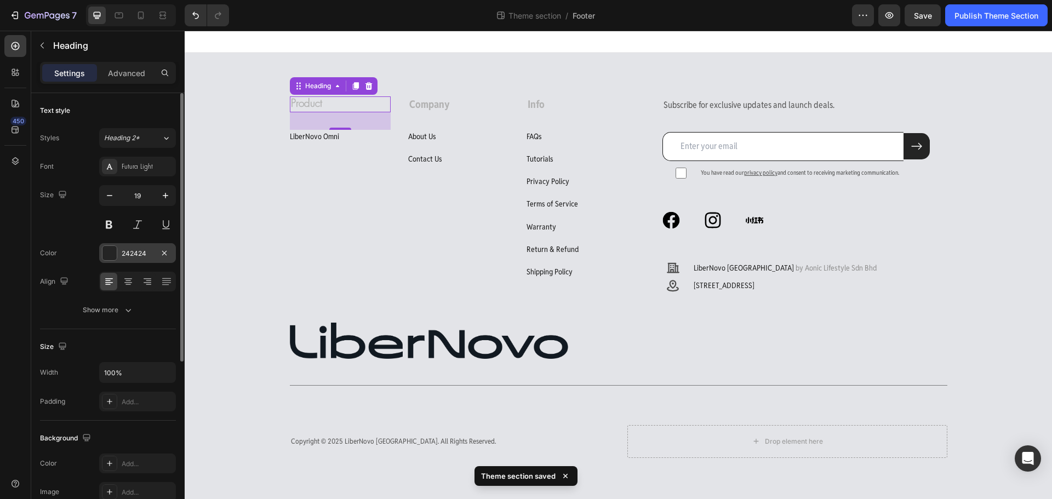
click at [149, 262] on div "242424" at bounding box center [137, 253] width 77 height 20
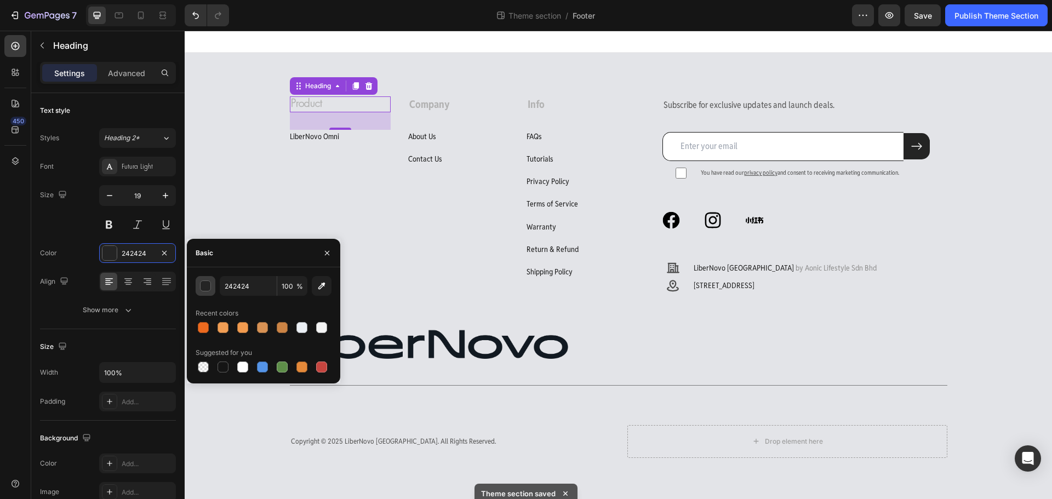
click at [210, 289] on div "button" at bounding box center [205, 286] width 11 height 11
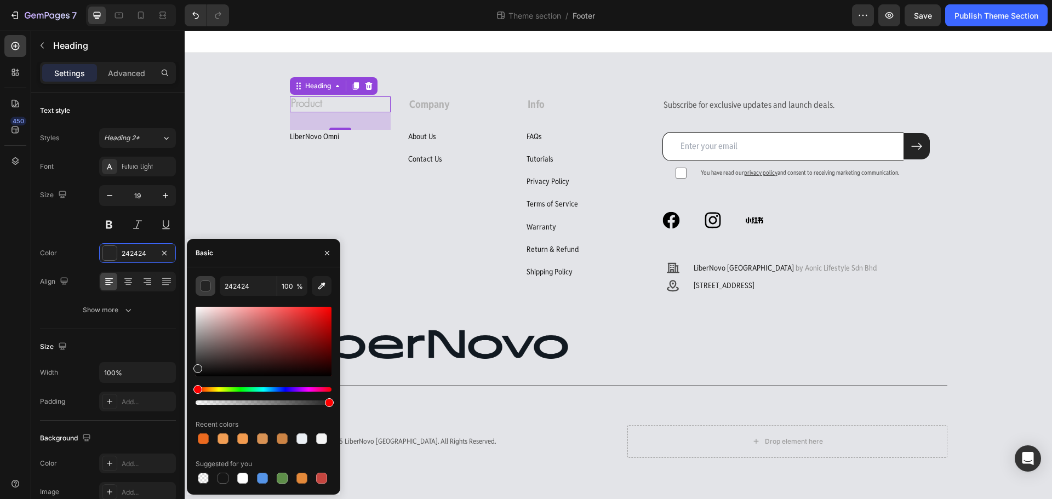
click at [210, 289] on div "button" at bounding box center [205, 286] width 11 height 11
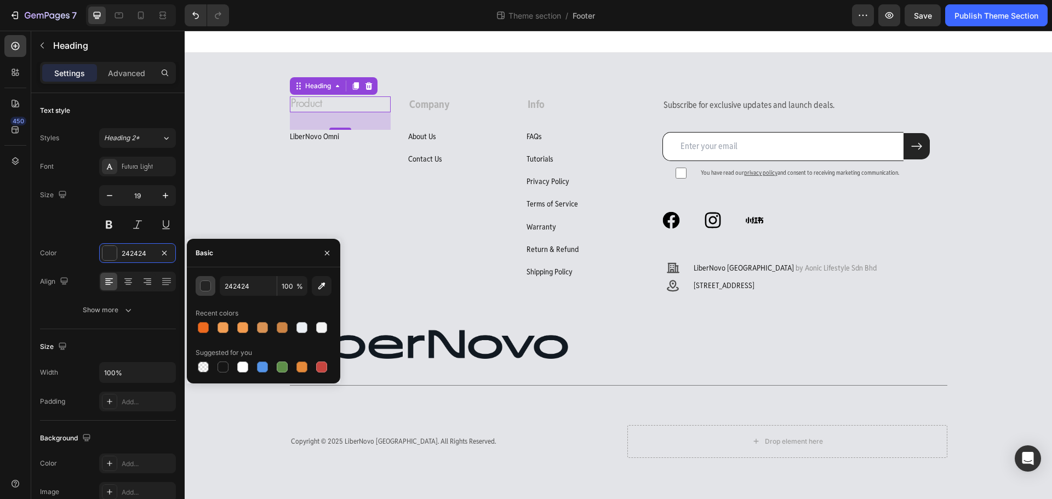
click at [210, 289] on div "button" at bounding box center [205, 286] width 11 height 11
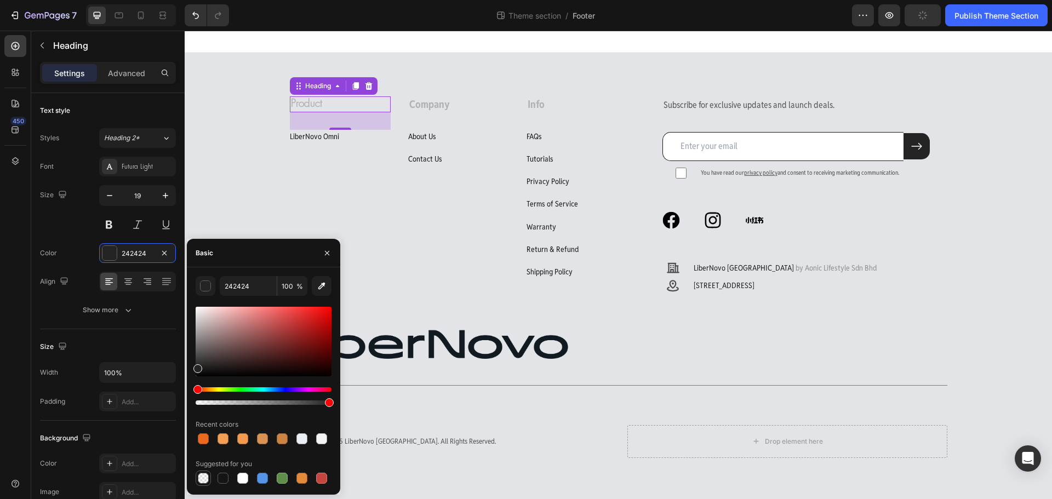
click at [204, 478] on div at bounding box center [203, 478] width 11 height 11
type input "000000"
type input "0"
click at [221, 480] on div at bounding box center [222, 478] width 11 height 11
type input "151515"
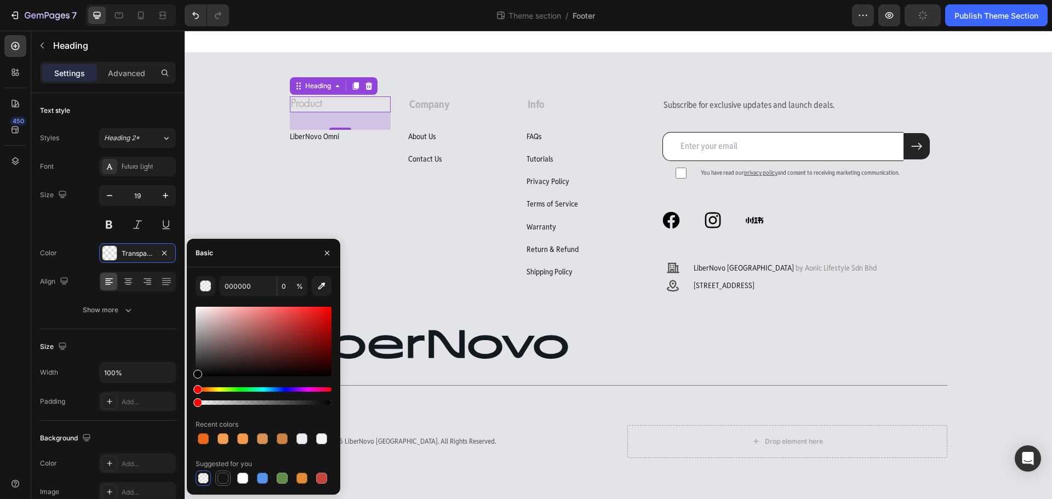
type input "100"
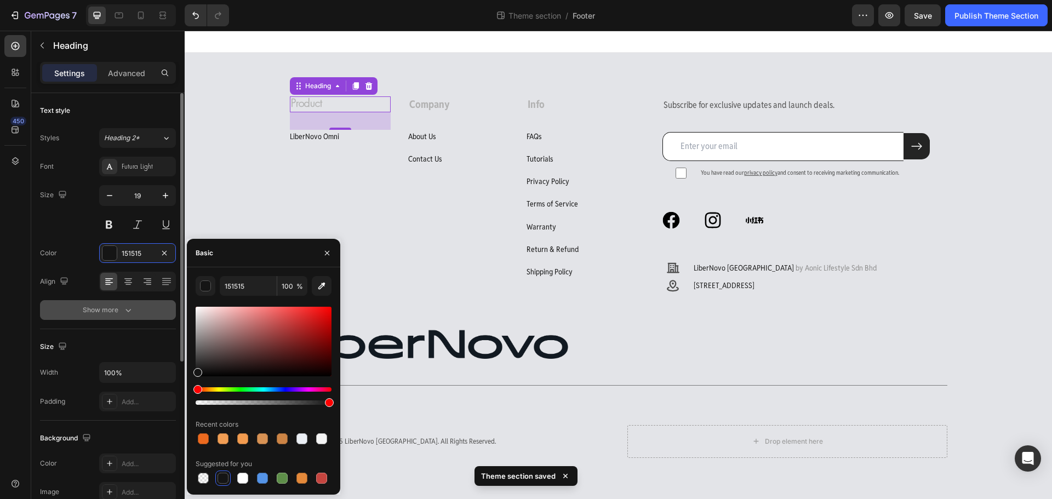
click at [101, 317] on button "Show more" at bounding box center [108, 310] width 136 height 20
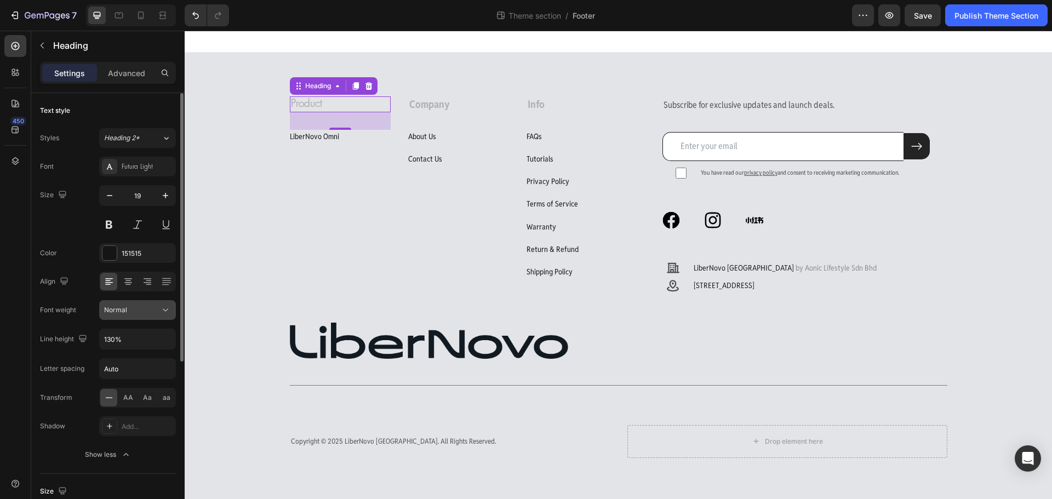
click at [163, 313] on icon at bounding box center [165, 310] width 11 height 11
click at [324, 105] on h3 "Product" at bounding box center [340, 104] width 101 height 16
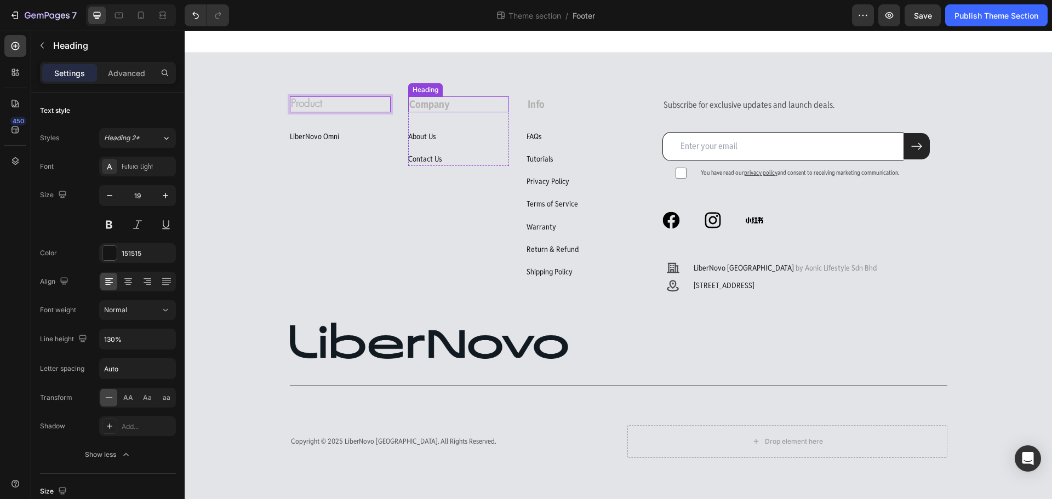
click at [424, 103] on strong "Company" at bounding box center [429, 103] width 41 height 13
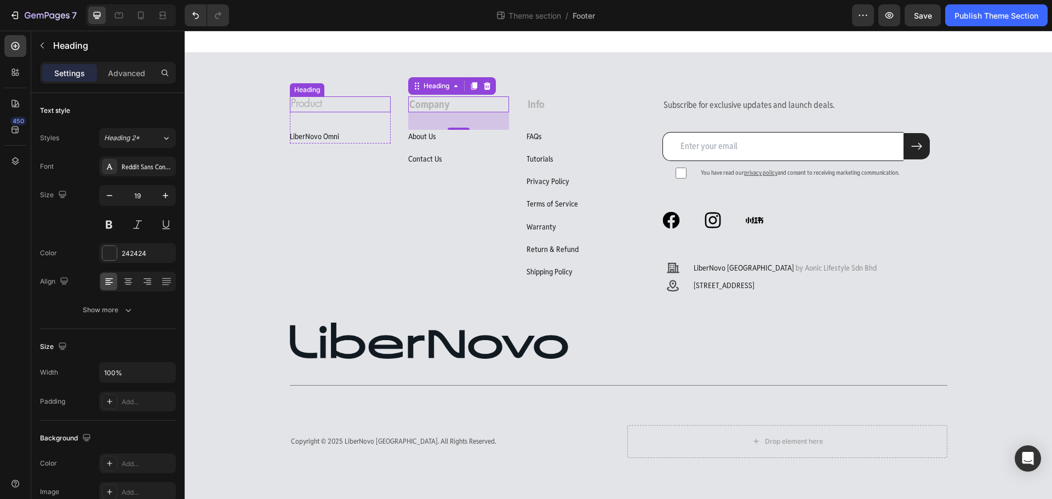
click at [321, 108] on p "⁠⁠⁠⁠⁠⁠⁠ Product" at bounding box center [340, 104] width 99 height 14
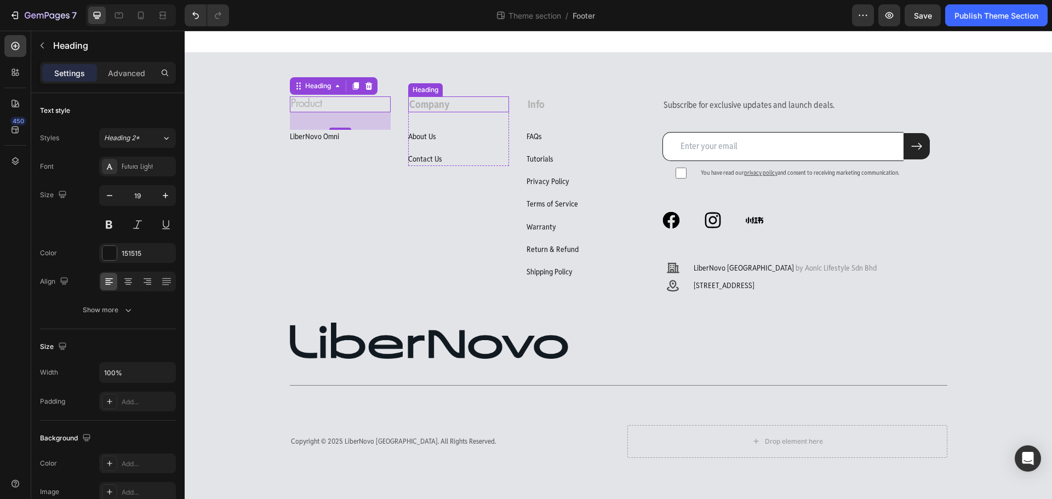
click at [423, 105] on strong "Company" at bounding box center [429, 103] width 41 height 13
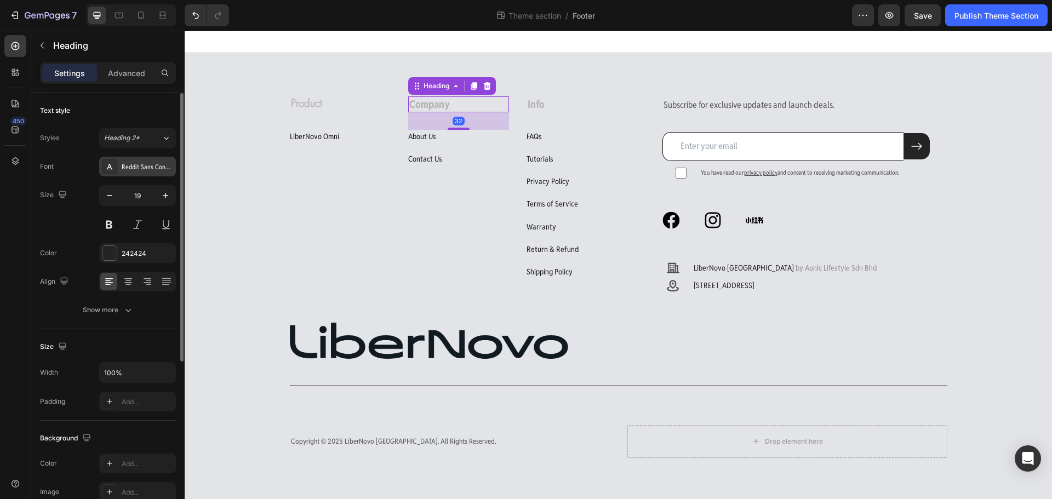
click at [153, 167] on div "Reddit Sans Condensed" at bounding box center [147, 167] width 51 height 10
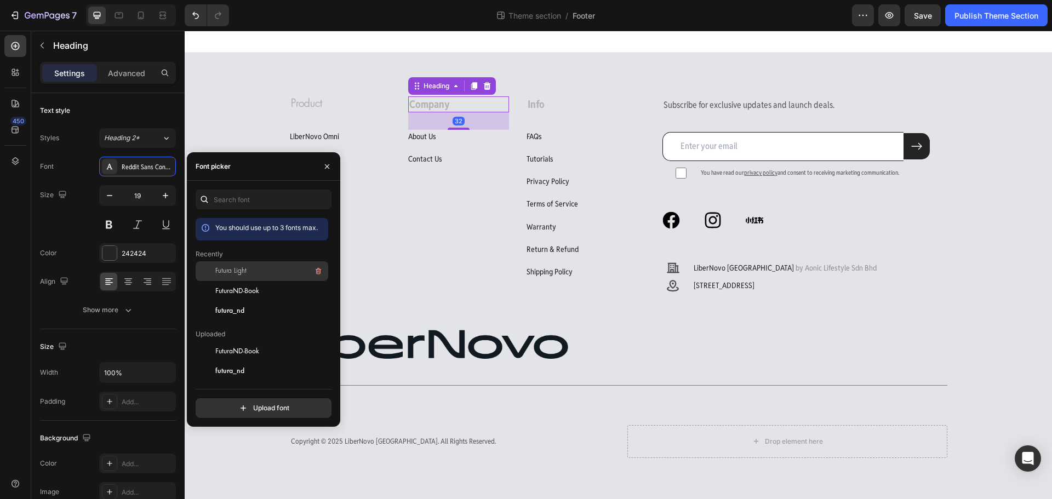
click at [229, 268] on span "Futura Light" at bounding box center [230, 271] width 31 height 10
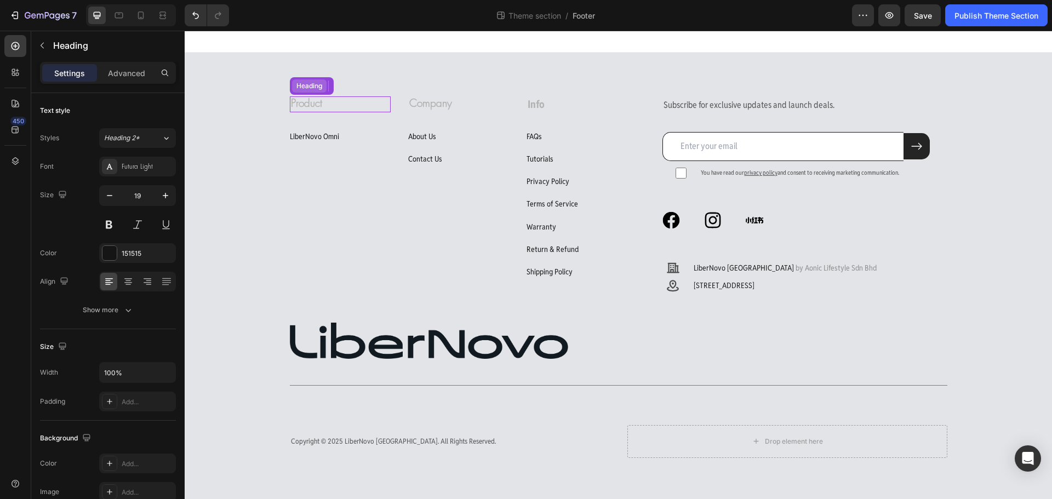
click at [303, 92] on div "Heading" at bounding box center [309, 85] width 35 height 13
click at [427, 105] on strong "Company" at bounding box center [430, 104] width 43 height 12
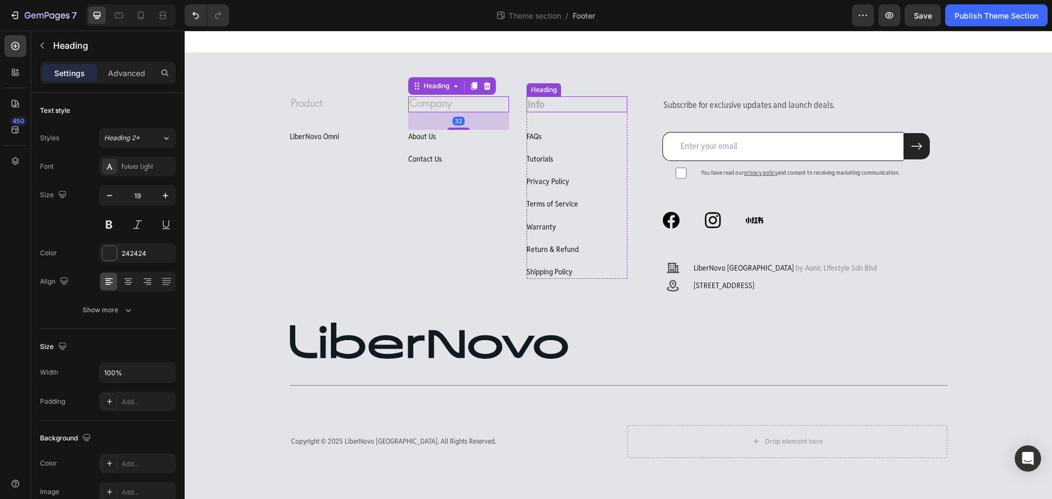
click at [530, 104] on span "Info" at bounding box center [535, 103] width 17 height 13
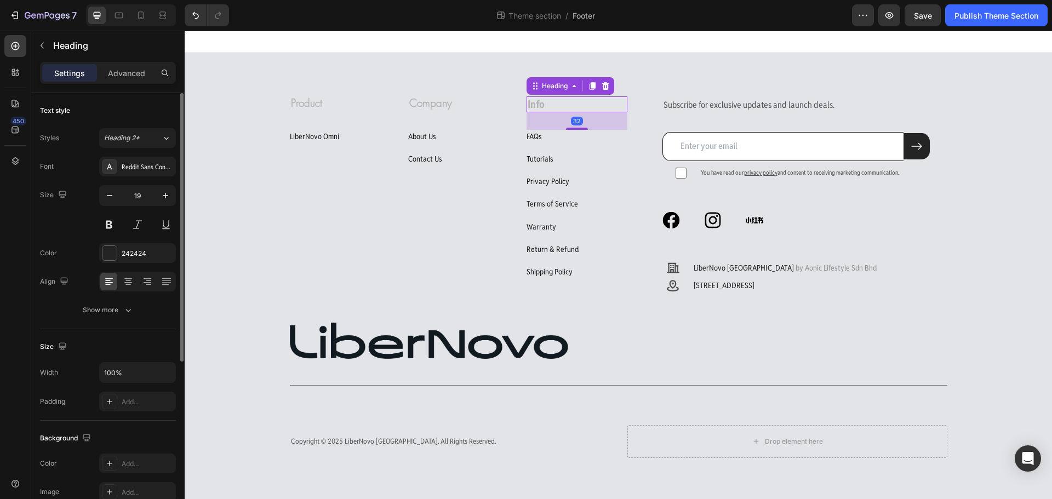
click at [168, 177] on div "Font Reddit Sans Condensed Size 19 Color 242424 Align Show more" at bounding box center [108, 238] width 136 height 163
click at [160, 166] on div "Reddit Sans Condensed" at bounding box center [147, 167] width 51 height 10
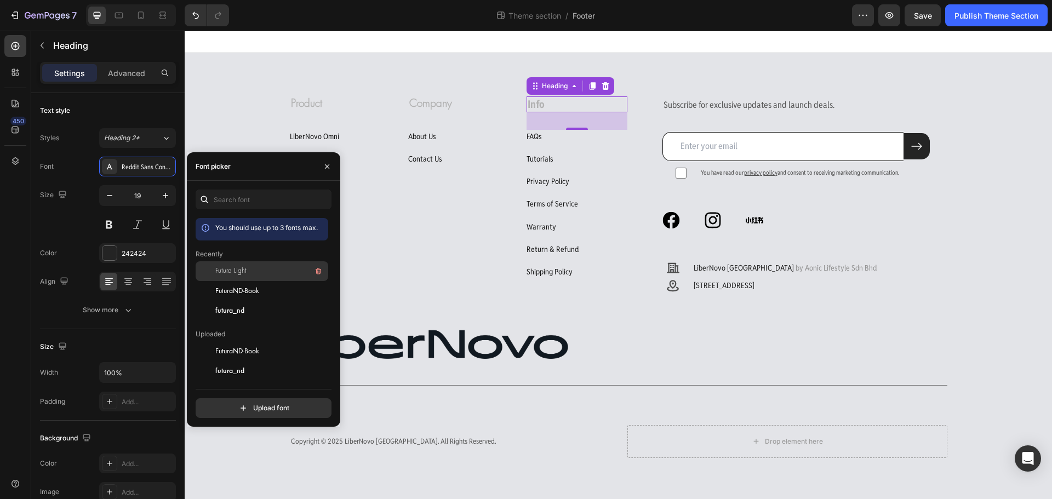
click at [221, 268] on span "Futura Light" at bounding box center [230, 271] width 31 height 10
click at [398, 248] on div "⁠⁠⁠⁠⁠⁠⁠ Product Heading LiberNovo Omni Button Row Company Heading About Us Butt…" at bounding box center [618, 196] width 657 height 200
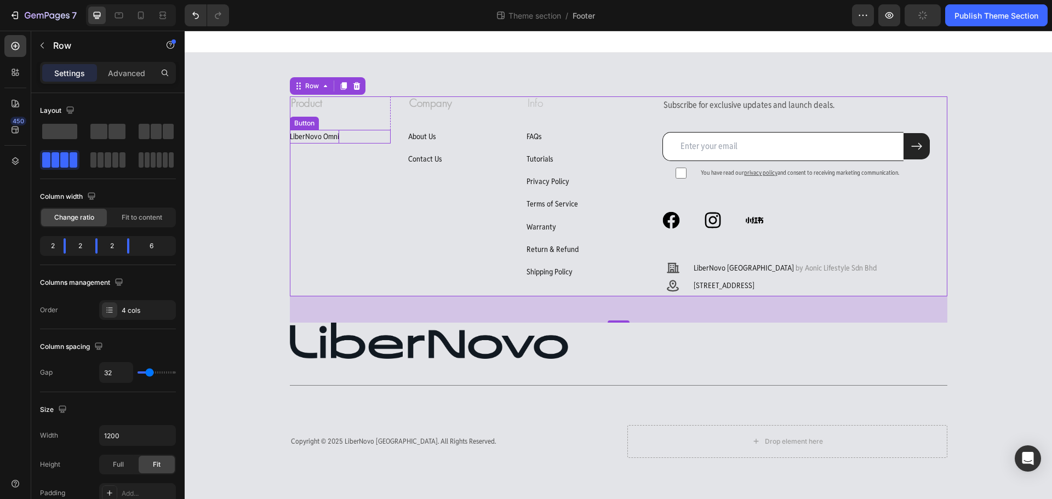
click at [326, 135] on p "LiberNovo Omni" at bounding box center [314, 137] width 49 height 14
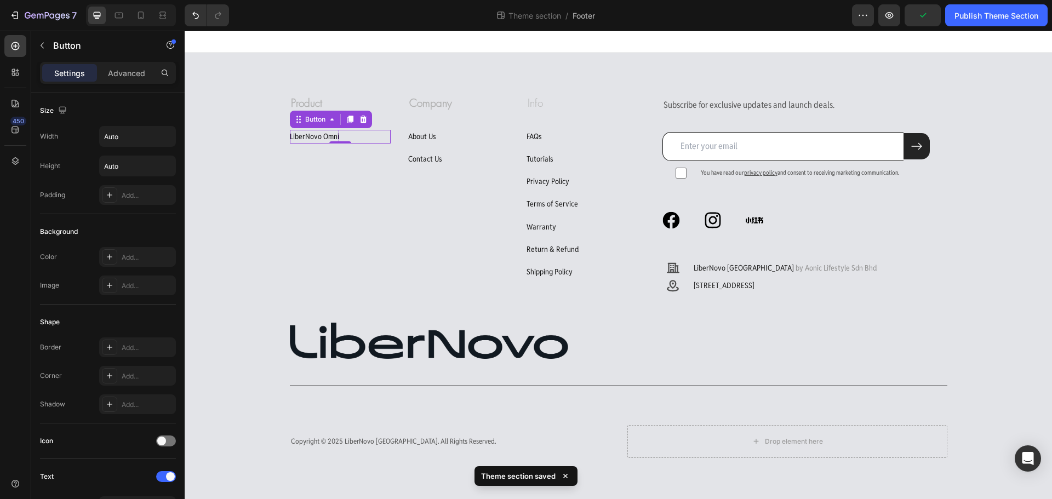
click at [315, 137] on p "LiberNovo Omni" at bounding box center [314, 137] width 49 height 14
click at [346, 140] on div "LiberNovo Omni Button 0" at bounding box center [340, 137] width 101 height 14
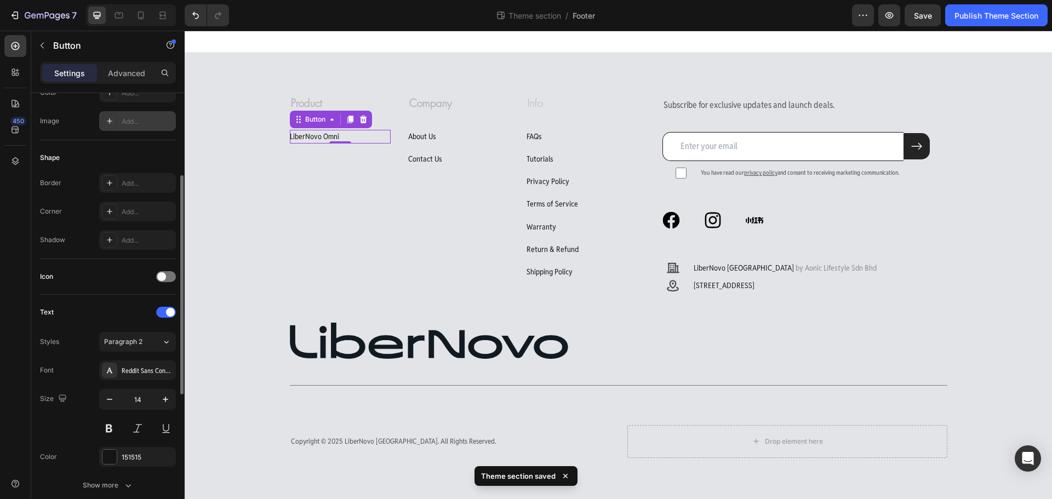
scroll to position [219, 0]
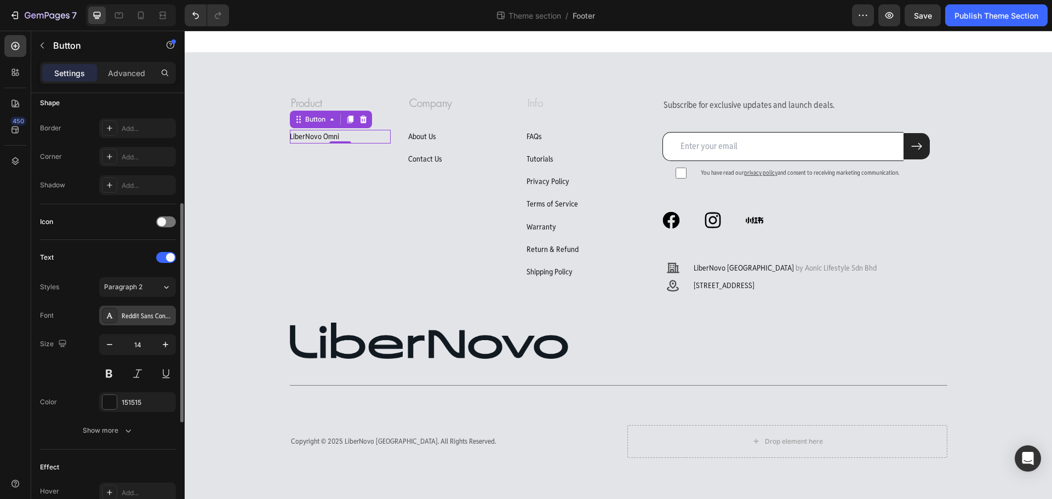
click at [163, 316] on div "Reddit Sans Condensed" at bounding box center [147, 316] width 51 height 10
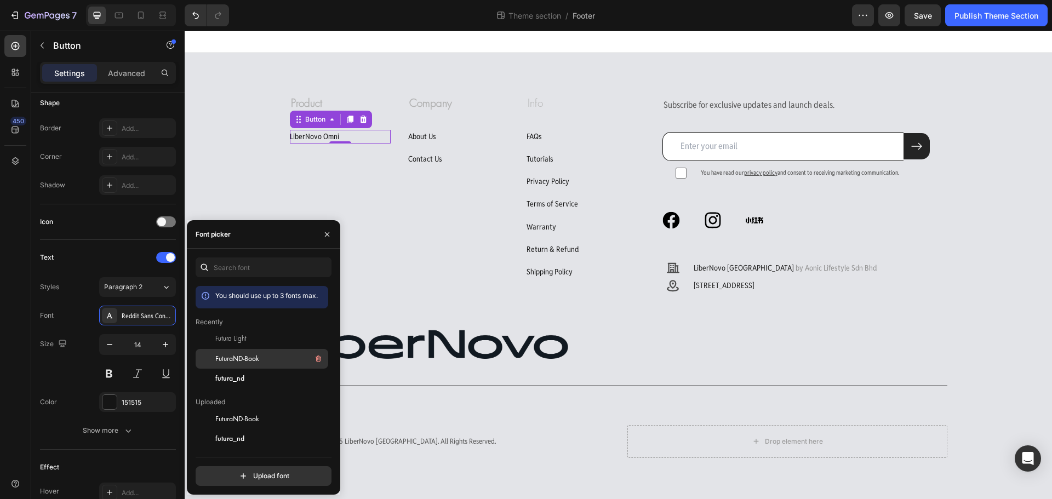
click at [245, 362] on span "FuturaND-Book" at bounding box center [237, 359] width 44 height 10
click at [254, 380] on div "futura_nd" at bounding box center [270, 378] width 111 height 13
click at [254, 356] on span "FuturaND-Book" at bounding box center [237, 359] width 44 height 10
click at [252, 379] on div "futura_nd" at bounding box center [270, 378] width 111 height 13
click at [463, 136] on div "About Us Button" at bounding box center [458, 137] width 101 height 14
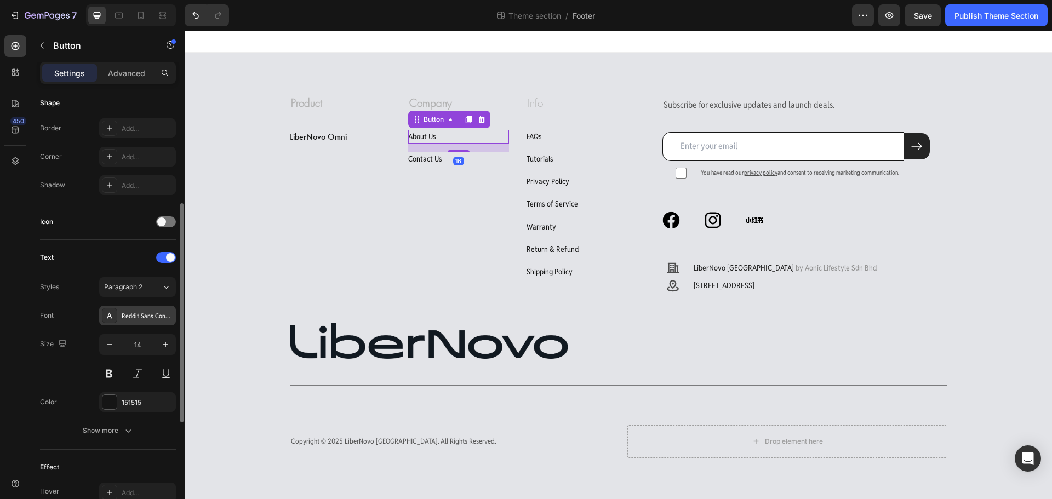
click at [158, 308] on div "Reddit Sans Condensed" at bounding box center [137, 316] width 77 height 20
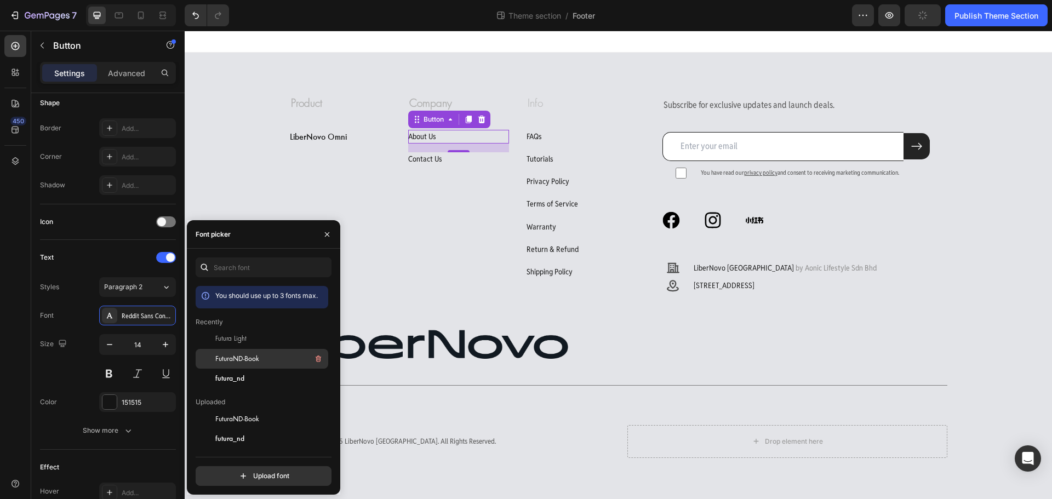
click at [211, 358] on div at bounding box center [206, 359] width 20 height 20
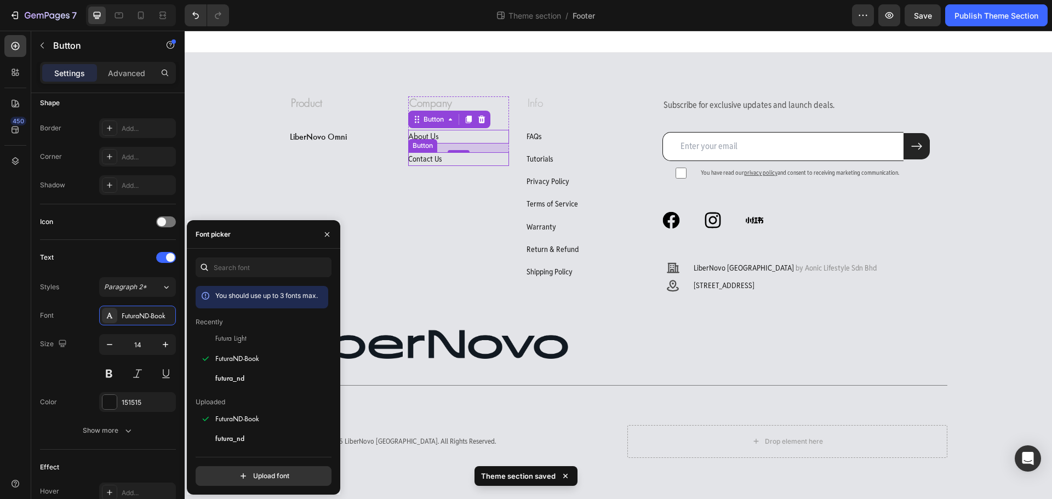
click at [464, 157] on div "Contact Us Button" at bounding box center [458, 159] width 101 height 14
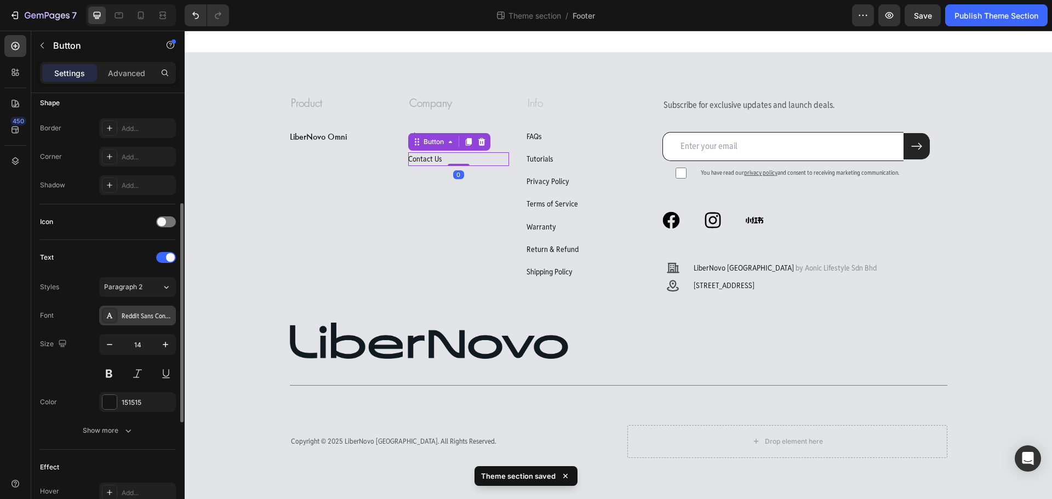
click at [167, 309] on div "Reddit Sans Condensed" at bounding box center [137, 316] width 77 height 20
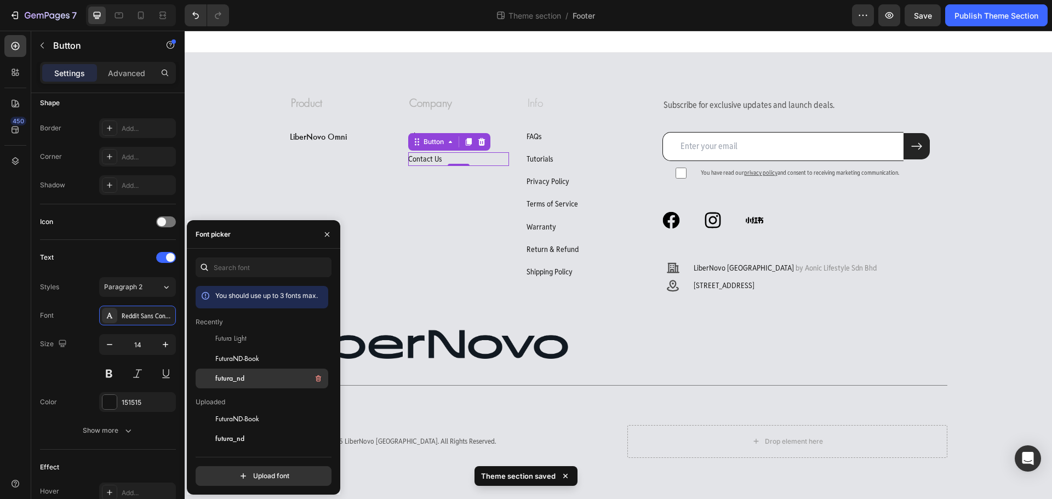
click at [239, 372] on div "futura_nd" at bounding box center [270, 378] width 111 height 13
click at [340, 134] on p "LiberNovo Omni" at bounding box center [318, 137] width 57 height 14
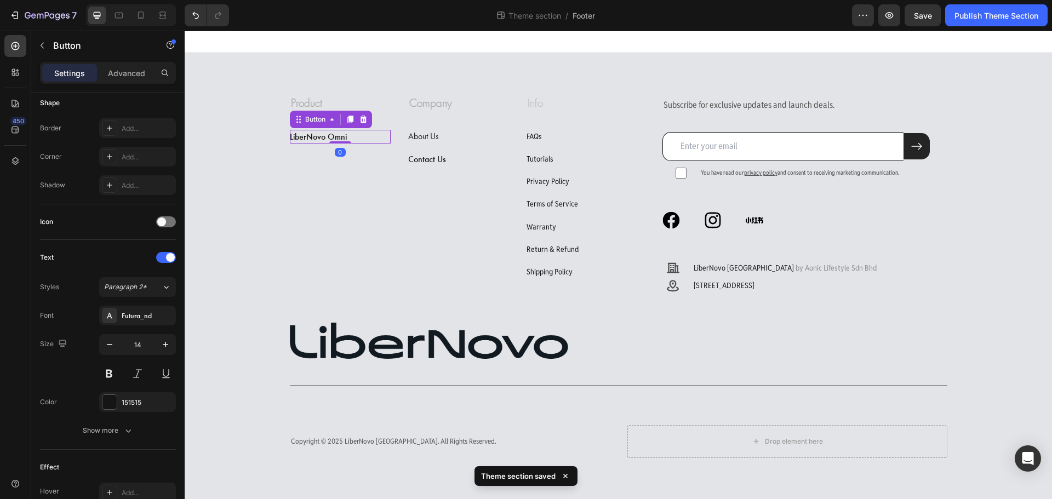
click at [351, 134] on div "LiberNovo Omni Button 0" at bounding box center [340, 137] width 101 height 14
click at [452, 133] on div "About Us Button" at bounding box center [458, 137] width 101 height 14
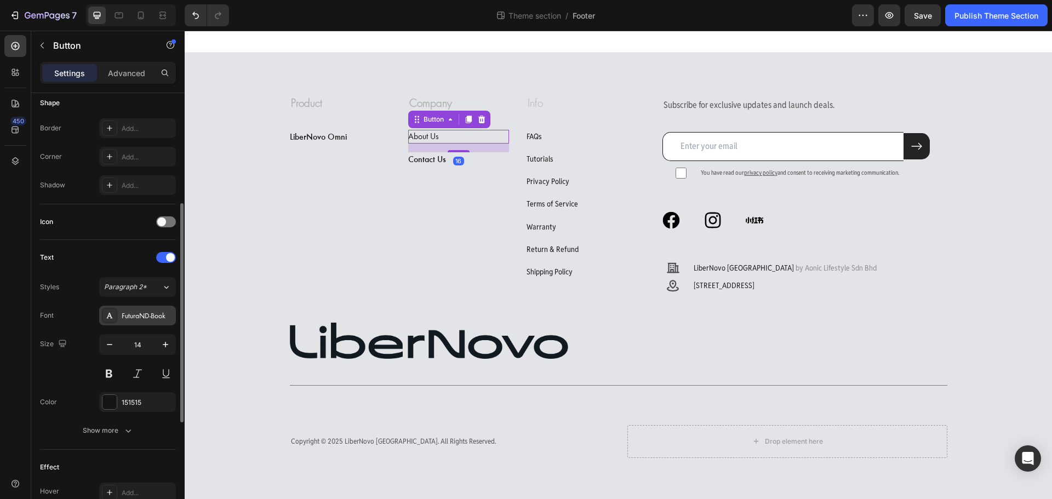
click at [157, 312] on div "FuturaND-Book" at bounding box center [147, 316] width 51 height 10
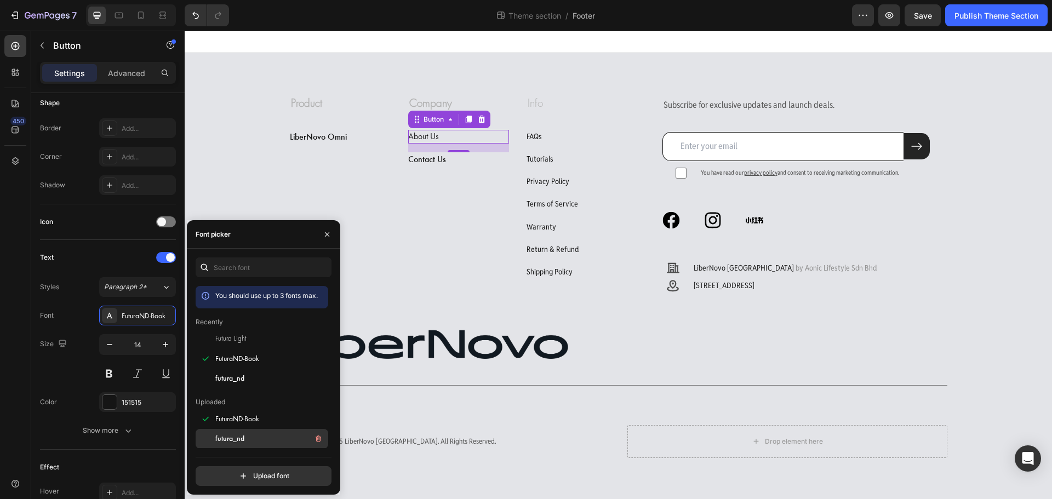
click at [246, 430] on div "futura_nd" at bounding box center [262, 439] width 133 height 20
click at [552, 140] on div "FAQs Button" at bounding box center [576, 137] width 101 height 14
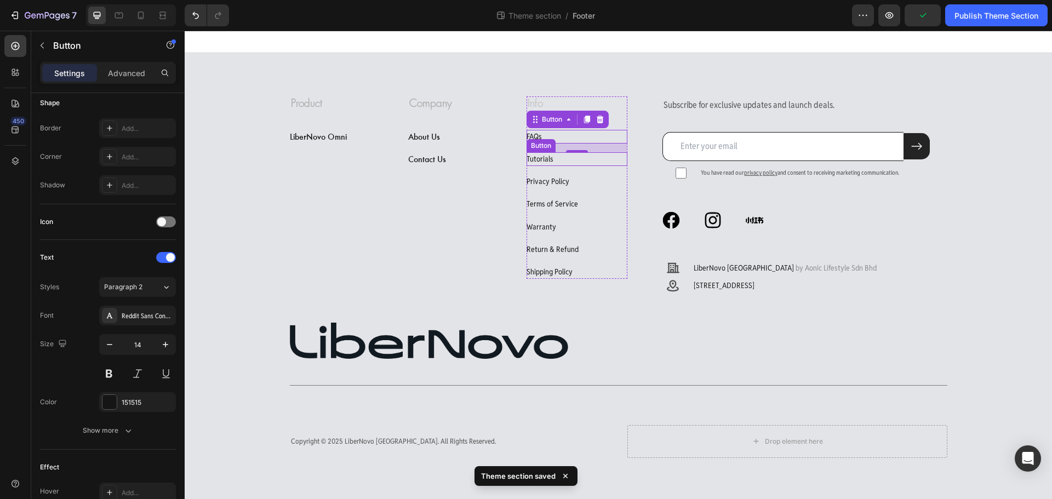
click at [595, 163] on div "Tutorials Button" at bounding box center [576, 159] width 101 height 14
click at [611, 140] on div "FAQs Button" at bounding box center [576, 137] width 101 height 14
click at [166, 312] on div "Reddit Sans Condensed" at bounding box center [147, 316] width 51 height 10
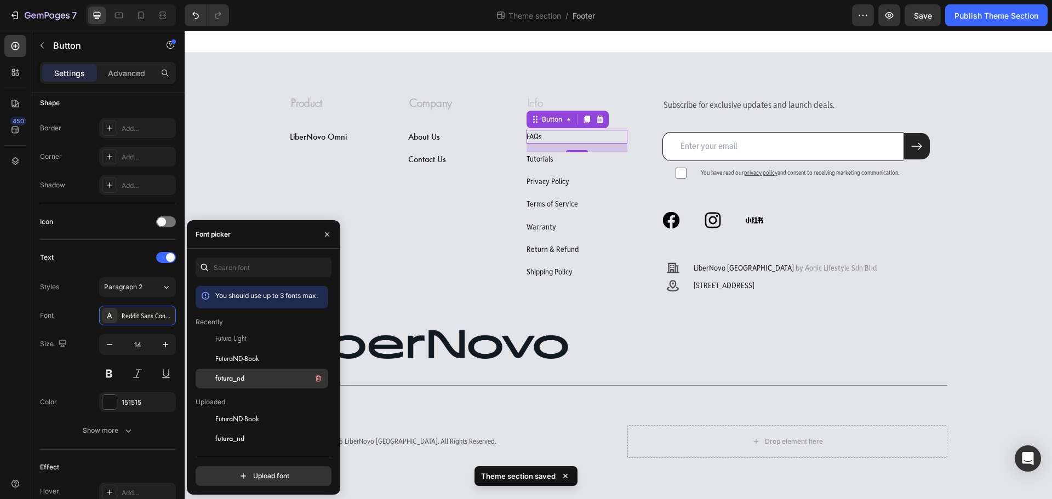
drag, startPoint x: 243, startPoint y: 380, endPoint x: 552, endPoint y: 160, distance: 378.6
click at [243, 380] on span "futura_nd" at bounding box center [229, 379] width 29 height 10
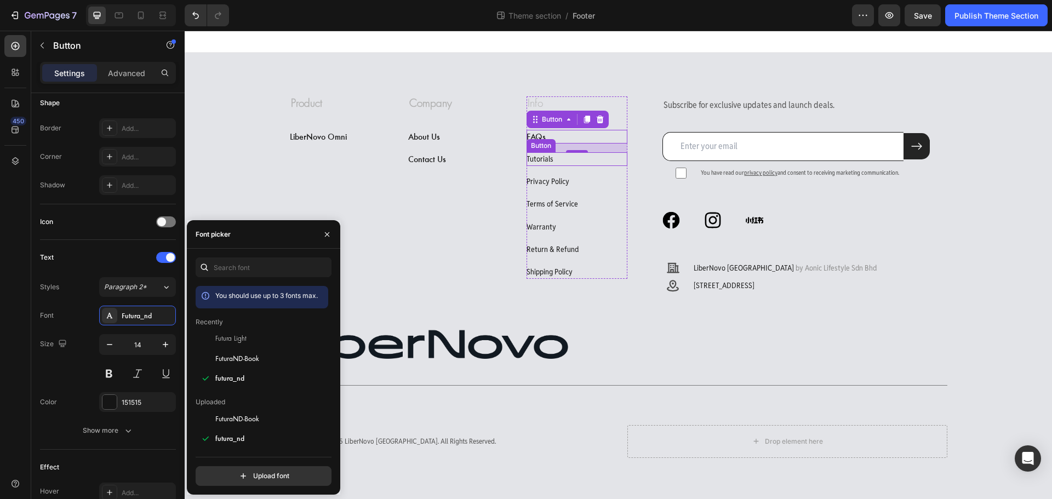
click at [595, 161] on div "Tutorials Button" at bounding box center [576, 159] width 101 height 14
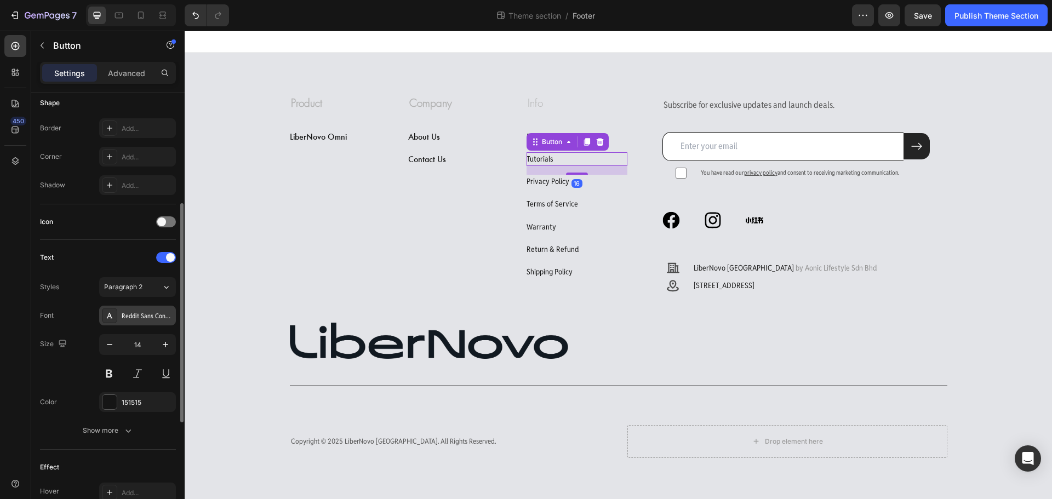
click at [162, 315] on div "Reddit Sans Condensed" at bounding box center [147, 316] width 51 height 10
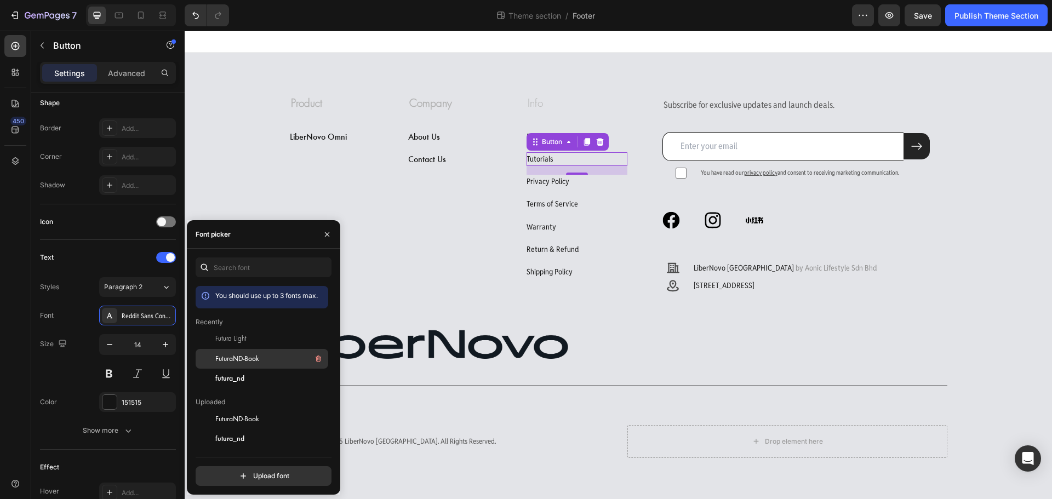
click at [226, 359] on span "FuturaND-Book" at bounding box center [237, 359] width 44 height 10
click at [213, 377] on div at bounding box center [206, 379] width 20 height 20
click at [595, 187] on div "Privacy Policy Button" at bounding box center [576, 182] width 101 height 14
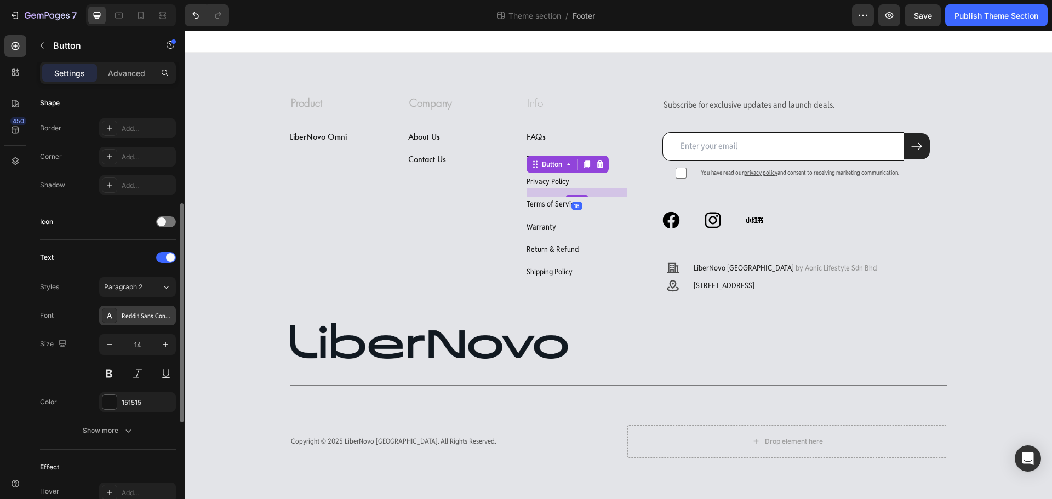
click at [152, 313] on div "Reddit Sans Condensed" at bounding box center [147, 316] width 51 height 10
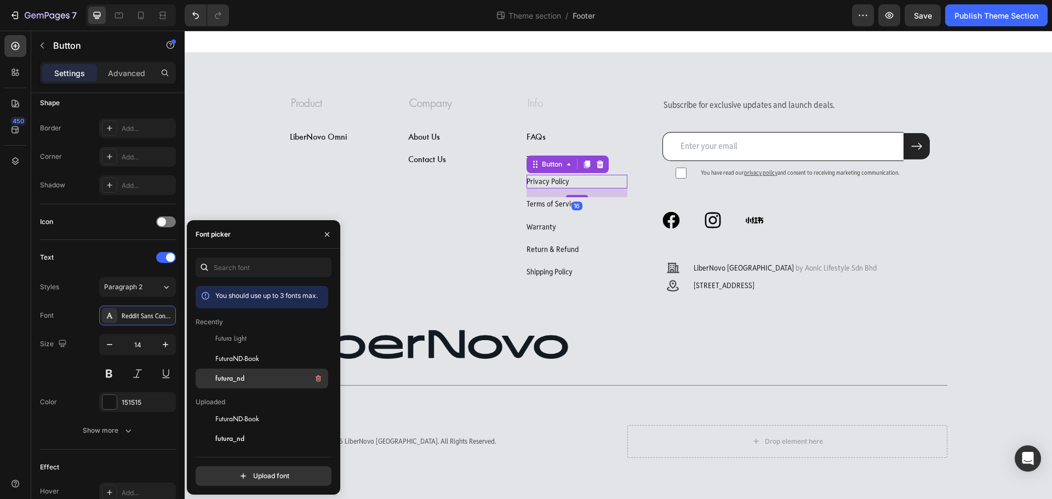
drag, startPoint x: 260, startPoint y: 372, endPoint x: 410, endPoint y: 242, distance: 198.4
click at [260, 372] on div "futura_nd" at bounding box center [270, 378] width 111 height 13
click at [591, 208] on div "Terms of Service Button" at bounding box center [576, 204] width 101 height 14
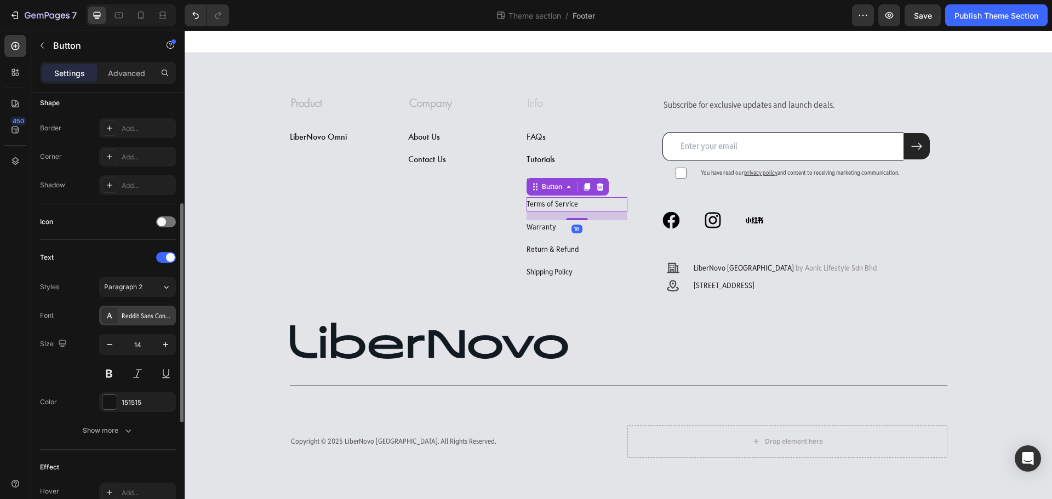
click at [153, 324] on div "Reddit Sans Condensed" at bounding box center [137, 316] width 77 height 20
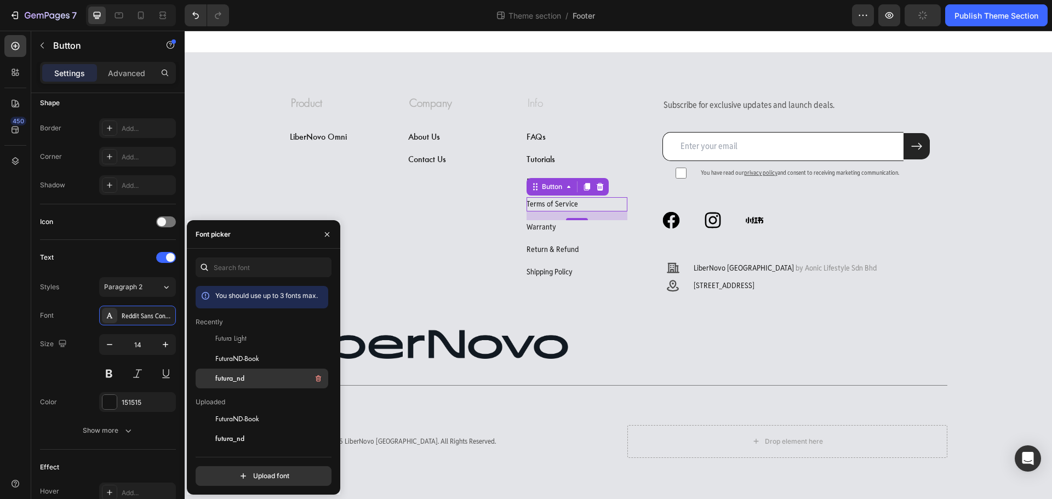
click at [221, 378] on span "futura_nd" at bounding box center [229, 379] width 29 height 10
click at [581, 229] on div "Warranty Button" at bounding box center [576, 227] width 101 height 14
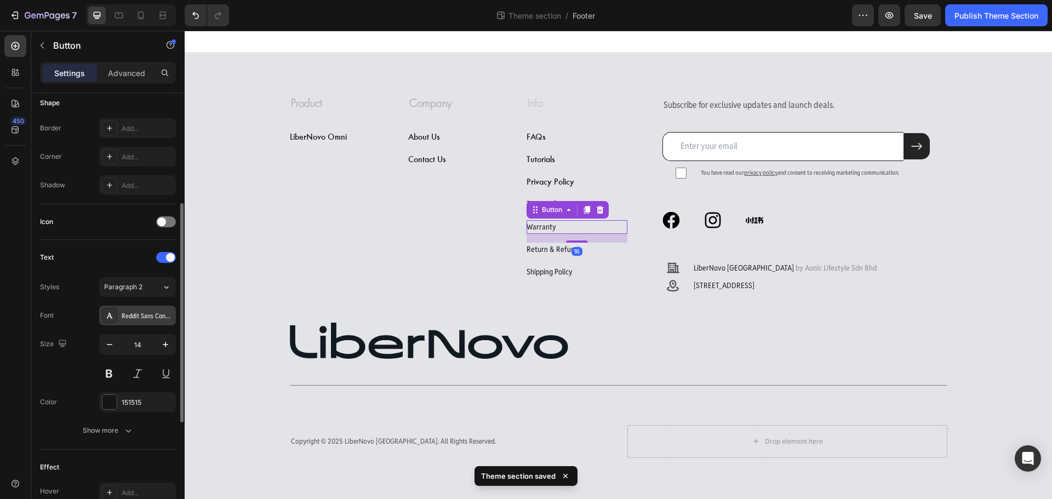
click at [157, 314] on div "Reddit Sans Condensed" at bounding box center [147, 316] width 51 height 10
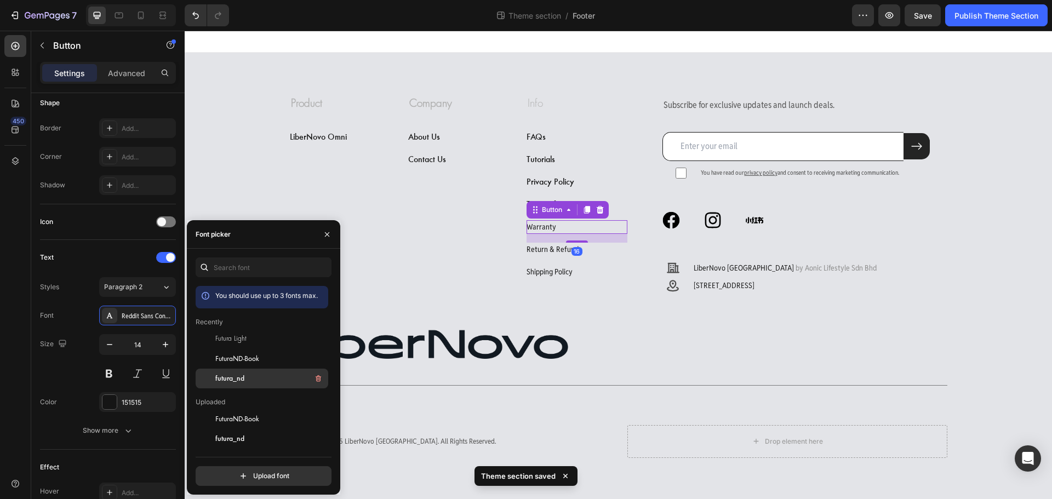
click at [226, 376] on span "futura_nd" at bounding box center [229, 379] width 29 height 10
click at [590, 251] on div "Return & Refund Button" at bounding box center [576, 250] width 101 height 14
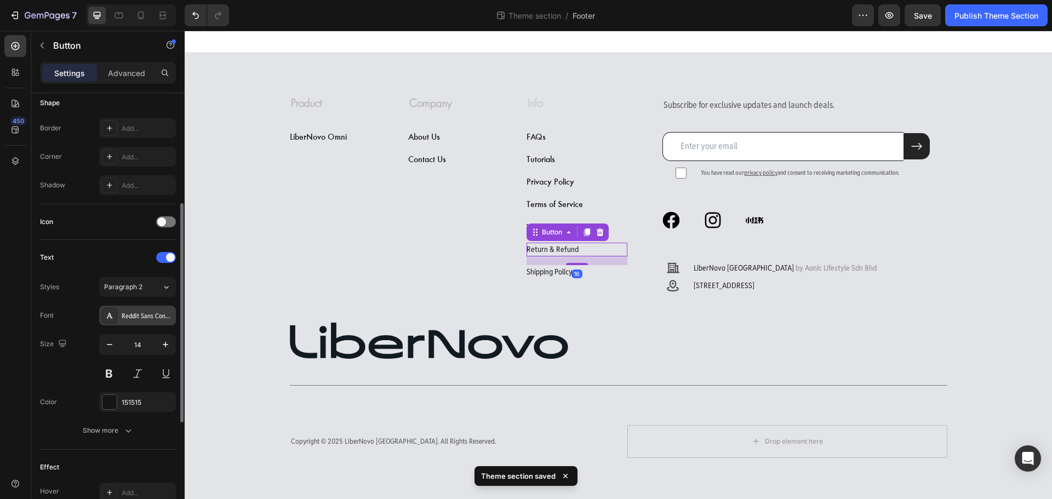
click at [140, 310] on div "Reddit Sans Condensed" at bounding box center [137, 316] width 77 height 20
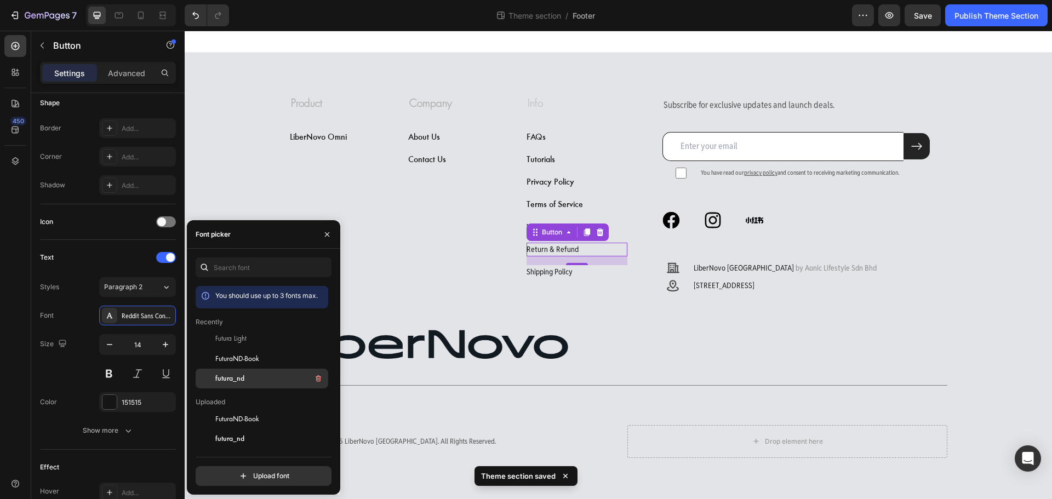
click at [250, 376] on div "futura_nd" at bounding box center [270, 378] width 111 height 13
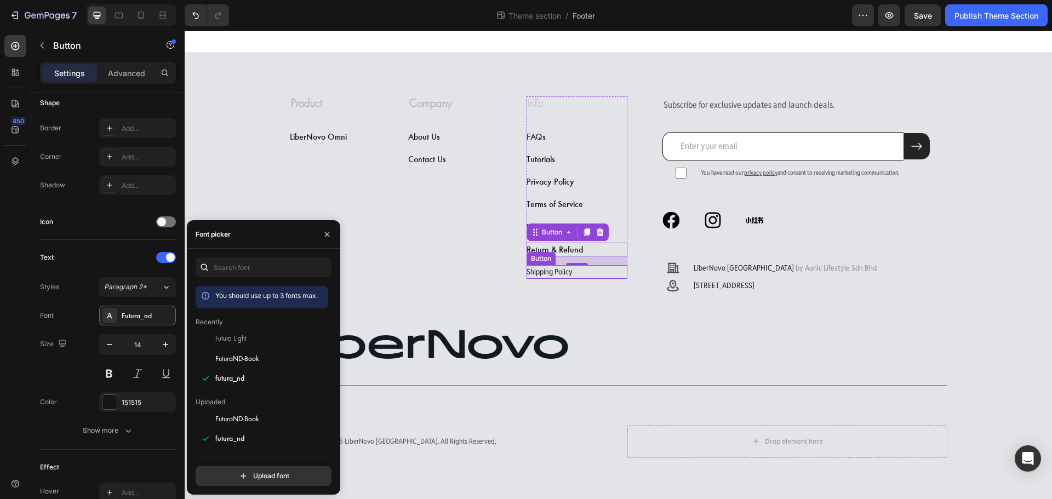
click at [596, 274] on div "Shipping Policy Button" at bounding box center [576, 272] width 101 height 14
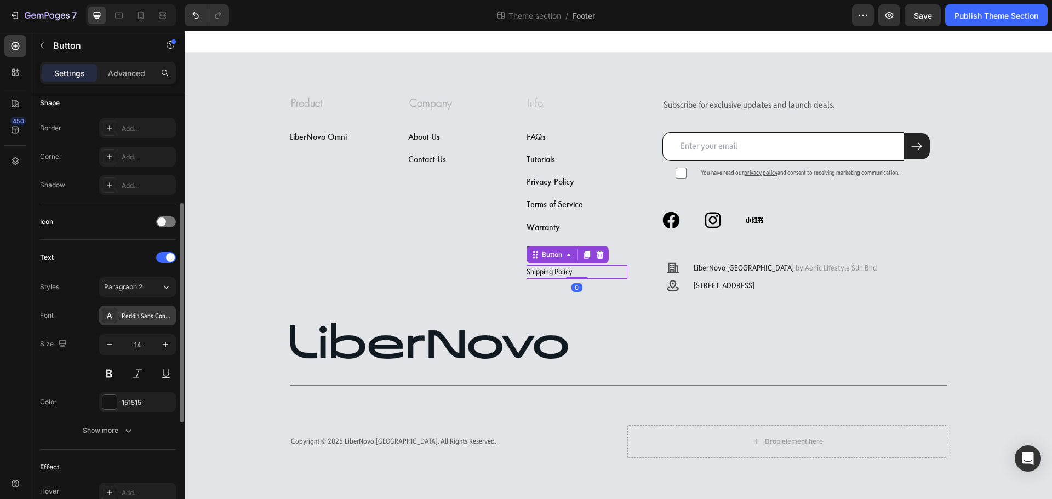
click at [136, 317] on div "Reddit Sans Condensed" at bounding box center [147, 316] width 51 height 10
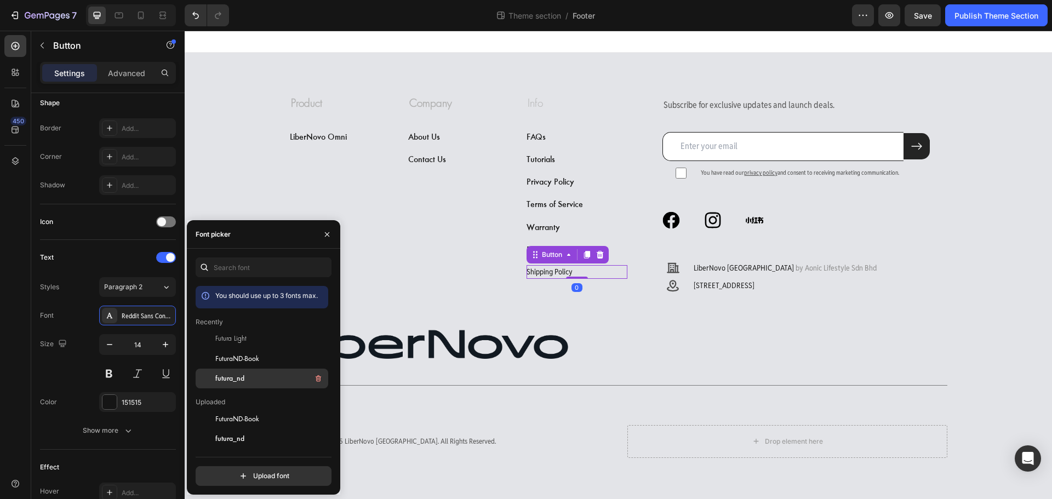
click at [236, 376] on span "futura_nd" at bounding box center [229, 379] width 29 height 10
click at [740, 101] on p "Subscribe for exclusive updates and launch deals." at bounding box center [795, 105] width 265 height 16
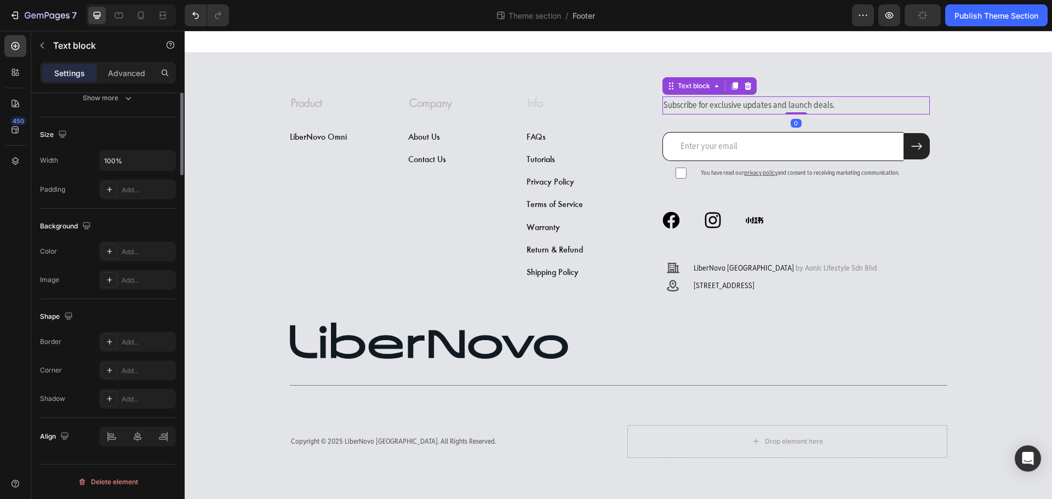
scroll to position [0, 0]
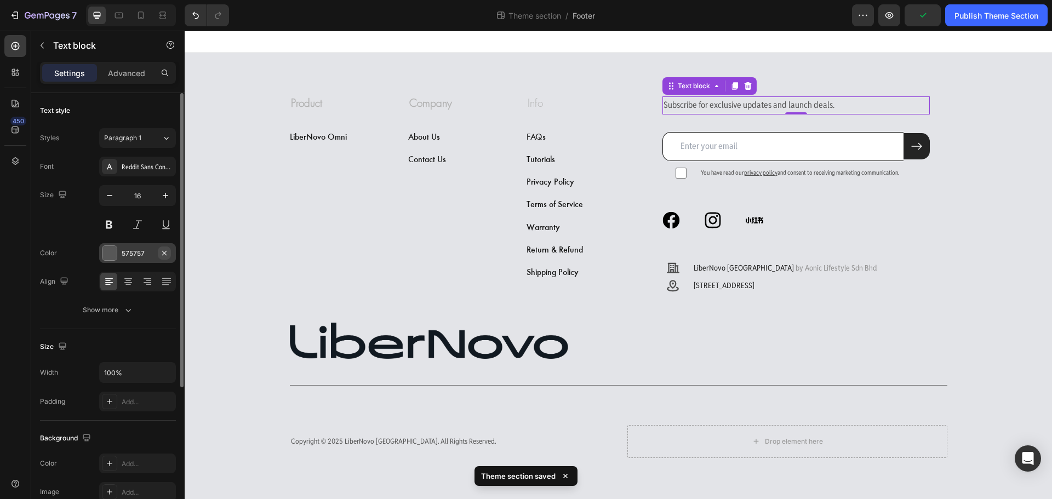
click at [164, 254] on icon "button" at bounding box center [164, 253] width 9 height 9
click at [156, 255] on div "Add..." at bounding box center [147, 254] width 51 height 10
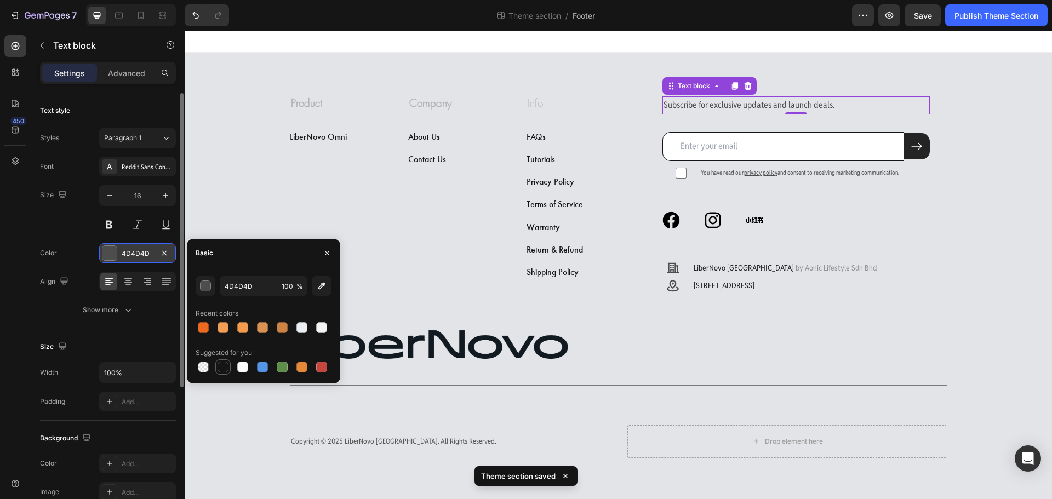
click at [222, 363] on div at bounding box center [222, 366] width 11 height 11
type input "151515"
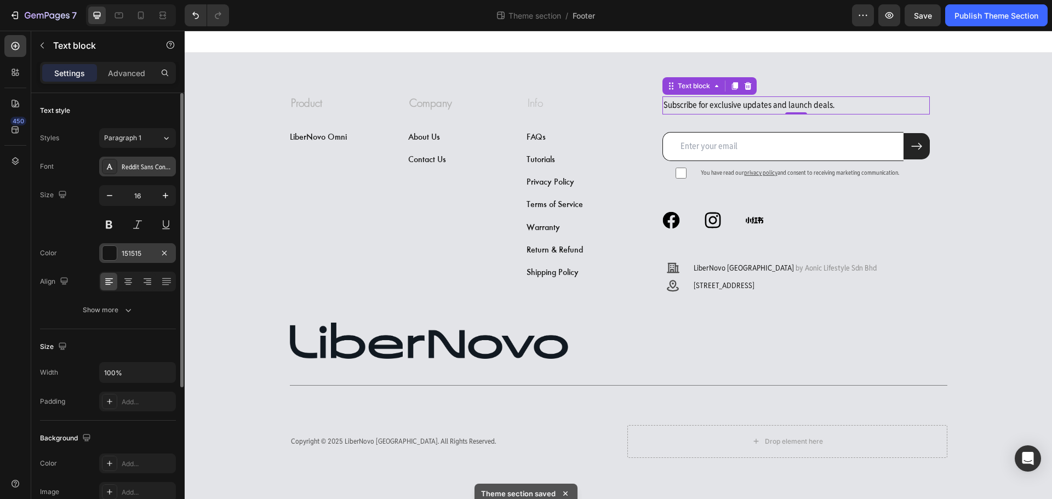
click at [169, 168] on div "Reddit Sans Condensed" at bounding box center [147, 167] width 51 height 10
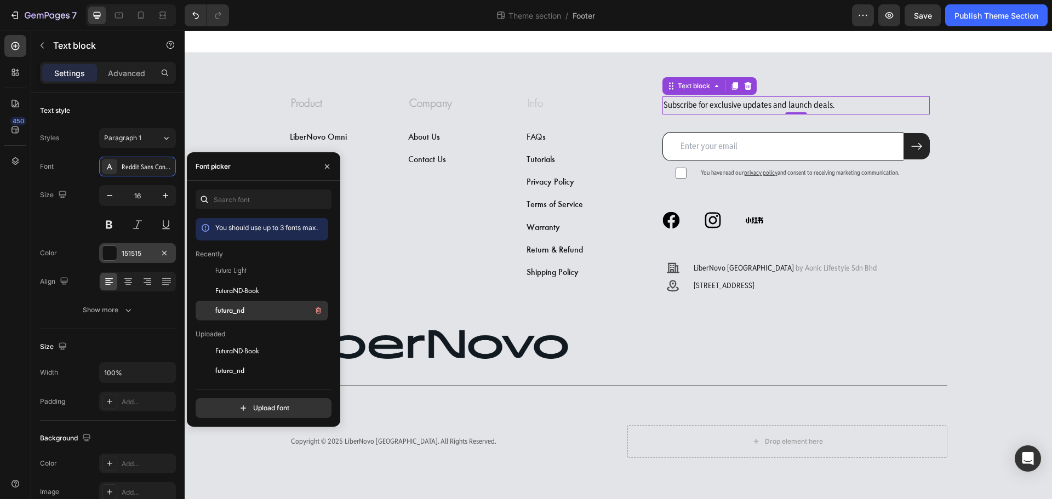
click at [232, 306] on span "futura_nd" at bounding box center [229, 311] width 29 height 10
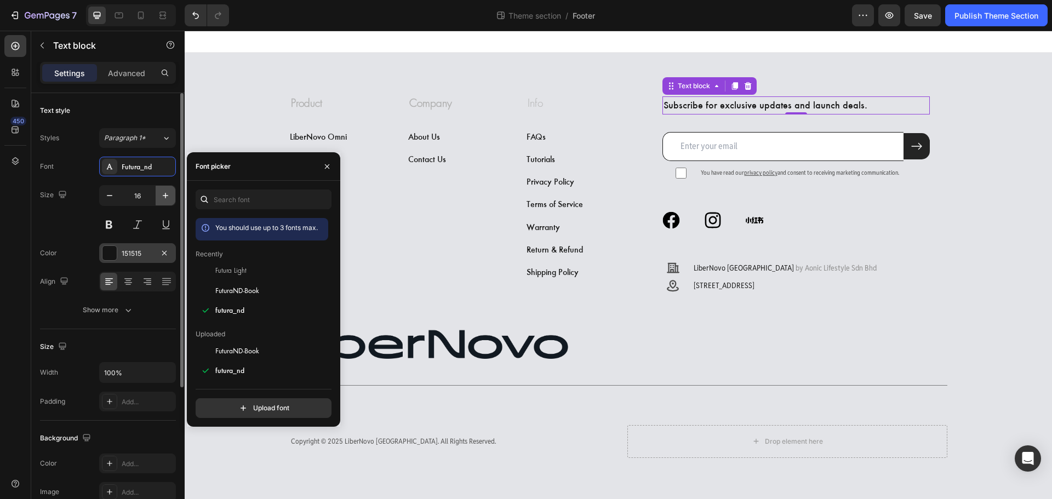
click at [165, 198] on icon "button" at bounding box center [165, 195] width 11 height 11
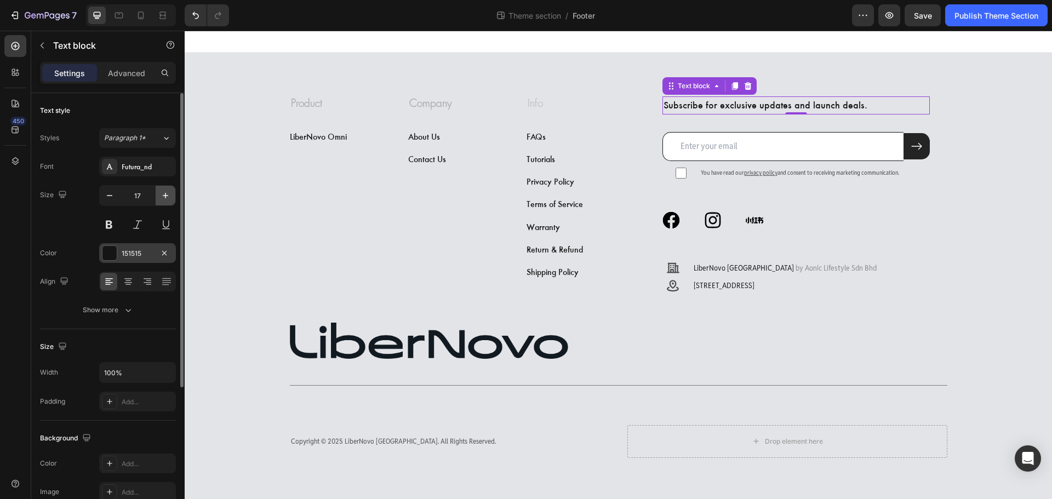
click at [165, 198] on icon "button" at bounding box center [165, 195] width 11 height 11
type input "19"
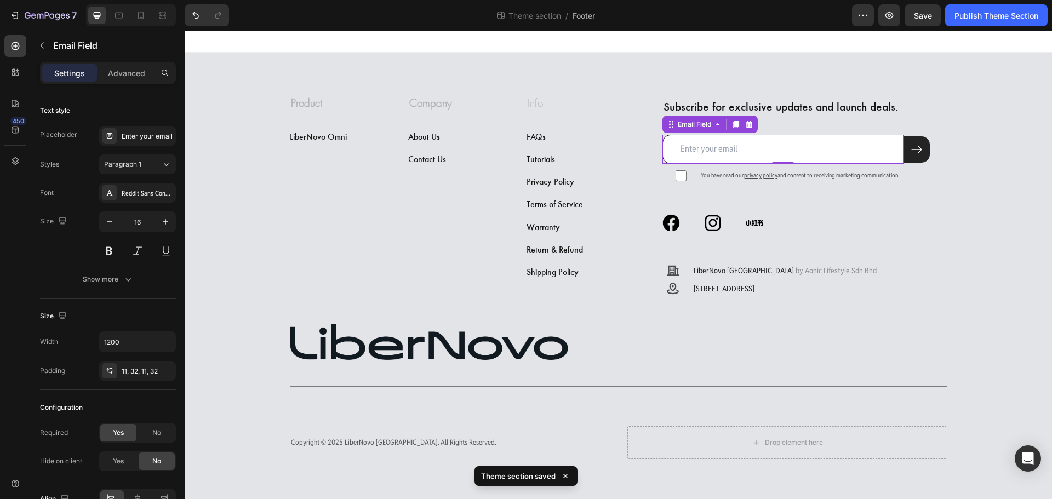
click at [715, 148] on input "email" at bounding box center [782, 149] width 241 height 29
click at [737, 143] on input "email" at bounding box center [782, 149] width 241 height 29
click at [165, 194] on div "Reddit Sans Condensed" at bounding box center [147, 193] width 51 height 10
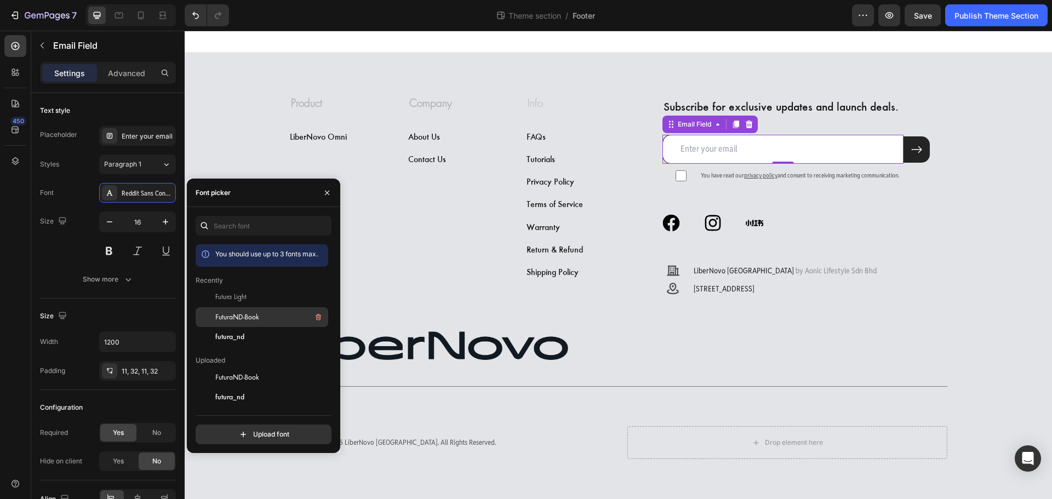
click at [225, 315] on span "FuturaND-Book" at bounding box center [237, 317] width 44 height 10
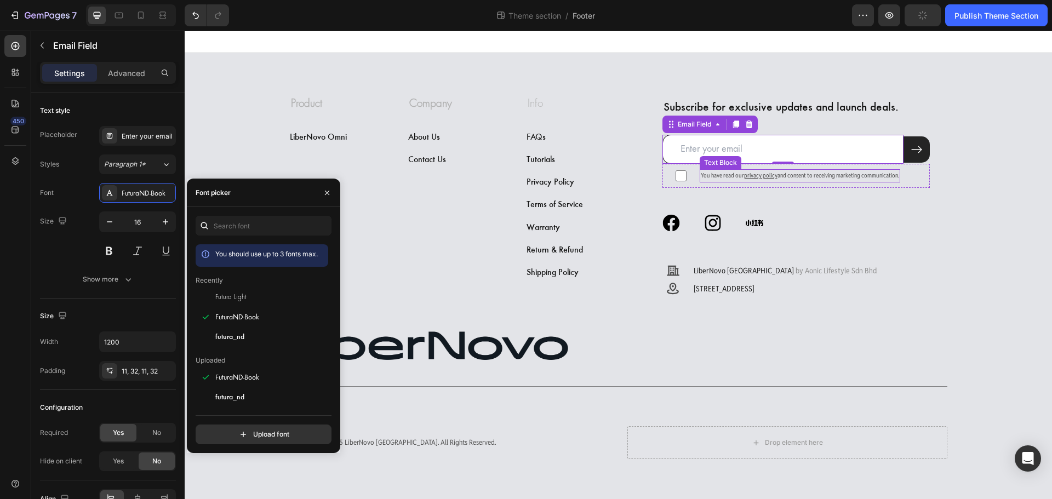
click at [703, 177] on p "You have read our privacy policy and consent to receiving marketing communicati…" at bounding box center [799, 175] width 198 height 11
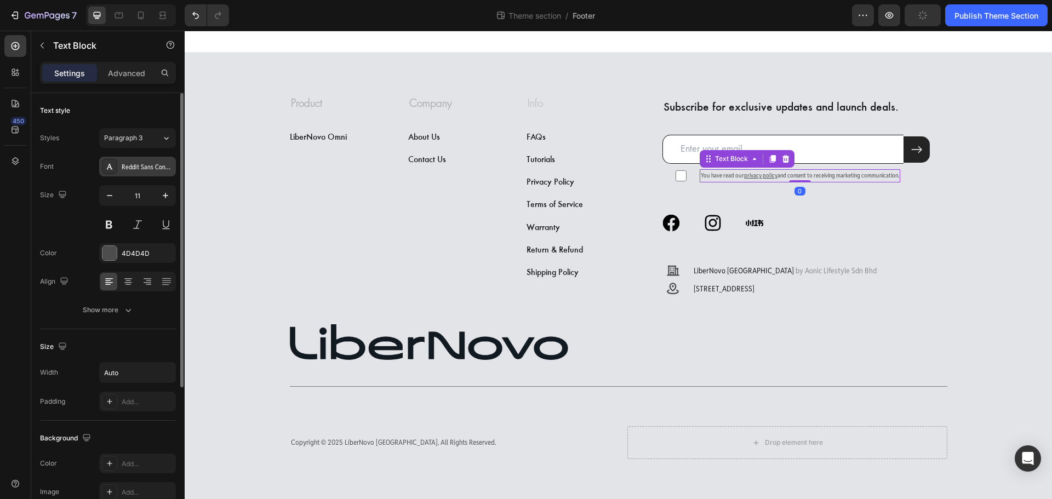
click at [164, 172] on div "Reddit Sans Condensed" at bounding box center [137, 167] width 77 height 20
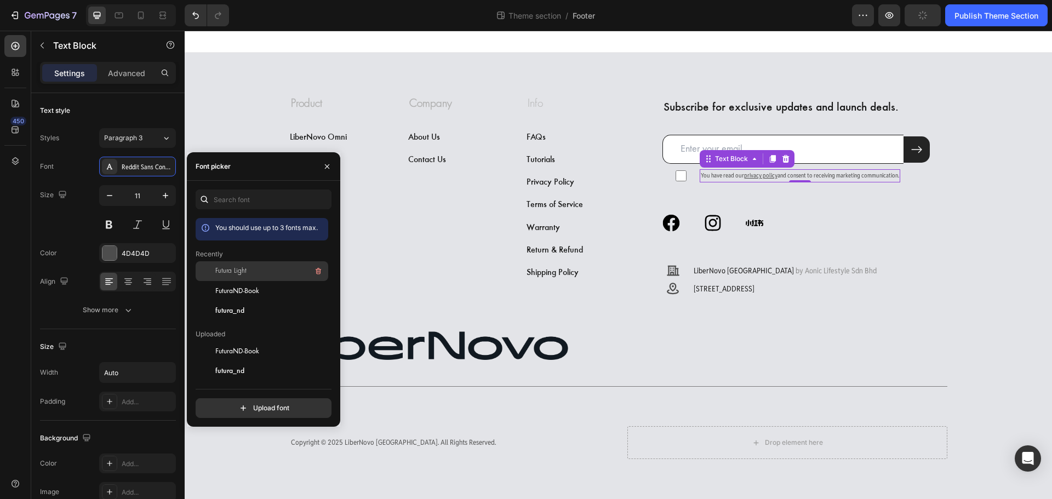
click at [216, 277] on div "Futura Light" at bounding box center [270, 271] width 111 height 13
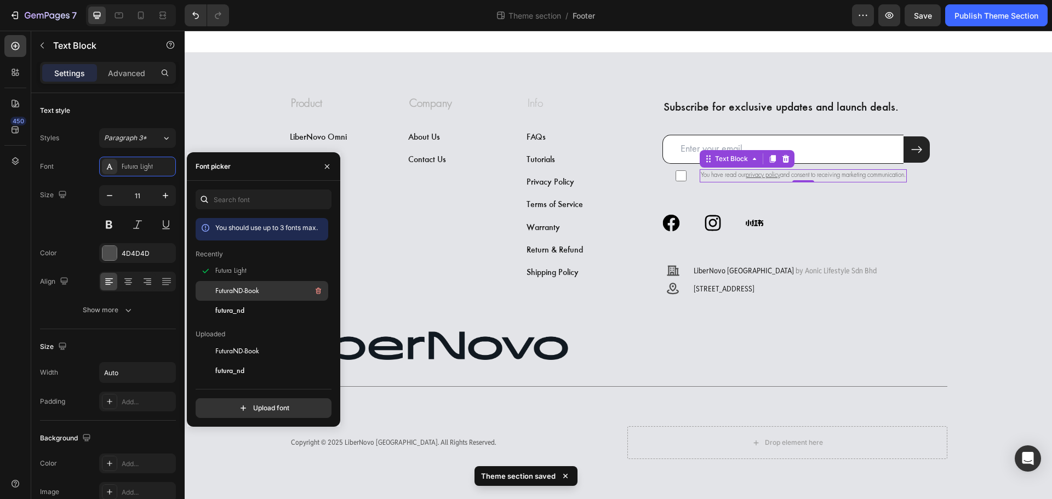
click at [228, 286] on span "FuturaND-Book" at bounding box center [237, 291] width 44 height 10
click at [168, 196] on icon "button" at bounding box center [165, 195] width 5 height 5
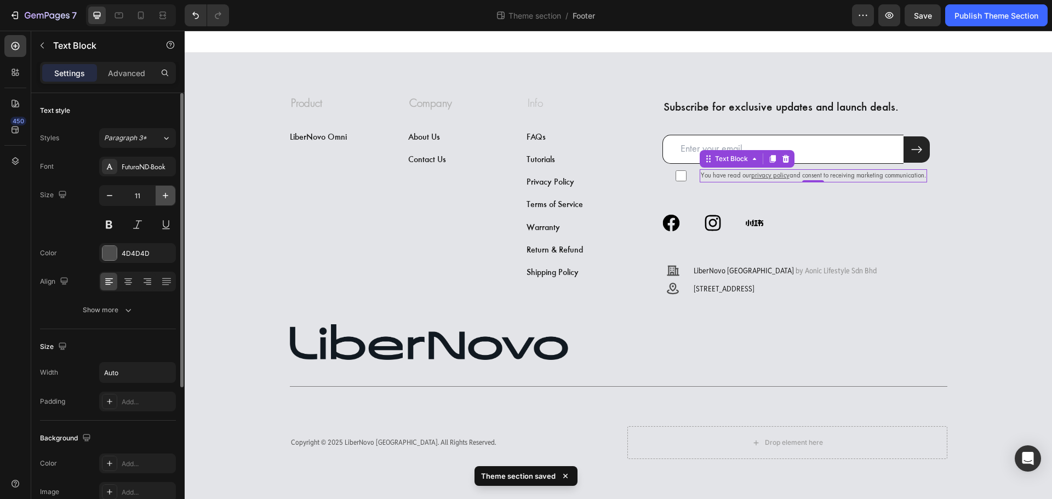
type input "12"
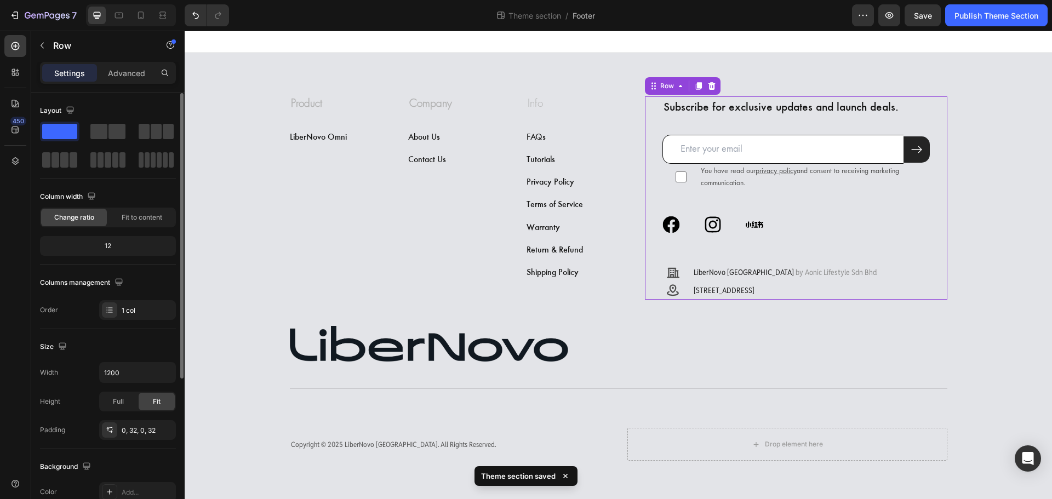
click at [878, 203] on div "Subscribe for exclusive updates and launch deals. Text block Email Field Submit…" at bounding box center [795, 197] width 267 height 203
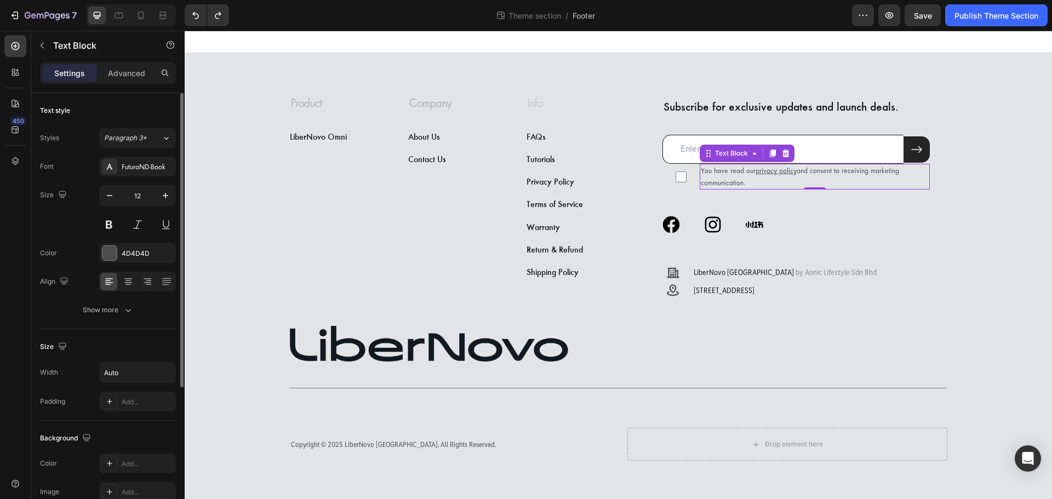
click at [766, 181] on p "You have read our privacy policy and consent to receiving marketing communicati…" at bounding box center [814, 177] width 228 height 24
click at [112, 197] on icon "button" at bounding box center [109, 195] width 11 height 11
type input "11"
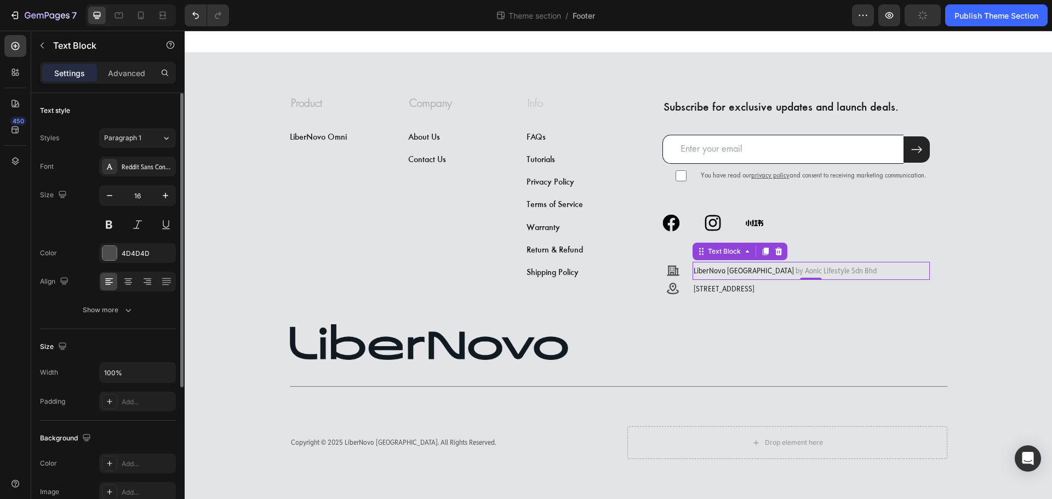
click at [855, 274] on p "LiberNovo Malaysia by Aonic Lifestyle Sdn Bhd" at bounding box center [810, 271] width 235 height 16
click at [162, 168] on div "Reddit Sans Condensed" at bounding box center [147, 167] width 51 height 10
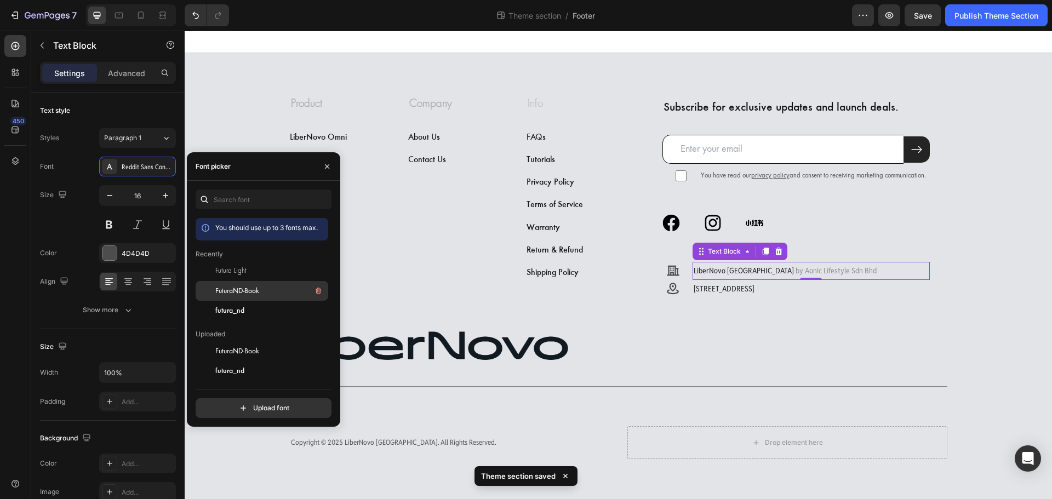
click at [244, 286] on span "FuturaND-Book" at bounding box center [237, 291] width 44 height 10
click at [909, 289] on p "9, Jalan TP 6, Taman Perindustrian Uep, 47600 Subang Jaya, Selangor" at bounding box center [810, 289] width 235 height 16
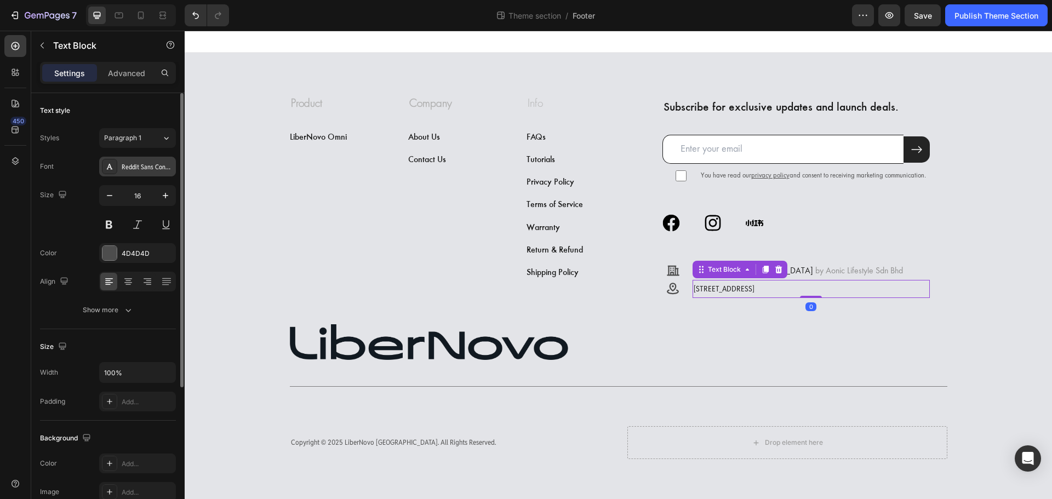
click at [162, 164] on div "Reddit Sans Condensed" at bounding box center [147, 167] width 51 height 10
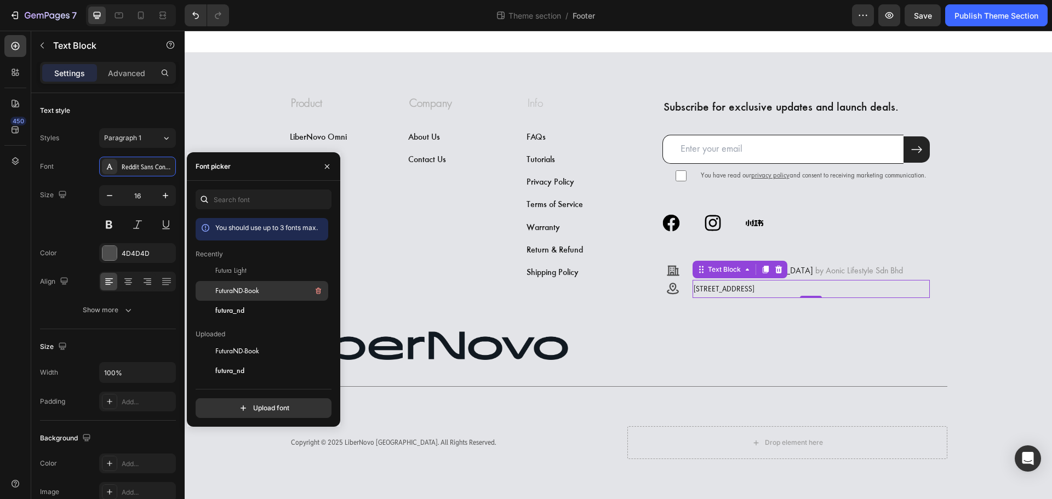
drag, startPoint x: 239, startPoint y: 291, endPoint x: 197, endPoint y: 285, distance: 42.6
click at [239, 291] on span "FuturaND-Book" at bounding box center [237, 291] width 44 height 10
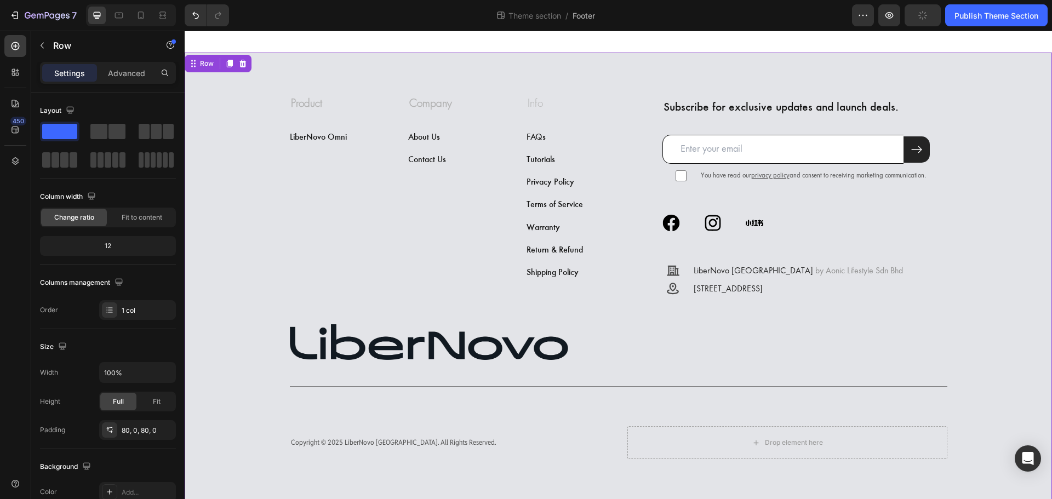
click at [992, 270] on div "Product Company Info Accordion Row ⁠⁠⁠⁠⁠⁠⁠ Product Heading LiberNovo Omni Butto…" at bounding box center [618, 277] width 867 height 363
click at [462, 448] on p "Copyright © 2025 LiberNovo Malaysia. All Rights Reserved." at bounding box center [450, 442] width 318 height 11
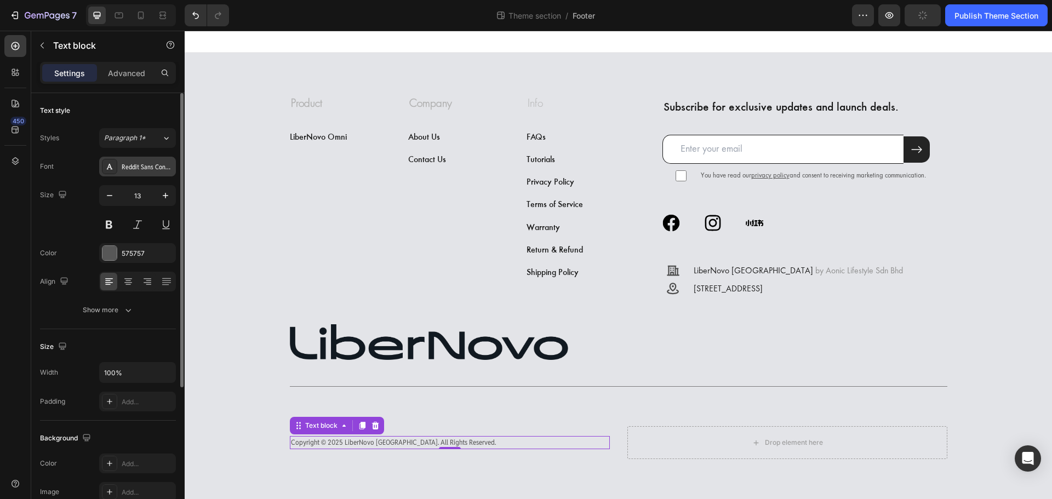
click at [155, 170] on div "Reddit Sans Condensed" at bounding box center [147, 167] width 51 height 10
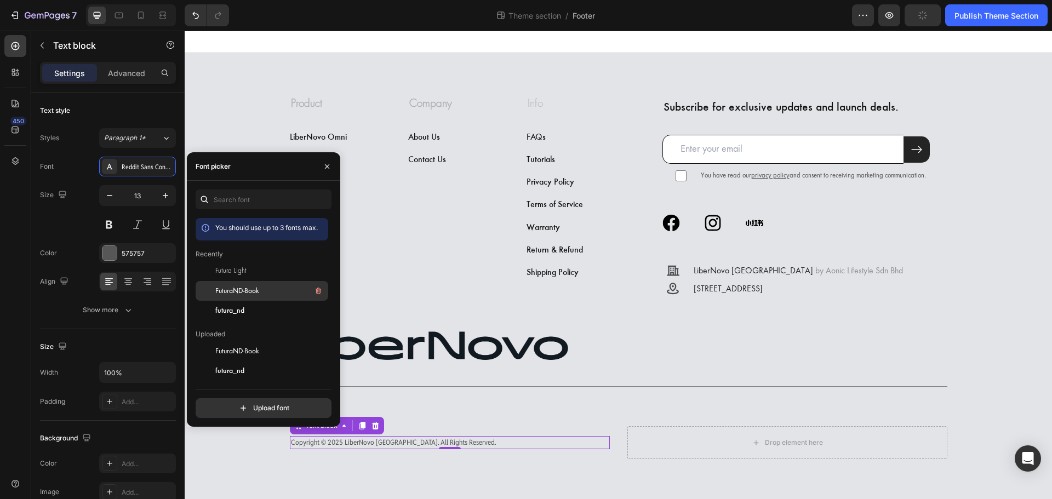
click at [233, 291] on span "FuturaND-Book" at bounding box center [237, 291] width 44 height 10
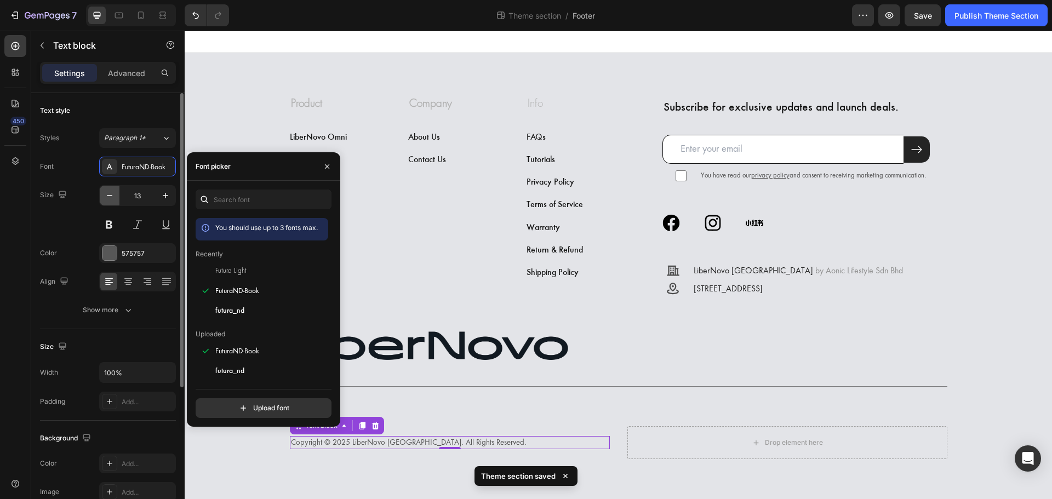
click at [107, 201] on button "button" at bounding box center [110, 196] width 20 height 20
type input "12"
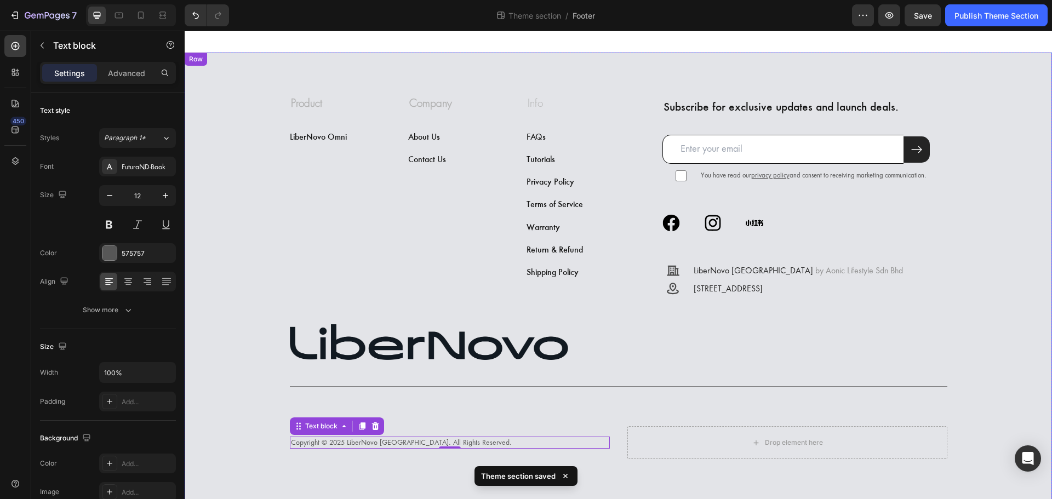
click at [223, 417] on div "Product Company Info Accordion Row ⁠⁠⁠⁠⁠⁠⁠ Product Heading LiberNovo Omni Butto…" at bounding box center [618, 277] width 867 height 363
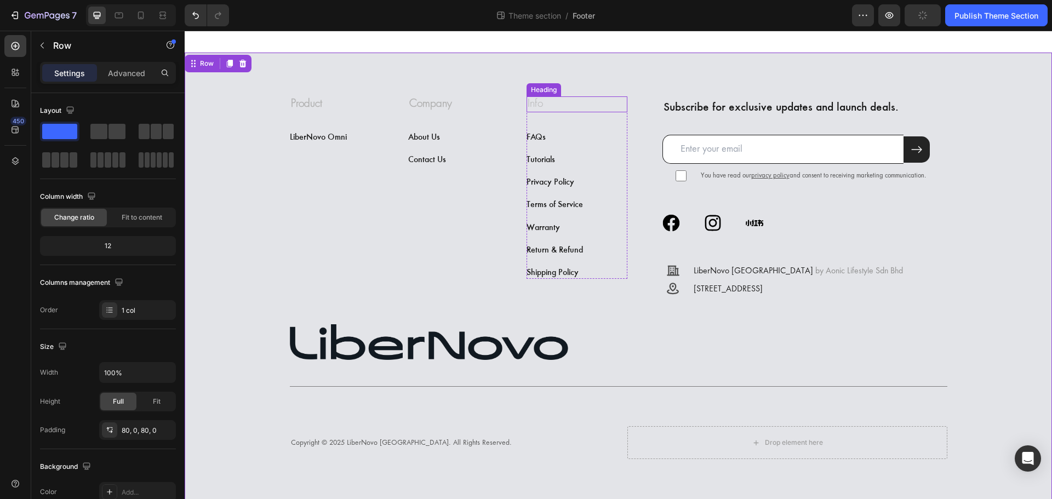
click at [531, 105] on span "Info" at bounding box center [534, 104] width 15 height 12
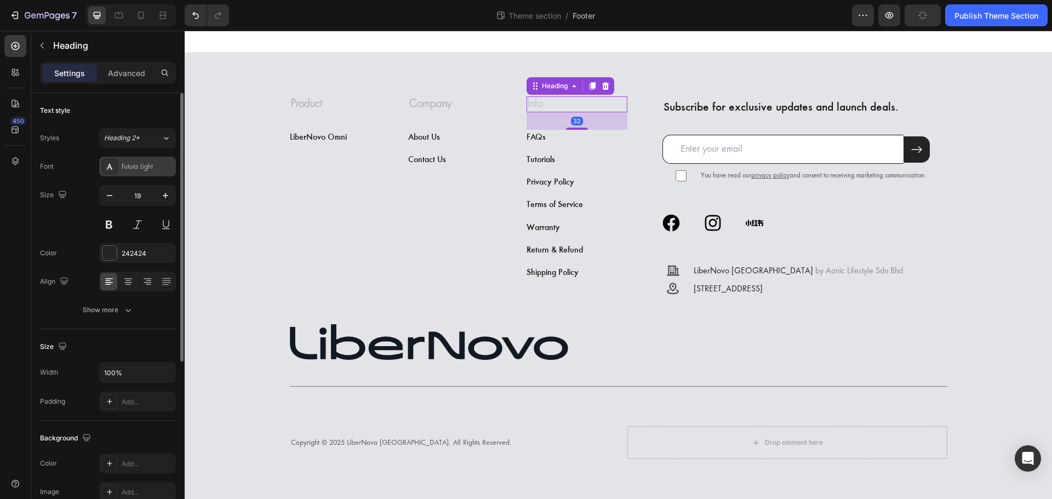
click at [164, 169] on div "Futura Light" at bounding box center [147, 167] width 51 height 10
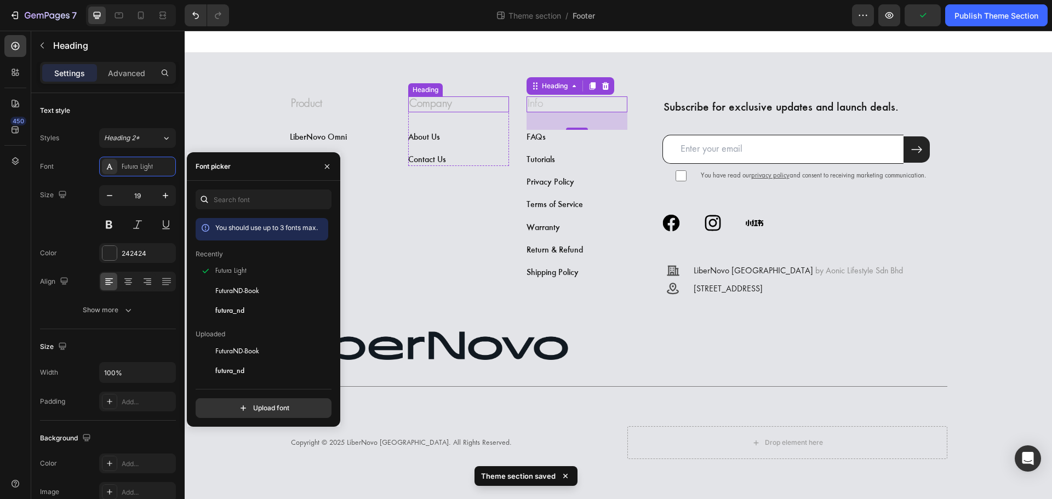
click at [432, 110] on strong "Company" at bounding box center [430, 104] width 43 height 12
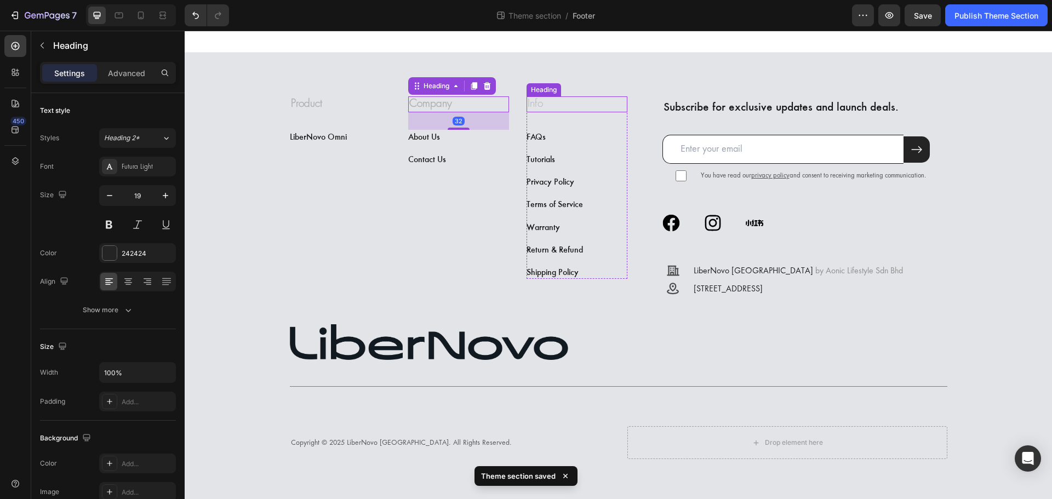
click at [545, 102] on h3 "Info" at bounding box center [576, 104] width 101 height 16
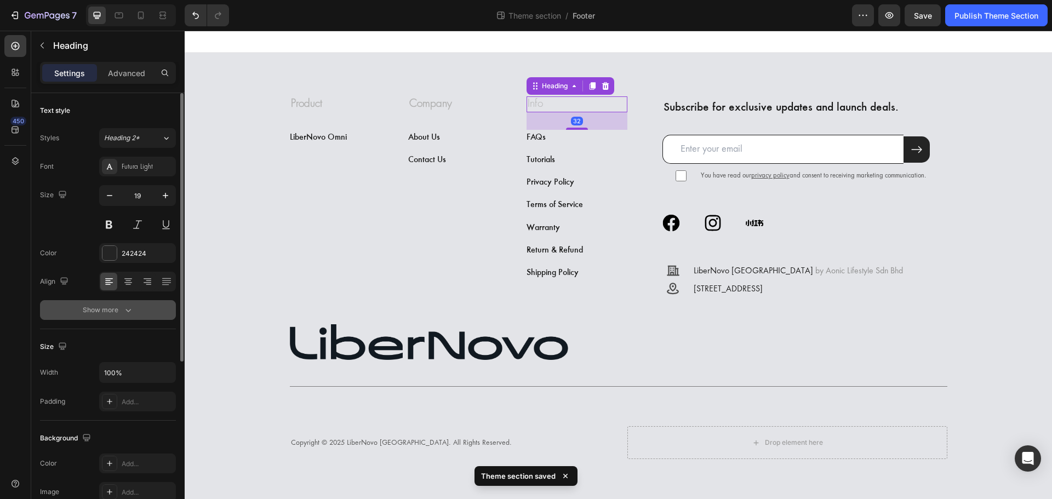
click at [119, 310] on div "Show more" at bounding box center [108, 310] width 51 height 11
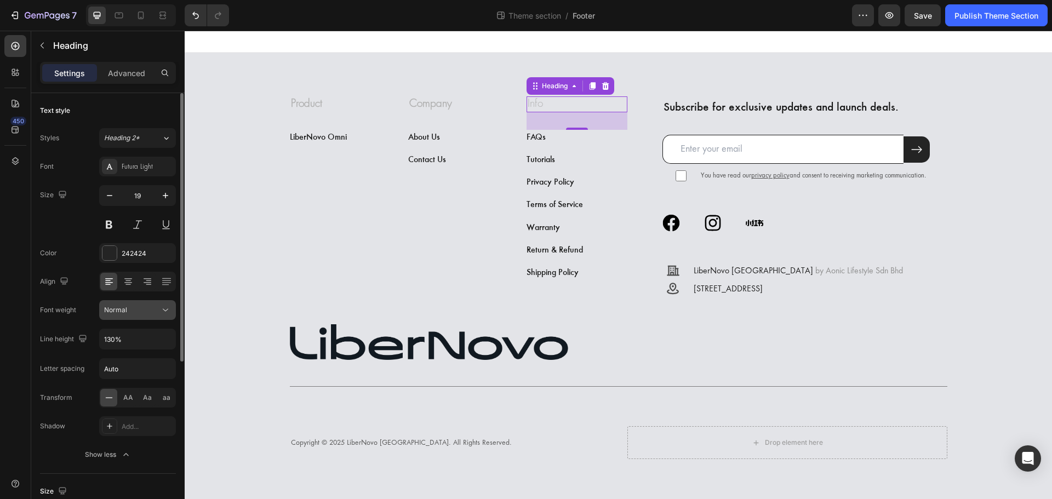
click at [149, 314] on div "Normal" at bounding box center [132, 310] width 56 height 10
click at [150, 335] on p "Normal" at bounding box center [135, 337] width 62 height 10
click at [110, 231] on button at bounding box center [109, 225] width 20 height 20
click at [321, 259] on div "⁠⁠⁠⁠⁠⁠⁠ Product Heading LiberNovo Omni Button Row" at bounding box center [340, 197] width 101 height 202
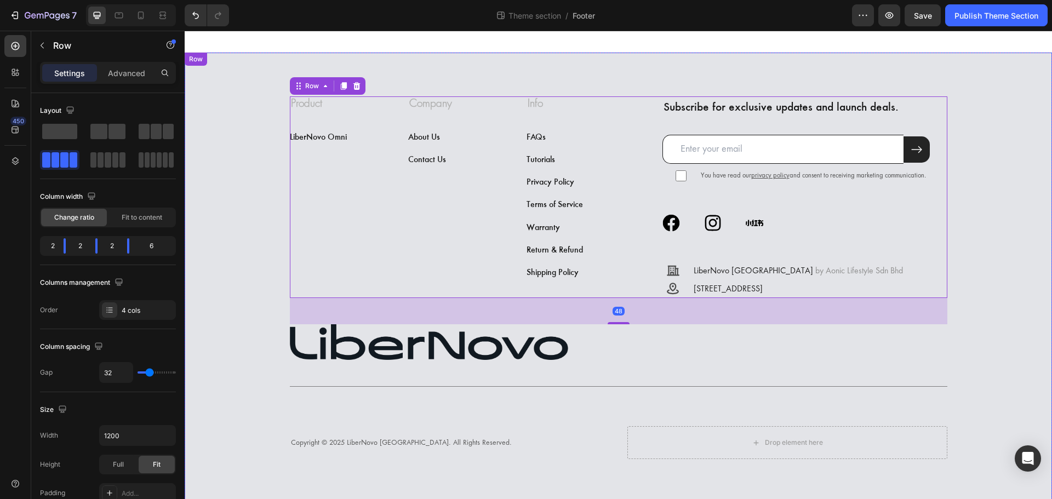
click at [250, 268] on div "Product Company Info Accordion Row ⁠⁠⁠⁠⁠⁠⁠ Product Heading LiberNovo Omni Butto…" at bounding box center [618, 277] width 867 height 363
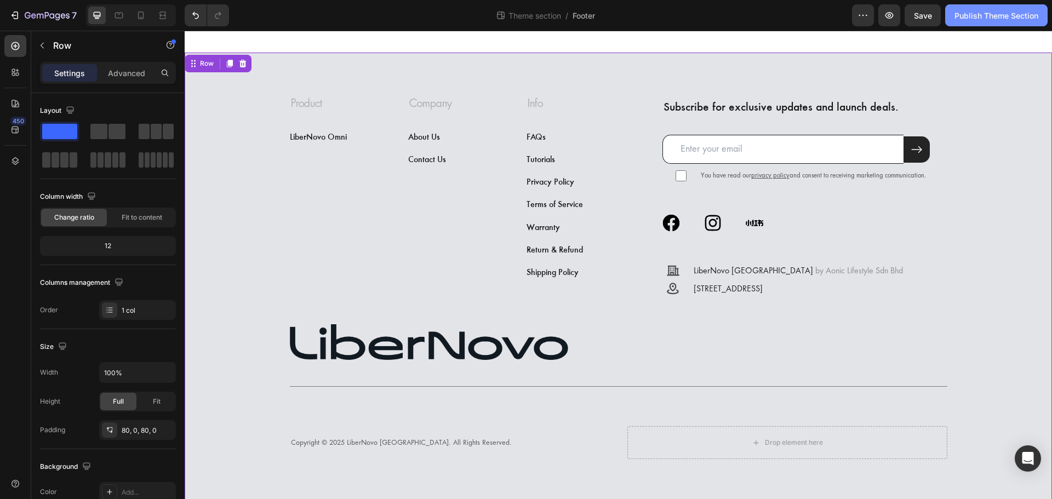
click at [954, 18] on div "Publish Theme Section" at bounding box center [996, 16] width 84 height 12
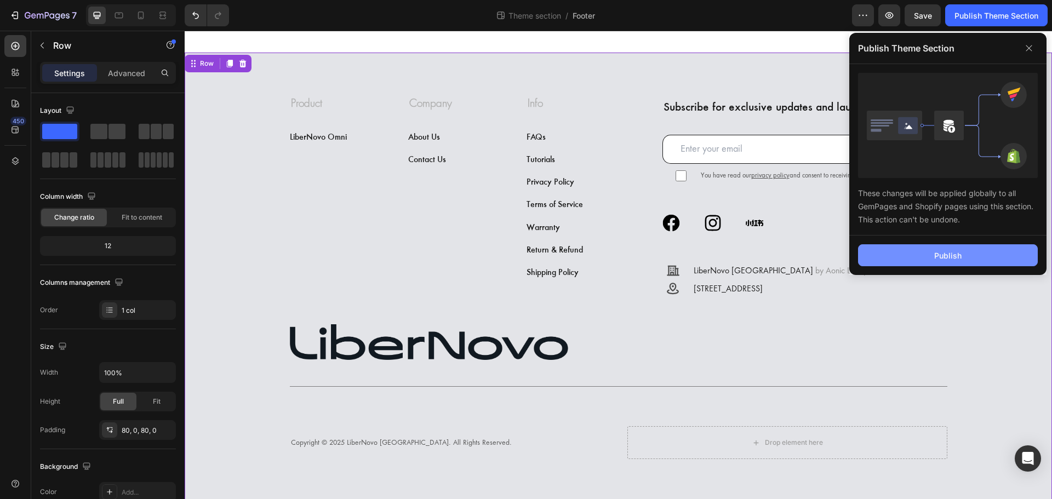
click at [960, 259] on div "Publish" at bounding box center [947, 256] width 27 height 12
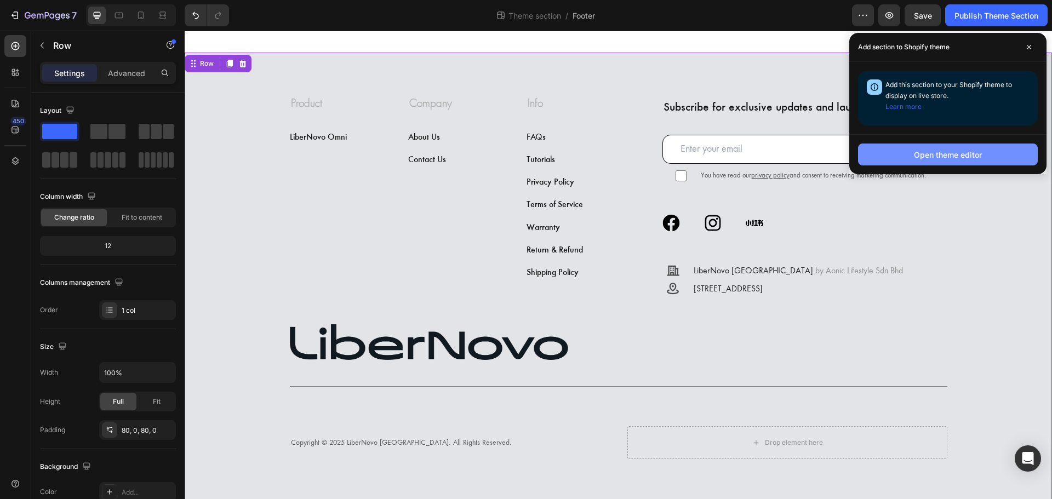
click at [950, 156] on div "Open theme editor" at bounding box center [948, 155] width 68 height 12
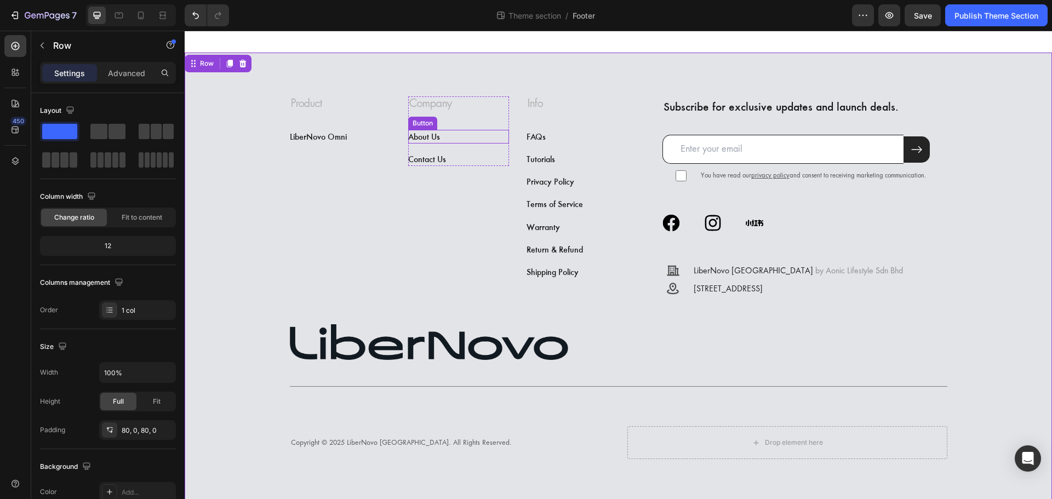
click at [455, 137] on div "About Us Button" at bounding box center [458, 137] width 101 height 14
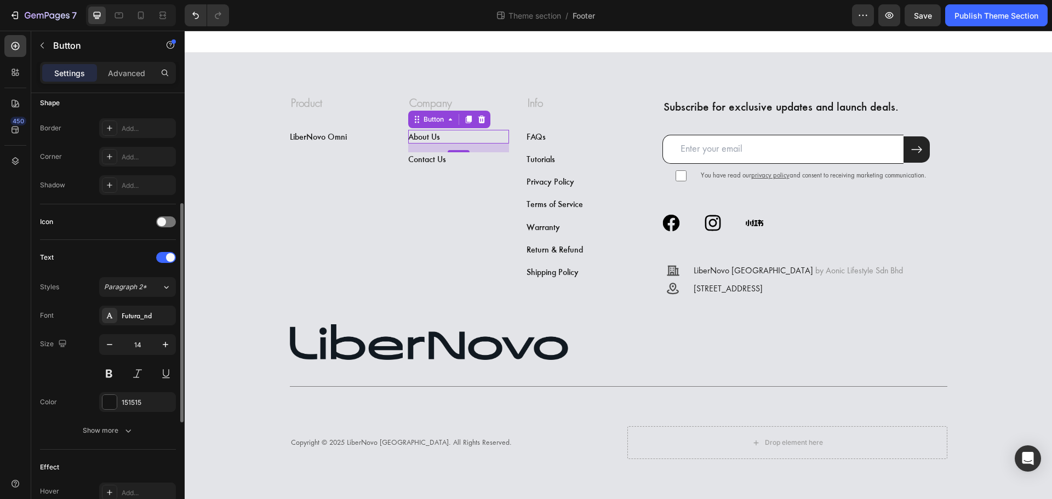
scroll to position [434, 0]
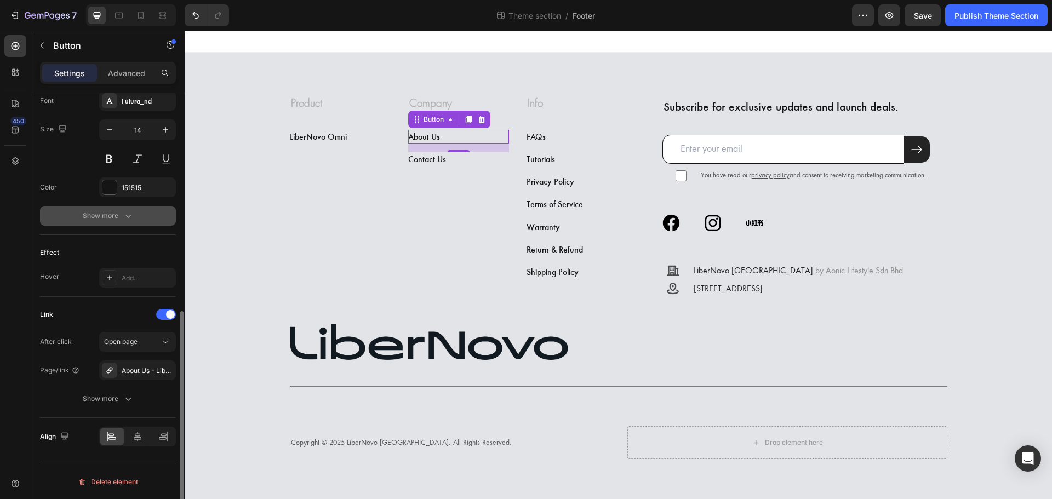
click at [114, 217] on div "Show more" at bounding box center [108, 215] width 51 height 11
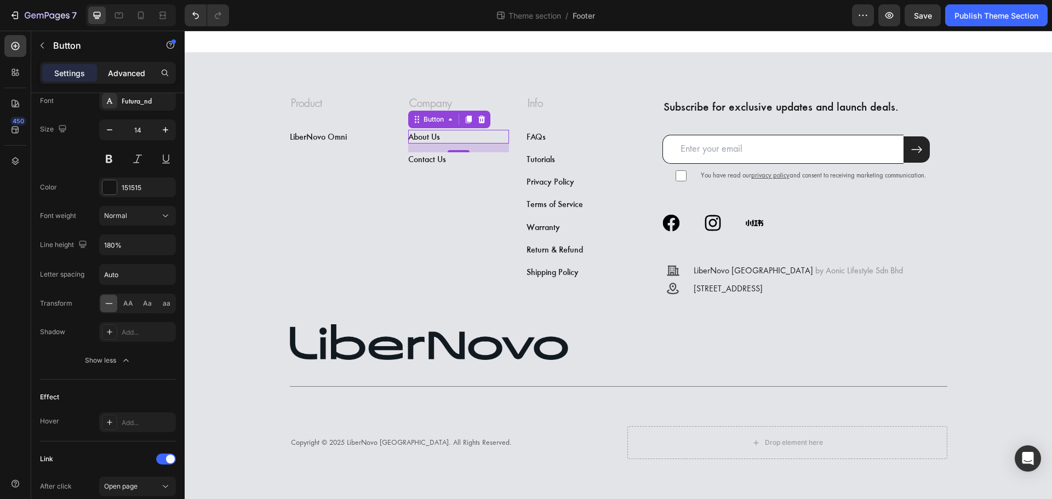
click at [134, 72] on p "Advanced" at bounding box center [126, 73] width 37 height 12
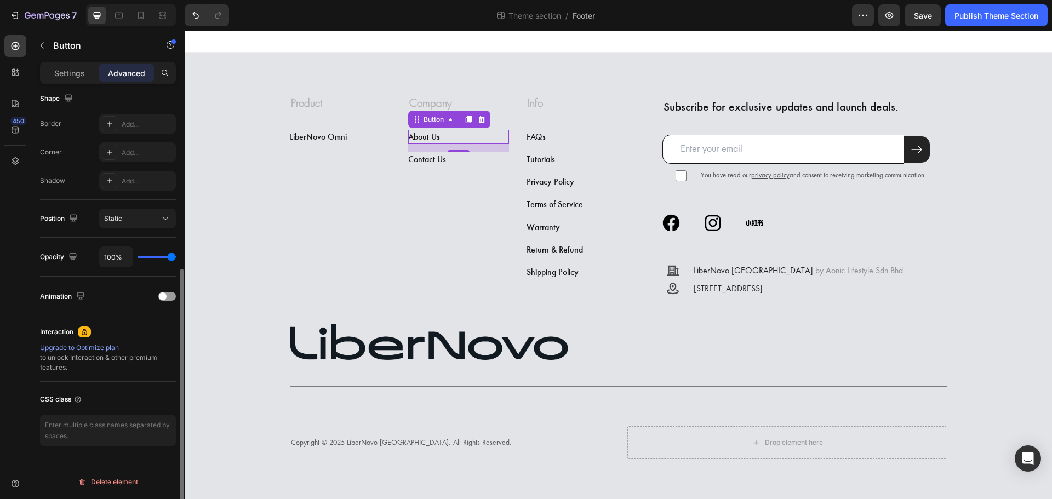
scroll to position [74, 0]
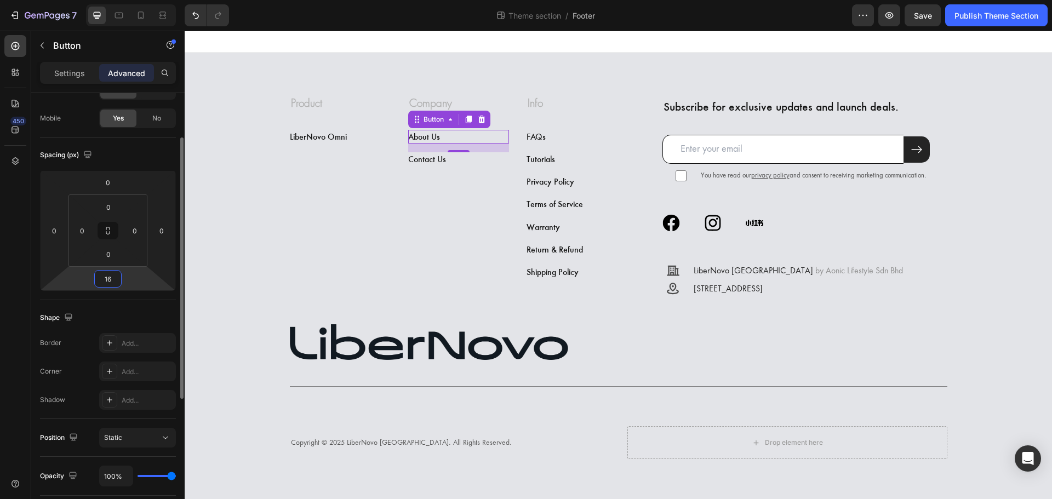
drag, startPoint x: 117, startPoint y: 278, endPoint x: 131, endPoint y: 284, distance: 15.5
click at [131, 284] on div "0 0 16 0" at bounding box center [108, 230] width 136 height 120
type input "1"
type input "0"
click at [547, 140] on div "FAQs Button" at bounding box center [576, 137] width 101 height 14
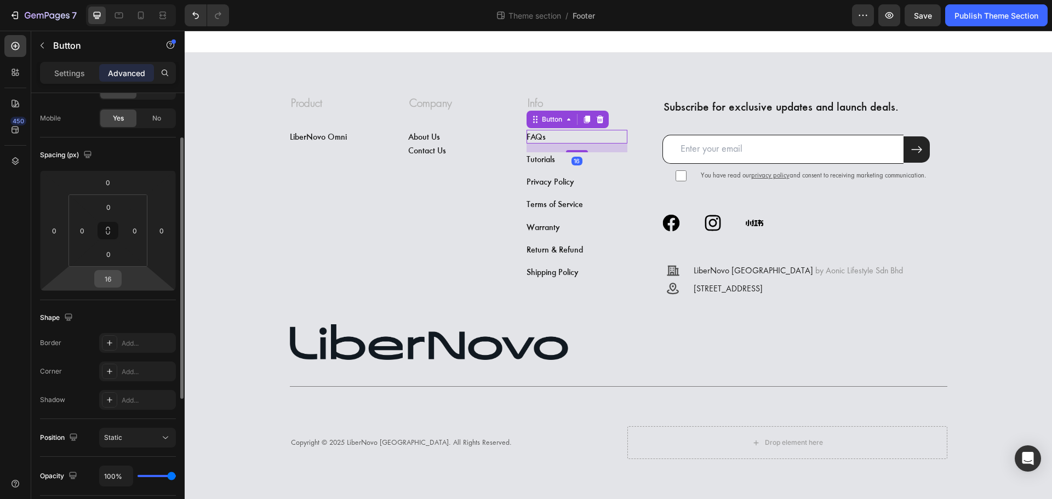
click at [119, 275] on div "16" at bounding box center [107, 279] width 27 height 18
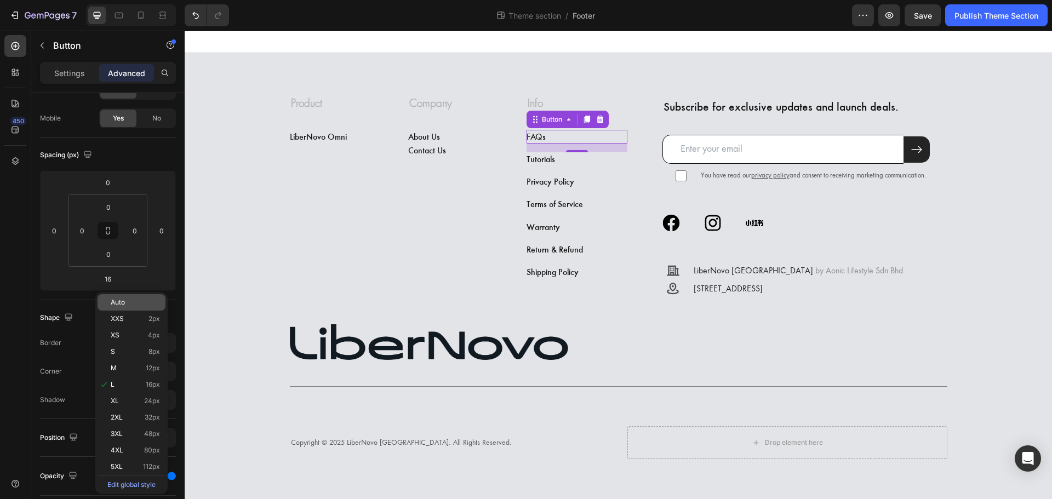
click at [112, 302] on span "Auto" at bounding box center [118, 302] width 14 height 8
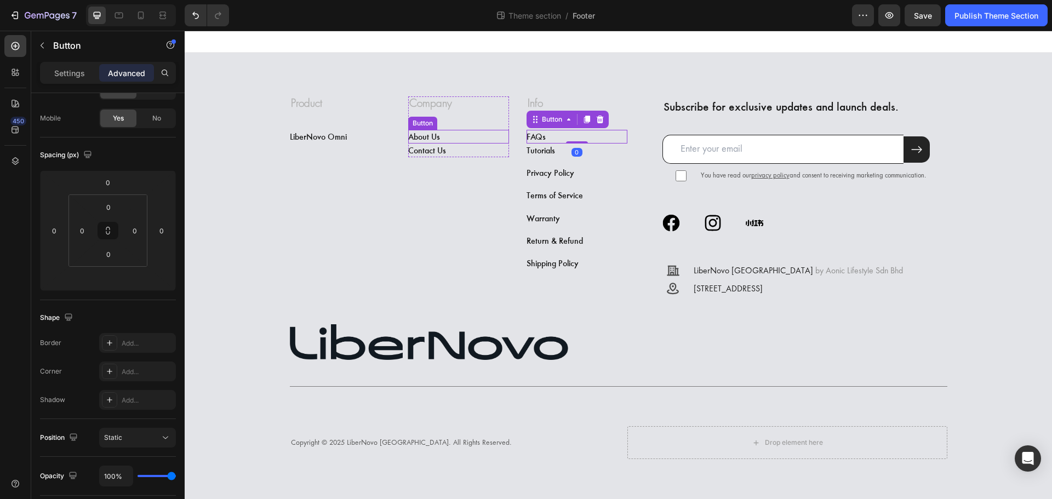
click at [471, 138] on div "About Us Button" at bounding box center [458, 137] width 101 height 14
click at [560, 137] on div "FAQs Button" at bounding box center [576, 137] width 101 height 14
click at [460, 137] on div "About Us Button" at bounding box center [458, 137] width 101 height 14
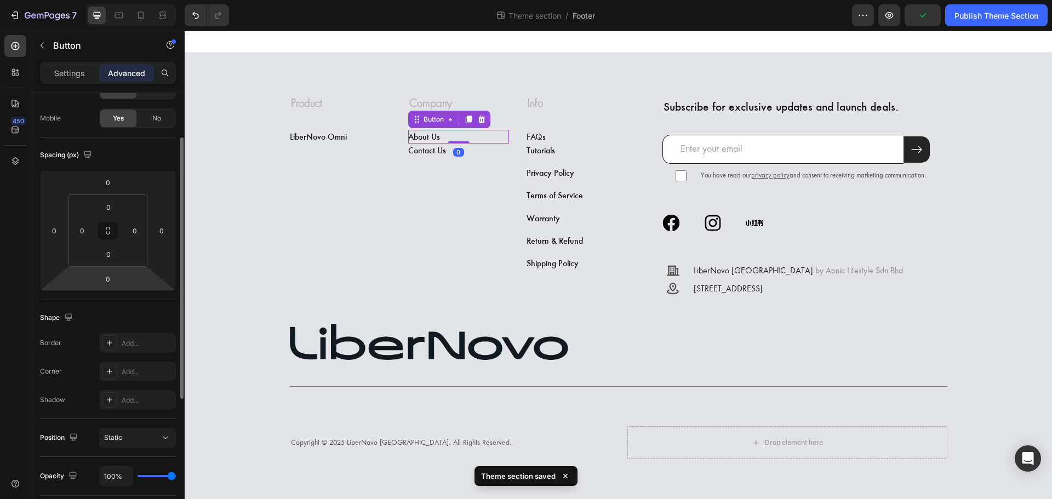
click at [128, 0] on html "7 Theme section / Footer Preview Publish Theme Section 450 Sections(18) Element…" at bounding box center [526, 0] width 1052 height 0
click at [120, 276] on div "0" at bounding box center [107, 279] width 27 height 18
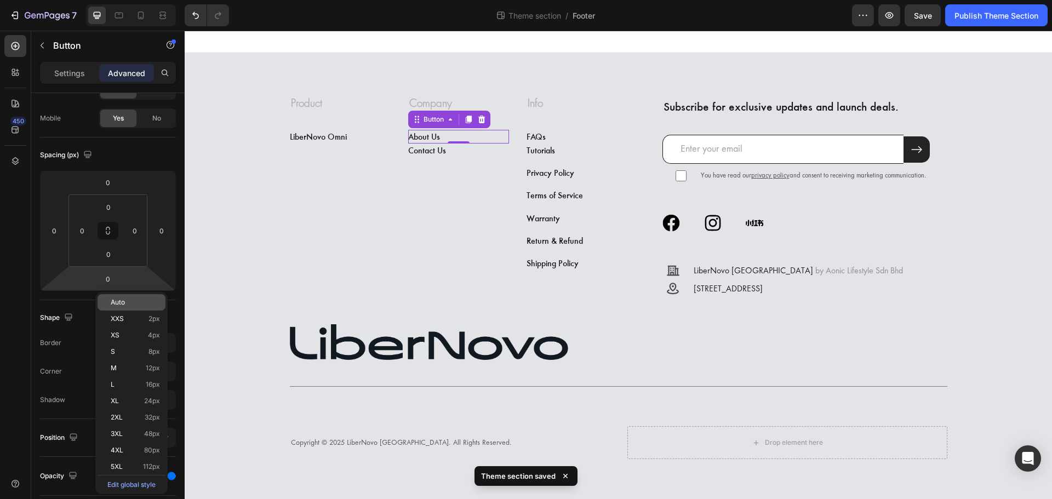
drag, startPoint x: 127, startPoint y: 297, endPoint x: 27, endPoint y: 222, distance: 124.3
click at [127, 297] on div "Auto" at bounding box center [131, 302] width 68 height 16
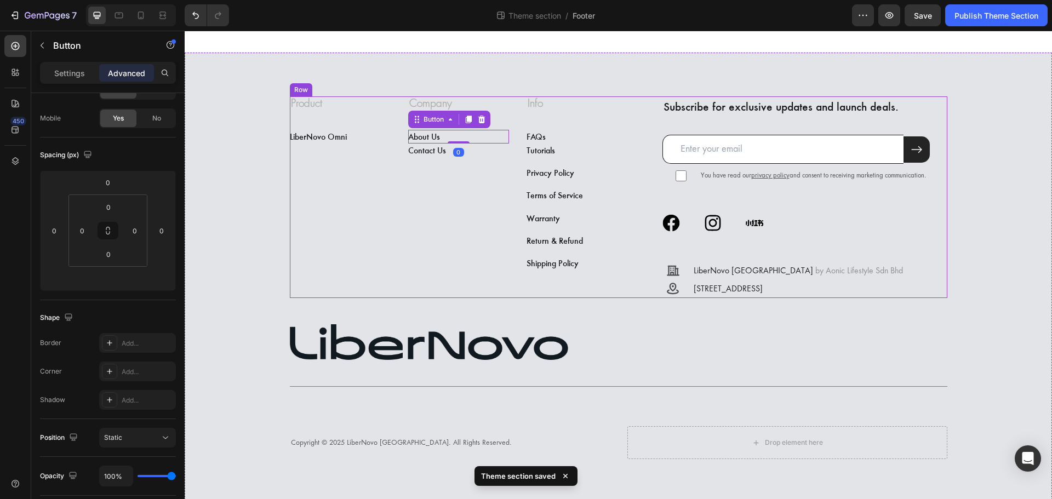
click at [468, 153] on div "Contact Us Button" at bounding box center [458, 150] width 101 height 14
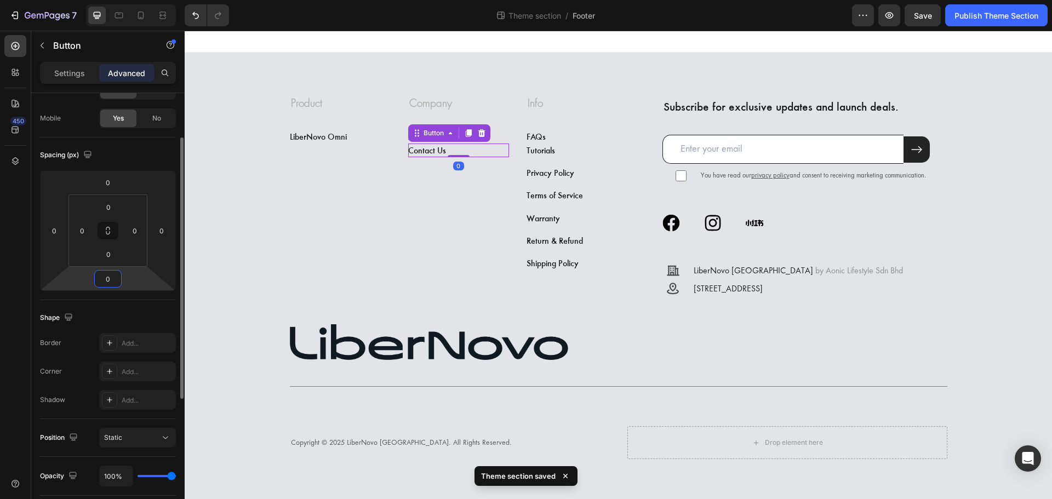
click at [118, 278] on input "0" at bounding box center [108, 279] width 22 height 16
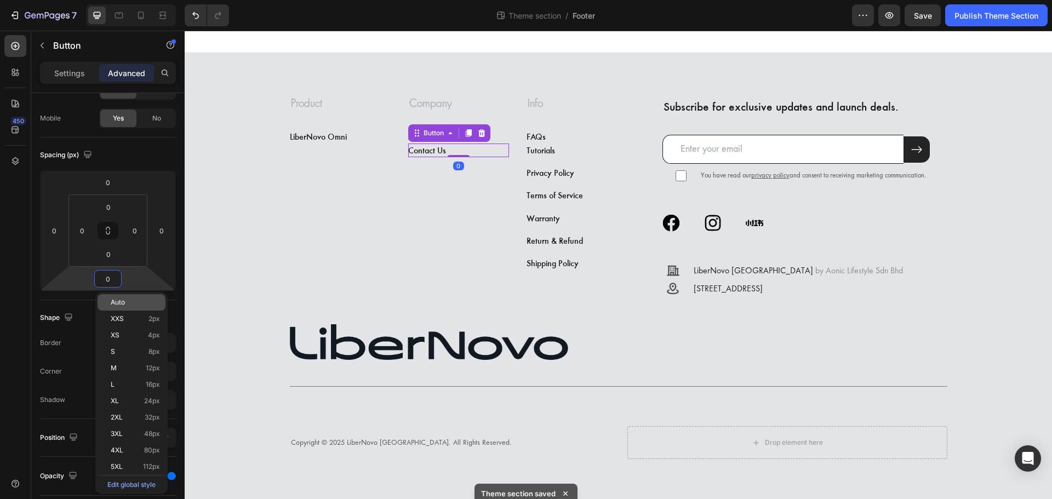
click at [129, 303] on p "Auto" at bounding box center [135, 302] width 49 height 8
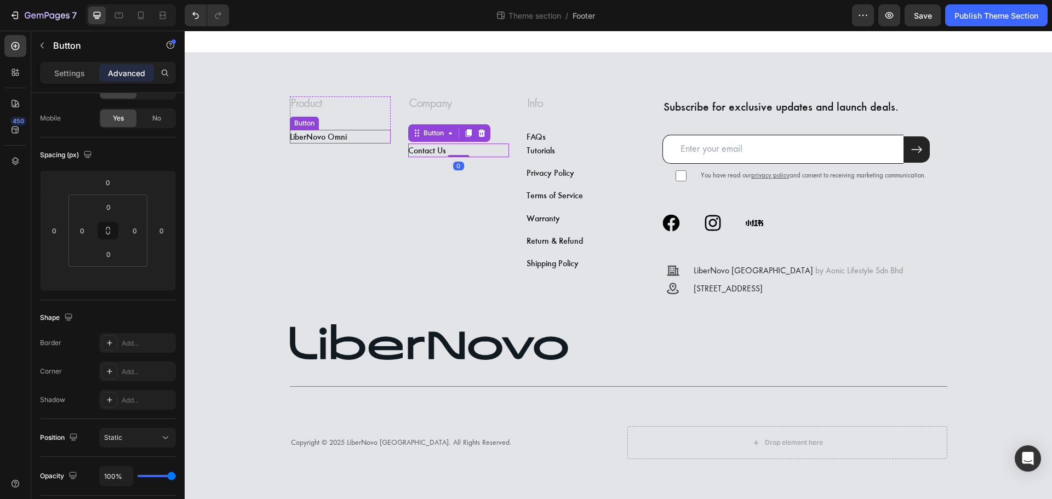
click at [357, 135] on div "LiberNovo Omni Button" at bounding box center [340, 137] width 101 height 14
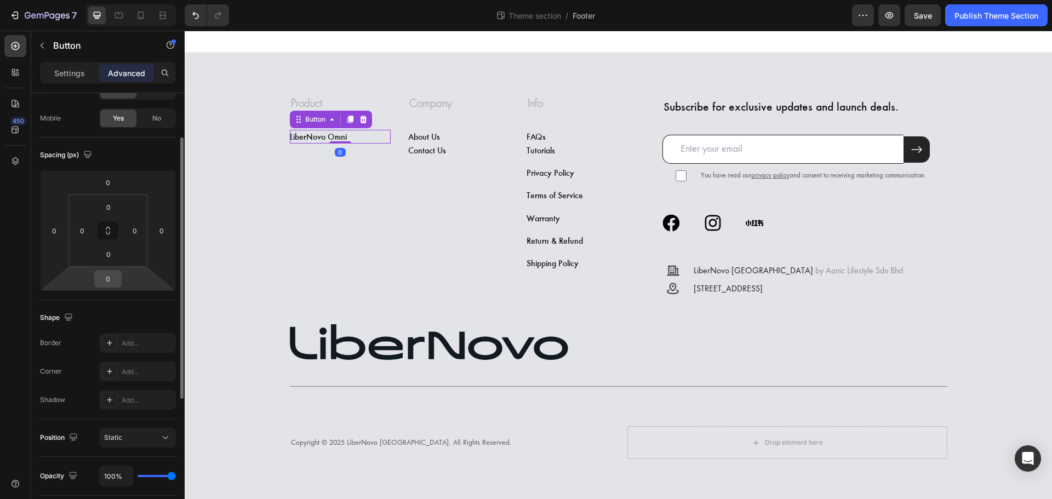
click at [119, 278] on div "0" at bounding box center [107, 279] width 27 height 18
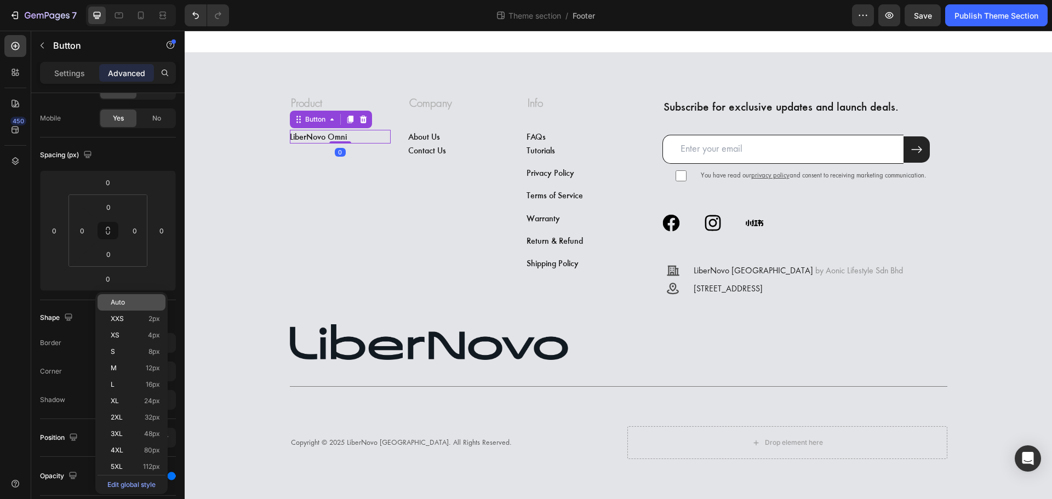
click at [128, 307] on div "Auto" at bounding box center [131, 302] width 68 height 16
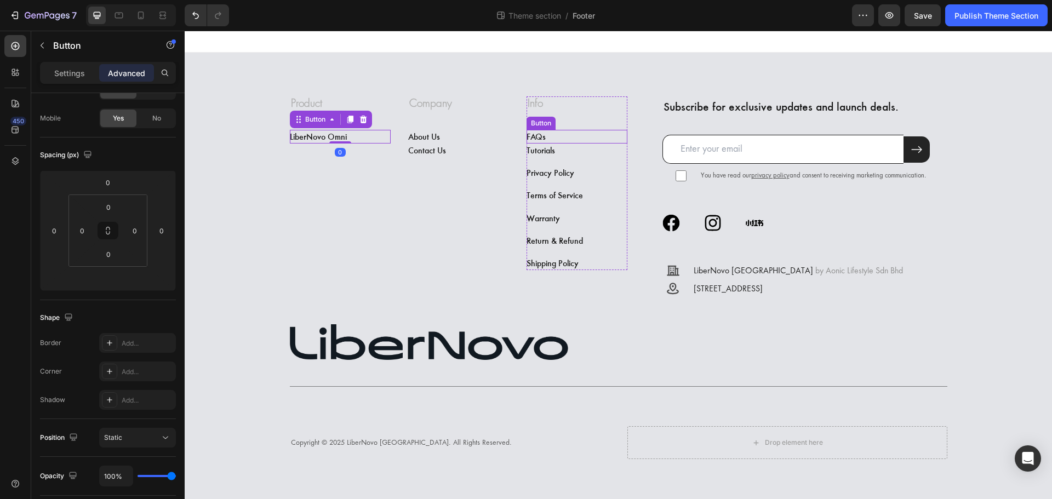
click at [571, 134] on div "FAQs Button" at bounding box center [576, 137] width 101 height 14
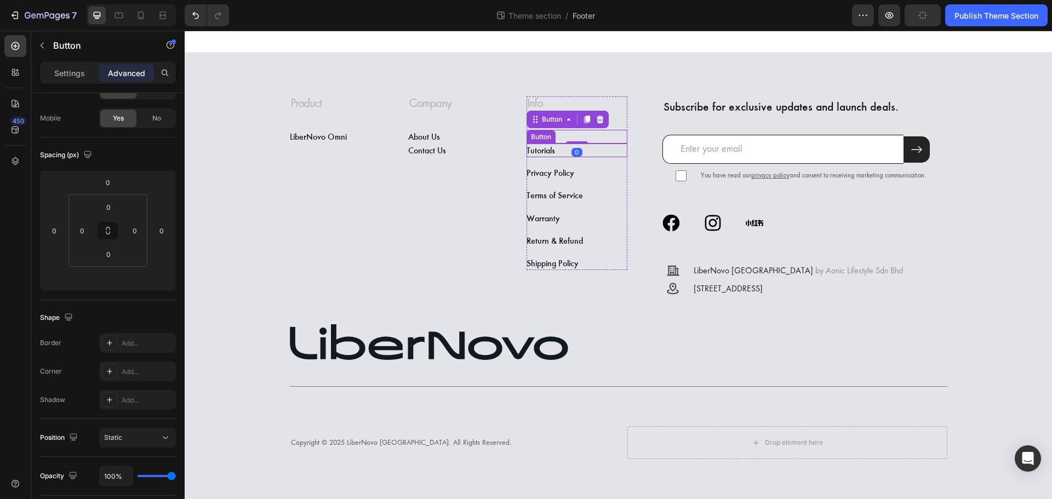
click at [556, 150] on div "Tutorials Button" at bounding box center [576, 150] width 101 height 14
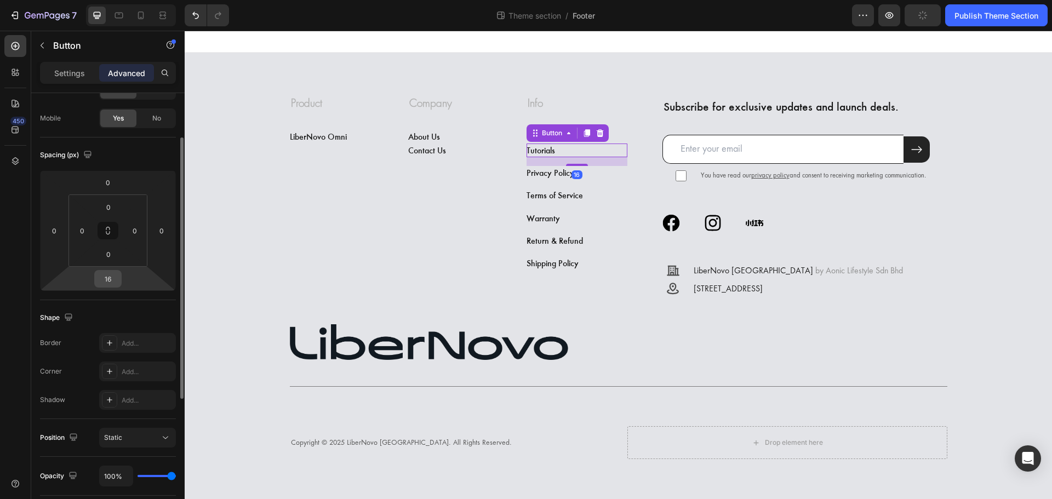
click at [121, 283] on div "16" at bounding box center [107, 279] width 27 height 18
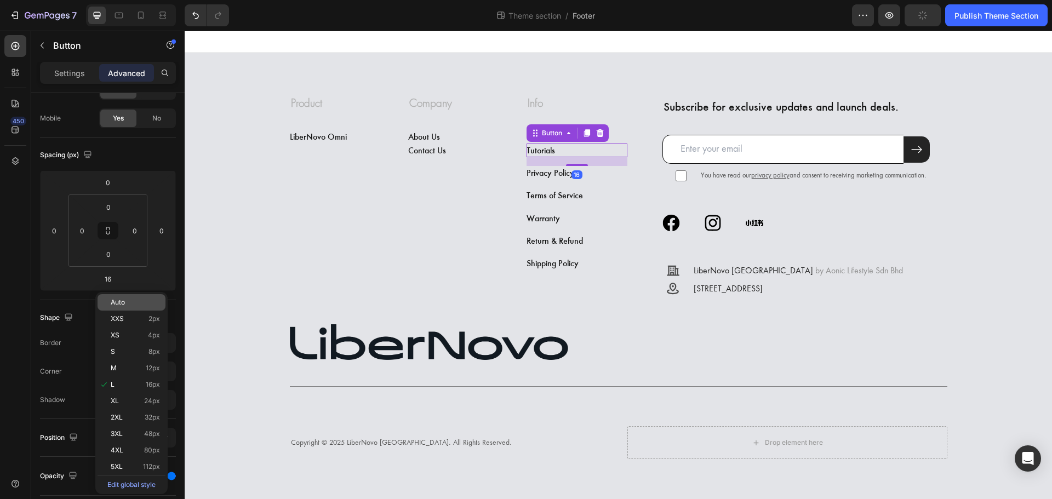
click at [135, 305] on p "Auto" at bounding box center [135, 302] width 49 height 8
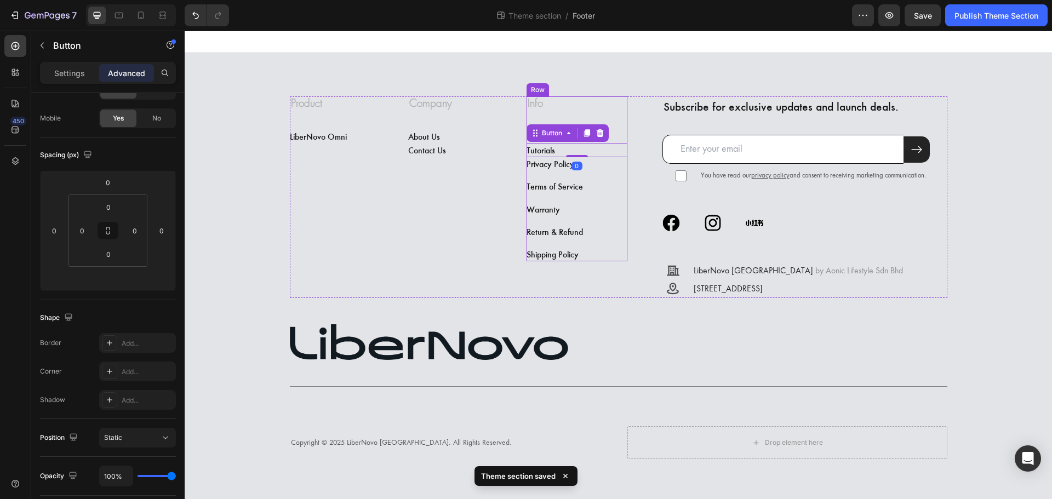
click at [589, 182] on div "Terms of Service Button" at bounding box center [576, 187] width 101 height 14
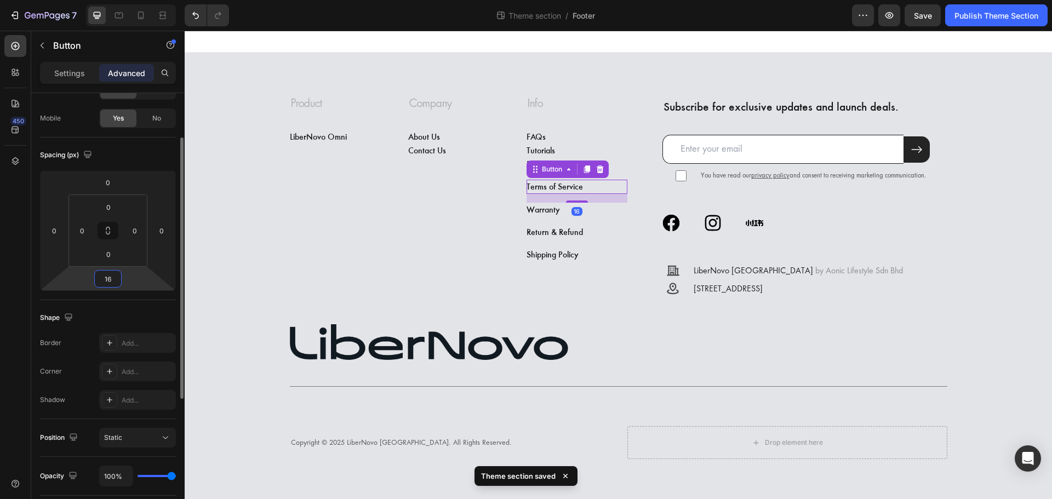
click at [112, 279] on input "16" at bounding box center [108, 279] width 22 height 16
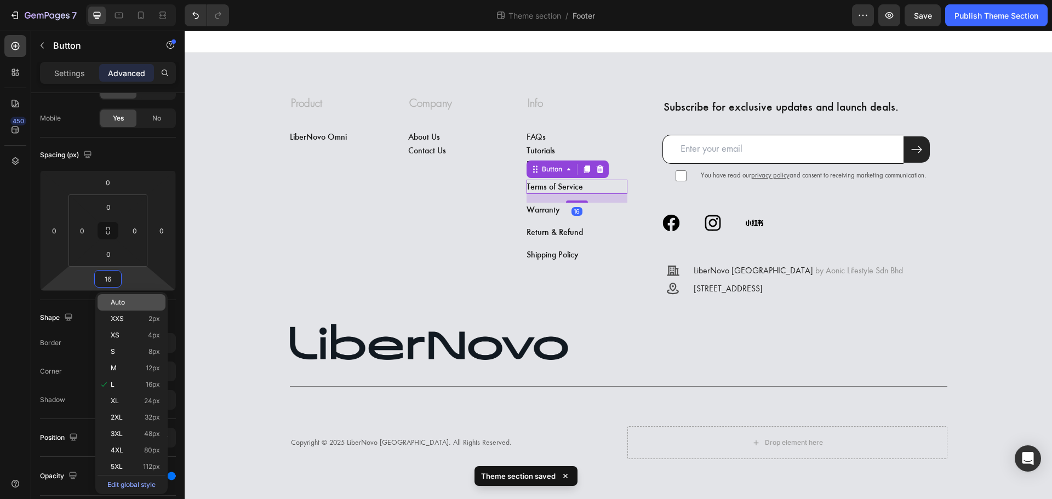
click at [134, 302] on p "Auto" at bounding box center [135, 302] width 49 height 8
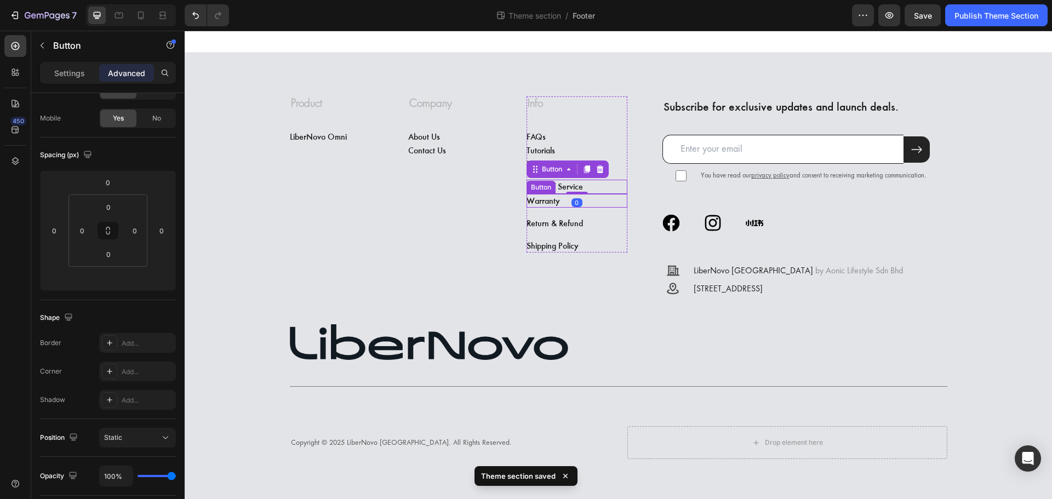
click at [592, 206] on div "Warranty Button" at bounding box center [576, 201] width 101 height 14
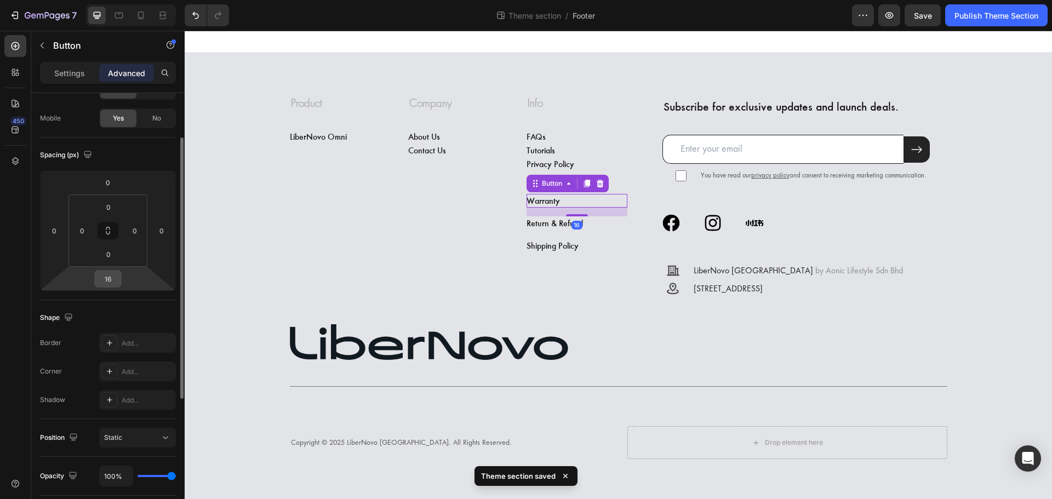
click at [119, 275] on div "16" at bounding box center [107, 279] width 27 height 18
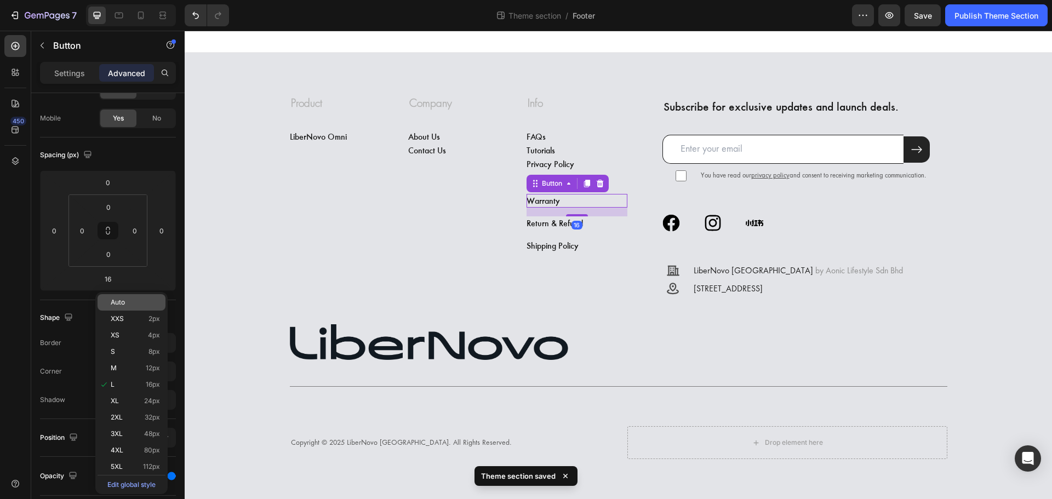
click at [147, 308] on div "Auto" at bounding box center [131, 302] width 68 height 16
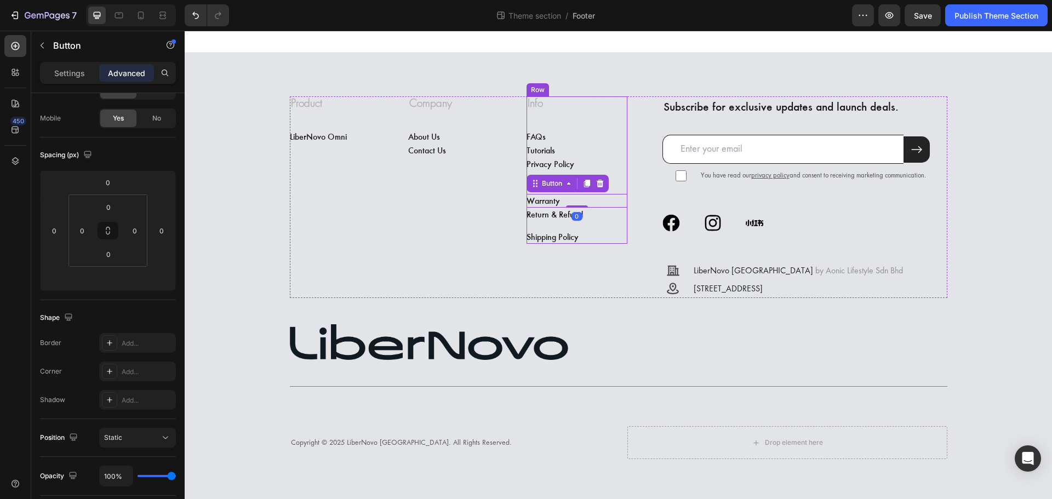
click at [587, 221] on div "Return & Refund Button" at bounding box center [576, 215] width 101 height 14
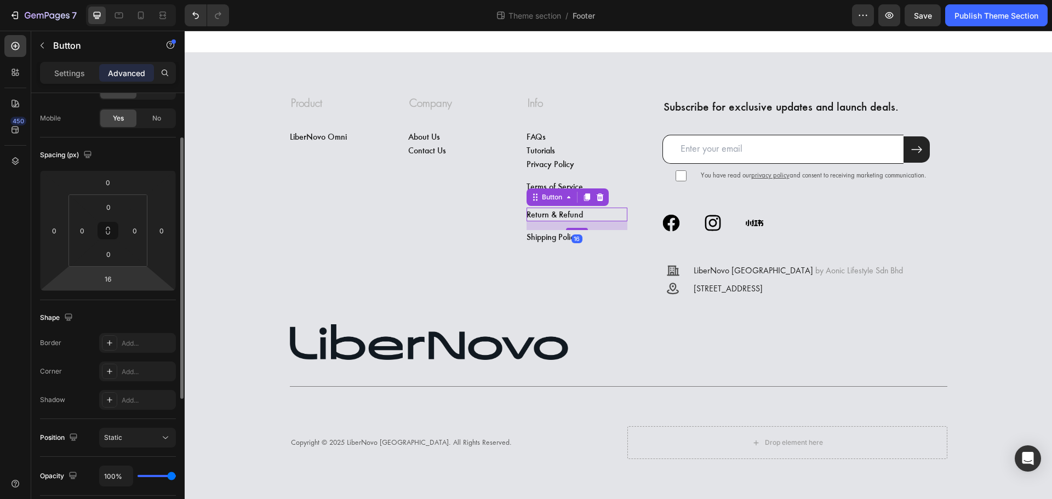
click at [127, 0] on html "7 Theme section / Footer Preview Save Publish Theme Section 450 Sections(18) El…" at bounding box center [526, 0] width 1052 height 0
click at [120, 283] on div "16" at bounding box center [107, 279] width 27 height 18
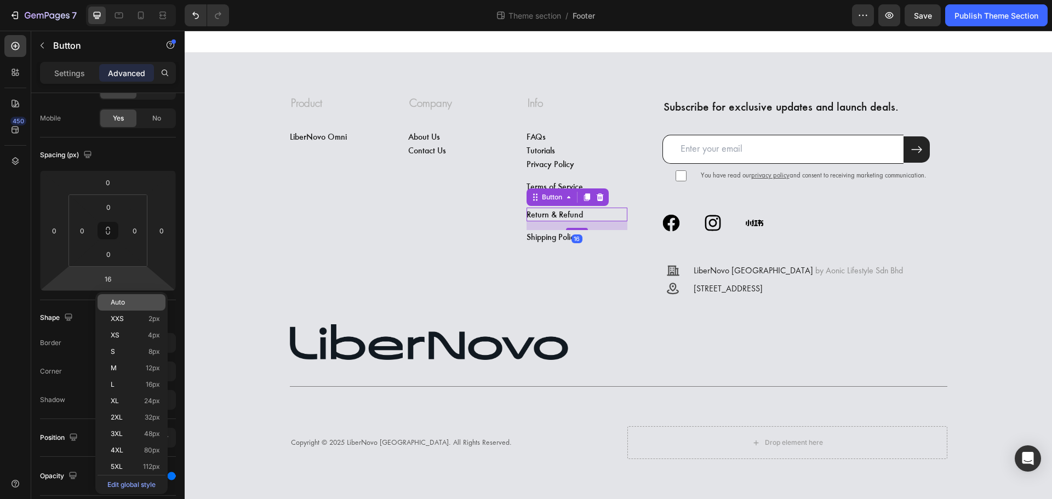
click at [134, 297] on div "Auto" at bounding box center [131, 302] width 68 height 16
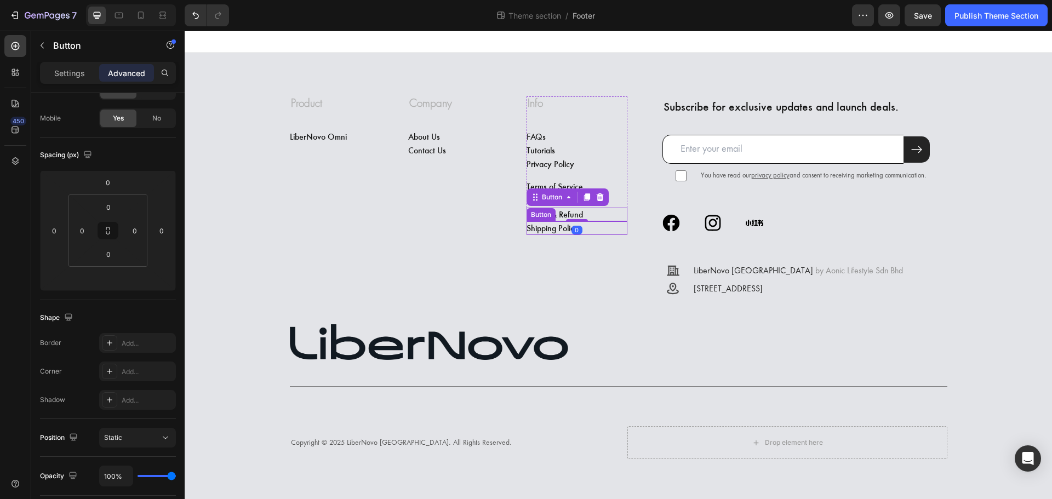
click at [590, 224] on div "Shipping Policy Button" at bounding box center [576, 228] width 101 height 14
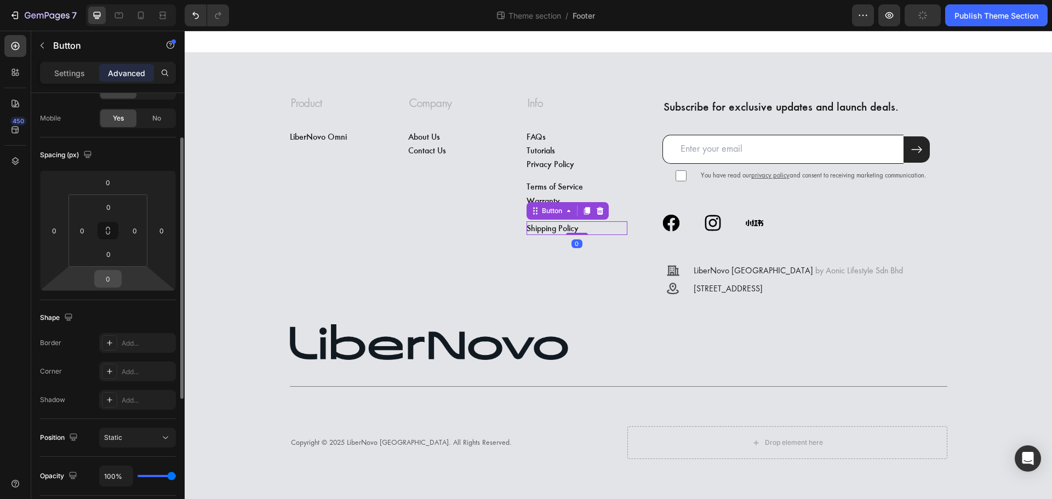
click at [113, 275] on input "0" at bounding box center [108, 279] width 22 height 16
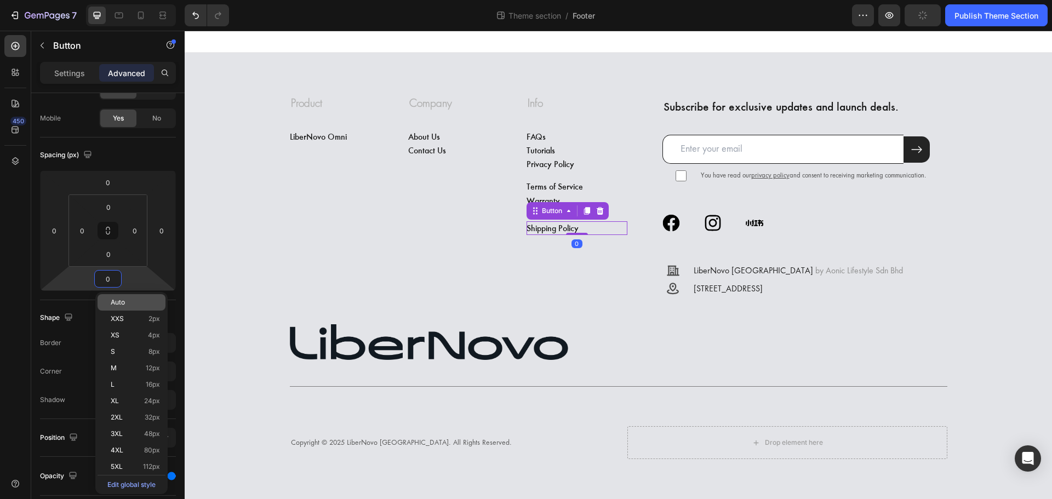
click at [127, 305] on p "Auto" at bounding box center [135, 302] width 49 height 8
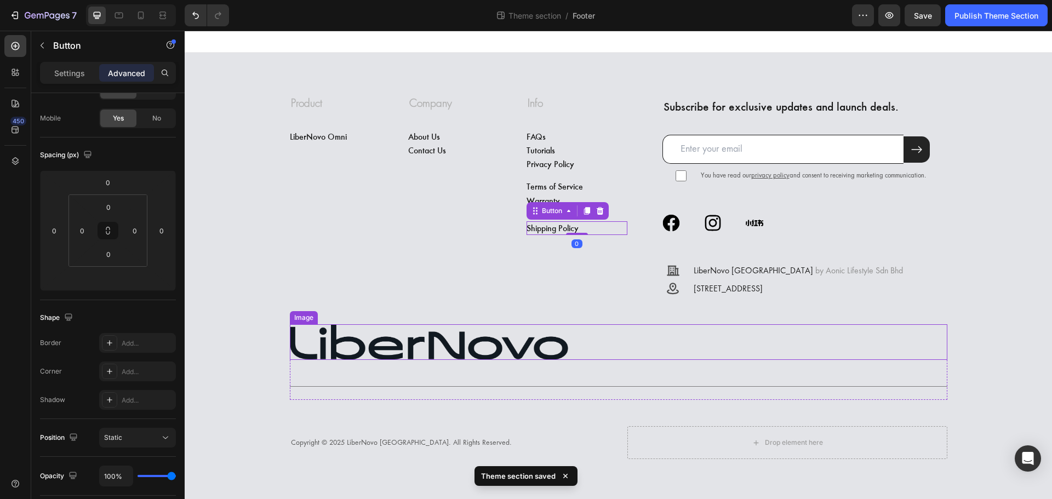
click at [707, 360] on div at bounding box center [618, 342] width 657 height 36
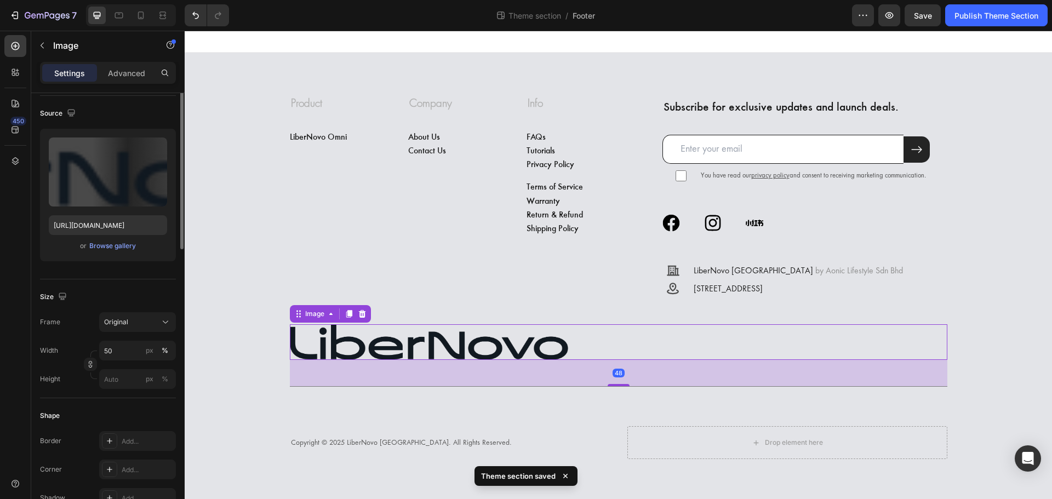
scroll to position [0, 0]
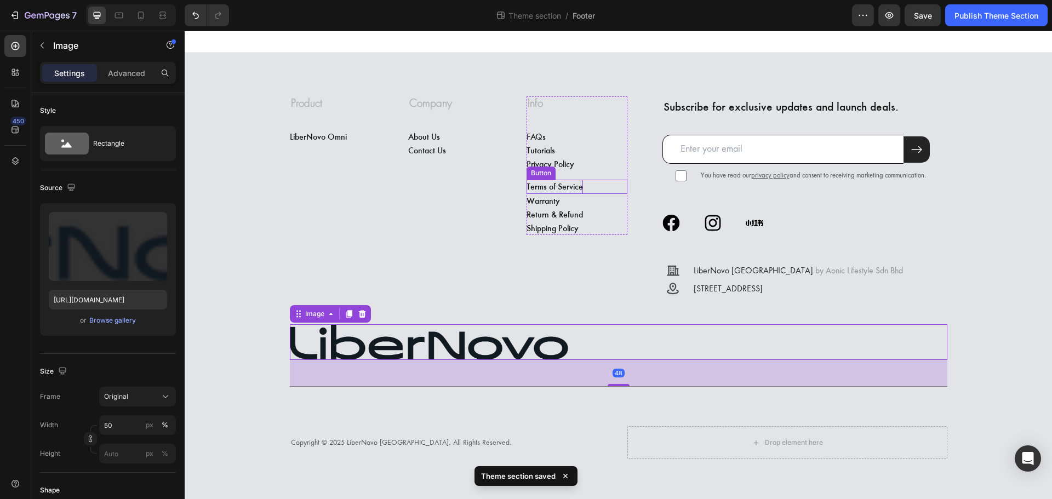
click at [578, 181] on p "Terms of Service" at bounding box center [554, 187] width 56 height 14
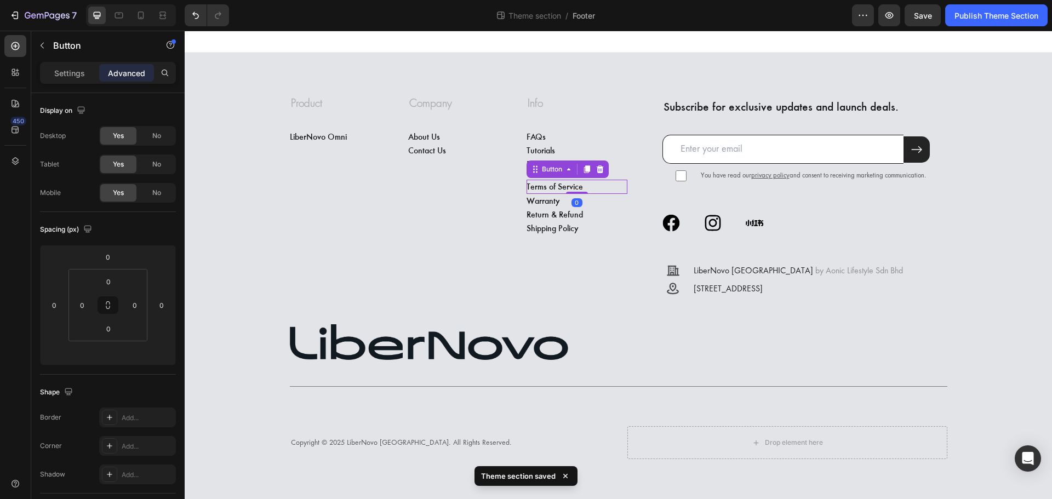
click at [608, 164] on div "Privacy Policy Button" at bounding box center [576, 164] width 101 height 14
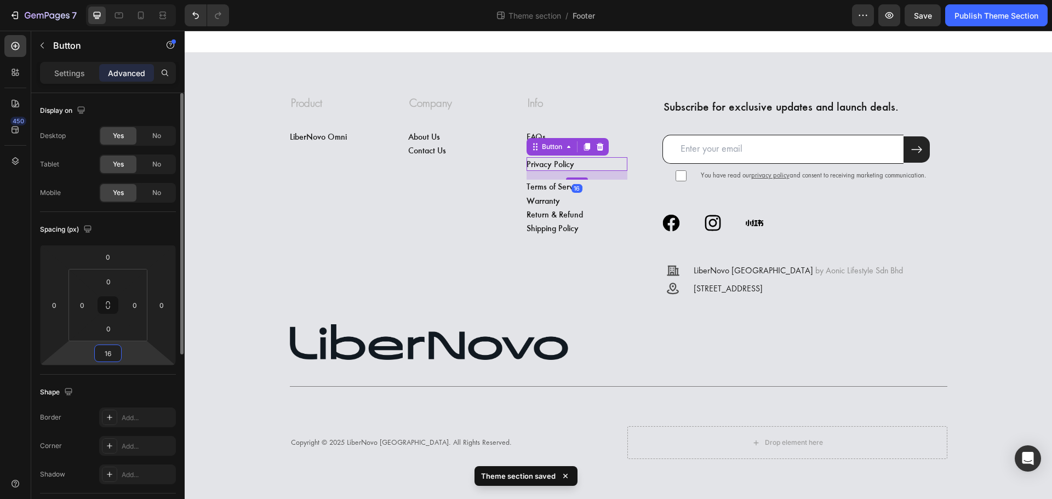
click at [125, 0] on html "7 Theme section / Footer Preview Save Publish Theme Section 450 Sections(18) El…" at bounding box center [526, 0] width 1052 height 0
click at [118, 349] on input "16" at bounding box center [108, 353] width 22 height 16
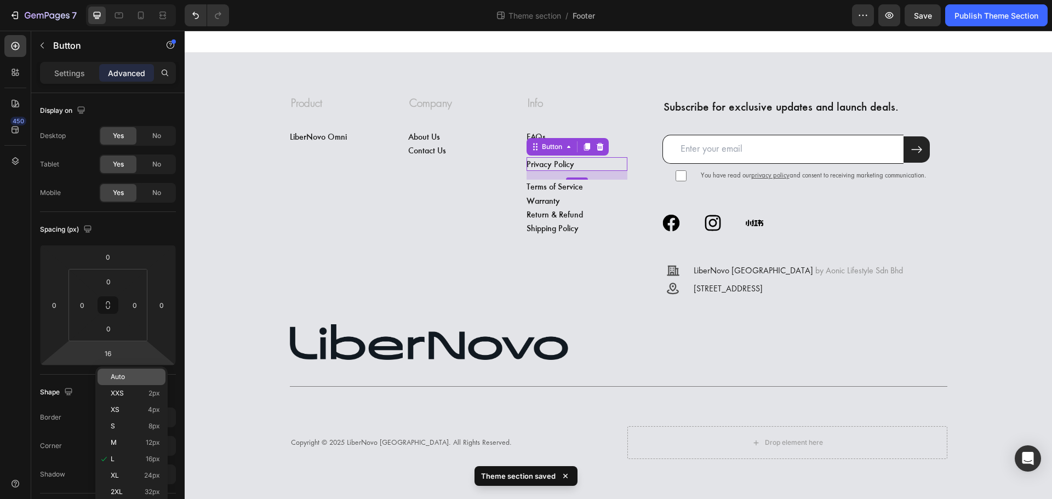
click at [147, 381] on div "Auto" at bounding box center [131, 377] width 68 height 16
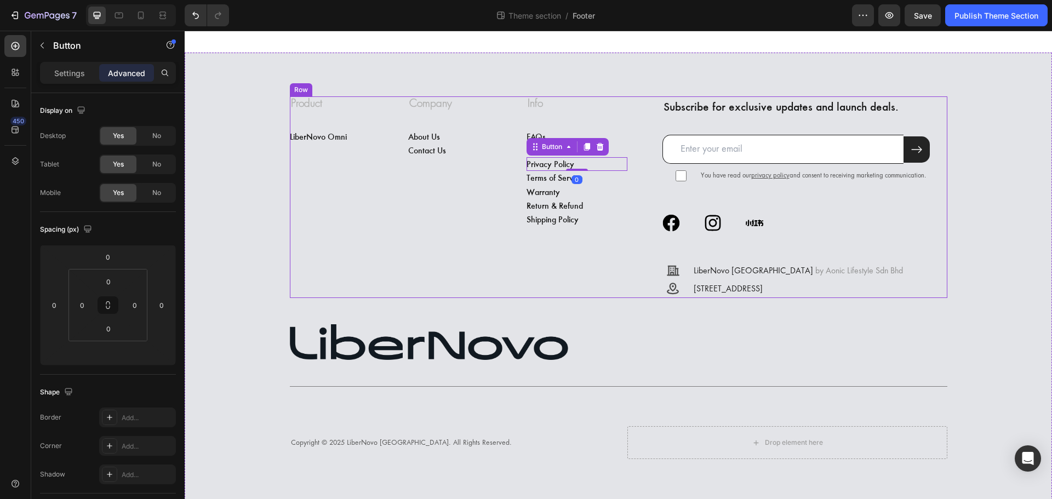
click at [411, 271] on div "Company Heading About Us Button Contact Us Button Row" at bounding box center [458, 197] width 101 height 202
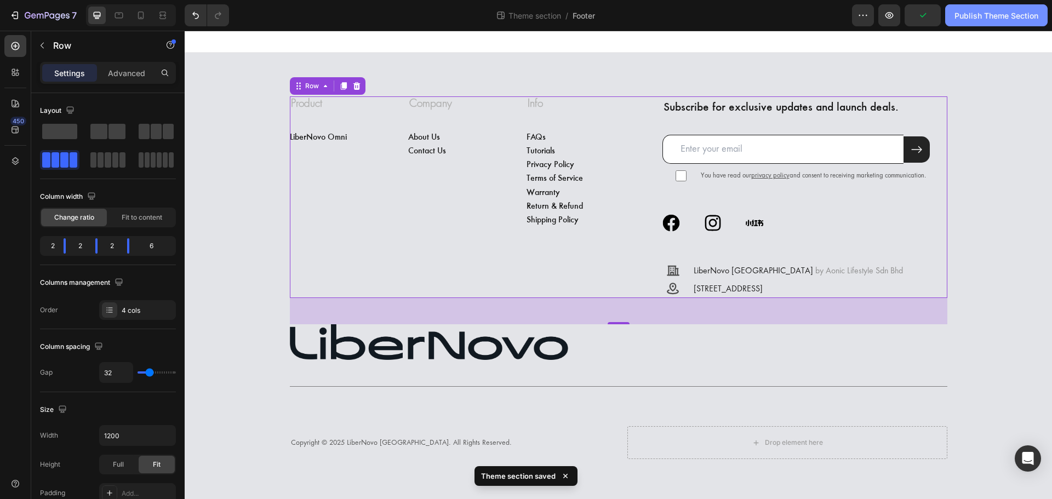
click at [992, 23] on button "Publish Theme Section" at bounding box center [996, 15] width 102 height 22
click at [960, 17] on div "Publish Theme Section" at bounding box center [996, 16] width 84 height 12
click at [984, 19] on div "Publish Theme Section" at bounding box center [996, 16] width 84 height 12
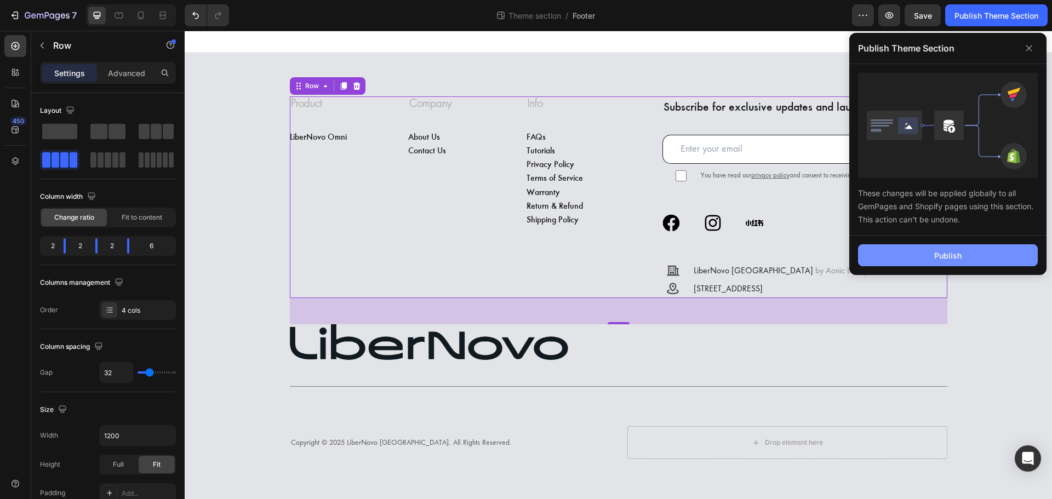
click at [945, 253] on div "Publish" at bounding box center [947, 256] width 27 height 12
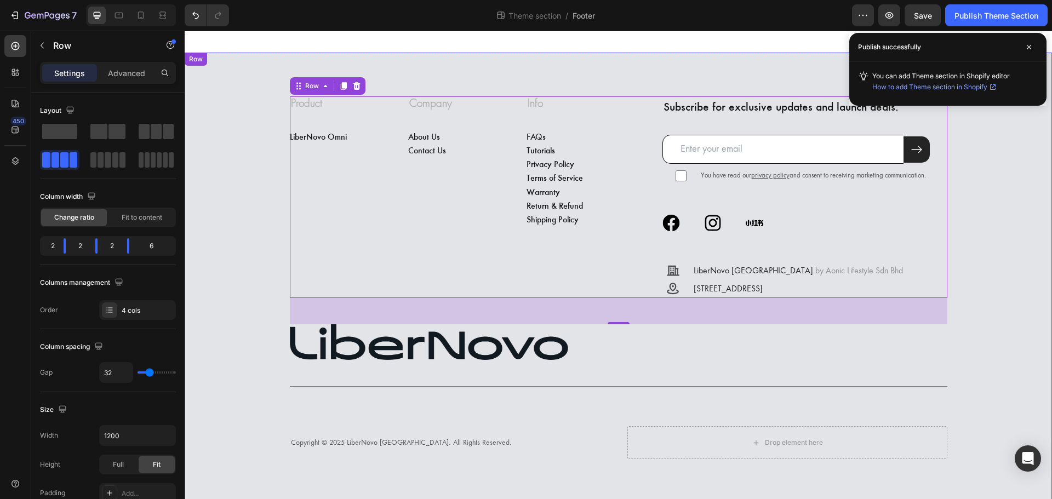
click at [234, 256] on div "Product Company Info Accordion Row ⁠⁠⁠⁠⁠⁠⁠ Product Heading LiberNovo Omni Butto…" at bounding box center [618, 277] width 867 height 363
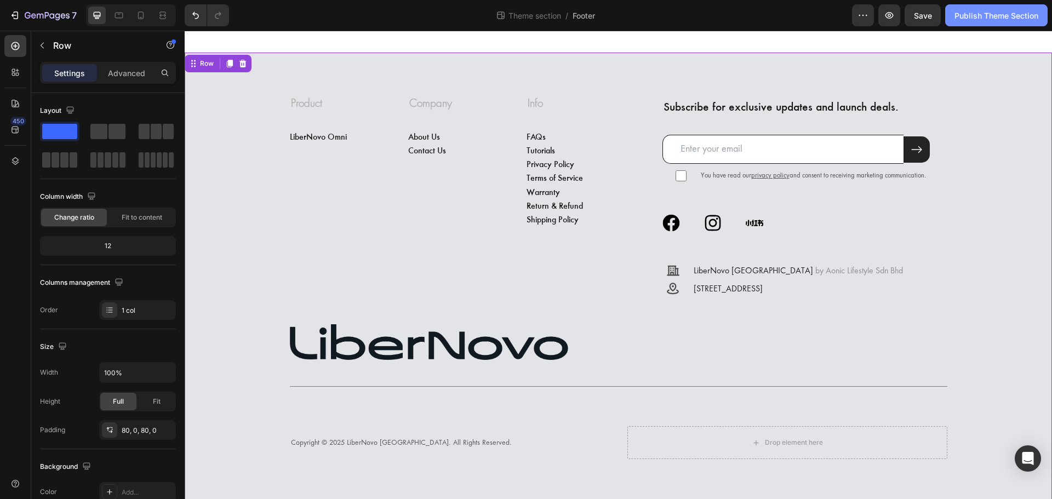
click at [1004, 23] on button "Publish Theme Section" at bounding box center [996, 15] width 102 height 22
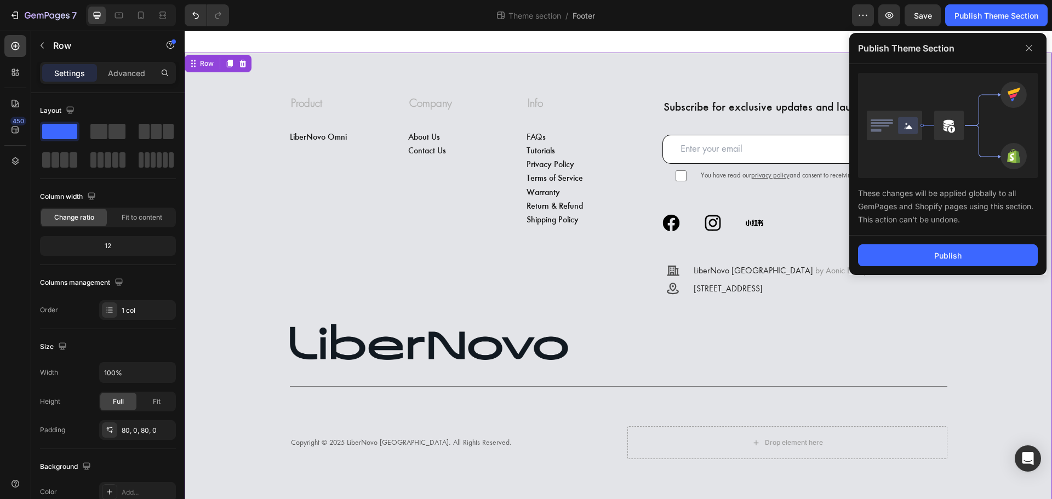
click at [200, 140] on div "Product Company Info Accordion Row ⁠⁠⁠⁠⁠⁠⁠ Product Heading LiberNovo Omni Butto…" at bounding box center [618, 277] width 867 height 363
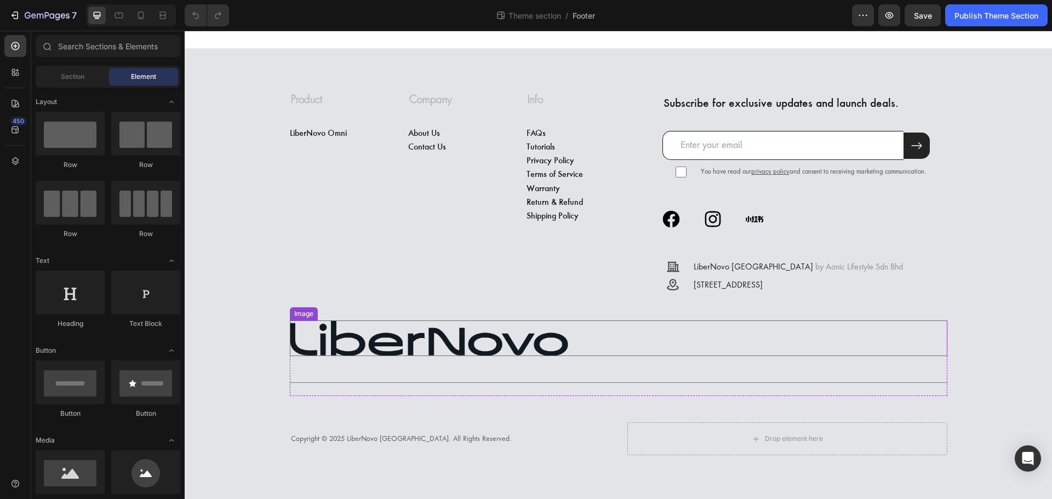
scroll to position [20, 0]
